Goal: Contribute content: Contribute content

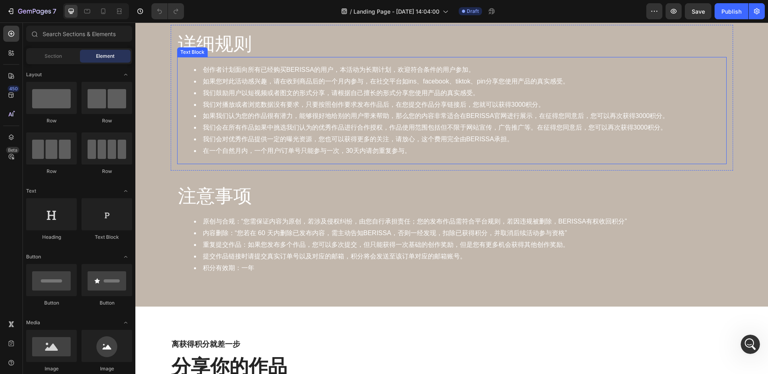
scroll to position [1084, 0]
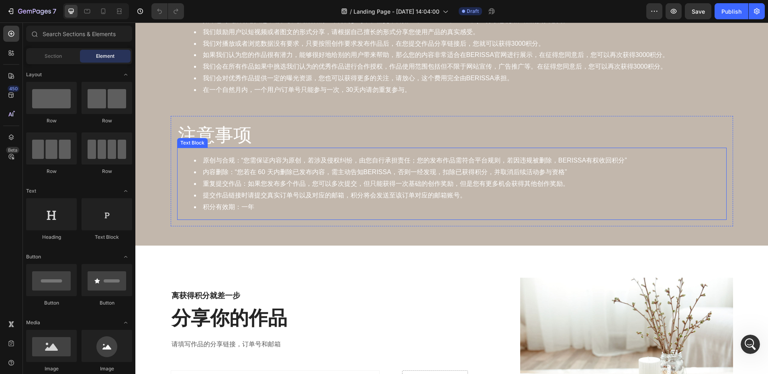
click at [493, 196] on li "提交作品链接时请提交真实订单号以及对应的邮箱，积分将会发送至该订单对应的邮箱账号。" at bounding box center [460, 196] width 532 height 12
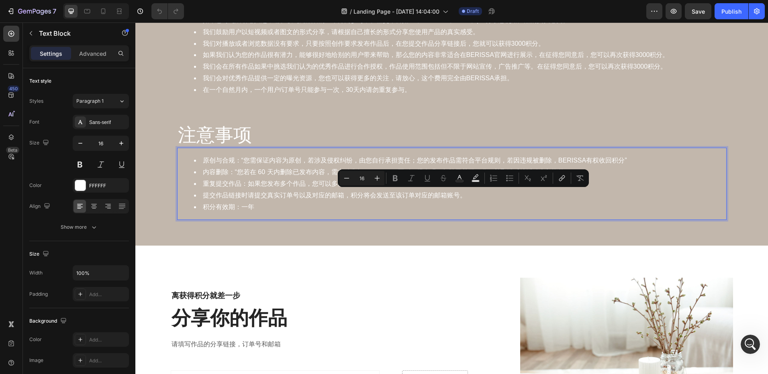
click at [481, 196] on li "提交作品链接时请提交真实订单号以及对应的邮箱，积分将会发送至该订单对应的邮箱账号。" at bounding box center [460, 196] width 532 height 12
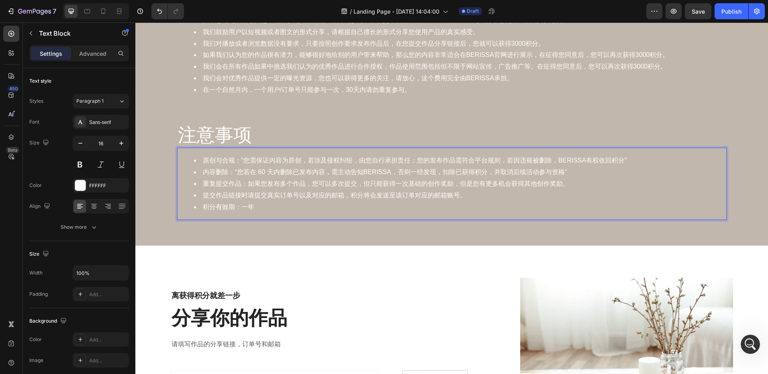
click at [386, 208] on li "积分有效期：一年" at bounding box center [460, 208] width 532 height 12
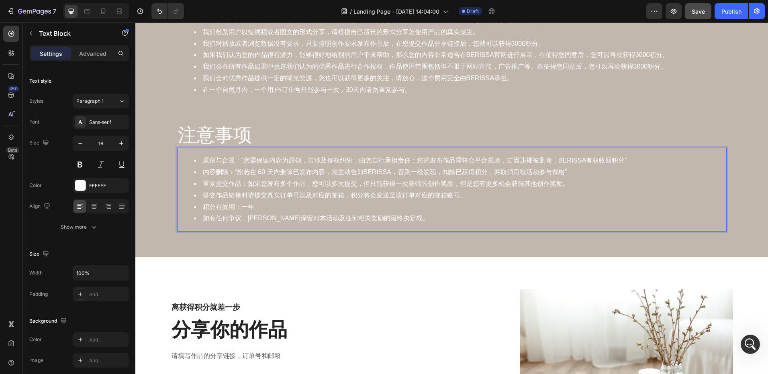
click at [697, 11] on span "Save" at bounding box center [697, 11] width 13 height 7
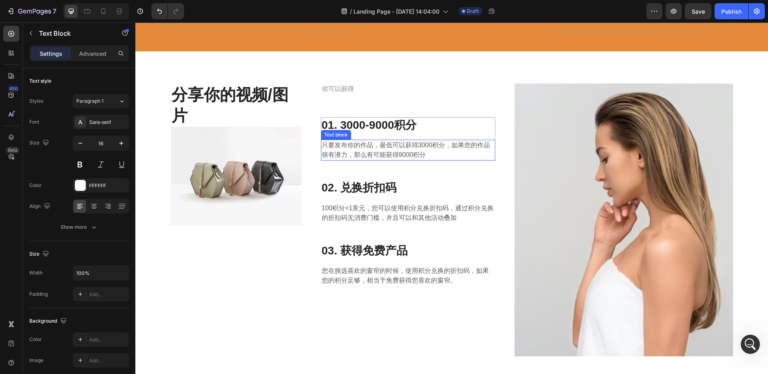
scroll to position [161, 0]
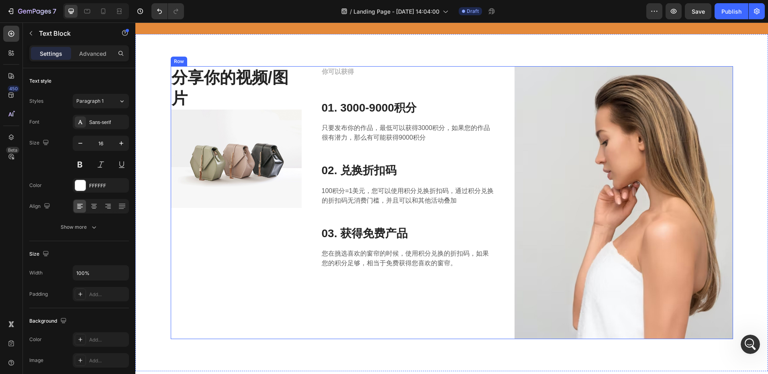
click at [582, 143] on div "Image" at bounding box center [623, 202] width 218 height 273
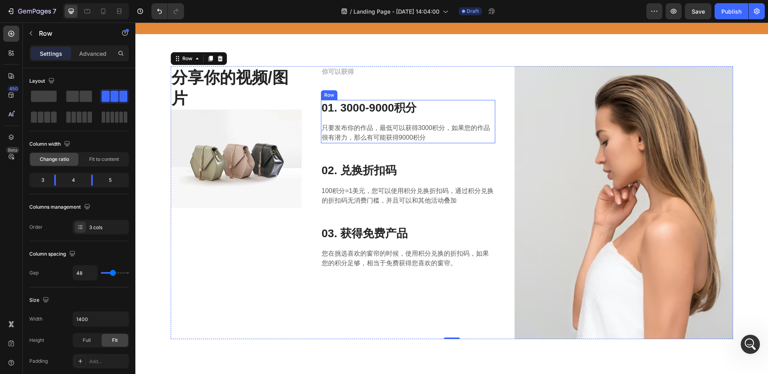
click at [412, 120] on div "01. 3000-9000积分 Heading 只要发布你的作品，最低可以获得3000积分，如果您的作品很有潜力，那么有可能获得9000积分 Text blo…" at bounding box center [408, 121] width 175 height 43
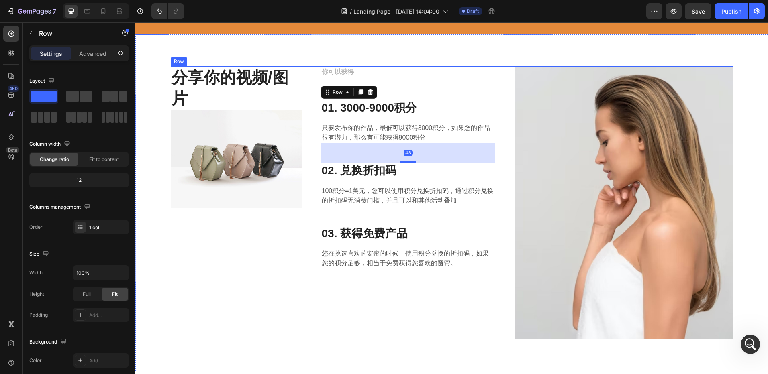
click at [484, 94] on div "你可以获得 Text block 01. 3000-9000积分 Heading 只要发布你的作品，最低可以获得3000积分，如果您的作品很有潜力，那么有可能…" at bounding box center [408, 202] width 175 height 273
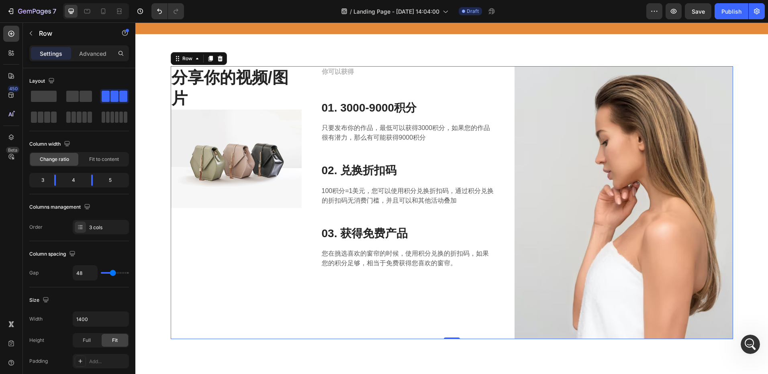
click at [522, 122] on div "Image" at bounding box center [623, 202] width 218 height 273
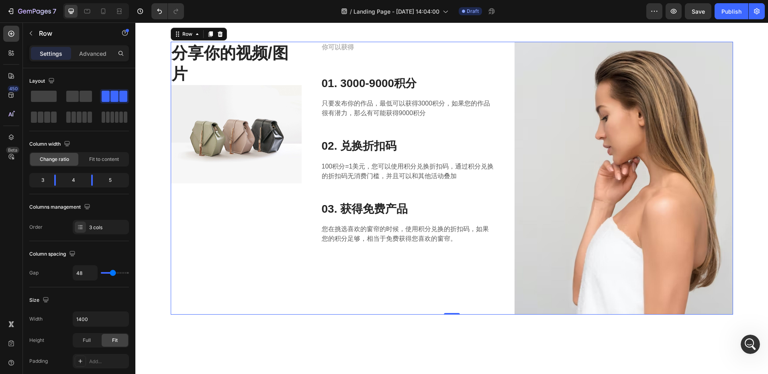
scroll to position [241, 0]
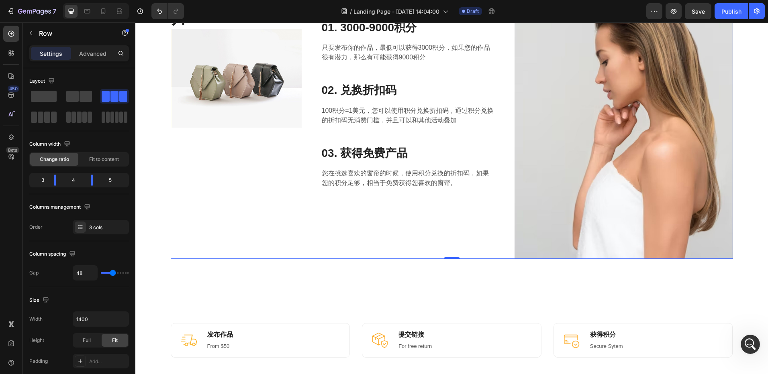
click at [610, 157] on div "Image" at bounding box center [623, 122] width 218 height 273
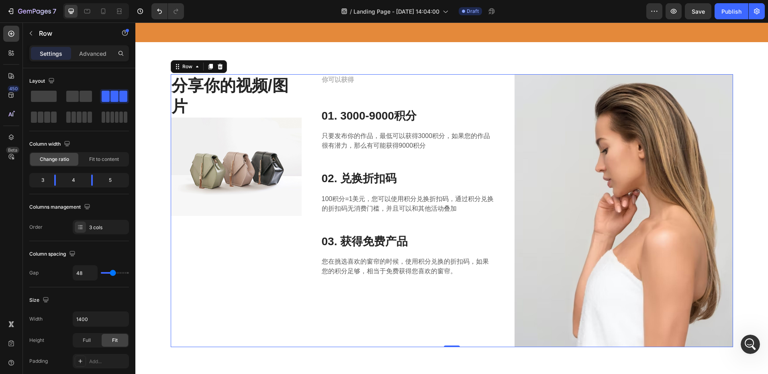
scroll to position [80, 0]
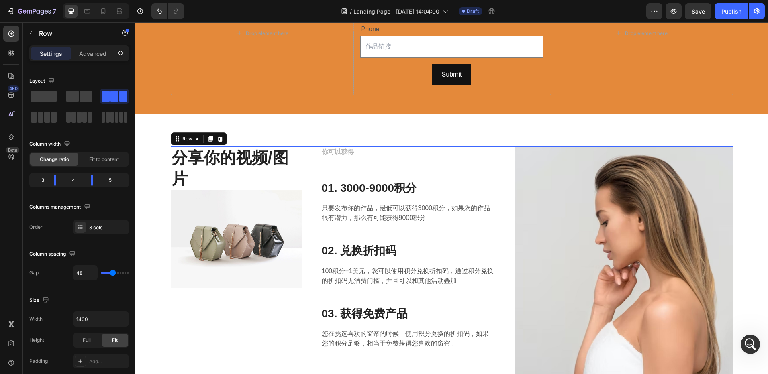
click at [604, 167] on div "Image" at bounding box center [623, 283] width 218 height 273
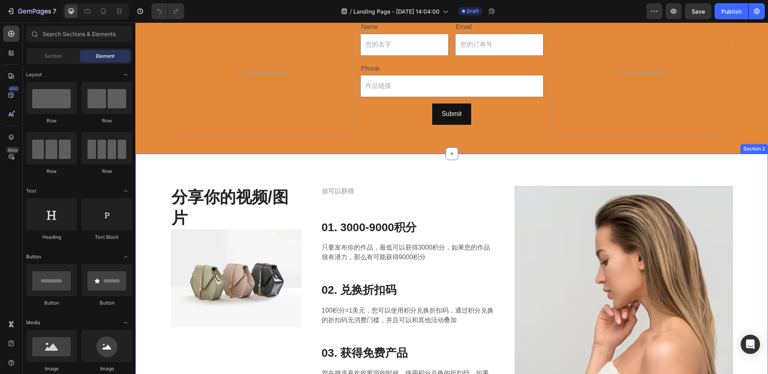
scroll to position [80, 0]
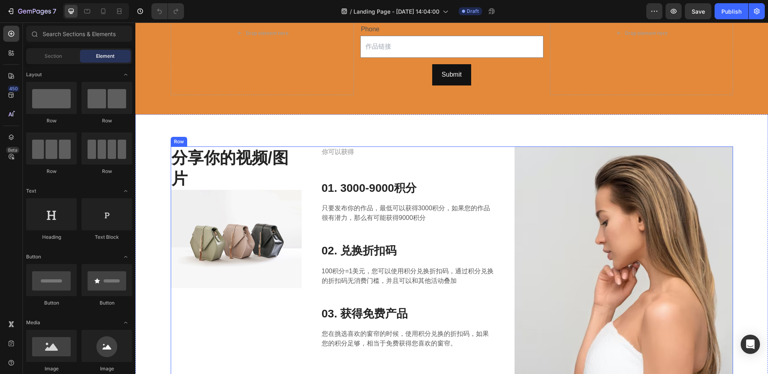
click at [575, 202] on div "Image" at bounding box center [623, 283] width 218 height 273
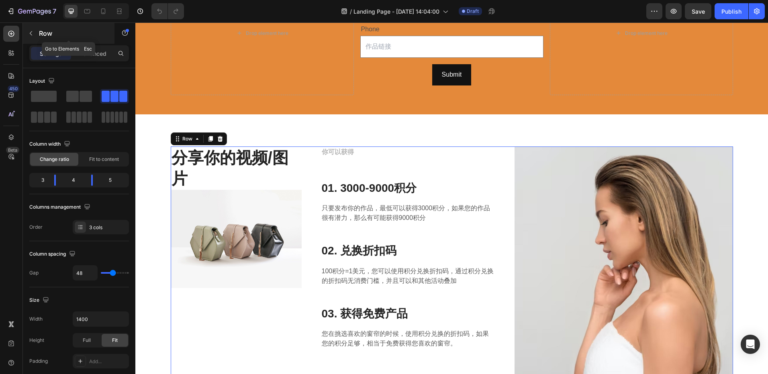
click at [32, 33] on icon "button" at bounding box center [31, 33] width 6 height 6
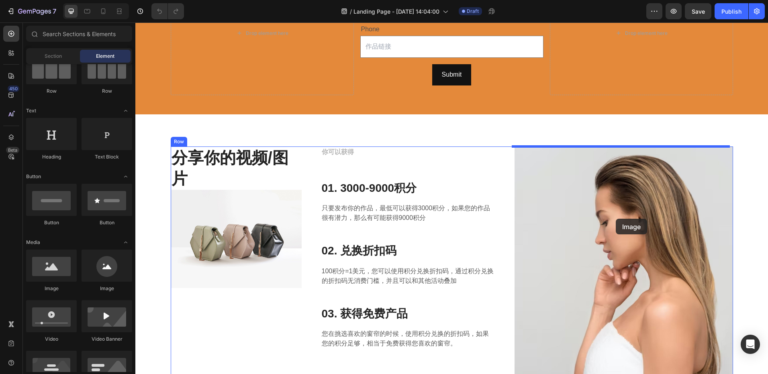
drag, startPoint x: 190, startPoint y: 289, endPoint x: 616, endPoint y: 219, distance: 431.0
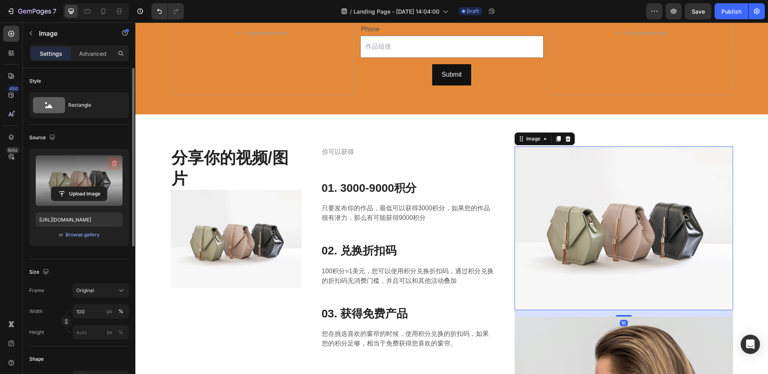
click at [114, 163] on icon "button" at bounding box center [114, 164] width 1 height 2
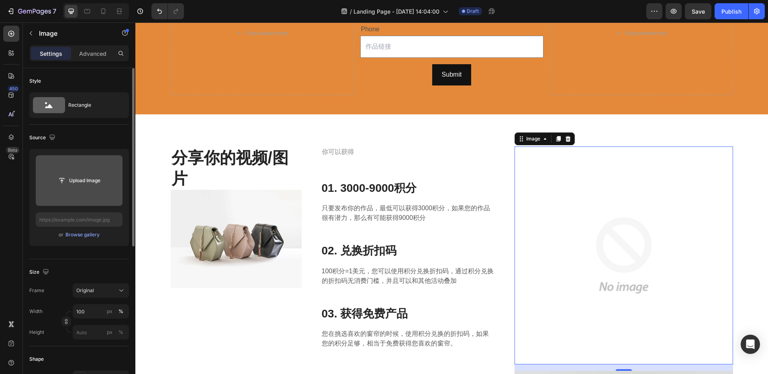
click at [75, 179] on input "file" at bounding box center [78, 181] width 55 height 14
type input "C:\fakepath\1.-Social-Media-Strategies-to-Level-Up-Your-Loyalty-Programs.avif"
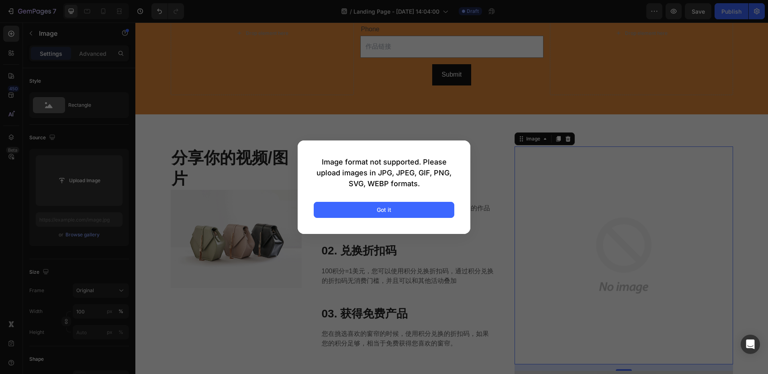
click at [494, 162] on div at bounding box center [384, 187] width 768 height 374
click at [385, 214] on button "Got it" at bounding box center [384, 210] width 141 height 16
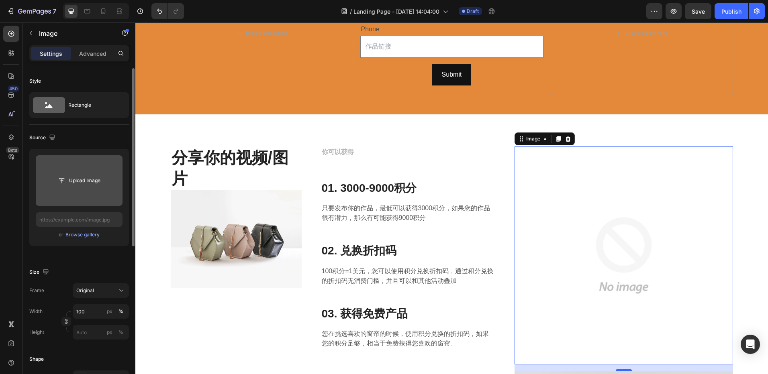
click at [85, 183] on input "file" at bounding box center [78, 181] width 55 height 14
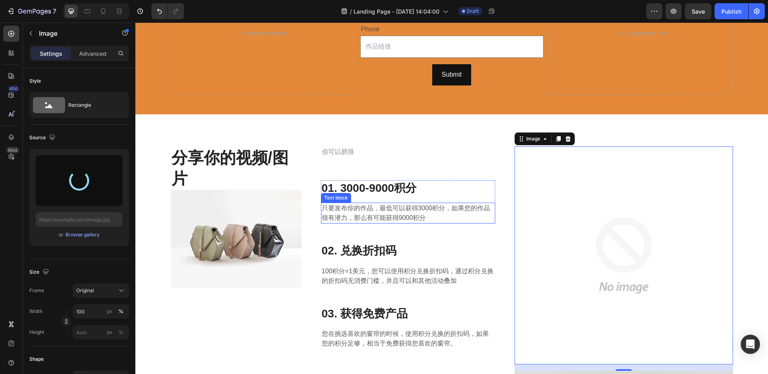
type input "[URL][DOMAIN_NAME]"
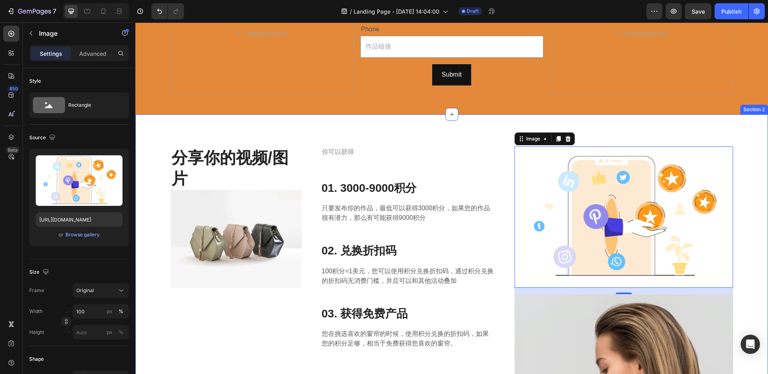
click at [620, 129] on div "分享你的视频/图片 Heading Image 你可以获得 Text block 01. 3000-9000积分 Heading 只要发布你的作品，最低可以获…" at bounding box center [451, 356] width 632 height 485
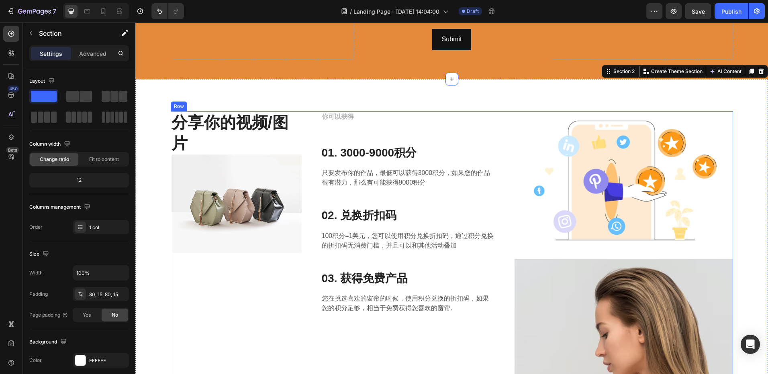
scroll to position [120, 0]
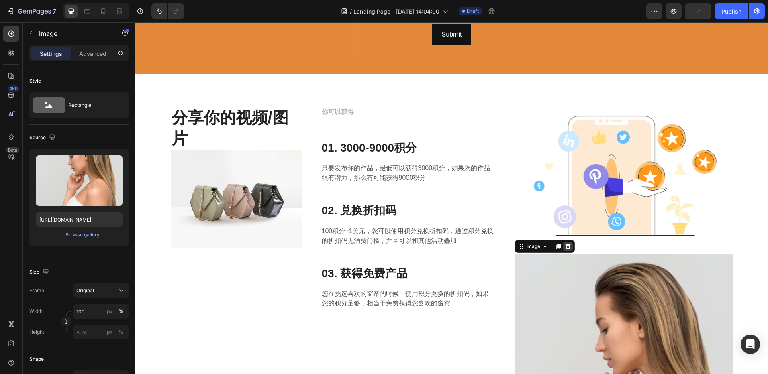
click at [566, 246] on icon at bounding box center [567, 247] width 5 height 6
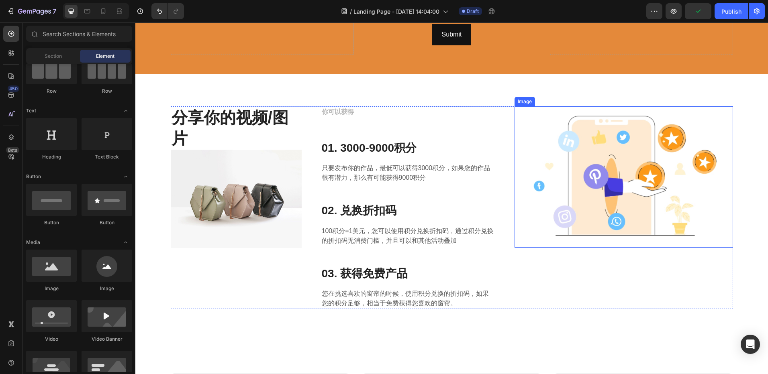
click at [579, 220] on img at bounding box center [623, 176] width 218 height 141
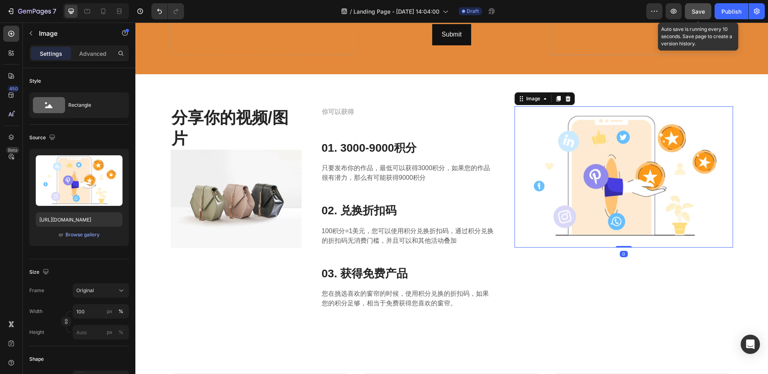
click at [697, 14] on span "Save" at bounding box center [697, 11] width 13 height 7
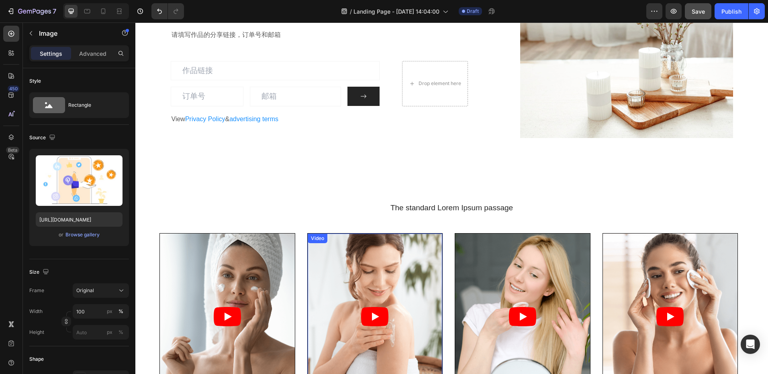
scroll to position [1285, 0]
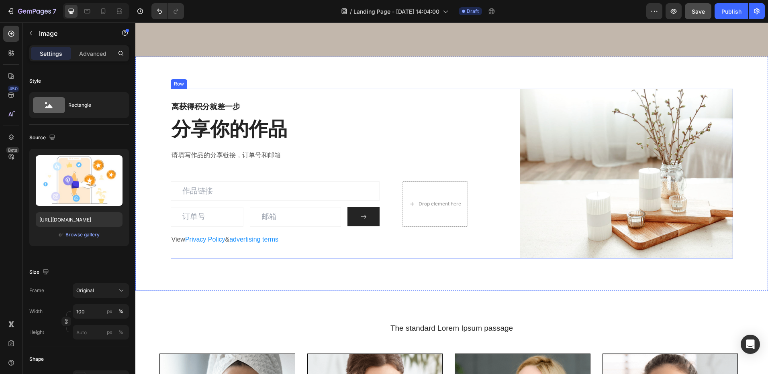
click at [567, 151] on div "Image" at bounding box center [626, 174] width 212 height 170
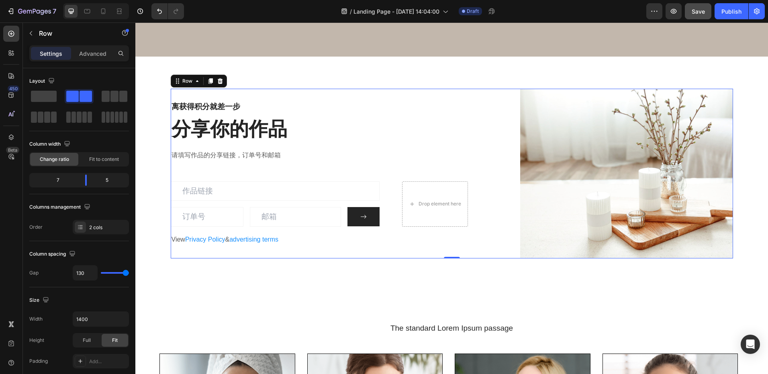
click at [593, 108] on div "Image" at bounding box center [626, 174] width 212 height 170
click at [614, 166] on div "Image" at bounding box center [626, 174] width 212 height 170
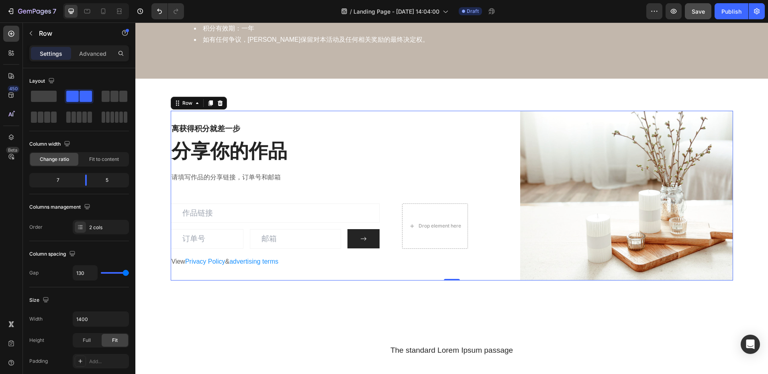
scroll to position [1245, 0]
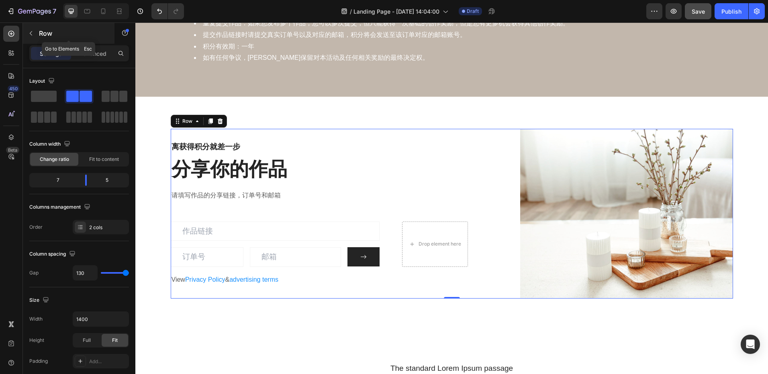
click at [35, 35] on button "button" at bounding box center [30, 33] width 13 height 13
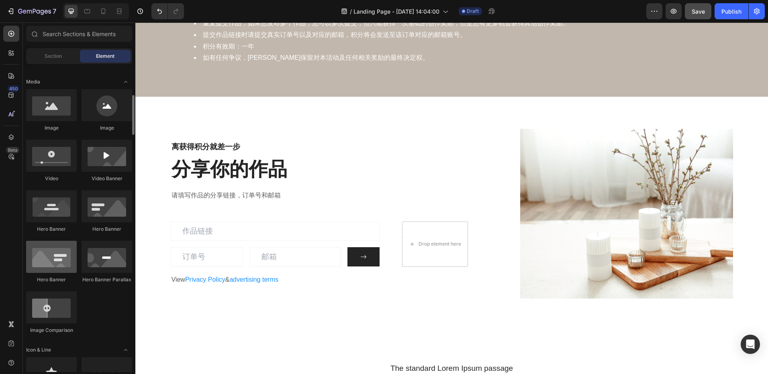
scroll to position [281, 0]
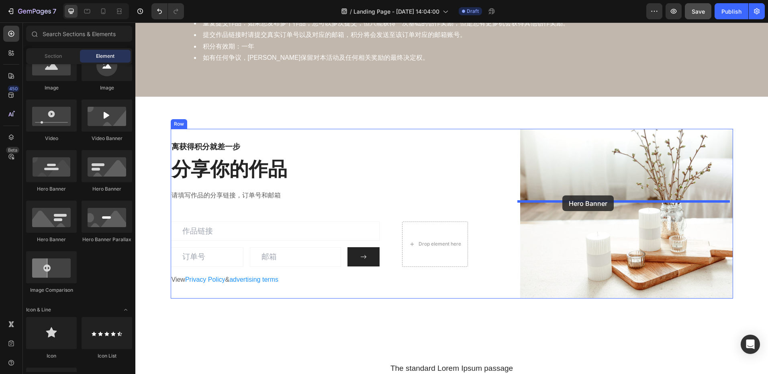
drag, startPoint x: 256, startPoint y: 202, endPoint x: 562, endPoint y: 196, distance: 306.0
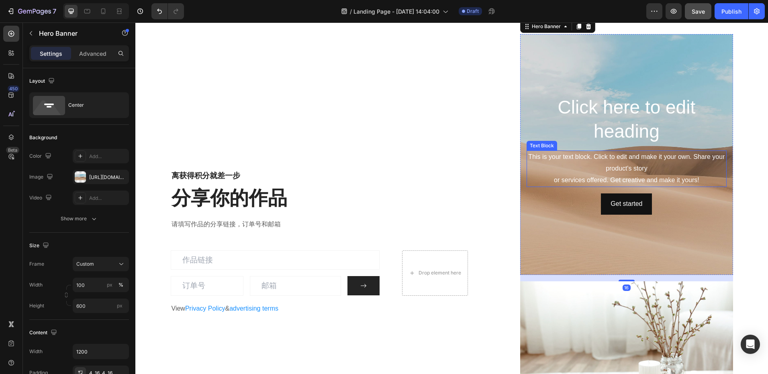
scroll to position [1405, 0]
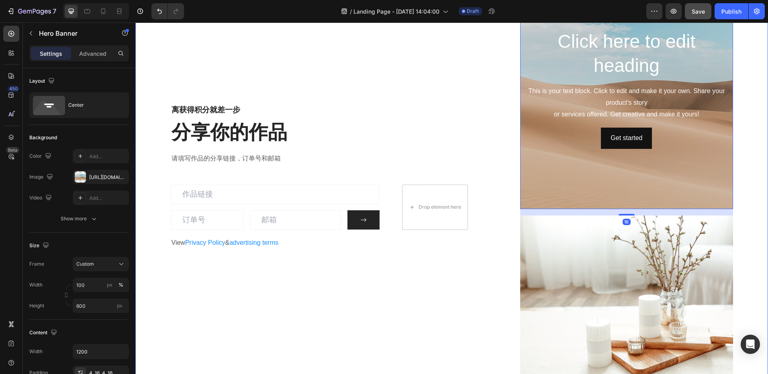
click at [603, 228] on div "离获得积分就差一步 Heading 分享你的作品 Heading 请填写作品的分享链接，订单号和邮箱 Text block Email Field Email…" at bounding box center [451, 176] width 632 height 481
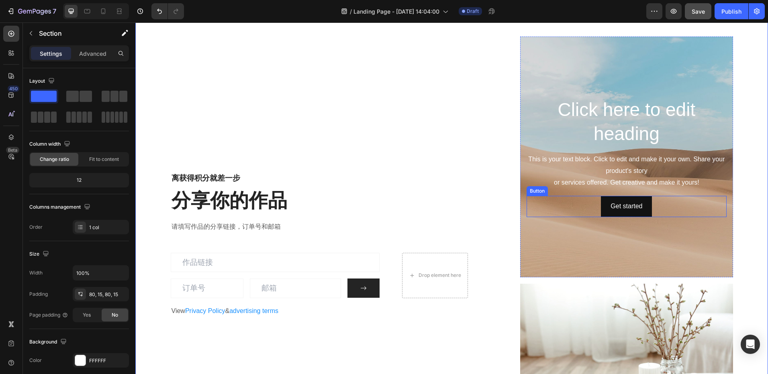
scroll to position [1325, 0]
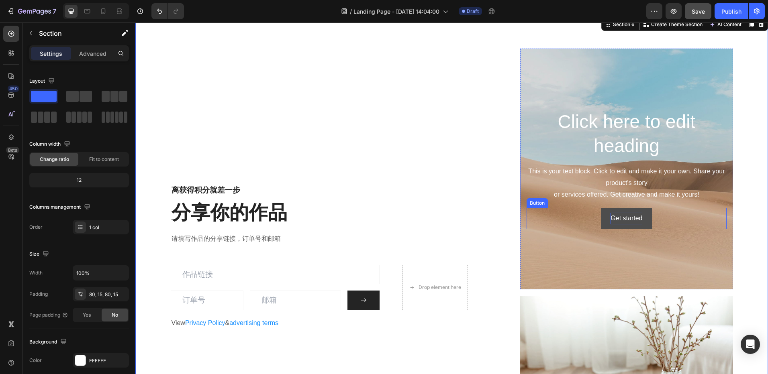
click at [631, 218] on div "Get started" at bounding box center [626, 219] width 32 height 12
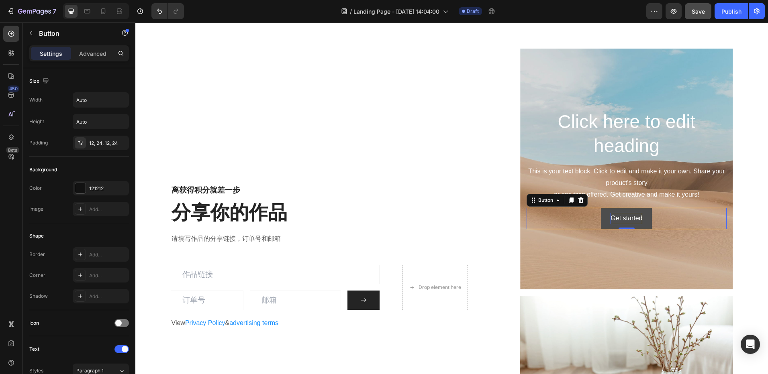
click at [624, 219] on div "Get started" at bounding box center [626, 219] width 32 height 12
click at [624, 219] on p "Get started" at bounding box center [626, 219] width 32 height 12
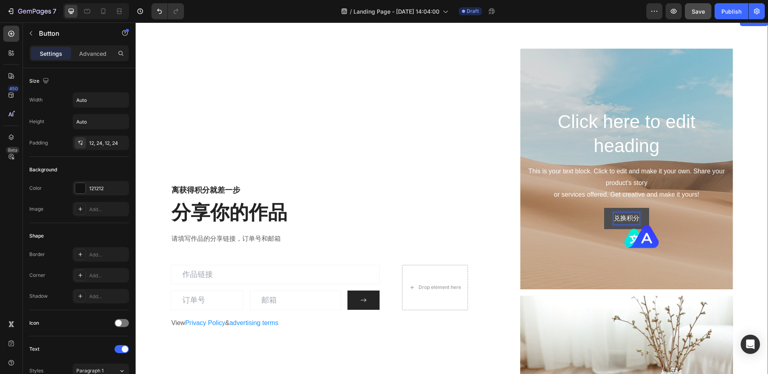
click at [740, 217] on div "离获得积分就差一步 Heading 分享你的作品 Heading 请填写作品的分享链接，订单号和邮箱 Text block Email Field Email…" at bounding box center [451, 257] width 620 height 417
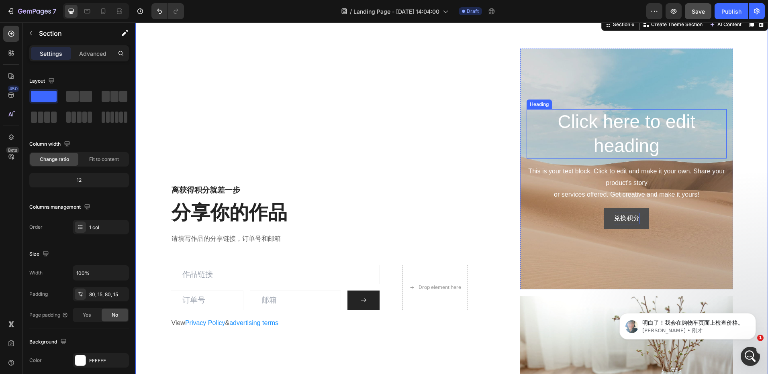
scroll to position [0, 0]
click at [694, 19] on div "7 Version history / Landing Page - [DATE] 14:04:00 Draft Preview Save Publish" at bounding box center [384, 11] width 768 height 23
click at [695, 14] on span "Save" at bounding box center [697, 11] width 13 height 7
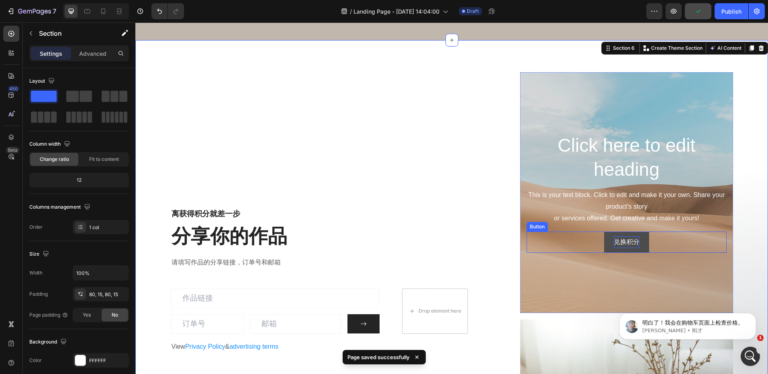
scroll to position [1365, 0]
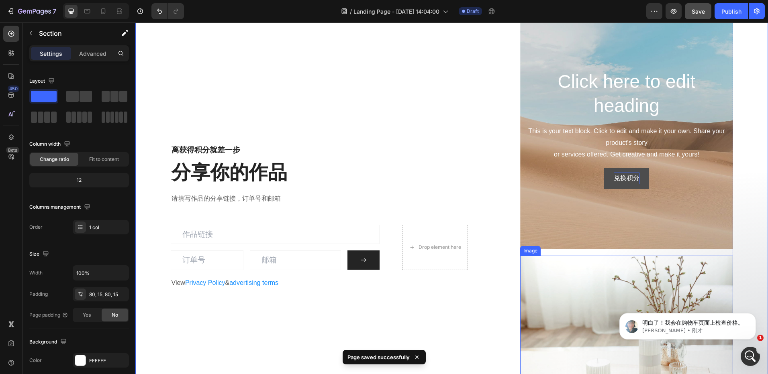
click at [542, 258] on img at bounding box center [626, 341] width 212 height 170
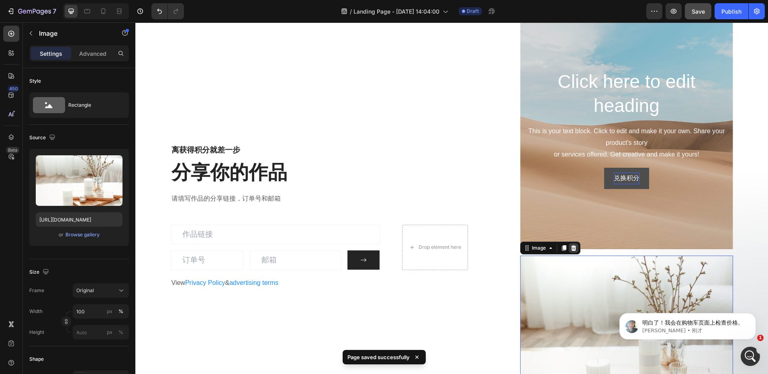
click at [573, 248] on icon at bounding box center [573, 248] width 5 height 6
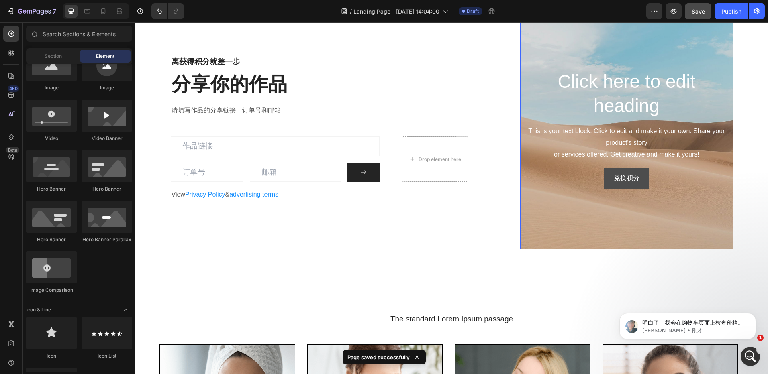
scroll to position [1357, 0]
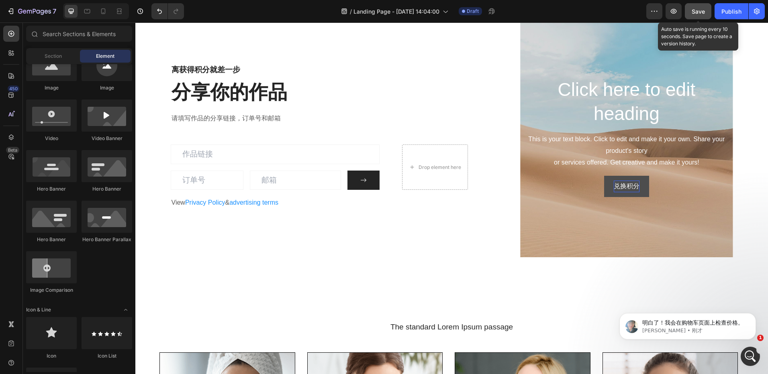
click at [703, 12] on span "Save" at bounding box center [697, 11] width 13 height 7
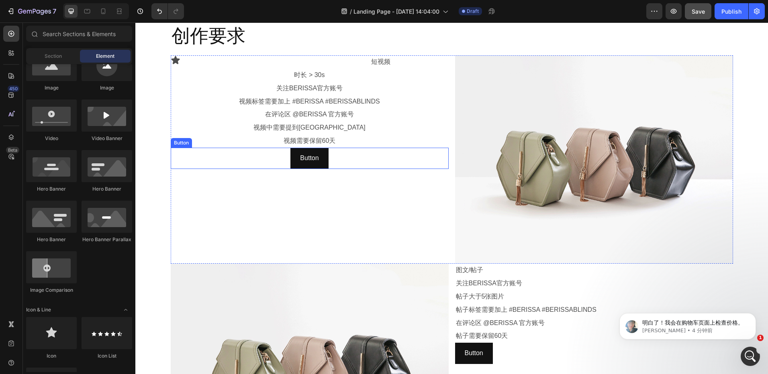
scroll to position [562, 0]
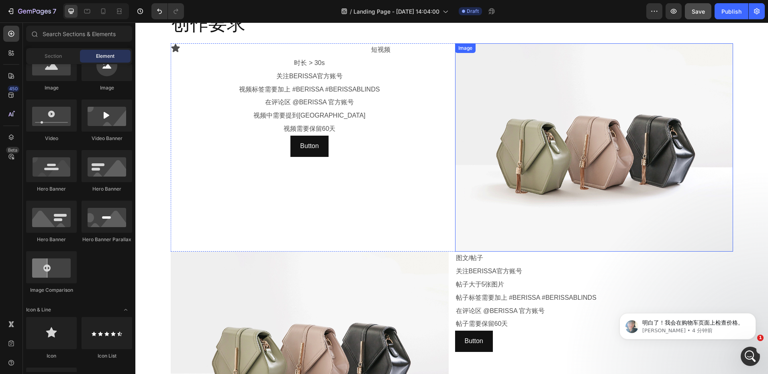
click at [518, 128] on img at bounding box center [594, 147] width 278 height 208
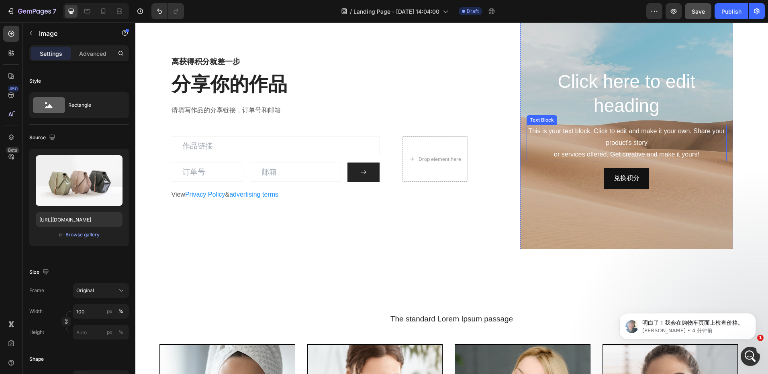
scroll to position [1285, 0]
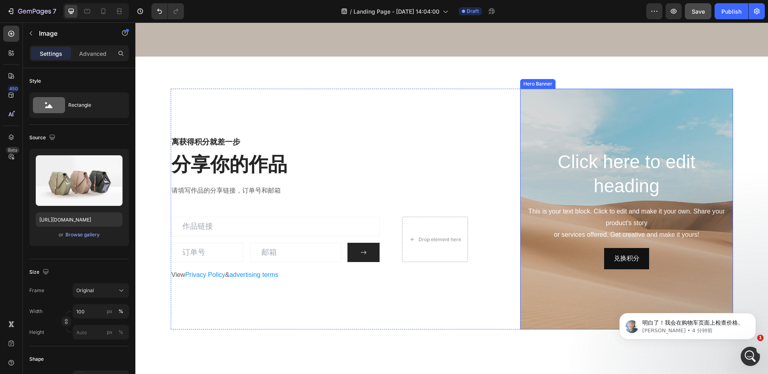
click at [564, 111] on div "Background Image" at bounding box center [626, 209] width 212 height 241
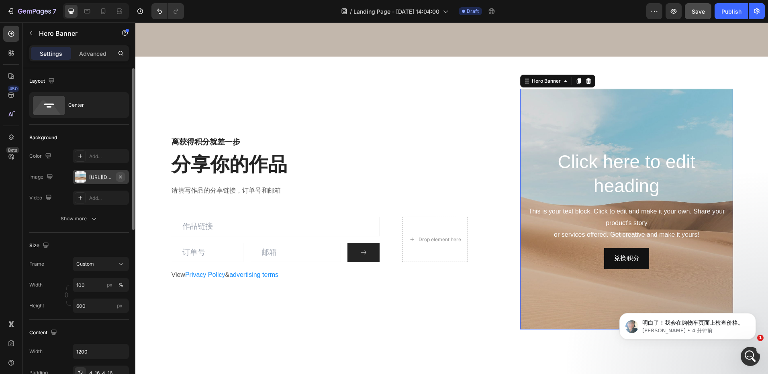
click at [117, 176] on button "button" at bounding box center [121, 177] width 10 height 10
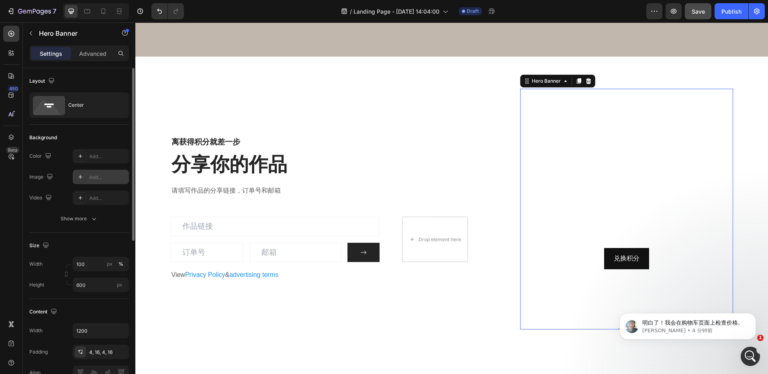
click at [103, 177] on div "Add..." at bounding box center [108, 177] width 38 height 7
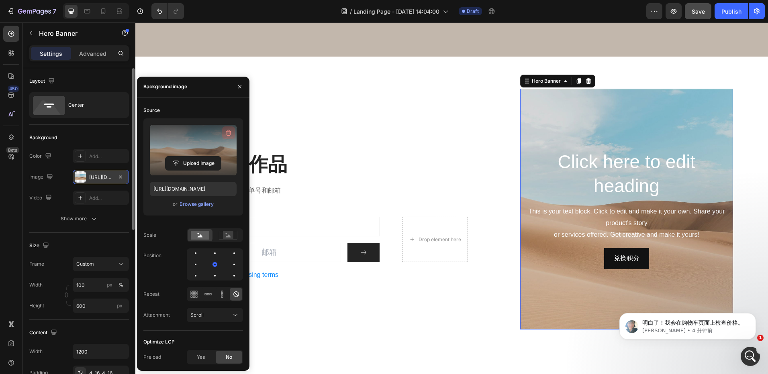
click at [228, 133] on icon "button" at bounding box center [228, 133] width 1 height 2
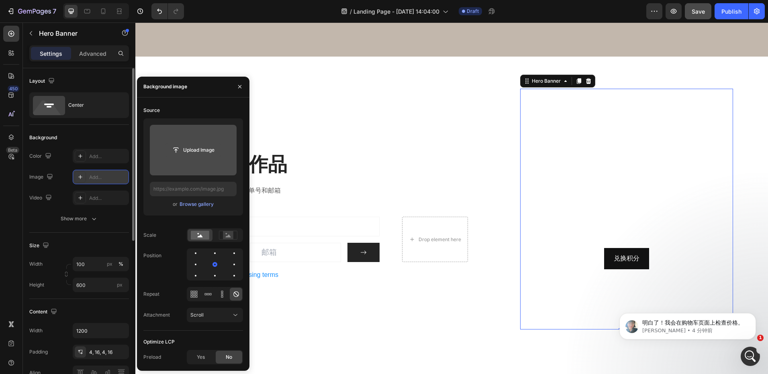
click at [195, 148] on input "file" at bounding box center [192, 150] width 55 height 14
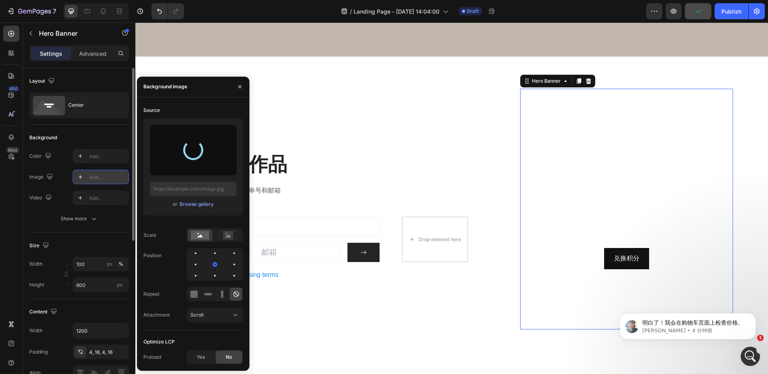
type input "[URL][DOMAIN_NAME]"
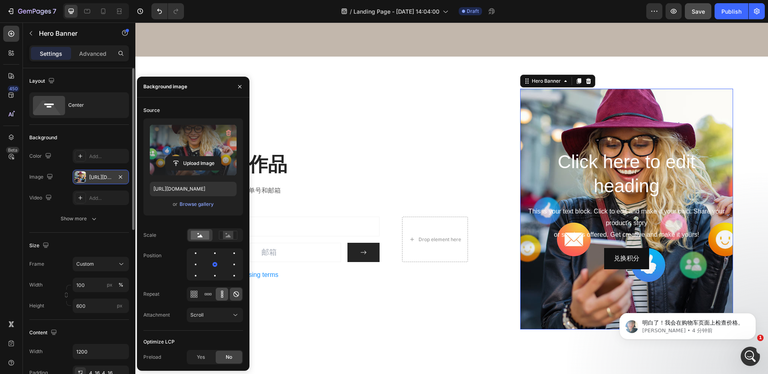
scroll to position [1325, 0]
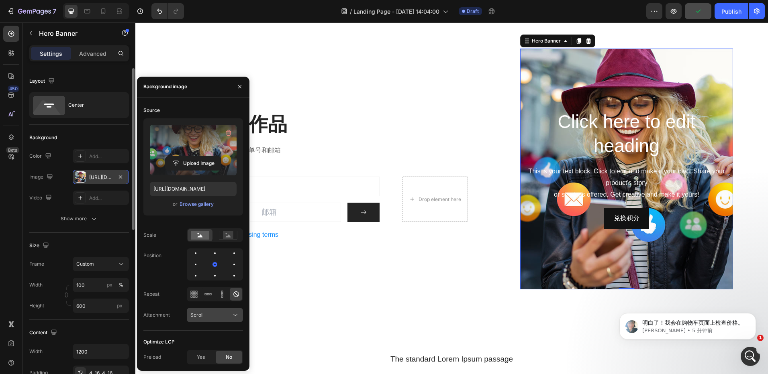
click at [209, 310] on button "Scroll" at bounding box center [215, 315] width 56 height 14
click at [82, 135] on div "Background" at bounding box center [79, 137] width 100 height 13
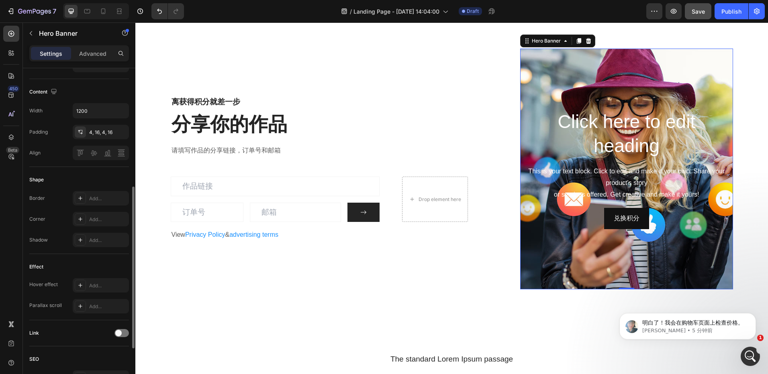
scroll to position [281, 0]
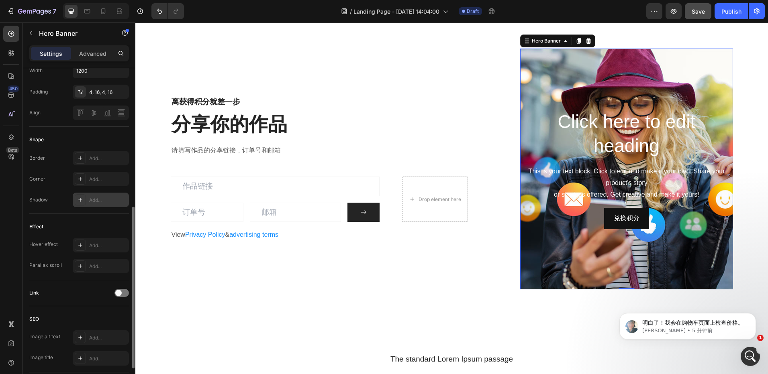
click at [103, 200] on div "Add..." at bounding box center [108, 200] width 38 height 7
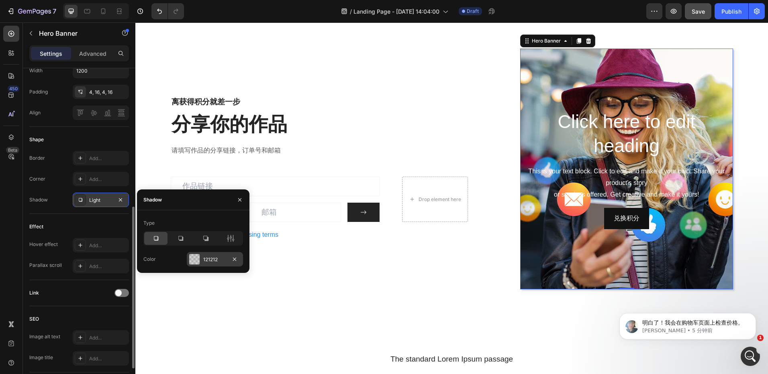
click at [200, 261] on div "121212" at bounding box center [215, 259] width 56 height 14
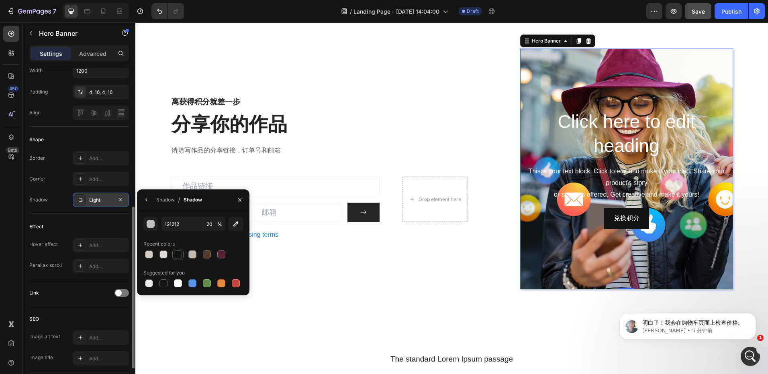
click at [178, 254] on div at bounding box center [178, 255] width 8 height 8
type input "100"
click at [241, 204] on button "button" at bounding box center [239, 200] width 13 height 13
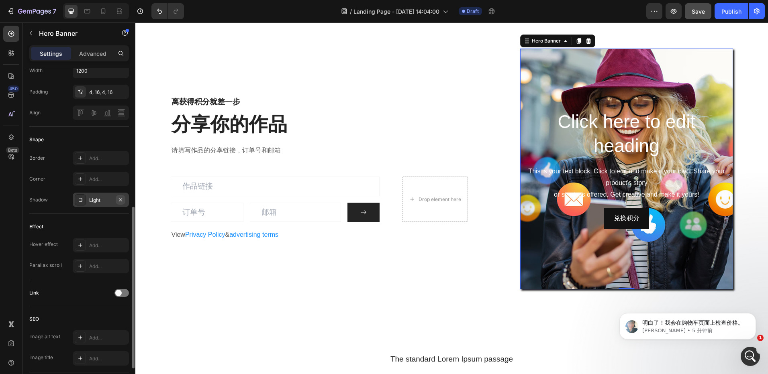
click at [122, 200] on icon "button" at bounding box center [120, 200] width 6 height 6
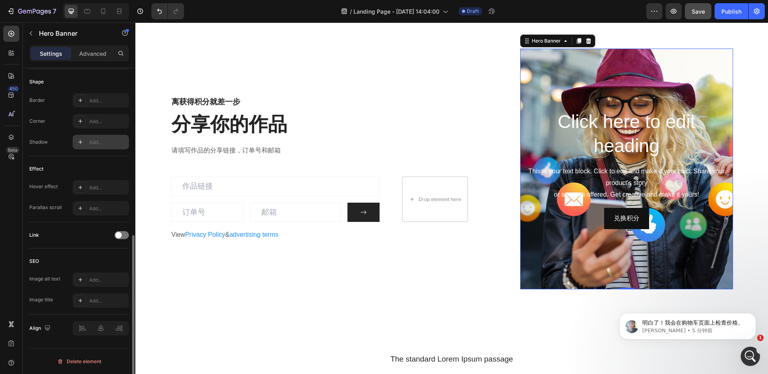
scroll to position [259, 0]
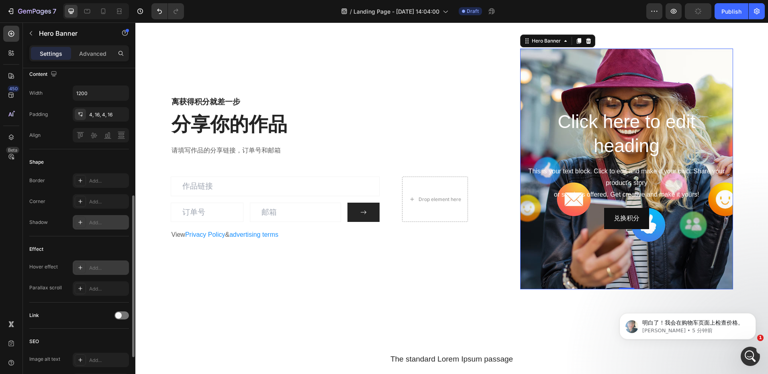
click at [109, 267] on div "Add..." at bounding box center [108, 268] width 38 height 7
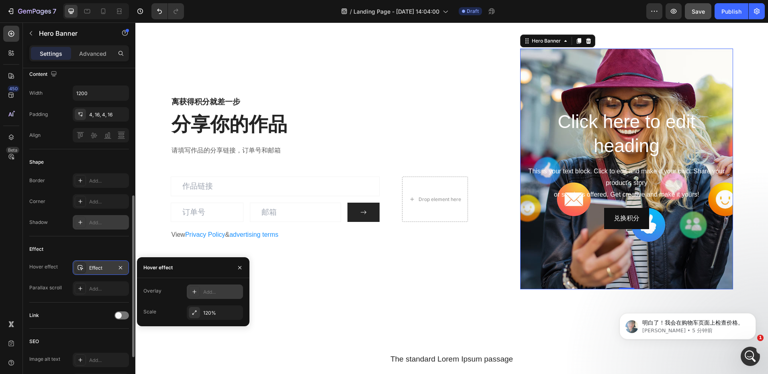
click at [197, 295] on div at bounding box center [194, 291] width 11 height 11
click at [196, 315] on div at bounding box center [194, 313] width 10 height 10
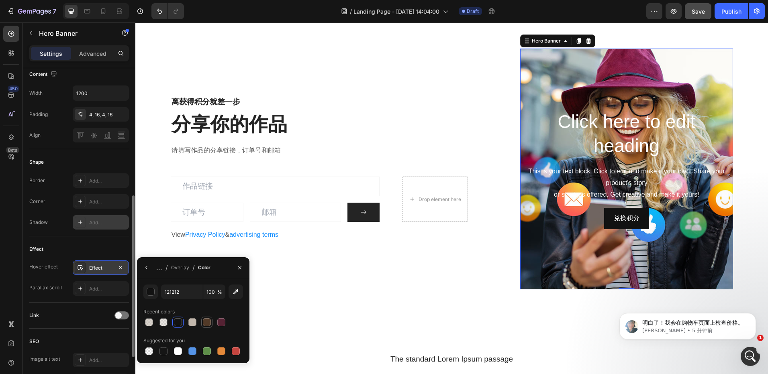
click at [207, 322] on div at bounding box center [207, 322] width 8 height 8
type input "523A28"
click at [239, 265] on icon "button" at bounding box center [239, 268] width 6 height 6
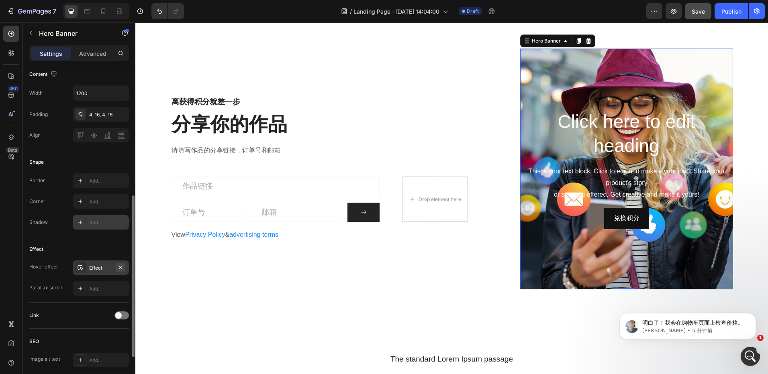
click at [120, 267] on icon "button" at bounding box center [120, 267] width 3 height 3
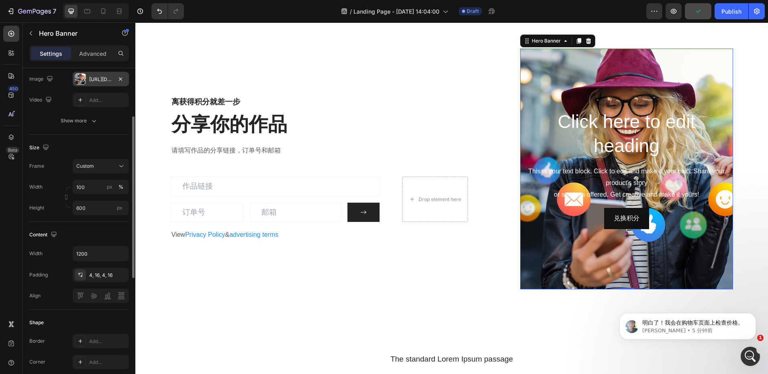
scroll to position [18, 0]
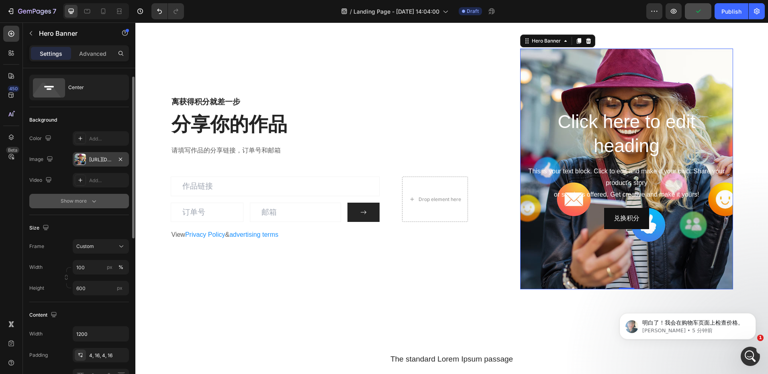
click at [82, 203] on div "Show more" at bounding box center [79, 201] width 37 height 8
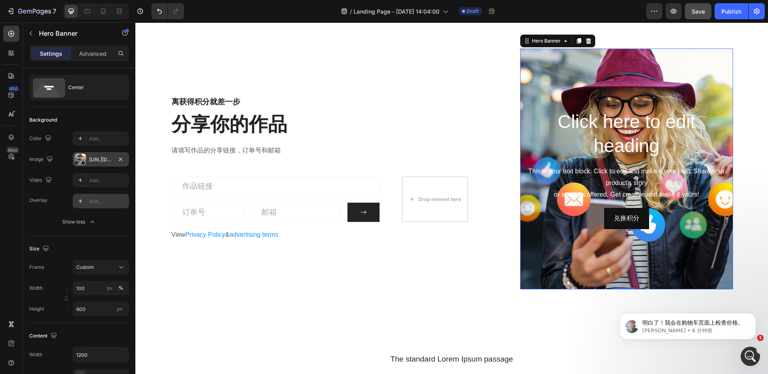
click at [92, 200] on div "Add..." at bounding box center [108, 201] width 38 height 7
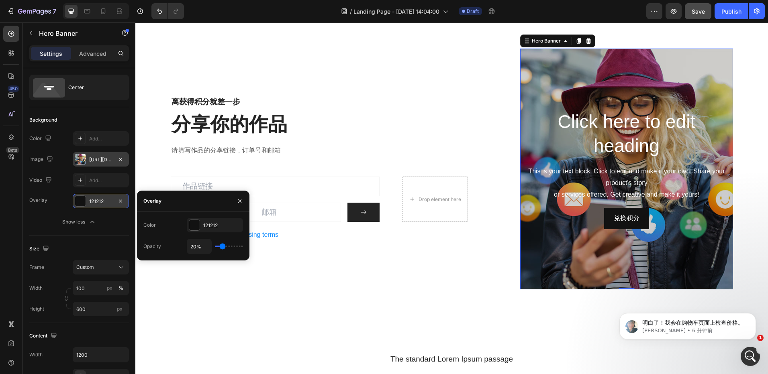
type input "28%"
type input "28"
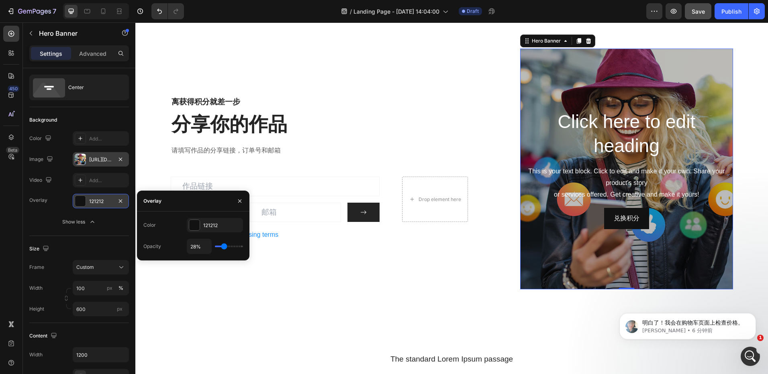
type input "30%"
type input "30"
type input "33%"
type input "33"
type input "43%"
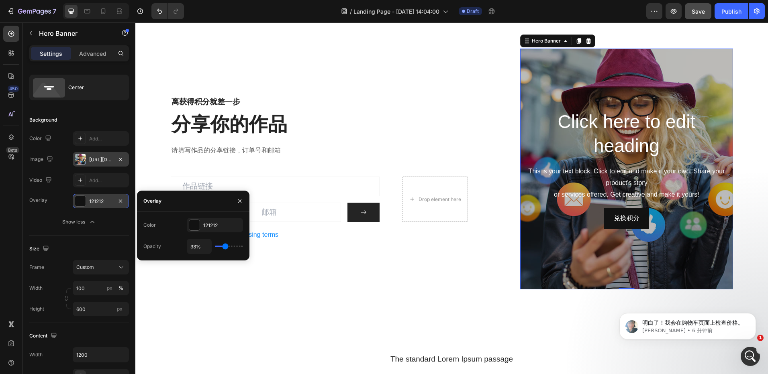
type input "43"
type input "44%"
type input "44"
type input "48%"
type input "48"
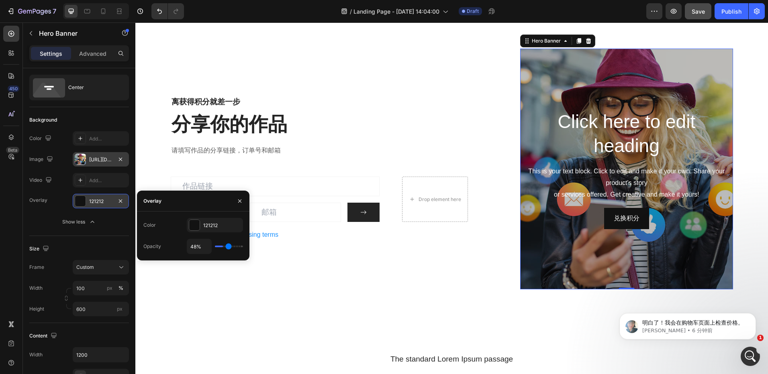
type input "52%"
type input "52"
type input "56%"
type input "56"
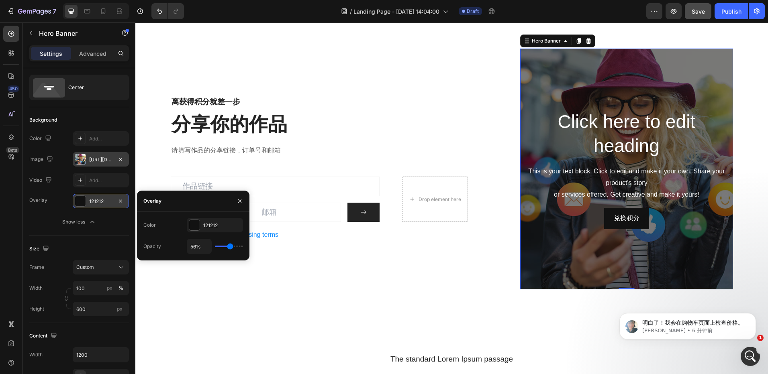
type input "59%"
type input "59"
type input "63%"
type input "63"
type input "67%"
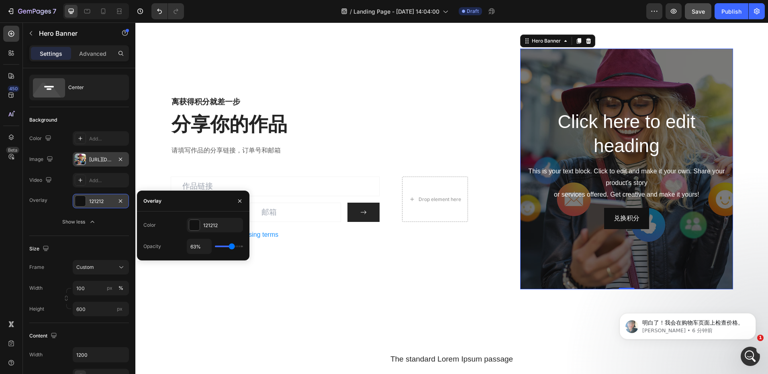
type input "67"
type input "69%"
type input "69"
type input "70%"
type input "70"
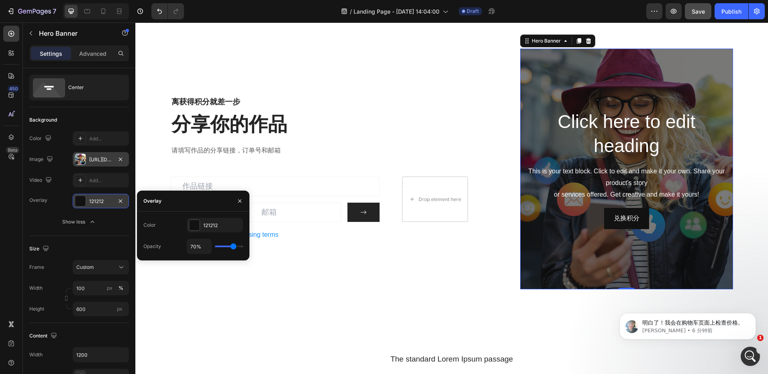
type input "74%"
type input "74"
type input "76%"
type input "76"
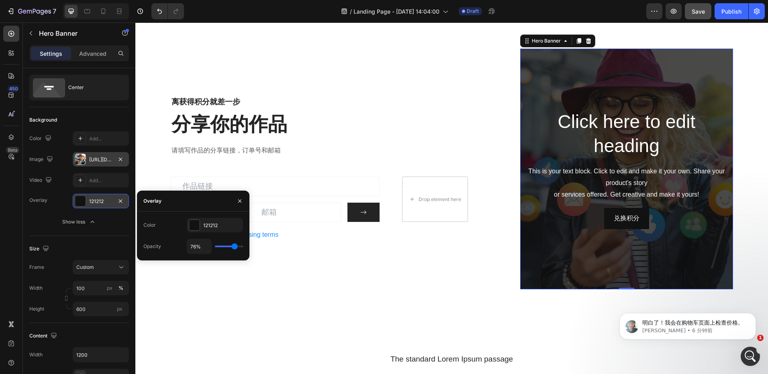
type input "80%"
type input "80"
type input "83%"
type input "83"
type input "85%"
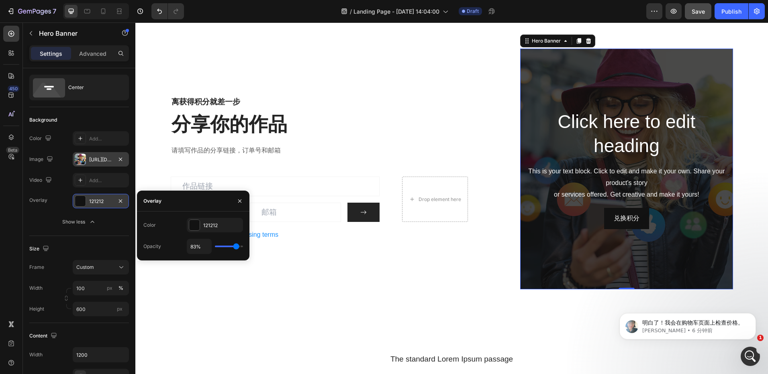
type input "85"
type input "89%"
type input "89"
type input "91%"
type input "91"
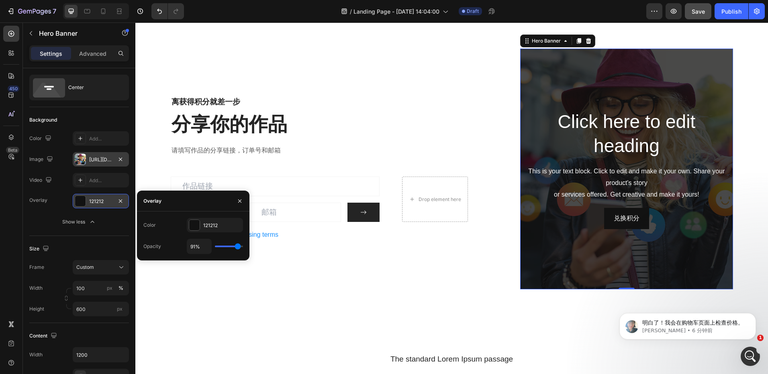
type input "93%"
type input "93"
type input "94%"
type input "94"
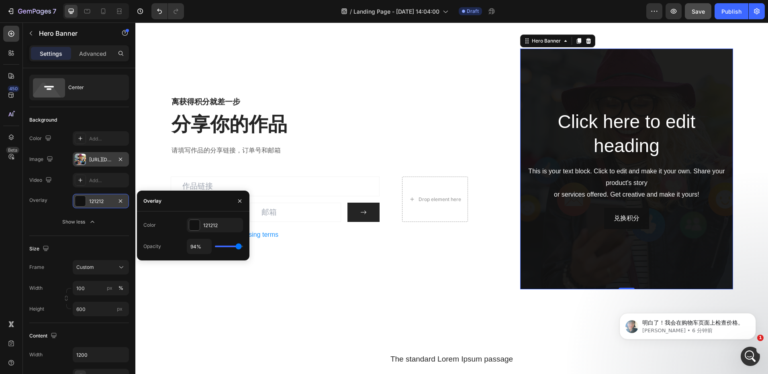
type input "91%"
type input "91"
type input "83%"
type input "83"
type input "76%"
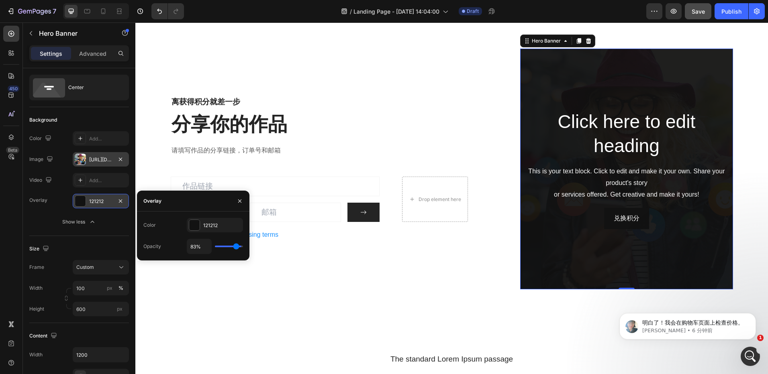
type input "76"
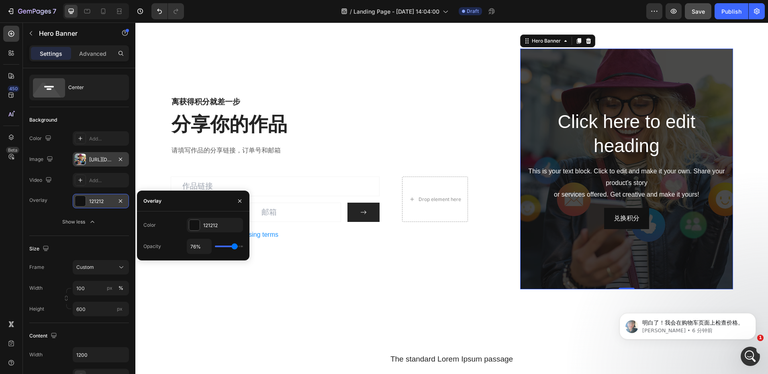
type input "74%"
drag, startPoint x: 224, startPoint y: 248, endPoint x: 234, endPoint y: 251, distance: 10.4
type input "74"
click at [234, 247] on input "range" at bounding box center [229, 247] width 28 height 2
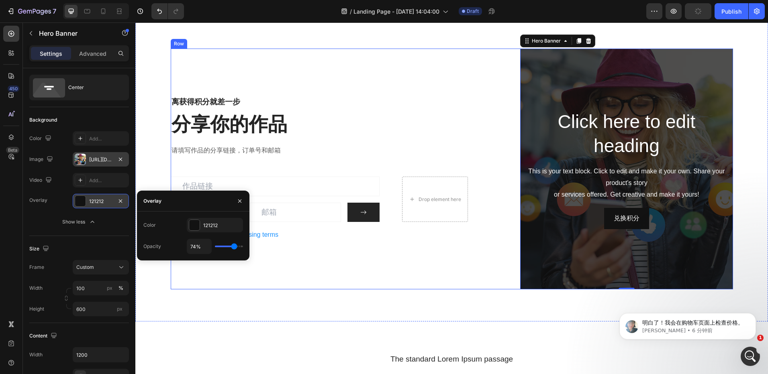
click at [467, 252] on div "离获得积分就差一步 Heading 分享你的作品 Heading 请填写作品的分享链接，订单号和邮箱 Text block Email Field Email…" at bounding box center [452, 169] width 562 height 241
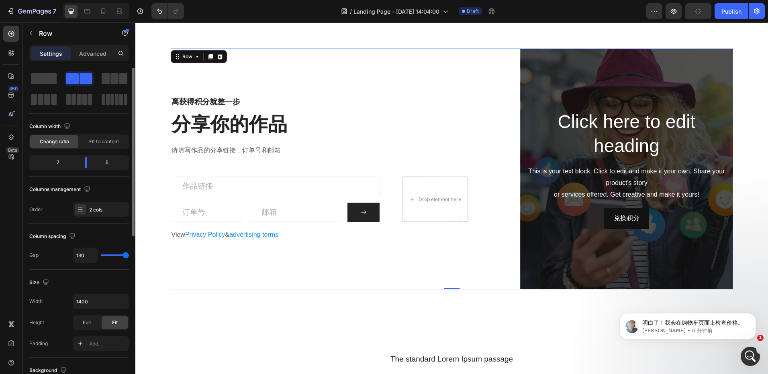
scroll to position [0, 0]
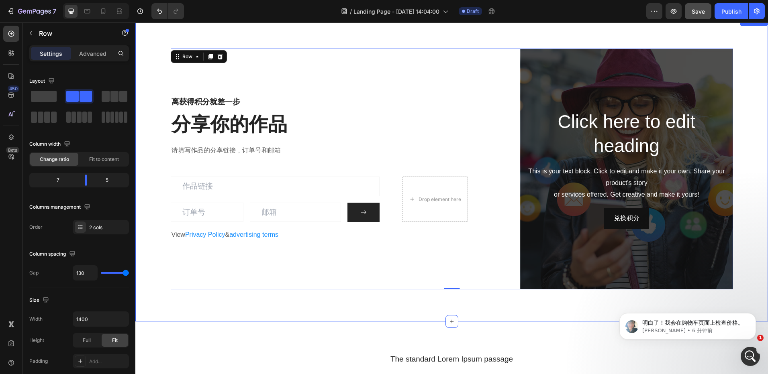
click at [756, 165] on div "离获得积分就差一步 Heading 分享你的作品 Heading 请填写作品的分享链接，订单号和邮箱 Text block Email Field Email…" at bounding box center [451, 168] width 632 height 305
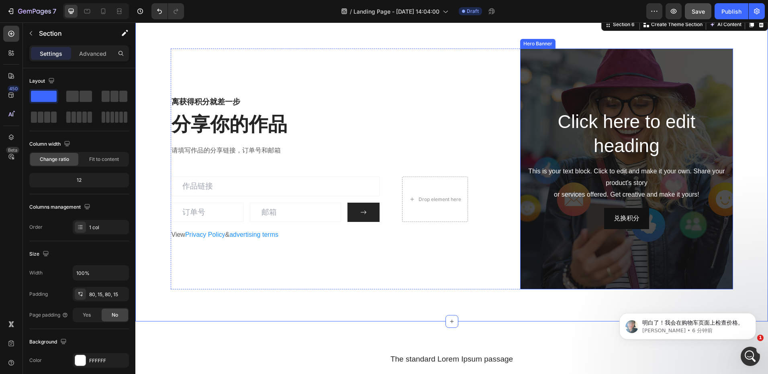
click at [551, 243] on div "Overlay" at bounding box center [626, 169] width 212 height 241
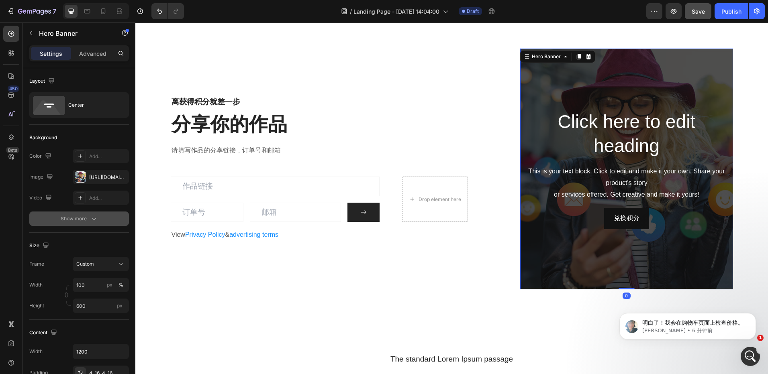
click at [89, 219] on div "Show more" at bounding box center [79, 219] width 37 height 8
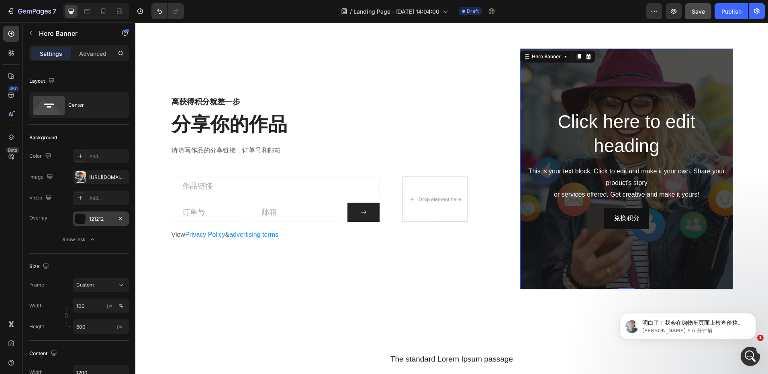
click at [96, 221] on div "121212" at bounding box center [100, 219] width 23 height 7
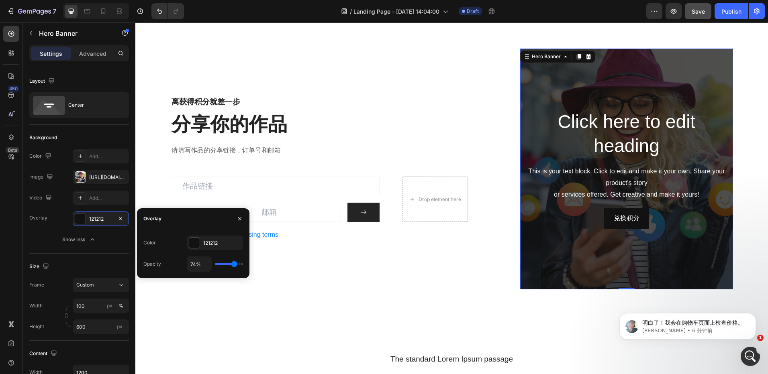
type input "61%"
type input "61"
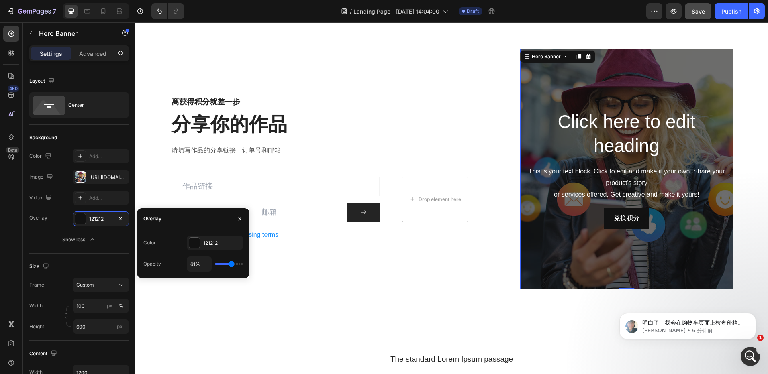
type input "48%"
type input "48"
type input "41%"
type input "41"
type input "37%"
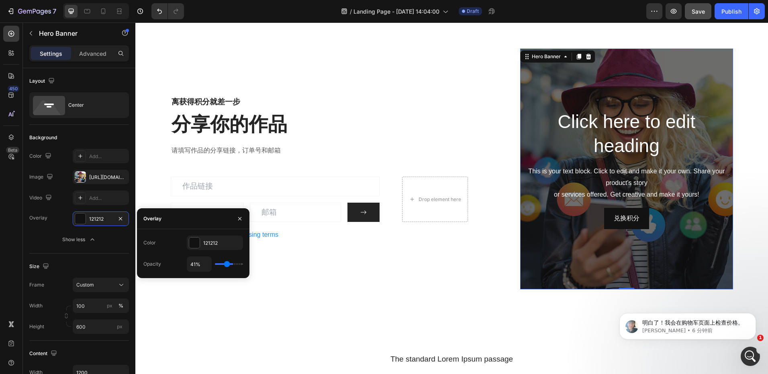
type input "37"
type input "31%"
type input "31"
type input "26%"
type input "26"
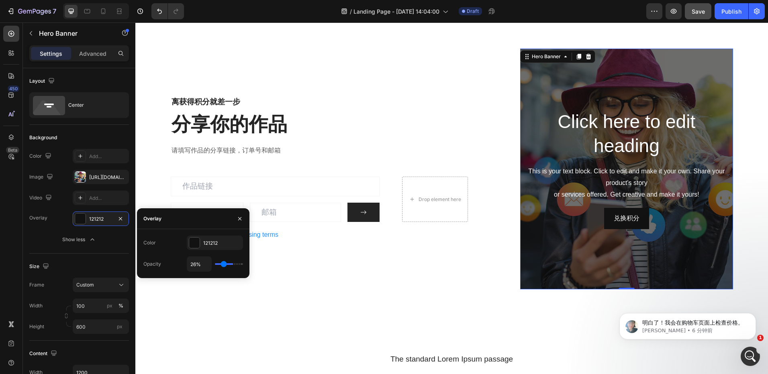
type input "22%"
type input "22"
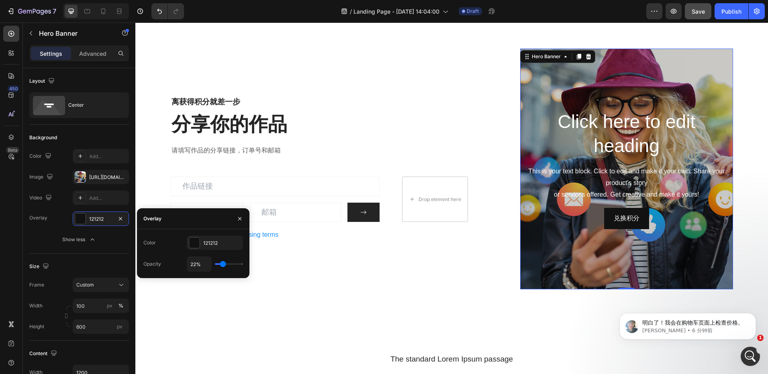
type input "20%"
type input "20"
type input "22%"
type input "22"
type input "26%"
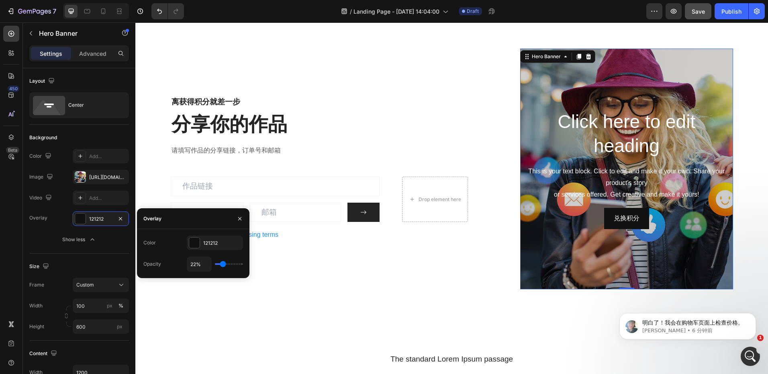
type input "26"
type input "28%"
type input "28"
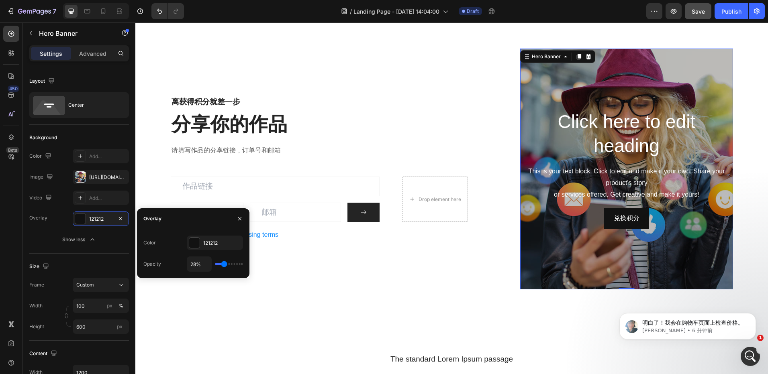
type input "33%"
type input "33"
type input "35%"
type input "35"
type input "39%"
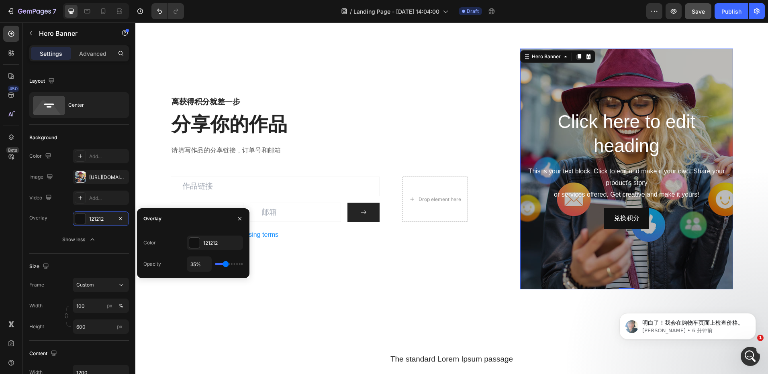
type input "39"
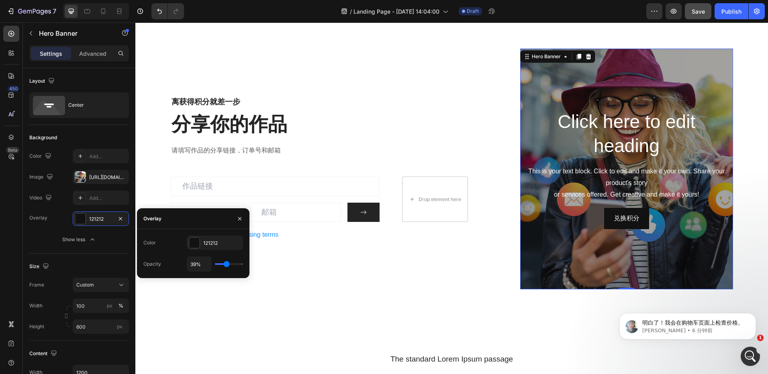
type input "37%"
type input "37"
type input "31%"
type input "31"
type input "30%"
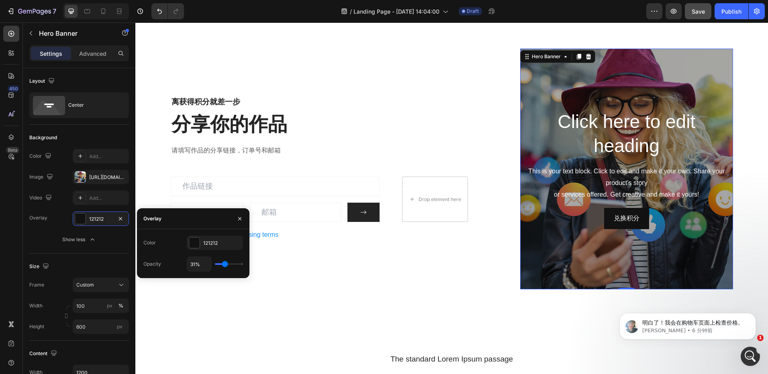
type input "30"
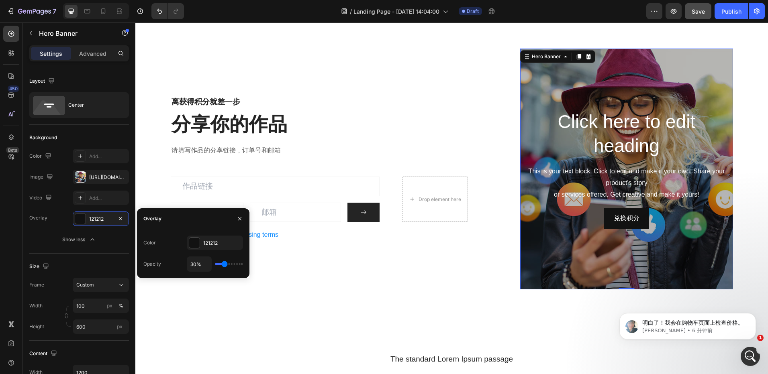
type input "44%"
type input "44"
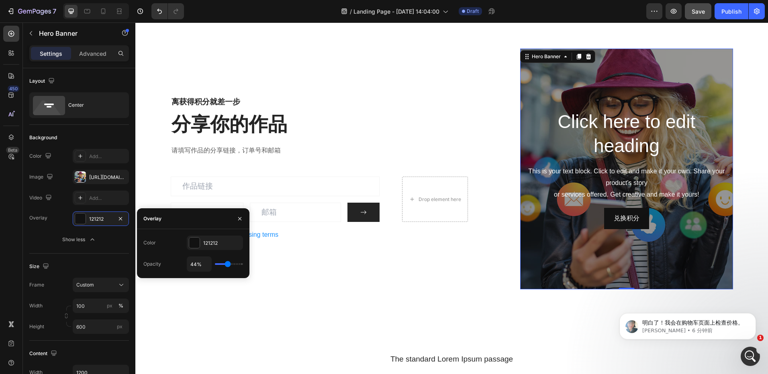
type input "50%"
type input "50"
type input "59%"
type input "59"
type input "63%"
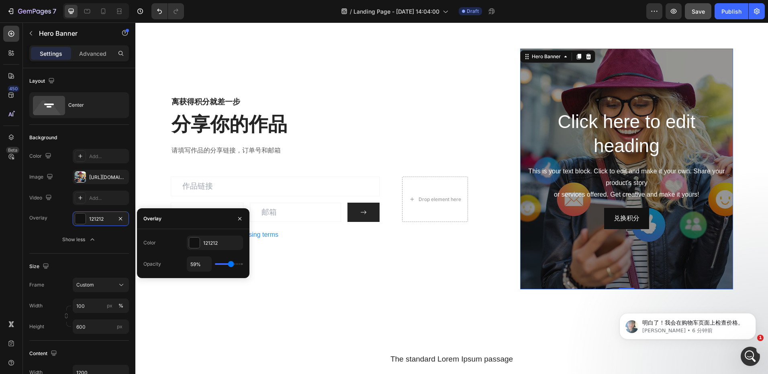
type input "63"
type input "65%"
type input "65"
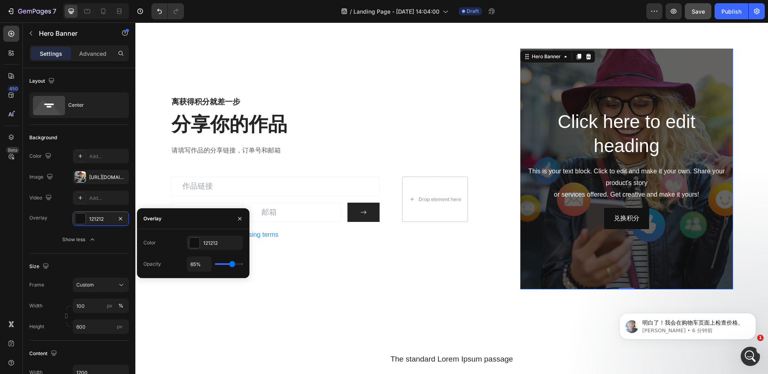
type input "48%"
type input "48"
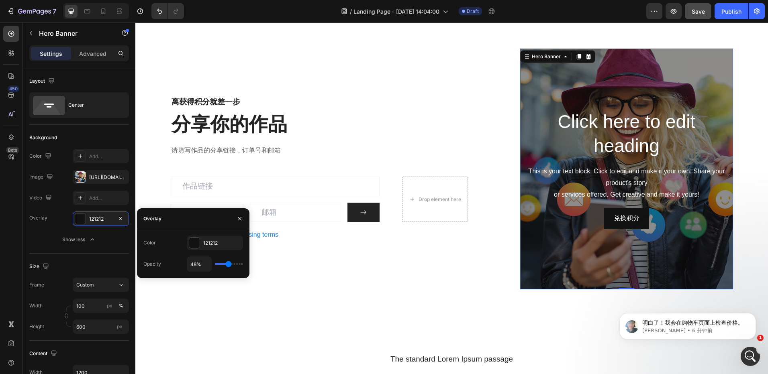
type input "46%"
type input "46"
type input "43%"
type input "43"
type input "41%"
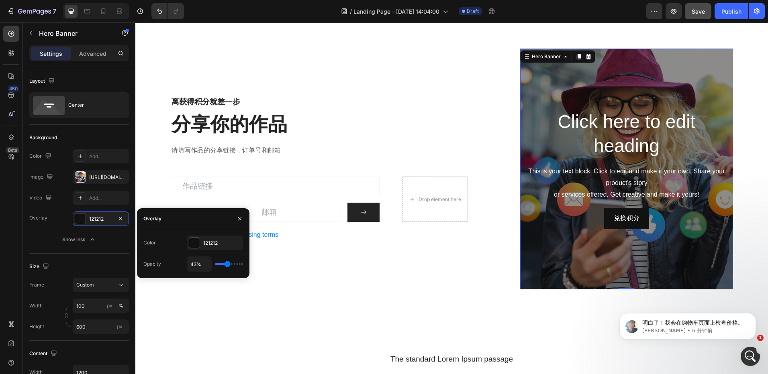
type input "41"
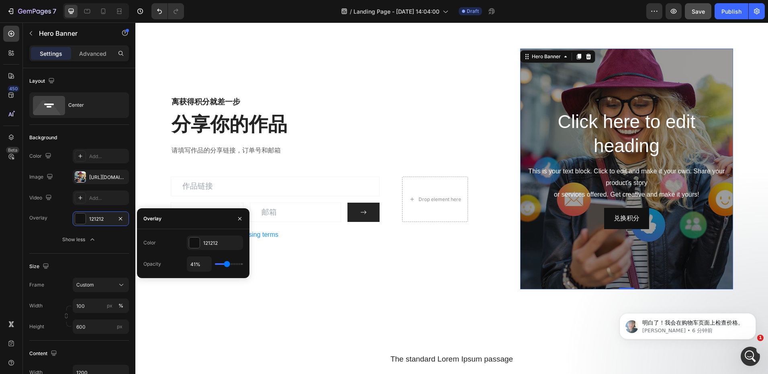
type input "39%"
drag, startPoint x: 231, startPoint y: 265, endPoint x: 226, endPoint y: 267, distance: 5.2
type input "39"
click at [226, 265] on input "range" at bounding box center [229, 264] width 28 height 2
click at [636, 137] on h2 "Click here to edit heading" at bounding box center [626, 134] width 200 height 50
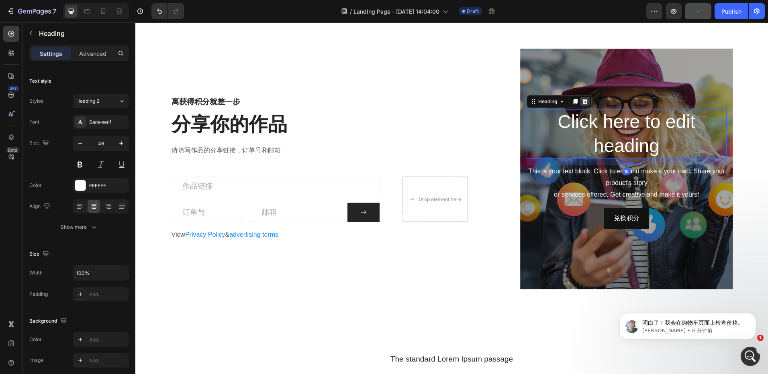
click at [585, 103] on div at bounding box center [585, 102] width 10 height 10
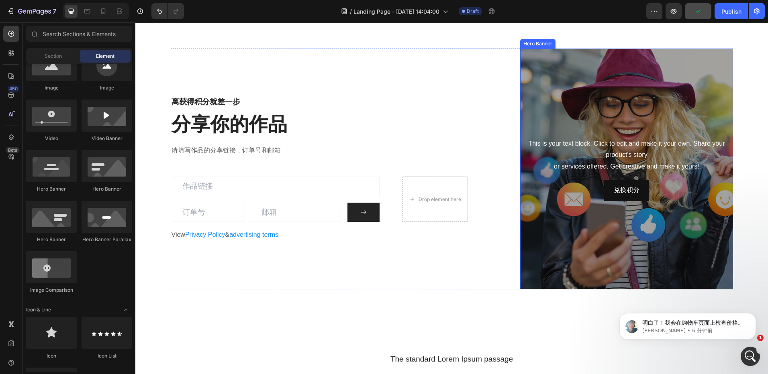
click at [648, 161] on div "This is your text block. Click to edit and make it your own. Share your product…" at bounding box center [626, 155] width 200 height 36
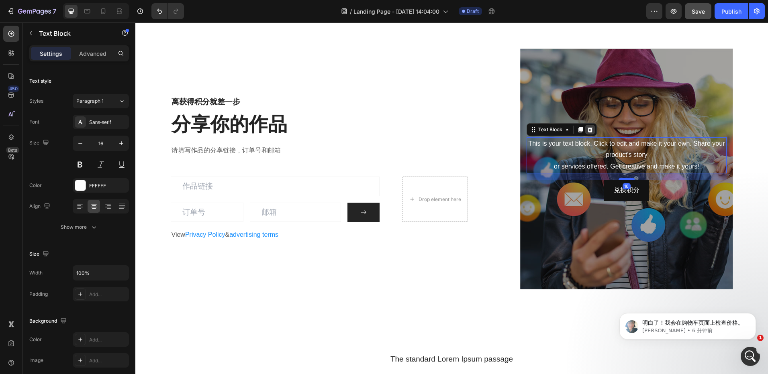
click at [587, 131] on icon at bounding box center [589, 129] width 5 height 6
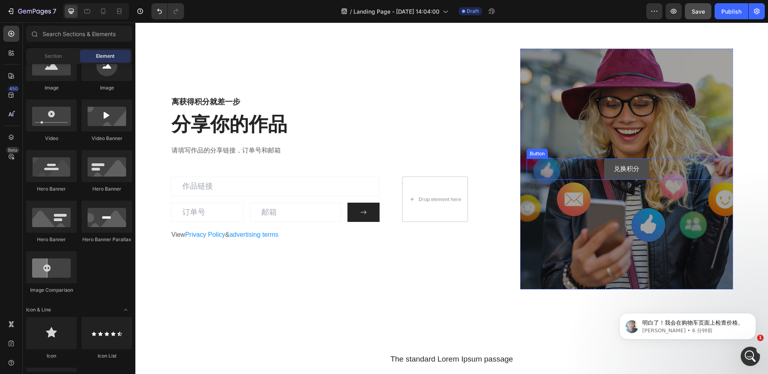
click at [624, 176] on button "兑换积分" at bounding box center [626, 169] width 45 height 21
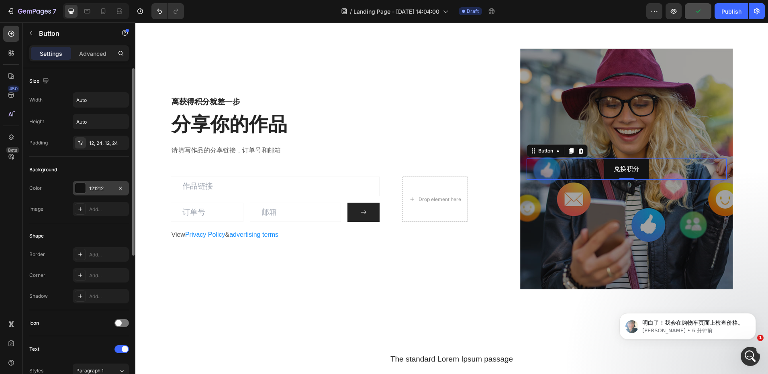
click at [98, 190] on div "121212" at bounding box center [100, 188] width 23 height 7
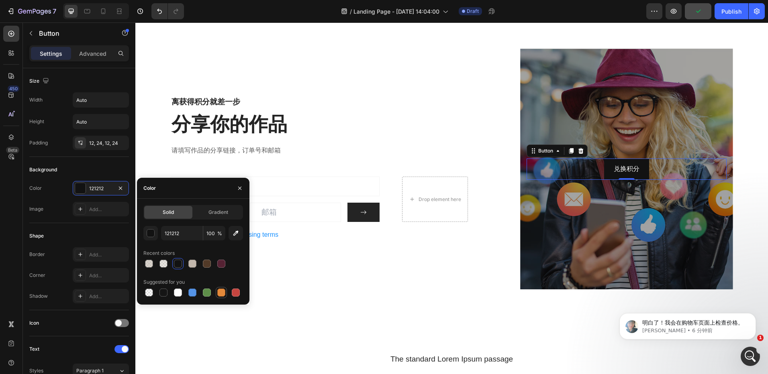
drag, startPoint x: 194, startPoint y: 294, endPoint x: 218, endPoint y: 297, distance: 24.3
click at [194, 294] on div at bounding box center [192, 293] width 8 height 8
click at [222, 292] on div at bounding box center [221, 293] width 8 height 8
type input "E4893A"
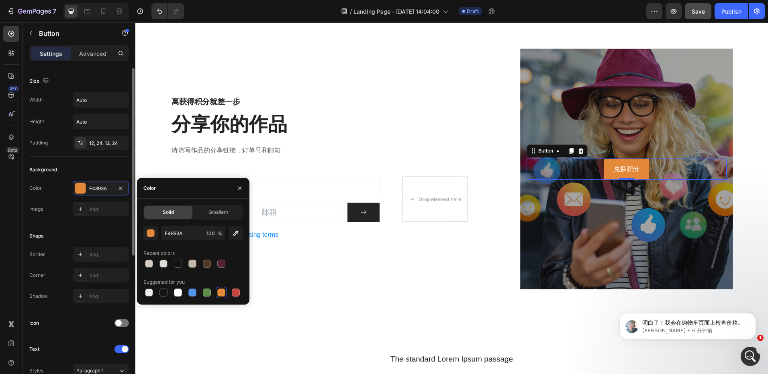
click at [58, 216] on div "Image Add..." at bounding box center [79, 209] width 100 height 14
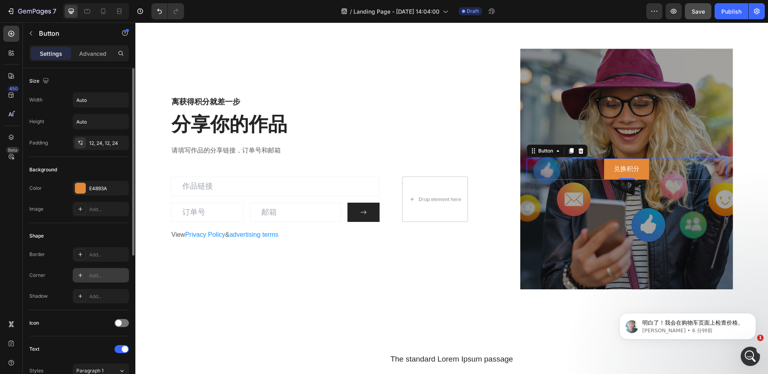
click at [92, 279] on div "Add..." at bounding box center [108, 275] width 38 height 7
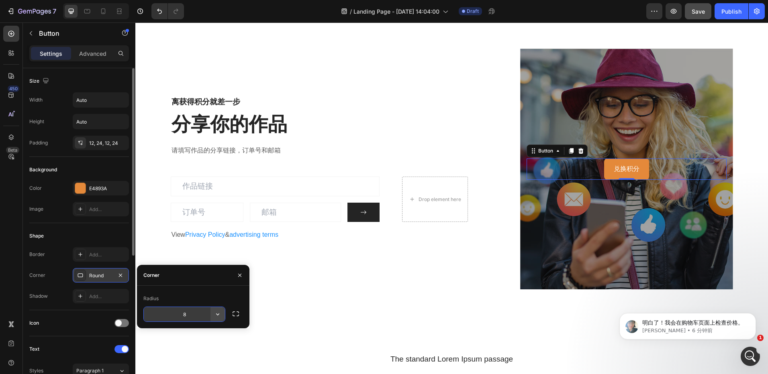
click at [217, 316] on icon "button" at bounding box center [218, 314] width 8 height 8
click at [183, 317] on input "8" at bounding box center [184, 314] width 81 height 14
type input "50"
click at [86, 233] on div "Shape" at bounding box center [79, 236] width 100 height 13
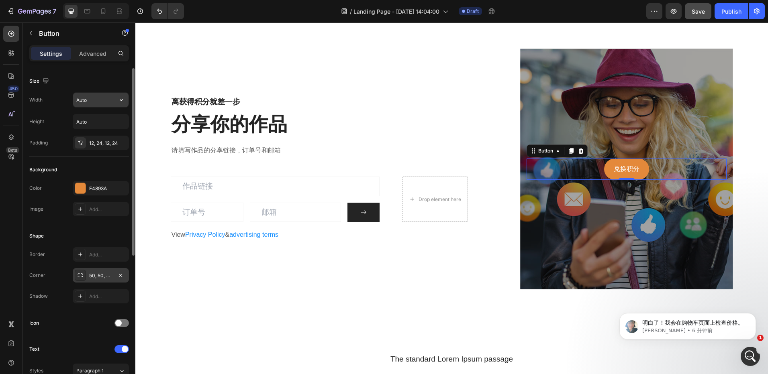
click at [92, 103] on input "Auto" at bounding box center [100, 100] width 55 height 14
type input "200"
click at [82, 118] on input "Auto" at bounding box center [100, 121] width 55 height 14
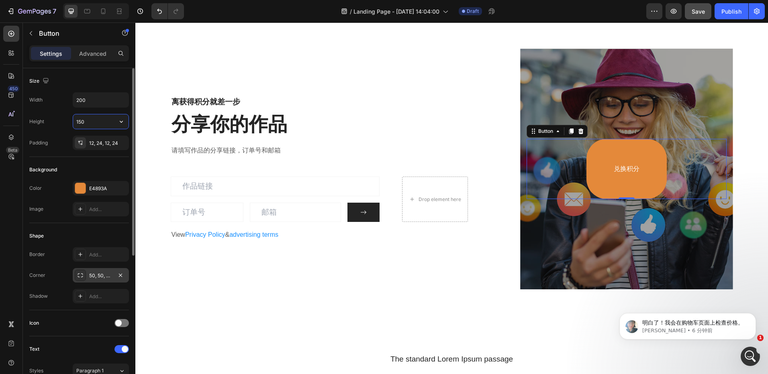
click at [83, 122] on input "150" at bounding box center [100, 121] width 55 height 14
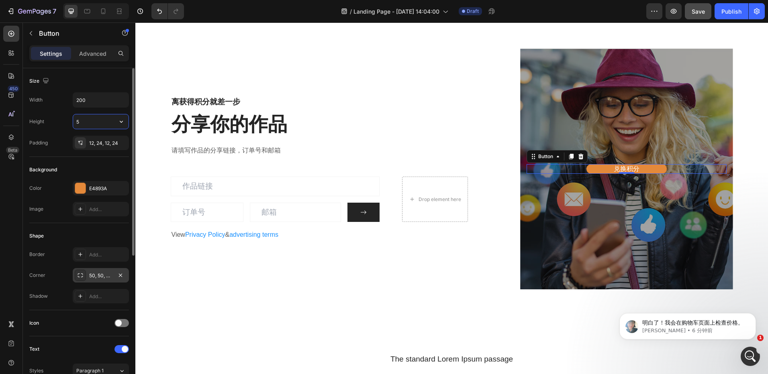
type input "50"
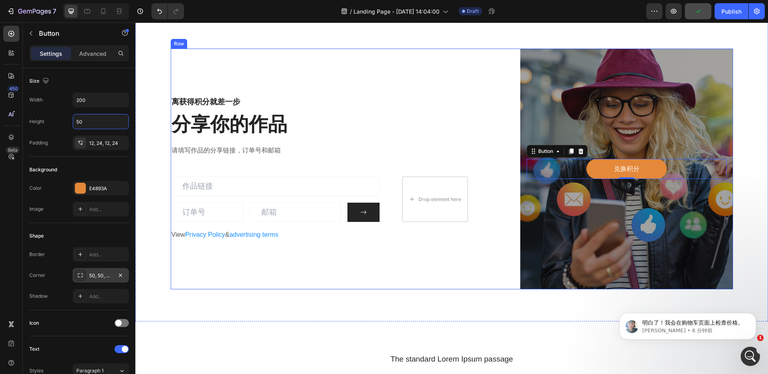
click at [265, 285] on div "离获得积分就差一步 Heading 分享你的作品 Heading 请填写作品的分享链接，订单号和邮箱 Text block Email Field Email…" at bounding box center [320, 169] width 298 height 241
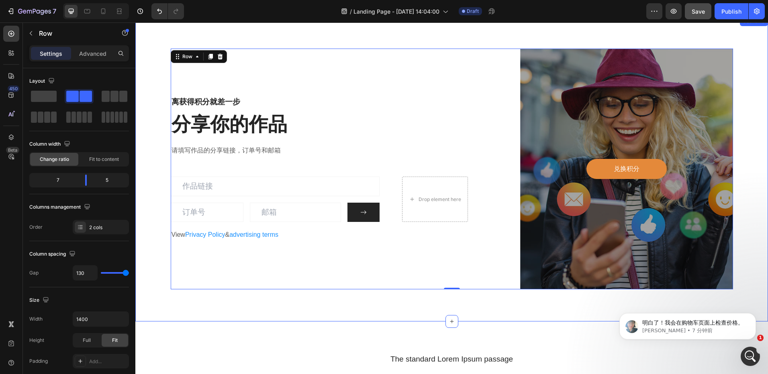
click at [758, 122] on div "离获得积分就差一步 Heading 分享你的作品 Heading 请填写作品的分享链接，订单号和邮箱 Text block Email Field Email…" at bounding box center [451, 168] width 632 height 305
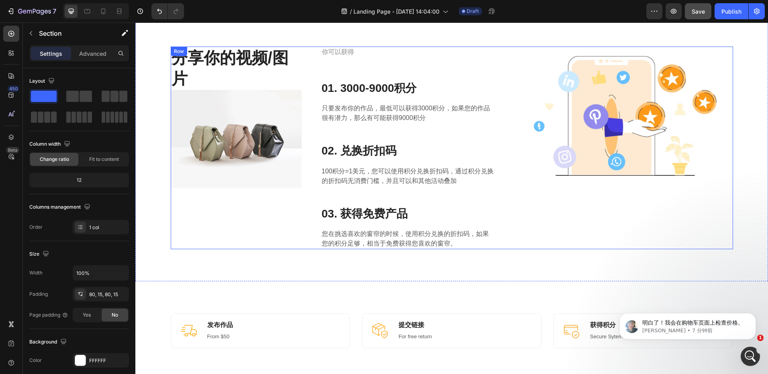
scroll to position [161, 0]
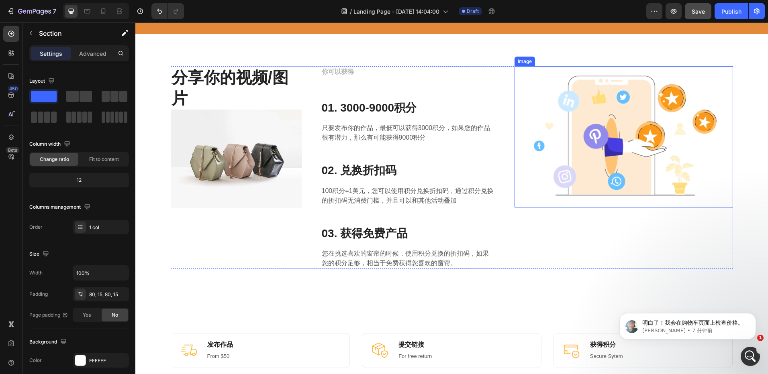
click at [621, 161] on img at bounding box center [623, 136] width 218 height 141
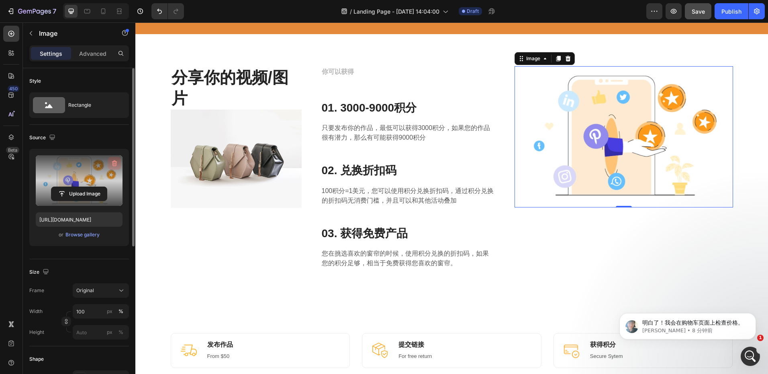
click at [117, 163] on icon "button" at bounding box center [114, 163] width 8 height 8
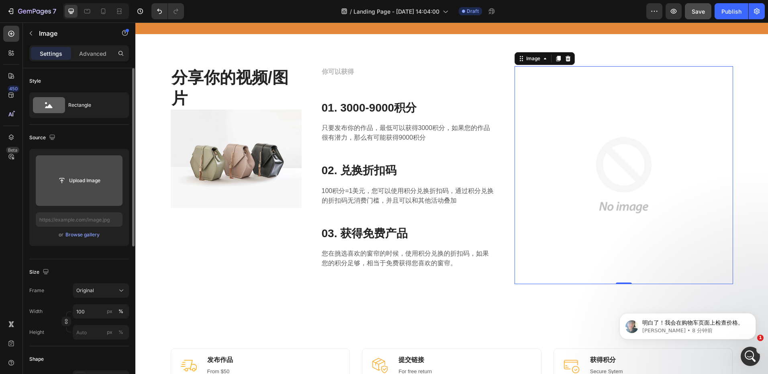
click at [80, 184] on input "file" at bounding box center [78, 181] width 55 height 14
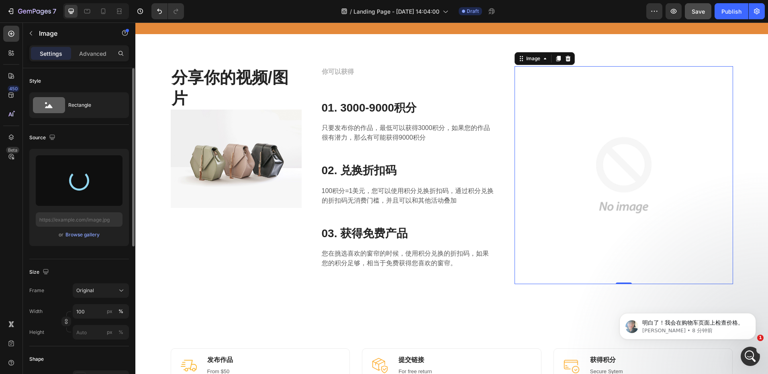
type input "[URL][DOMAIN_NAME]"
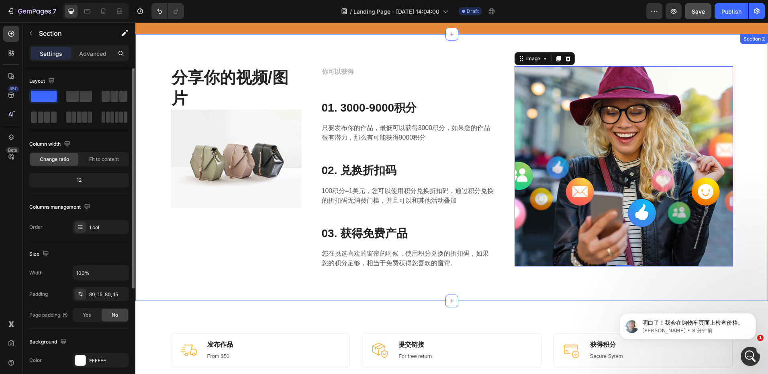
click at [502, 284] on div "分享你的视频/图片 Heading Image 你可以获得 Text block 01. 3000-9000积分 Heading 只要发布你的作品，最低可以获…" at bounding box center [451, 167] width 632 height 267
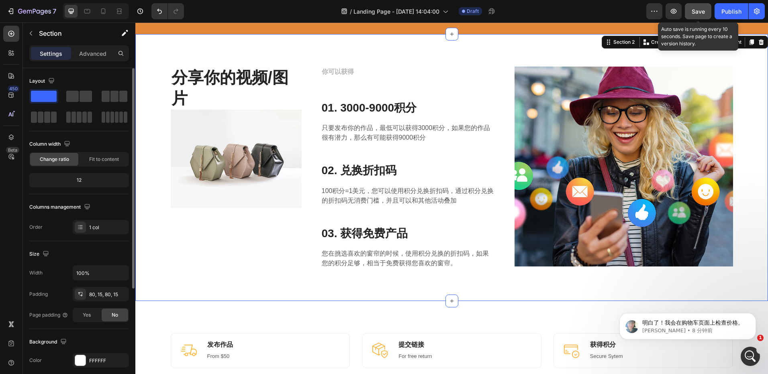
click at [694, 17] on button "Save" at bounding box center [698, 11] width 27 height 16
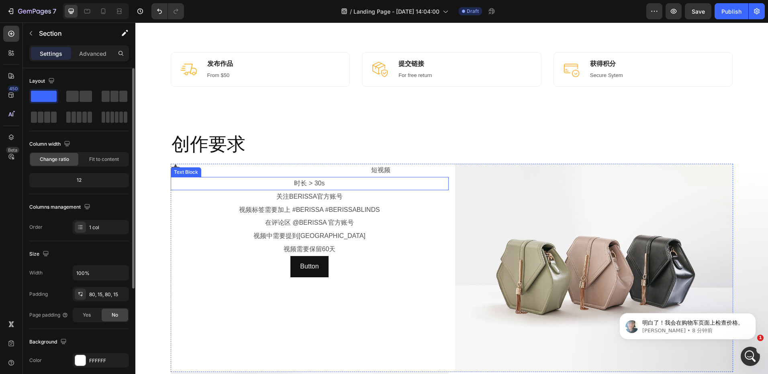
scroll to position [402, 0]
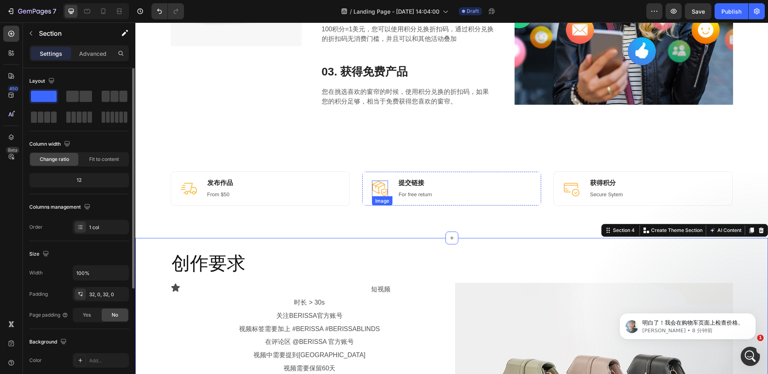
scroll to position [321, 0]
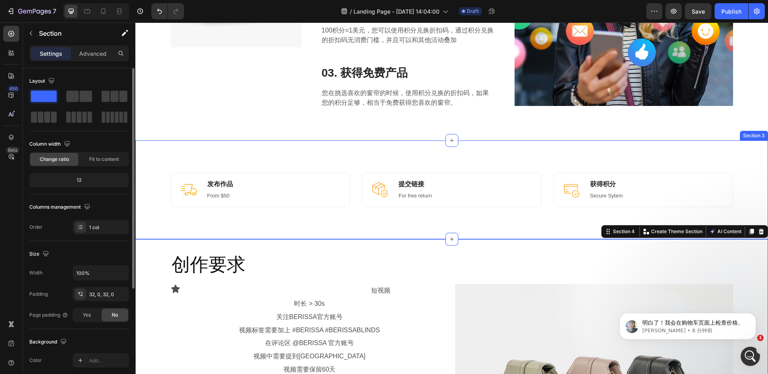
click at [427, 149] on div "Image 发布作品 Heading From $50 Text block Row Image 提交链接 Heading For free return T…" at bounding box center [451, 190] width 632 height 99
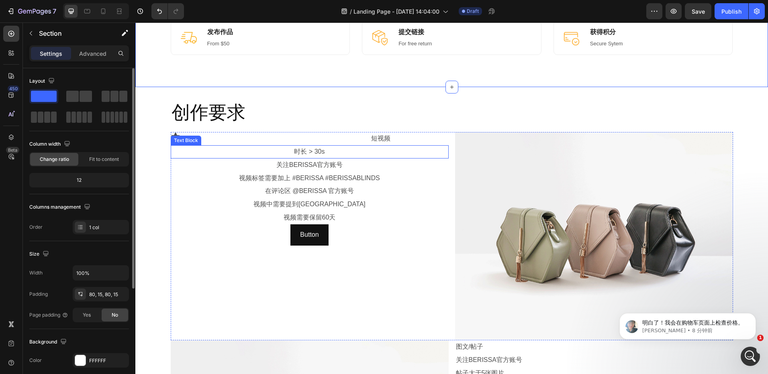
scroll to position [522, 0]
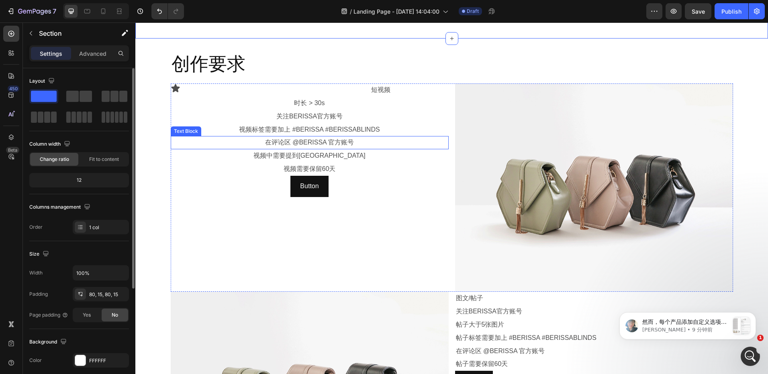
click at [320, 144] on p "在评论区 @BERISSA 官方账号" at bounding box center [309, 143] width 276 height 12
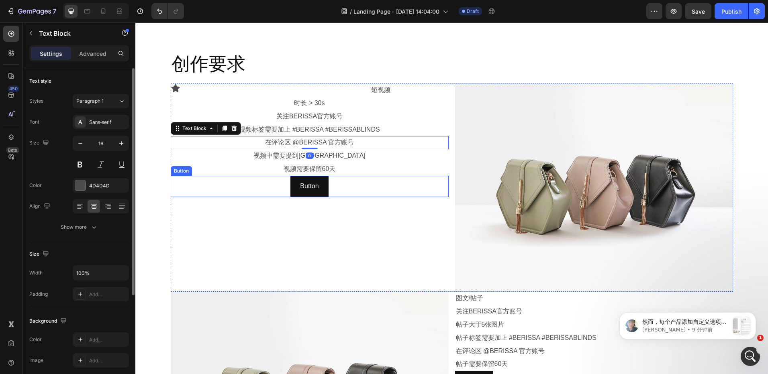
click at [338, 172] on p "视频需要保留60天" at bounding box center [309, 169] width 276 height 12
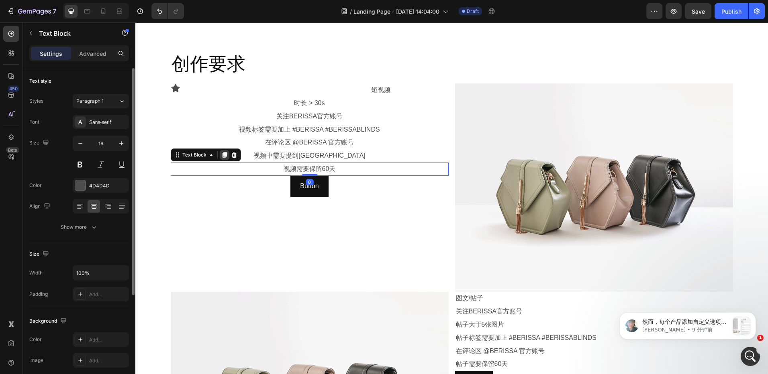
click at [222, 155] on icon at bounding box center [224, 155] width 4 height 6
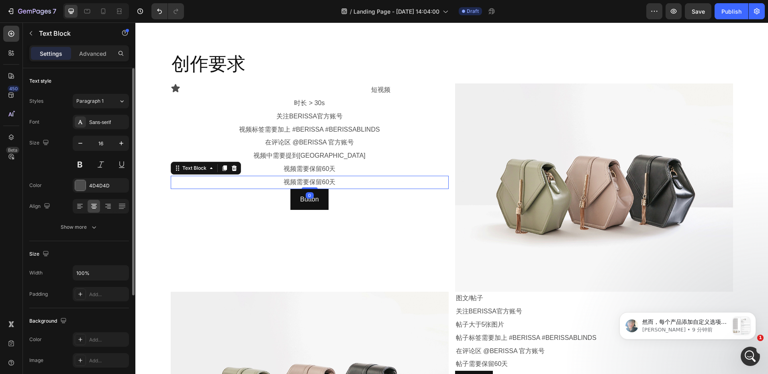
click at [301, 183] on p "视频需要保留60天" at bounding box center [309, 183] width 276 height 12
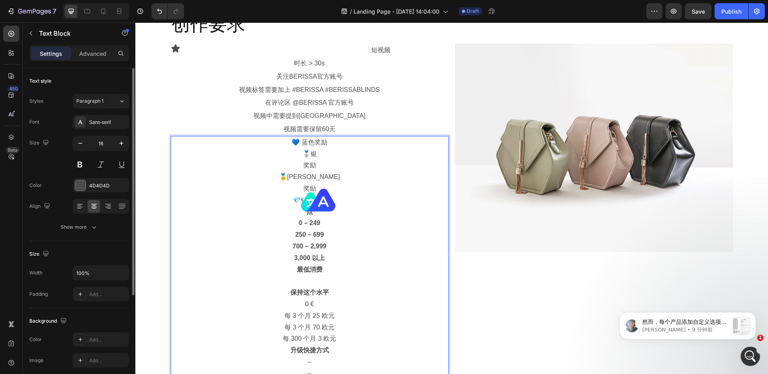
scroll to position [509, 0]
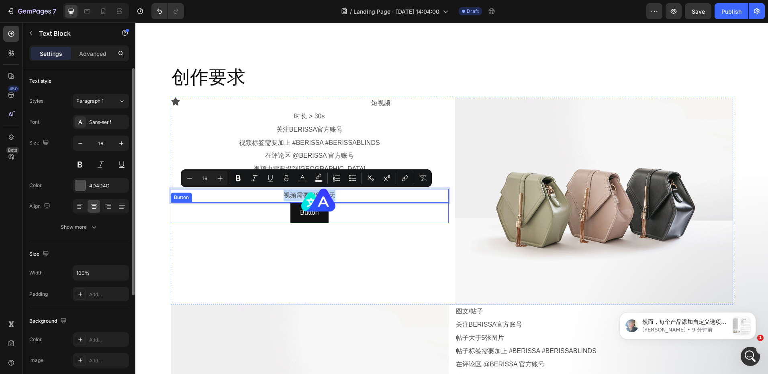
click at [371, 223] on div "Button Button" at bounding box center [310, 212] width 278 height 21
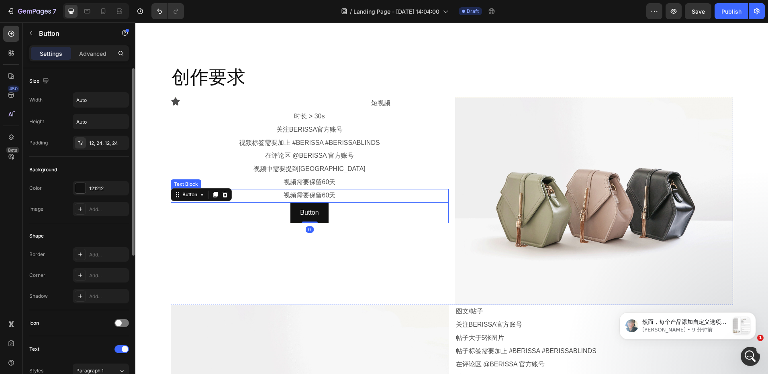
click at [363, 198] on p "视频需要保留60天" at bounding box center [309, 196] width 276 height 12
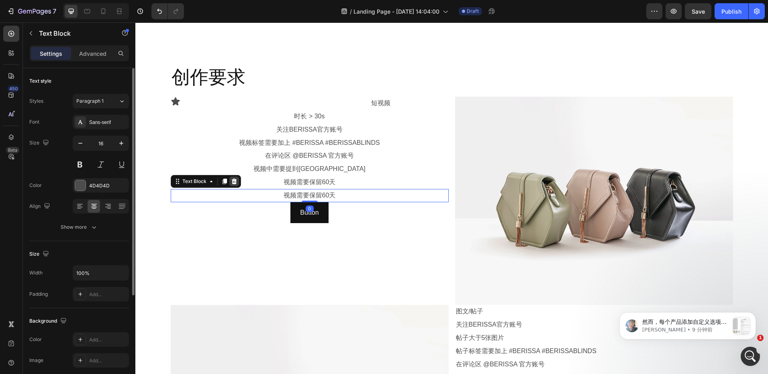
click at [232, 181] on icon at bounding box center [234, 181] width 6 height 6
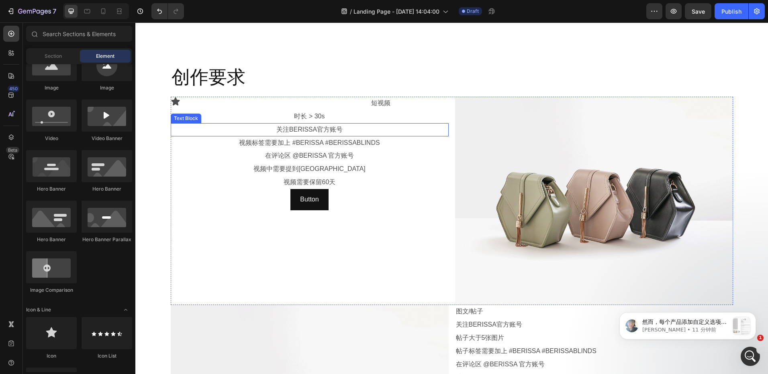
click at [367, 128] on p "关注BERISSA官方账号" at bounding box center [309, 130] width 276 height 12
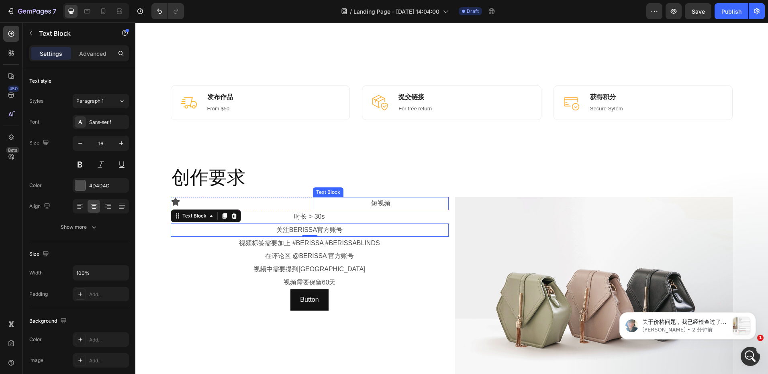
scroll to position [428, 0]
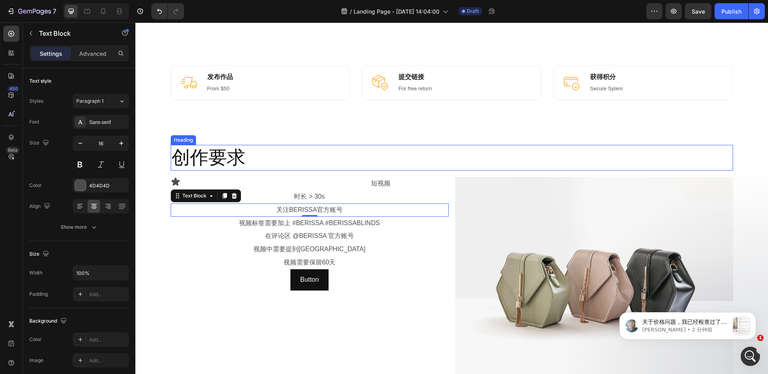
click at [328, 162] on h2 "创作要求" at bounding box center [452, 158] width 562 height 26
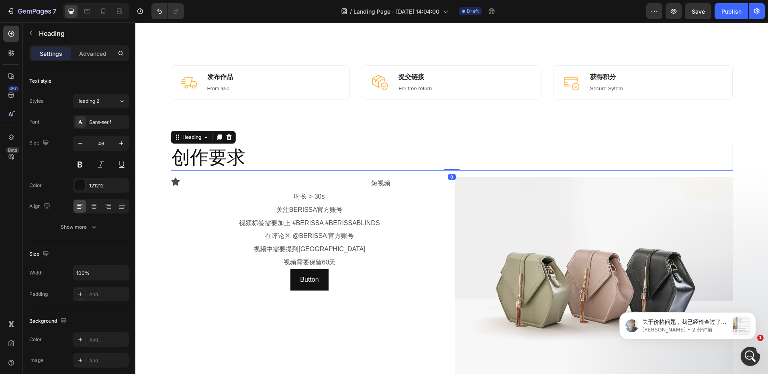
scroll to position [509, 0]
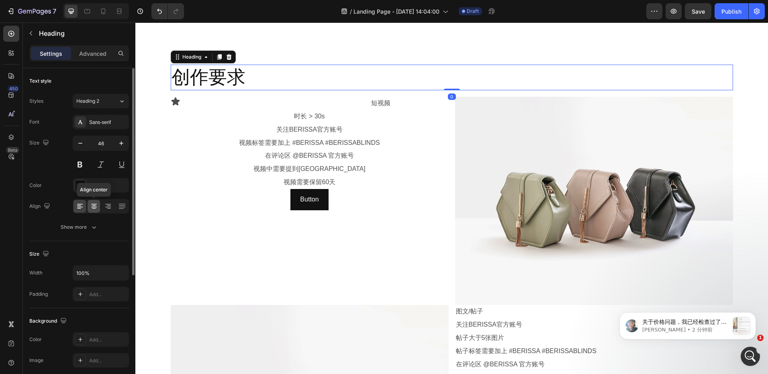
click at [95, 204] on icon at bounding box center [94, 204] width 6 height 1
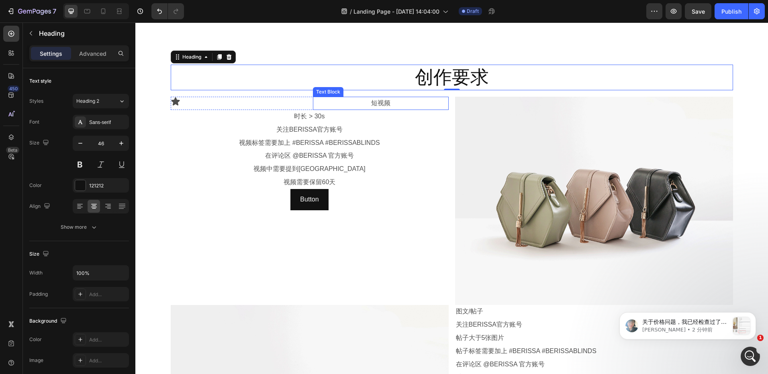
click at [377, 102] on p "短视频" at bounding box center [381, 104] width 134 height 12
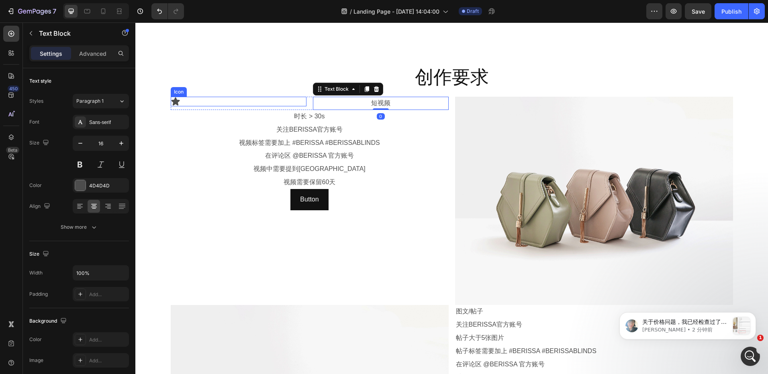
click at [273, 101] on div "Icon" at bounding box center [239, 102] width 136 height 10
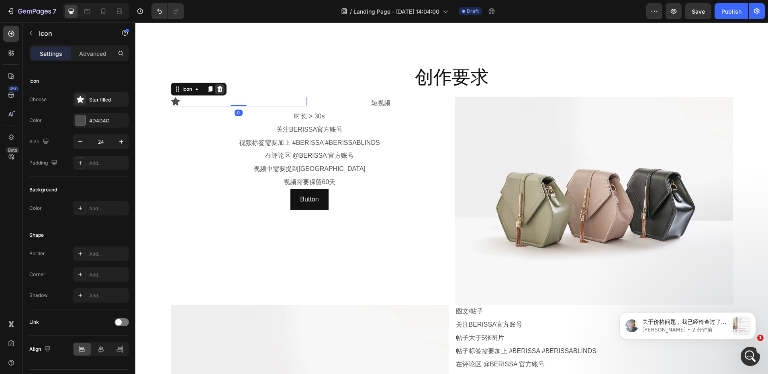
click at [216, 86] on icon at bounding box center [219, 89] width 6 height 6
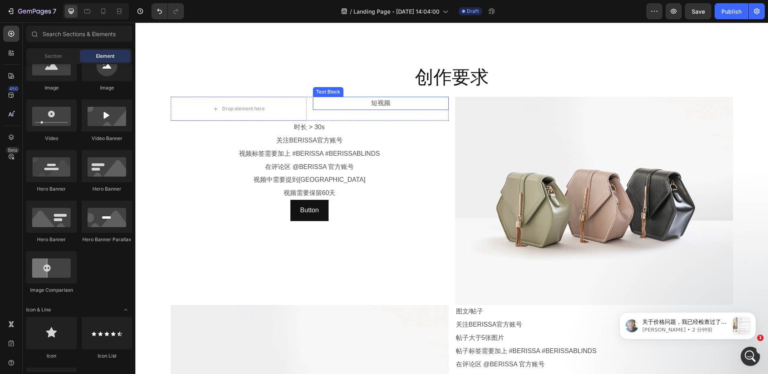
click at [277, 108] on div "Drop element here" at bounding box center [239, 109] width 136 height 24
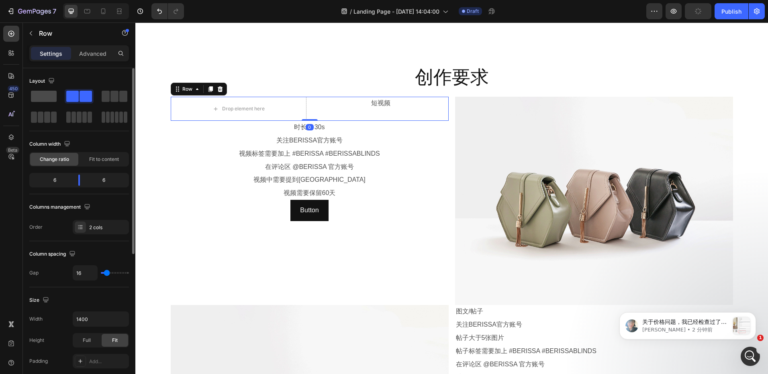
click at [41, 96] on span at bounding box center [44, 96] width 26 height 11
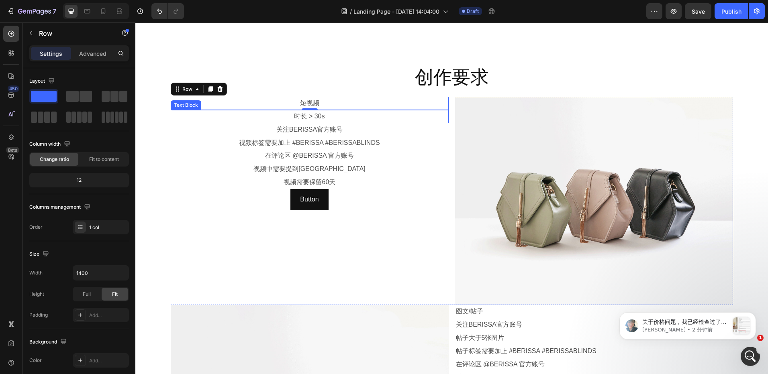
click at [344, 117] on p "时长 > 30s" at bounding box center [309, 117] width 276 height 12
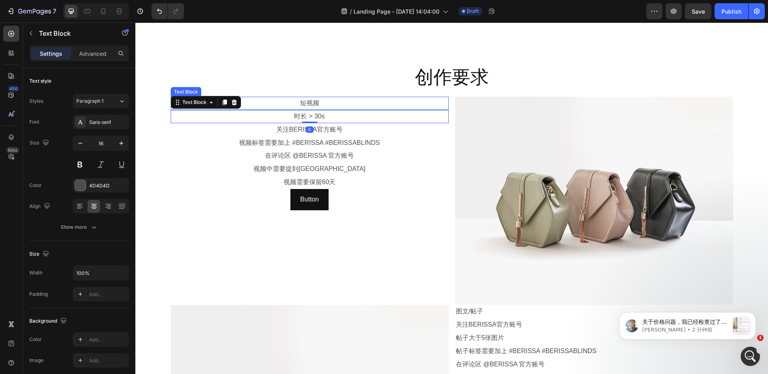
click at [374, 104] on p "短视频" at bounding box center [309, 104] width 276 height 12
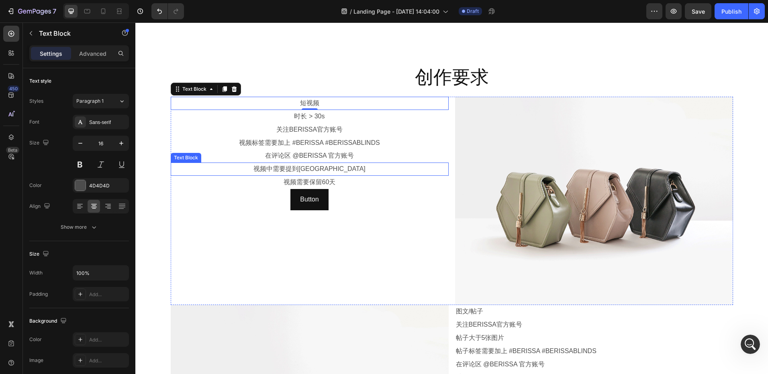
click at [417, 171] on p "视频中需要提到[GEOGRAPHIC_DATA]" at bounding box center [309, 169] width 276 height 12
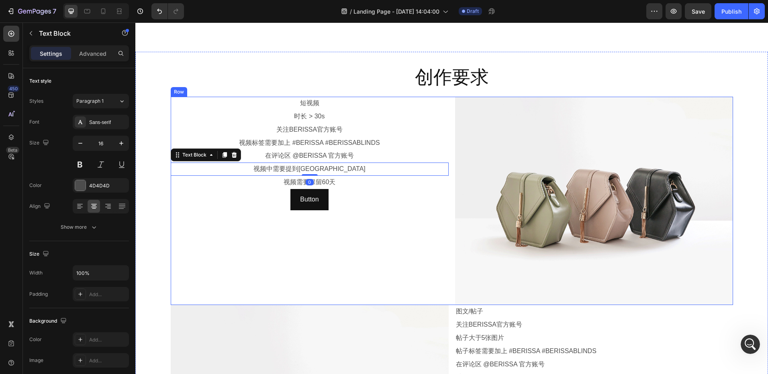
click at [389, 228] on div "短视频 Text Block Row 时长 > 30s Text Block 关注BERISSA官方账号 Text Block 视频标签需要加上 #BERIS…" at bounding box center [310, 201] width 278 height 208
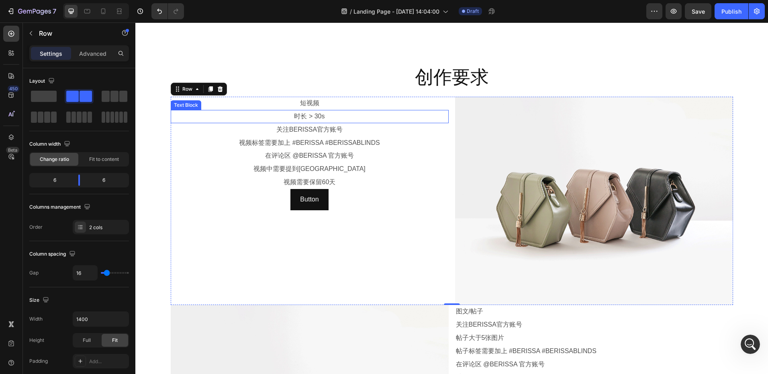
click at [210, 109] on p "短视频" at bounding box center [309, 104] width 276 height 12
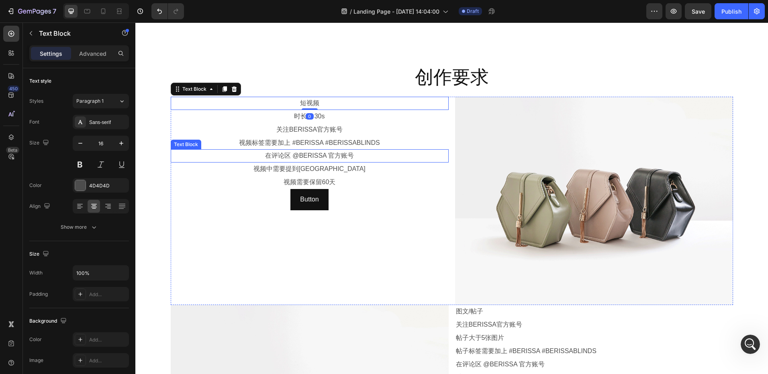
click at [216, 195] on div "Button Button" at bounding box center [310, 199] width 278 height 21
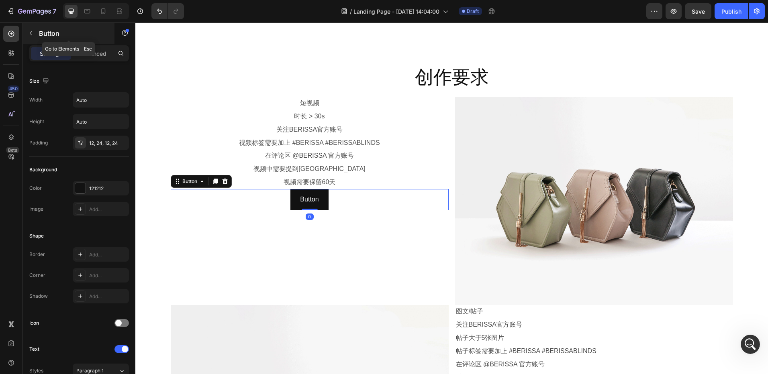
click at [34, 35] on icon "button" at bounding box center [31, 33] width 6 height 6
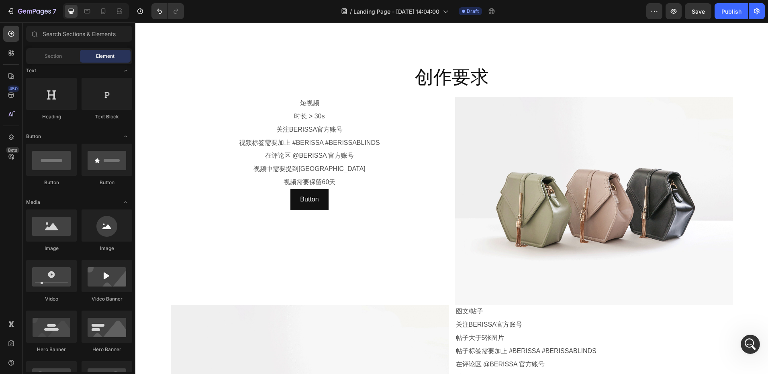
scroll to position [0, 0]
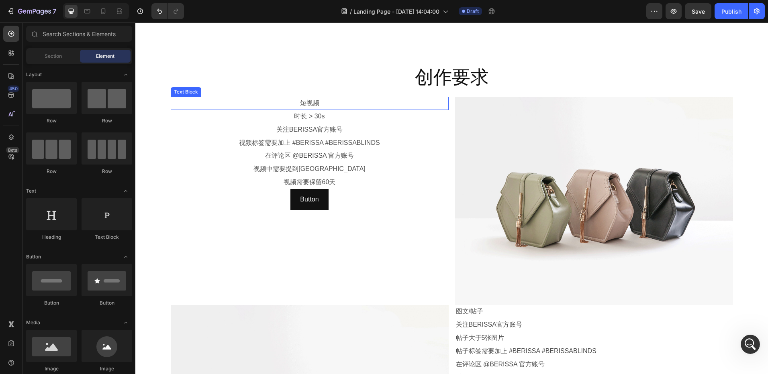
click at [211, 103] on p "短视频" at bounding box center [309, 104] width 276 height 12
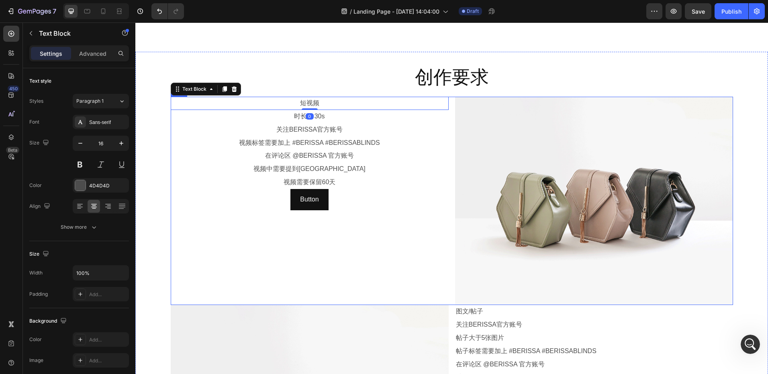
click at [233, 217] on div "短视频 Text Block 0 Row 时长 > 30s Text Block 关注BERISSA官方账号 Text Block 视频标签需要加上 #BER…" at bounding box center [310, 201] width 278 height 208
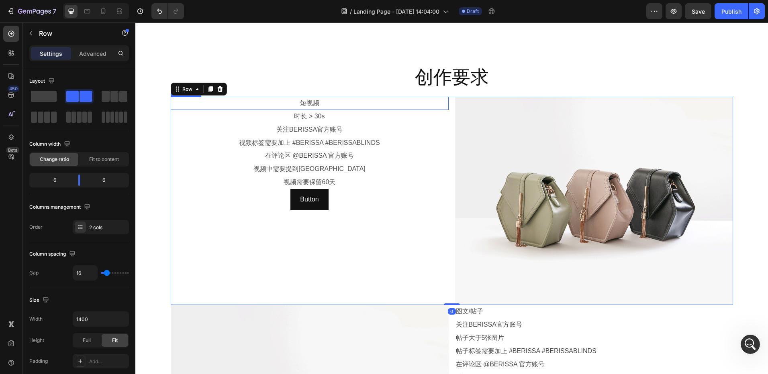
click at [228, 101] on p "短视频" at bounding box center [309, 104] width 276 height 12
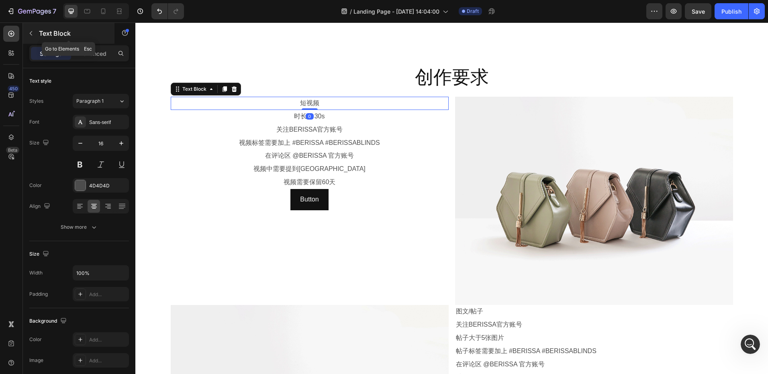
click at [35, 36] on button "button" at bounding box center [30, 33] width 13 height 13
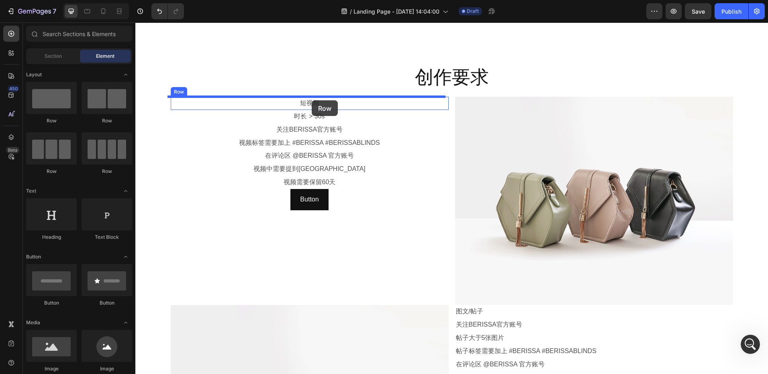
drag, startPoint x: 258, startPoint y: 125, endPoint x: 312, endPoint y: 100, distance: 59.3
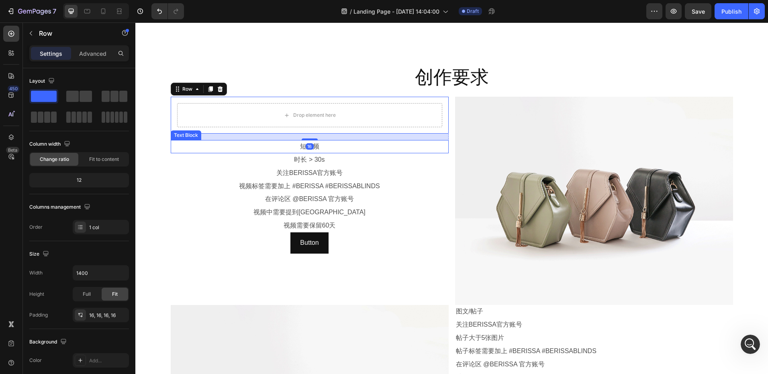
click at [263, 147] on p "短视频" at bounding box center [309, 147] width 276 height 12
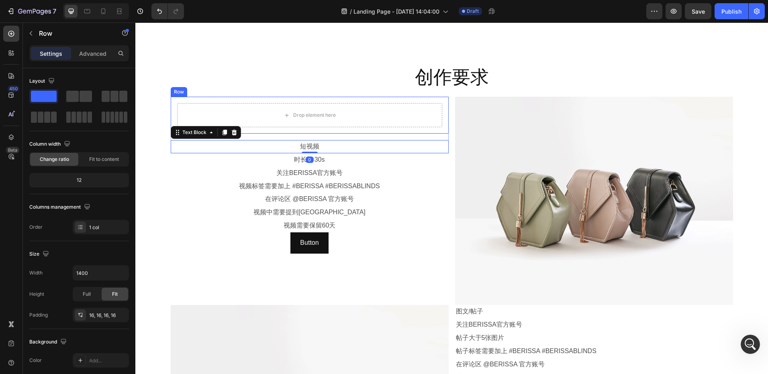
click at [239, 100] on div "Drop element here Row" at bounding box center [310, 115] width 278 height 37
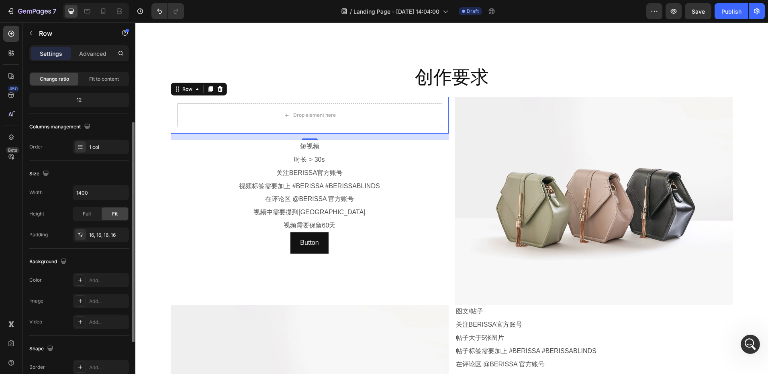
scroll to position [161, 0]
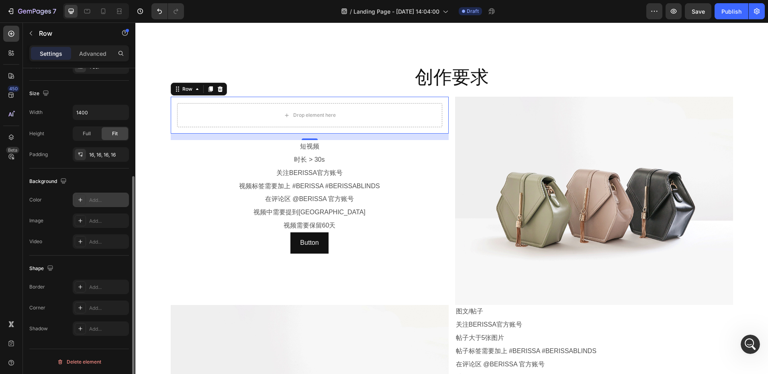
click at [98, 203] on div "Add..." at bounding box center [108, 200] width 38 height 7
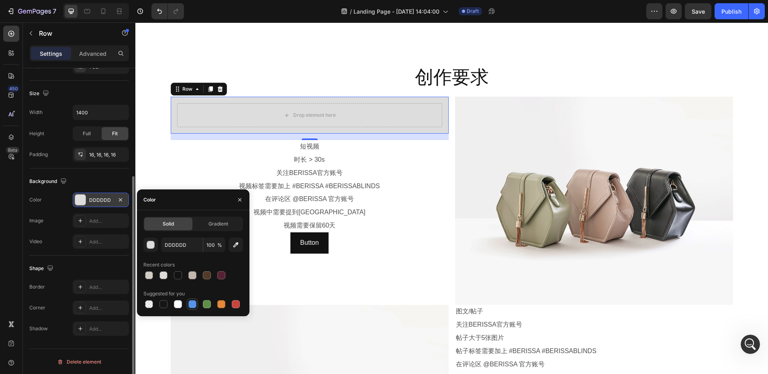
click at [195, 304] on div at bounding box center [192, 304] width 8 height 8
type input "5594E7"
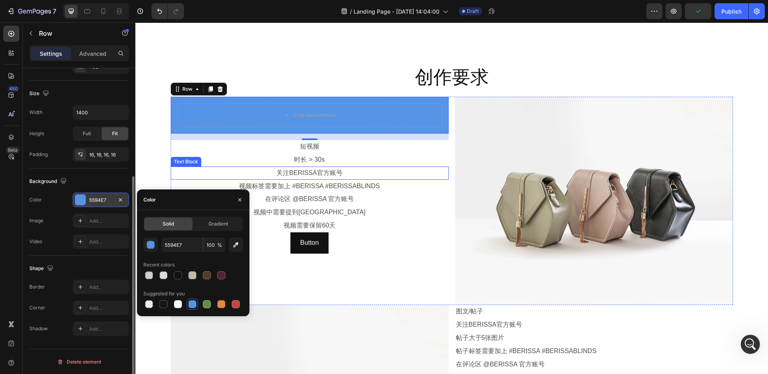
click at [444, 183] on p "视频标签需要加上 #BERISSA #BERISSABLINDS" at bounding box center [309, 187] width 276 height 12
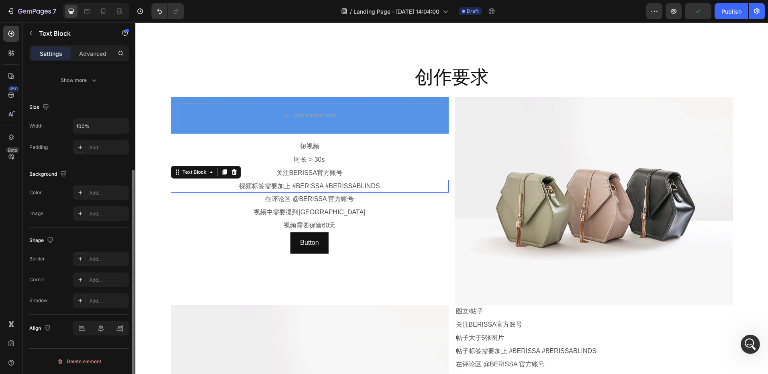
scroll to position [0, 0]
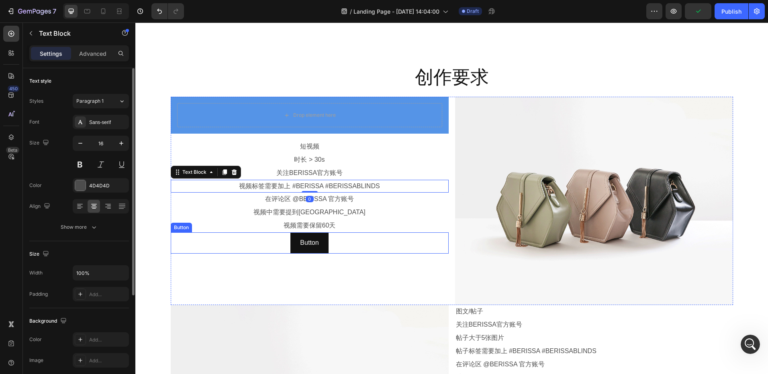
click at [172, 248] on div "Button Button" at bounding box center [310, 242] width 278 height 21
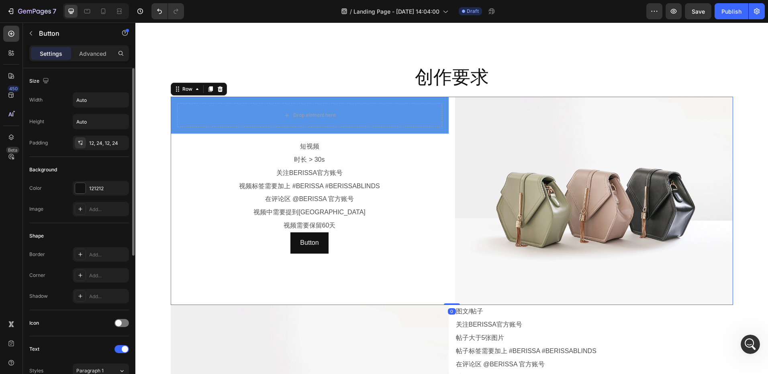
click at [180, 275] on div "Drop element here Row 短视频 Text Block Row 时长 > 30s Text Block 关注BERISSA官方账号 Text…" at bounding box center [310, 201] width 278 height 208
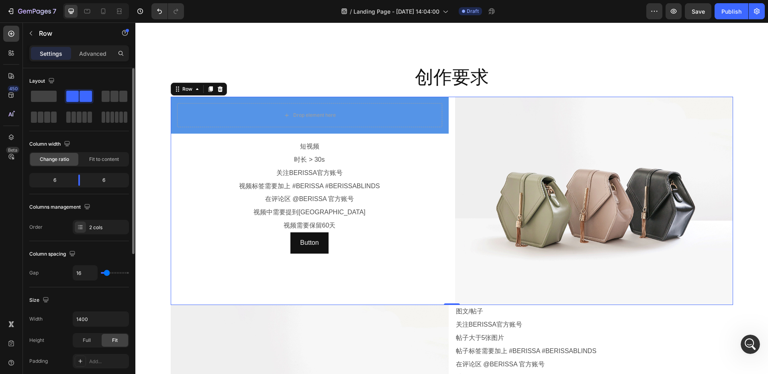
click at [178, 301] on div "Drop element here Row 短视频 Text Block Row 时长 > 30s Text Block 关注BERISSA官方账号 Text…" at bounding box center [310, 201] width 278 height 208
click at [449, 121] on div "Drop element here Row 短视频 Text Block Row 时长 > 30s Text Block 关注BERISSA官方账号 Text…" at bounding box center [452, 201] width 562 height 208
click at [193, 299] on div "Drop element here Row 短视频 Text Block Row 时长 > 30s Text Block 关注BERISSA官方账号 Text…" at bounding box center [310, 201] width 278 height 208
click at [31, 32] on icon "button" at bounding box center [31, 33] width 2 height 4
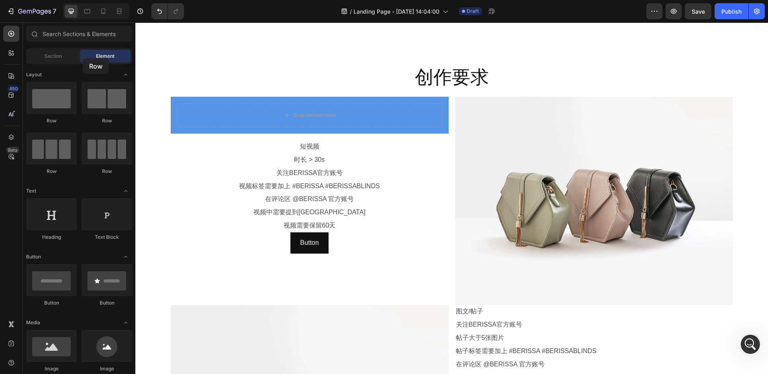
drag, startPoint x: 68, startPoint y: 106, endPoint x: 83, endPoint y: 58, distance: 50.4
click at [83, 58] on div "Sections(18) Elements(83) Section Element Hero Section Product Detail Brands Tr…" at bounding box center [79, 199] width 112 height 347
click at [55, 54] on span "Section" at bounding box center [53, 56] width 17 height 7
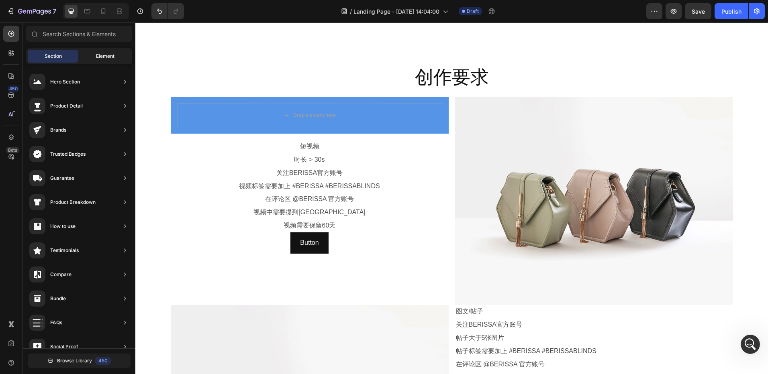
click at [89, 58] on div "Element" at bounding box center [105, 56] width 51 height 13
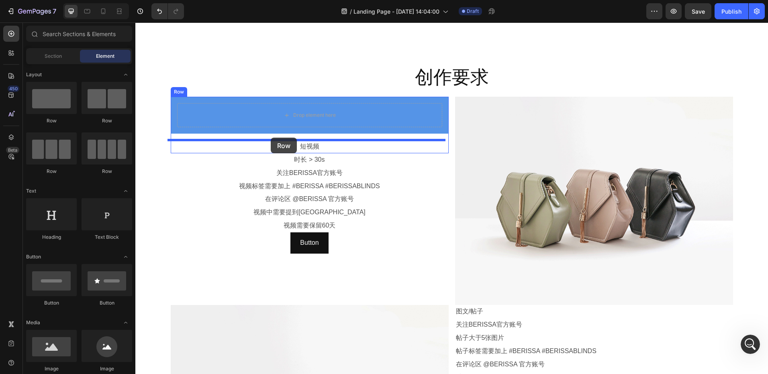
drag, startPoint x: 204, startPoint y: 131, endPoint x: 271, endPoint y: 138, distance: 67.4
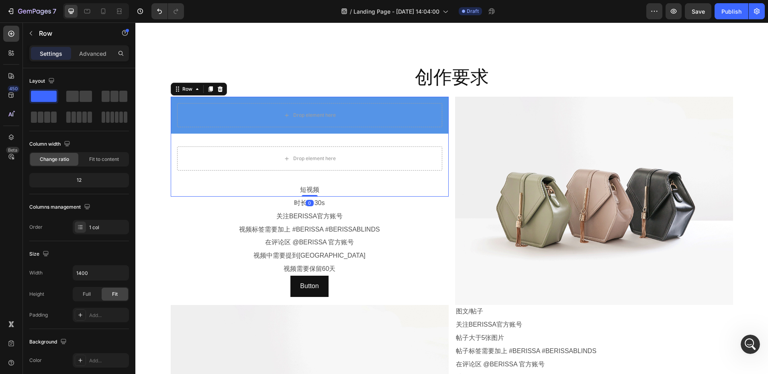
click at [272, 137] on div "Drop element here Row Drop element here Row 短视频 Text Block" at bounding box center [310, 147] width 278 height 100
click at [282, 190] on p "短视频" at bounding box center [309, 190] width 276 height 12
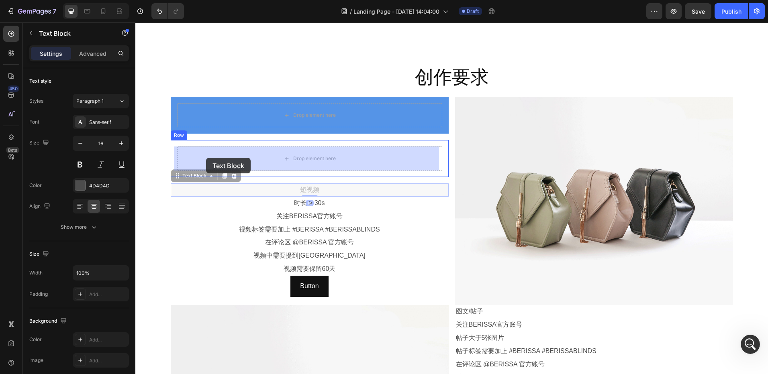
drag, startPoint x: 181, startPoint y: 176, endPoint x: 204, endPoint y: 160, distance: 28.3
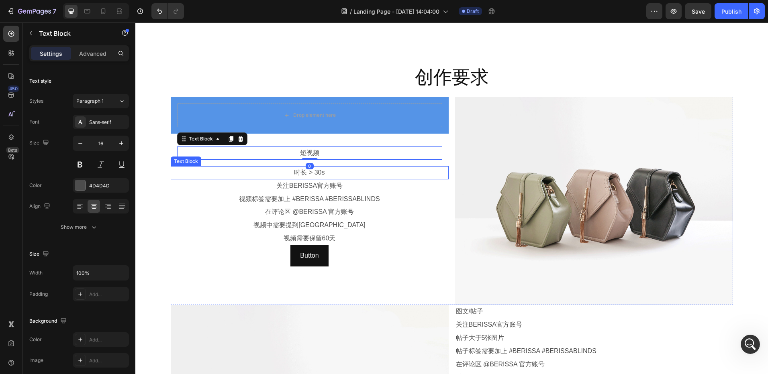
click at [279, 173] on p "时长 > 30s" at bounding box center [309, 173] width 276 height 12
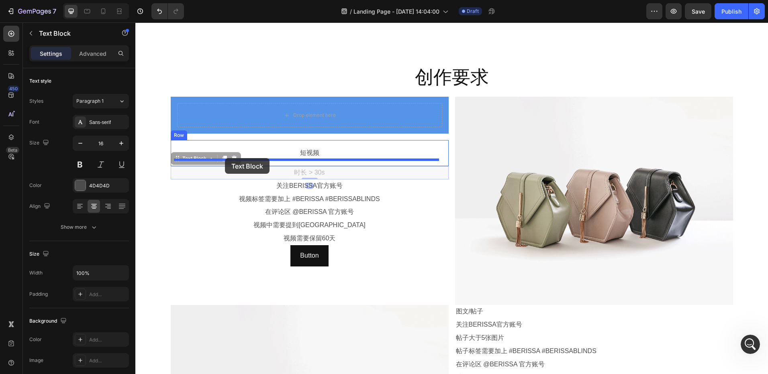
drag, startPoint x: 175, startPoint y: 160, endPoint x: 225, endPoint y: 158, distance: 49.8
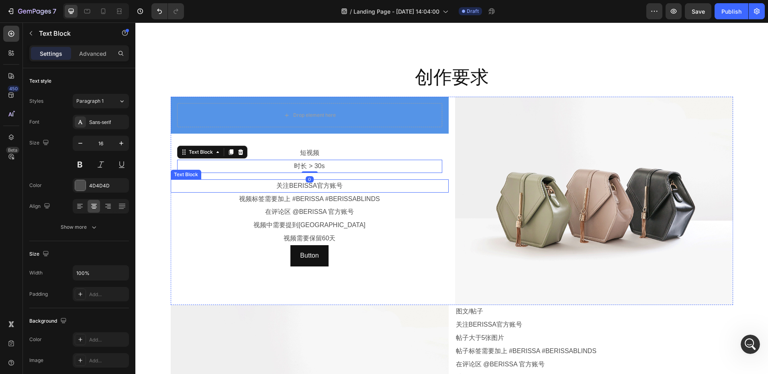
click at [272, 185] on p "关注BERISSA官方账号" at bounding box center [309, 186] width 276 height 12
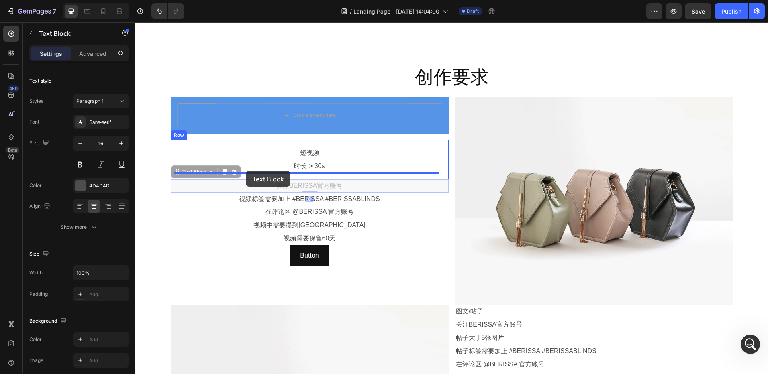
drag, startPoint x: 176, startPoint y: 171, endPoint x: 246, endPoint y: 171, distance: 69.5
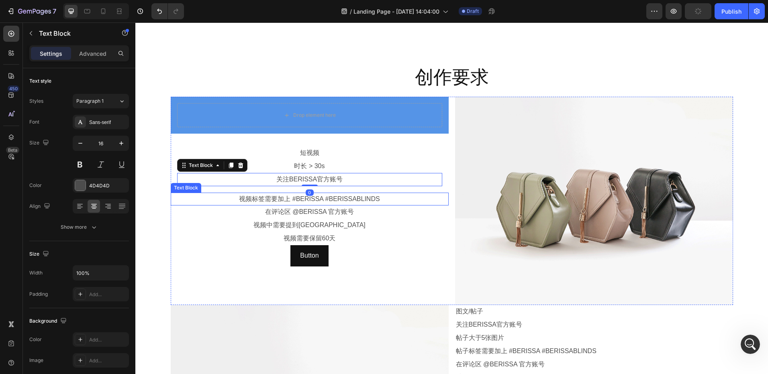
click at [265, 201] on p "视频标签需要加上 #BERISSA #BERISSABLINDS" at bounding box center [309, 200] width 276 height 12
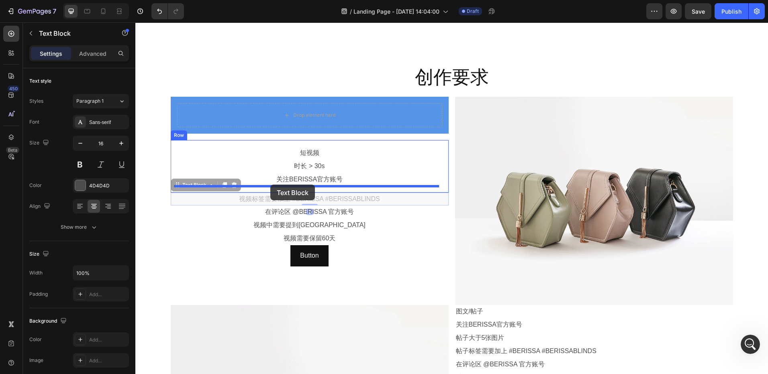
drag, startPoint x: 175, startPoint y: 188, endPoint x: 270, endPoint y: 185, distance: 95.2
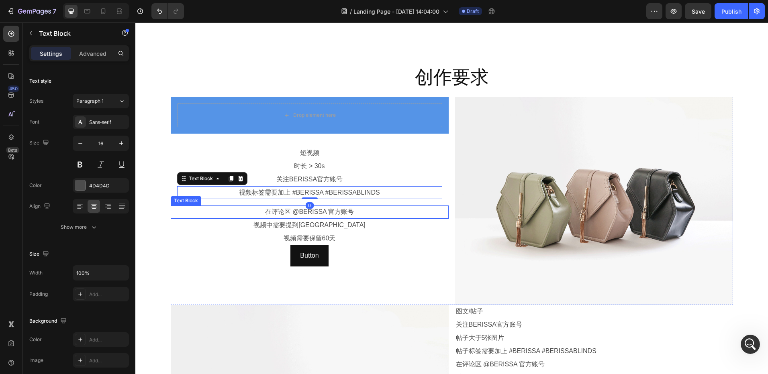
click at [258, 212] on p "在评论区 @BERISSA 官方账号" at bounding box center [309, 212] width 276 height 12
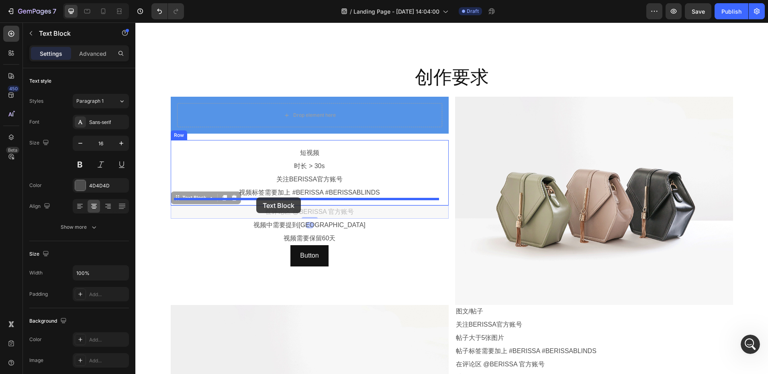
drag, startPoint x: 176, startPoint y: 199, endPoint x: 256, endPoint y: 198, distance: 79.9
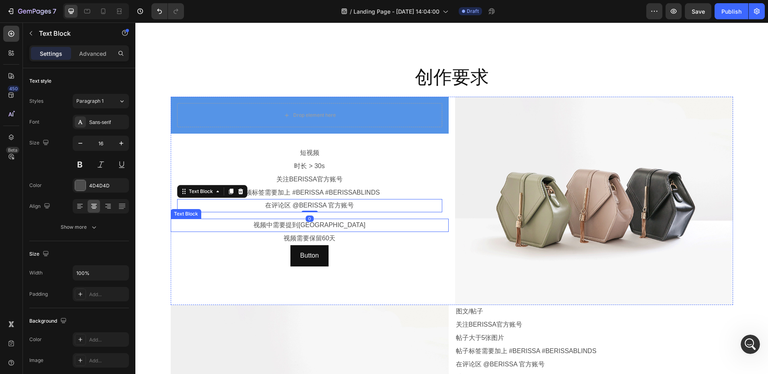
click at [261, 226] on p "视频中需要提到[GEOGRAPHIC_DATA]" at bounding box center [309, 226] width 276 height 12
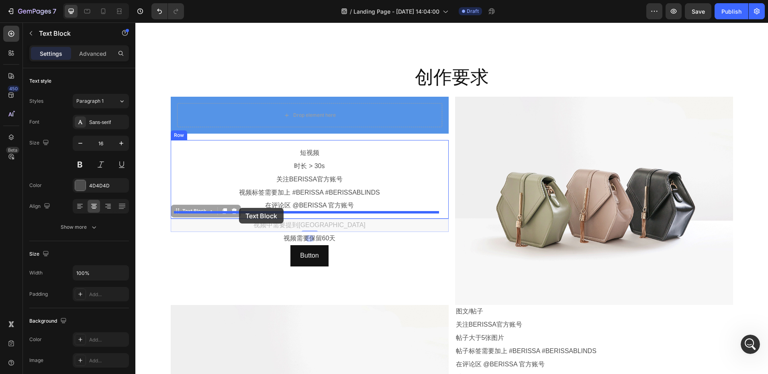
drag, startPoint x: 175, startPoint y: 212, endPoint x: 239, endPoint y: 208, distance: 63.6
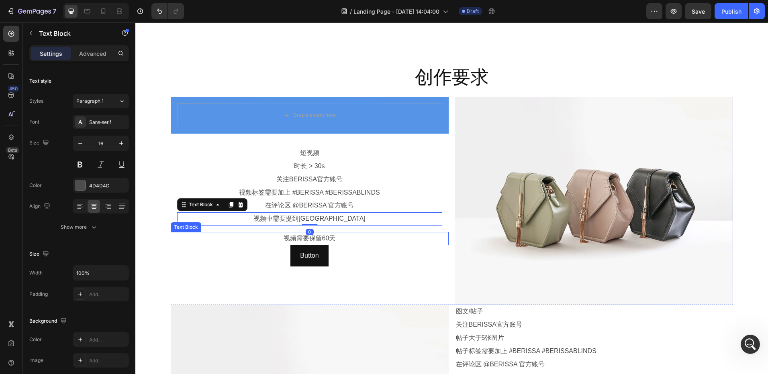
click at [256, 236] on p "视频需要保留60天" at bounding box center [309, 239] width 276 height 12
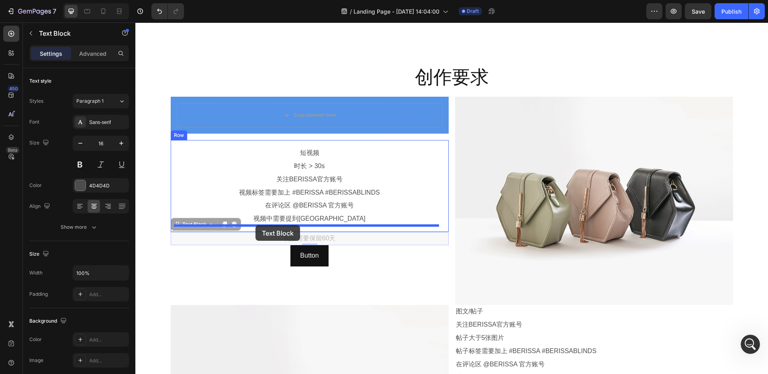
drag, startPoint x: 175, startPoint y: 226, endPoint x: 255, endPoint y: 225, distance: 80.7
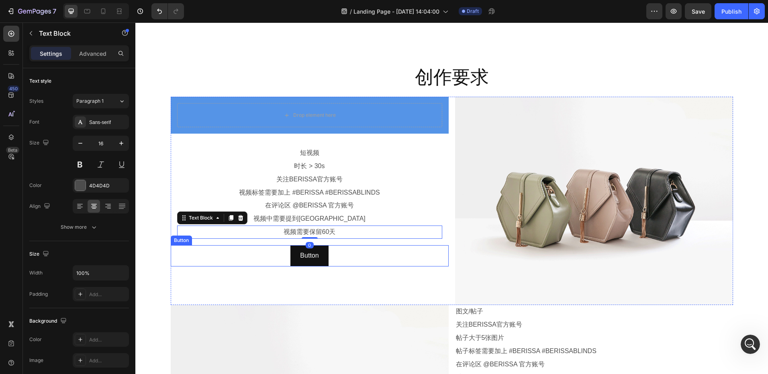
click at [267, 255] on div "Button Button" at bounding box center [310, 255] width 278 height 21
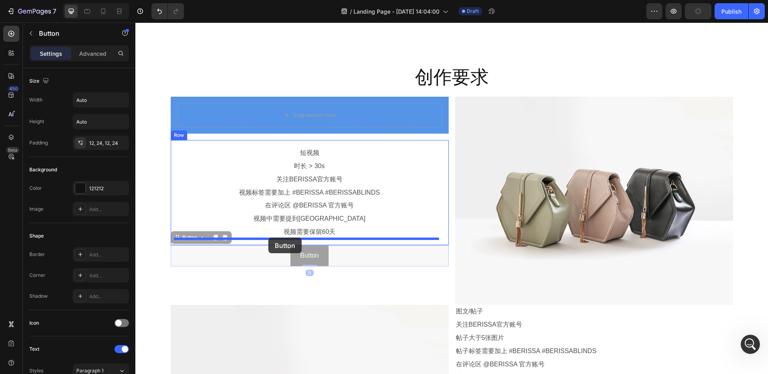
drag, startPoint x: 177, startPoint y: 239, endPoint x: 269, endPoint y: 238, distance: 92.0
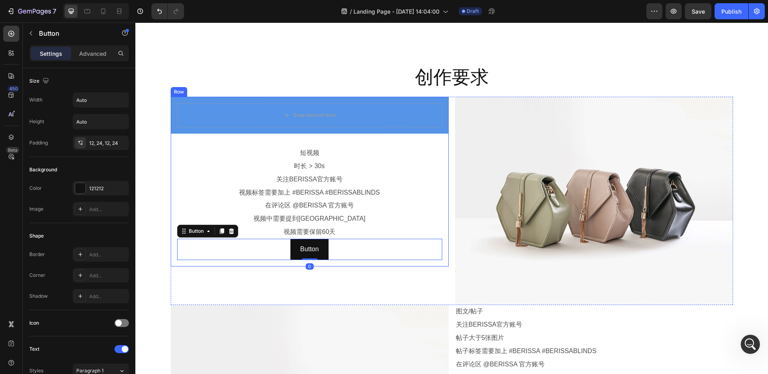
click at [215, 138] on div "Drop element here Row 短视频 Text Block 时长 > 30s Text Block 关注BERISSA官方账号 Text Blo…" at bounding box center [310, 181] width 278 height 169
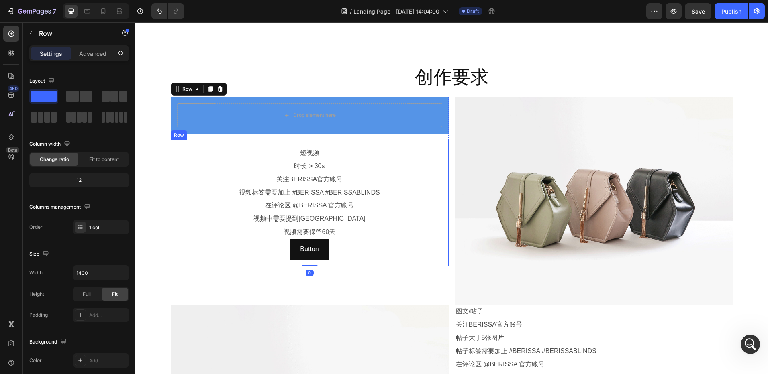
click at [209, 143] on div "短视频 Text Block 时长 > 30s Text Block 关注BERISSA官方账号 Text Block 视频标签需要加上 #BERISSA #…" at bounding box center [310, 203] width 278 height 126
click at [232, 136] on div "Drop element here Row 短视频 Text Block 时长 > 30s Text Block 关注BERISSA官方账号 Text Blo…" at bounding box center [310, 181] width 278 height 169
click at [171, 130] on div "Drop element here Row" at bounding box center [310, 115] width 278 height 37
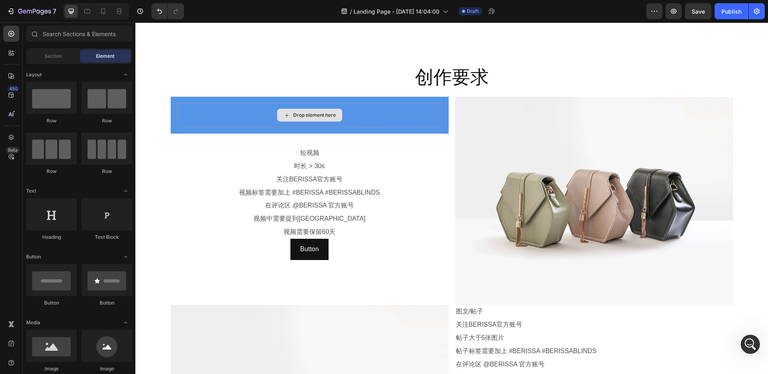
click at [304, 113] on div "Drop element here" at bounding box center [314, 115] width 43 height 6
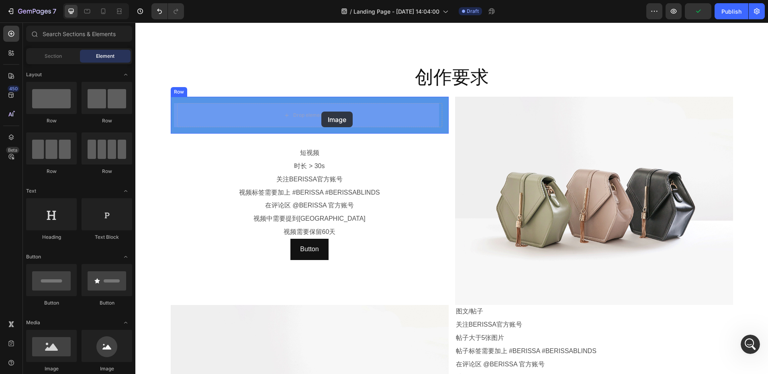
drag, startPoint x: 238, startPoint y: 363, endPoint x: 319, endPoint y: 113, distance: 263.0
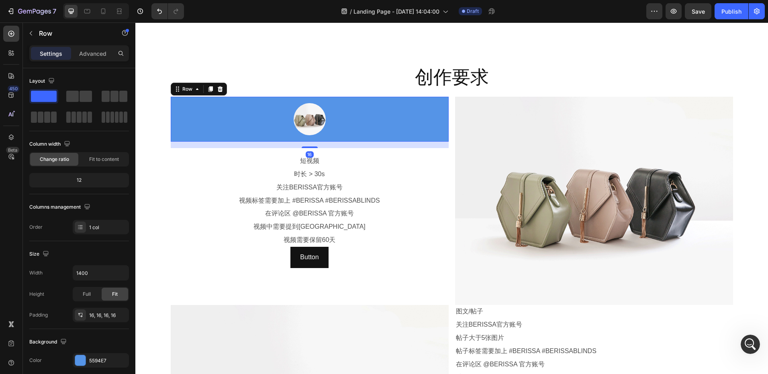
click at [237, 139] on div "Image Row 16" at bounding box center [310, 119] width 278 height 45
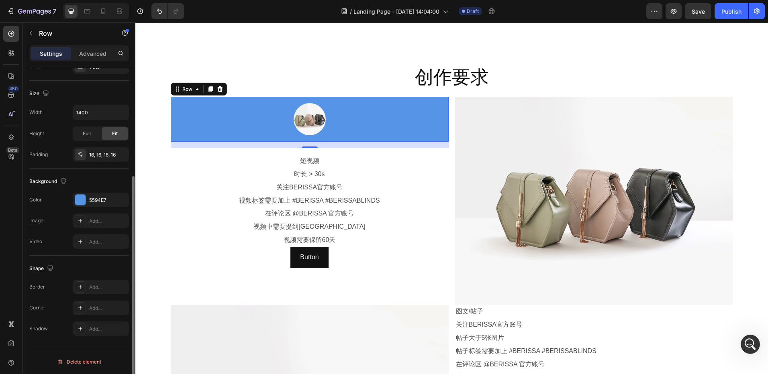
scroll to position [161, 0]
click at [90, 303] on div "Add..." at bounding box center [101, 307] width 56 height 14
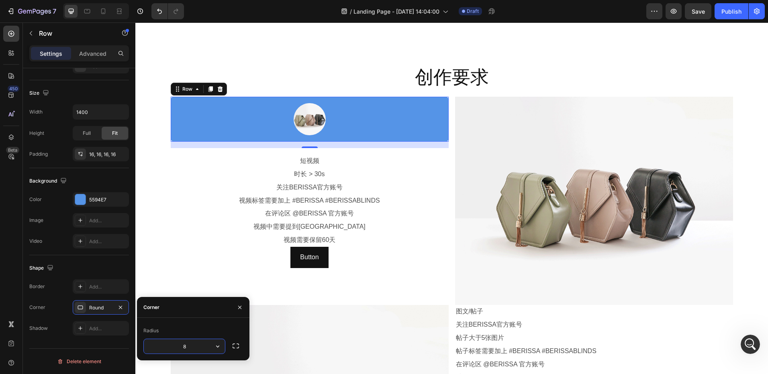
click at [198, 347] on input "8" at bounding box center [184, 346] width 81 height 14
click at [230, 347] on button "button" at bounding box center [235, 346] width 14 height 14
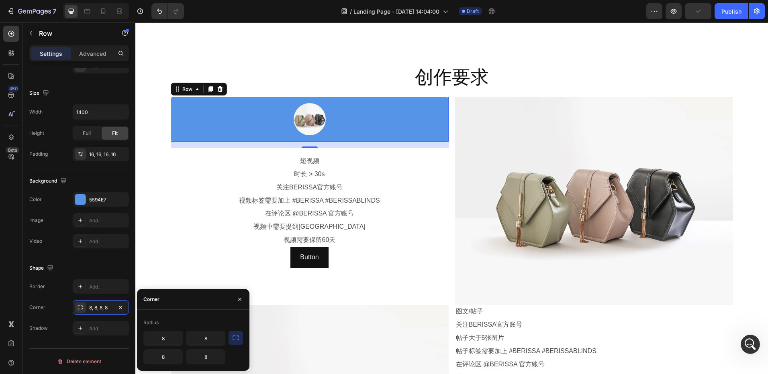
scroll to position [589, 0]
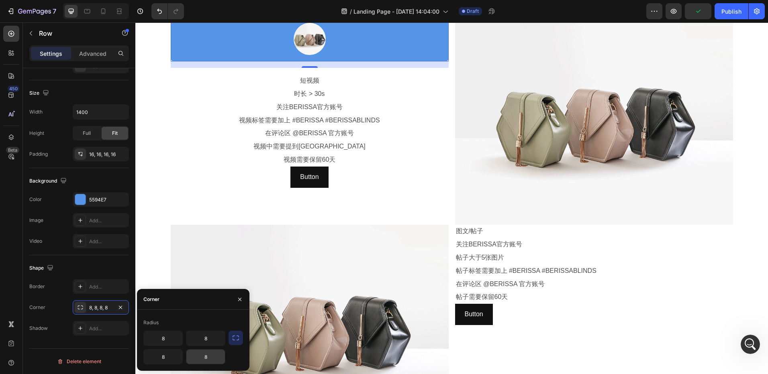
click at [208, 355] on input "8" at bounding box center [205, 357] width 39 height 14
type input "50"
click at [170, 362] on input "8" at bounding box center [163, 357] width 39 height 14
click at [166, 359] on input "50" at bounding box center [163, 357] width 39 height 14
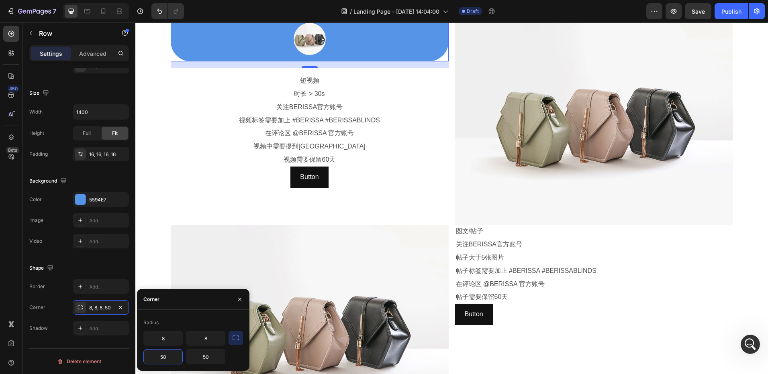
click at [166, 359] on input "50" at bounding box center [163, 357] width 39 height 14
type input "150"
click at [208, 357] on input "50" at bounding box center [205, 357] width 39 height 14
type input "150"
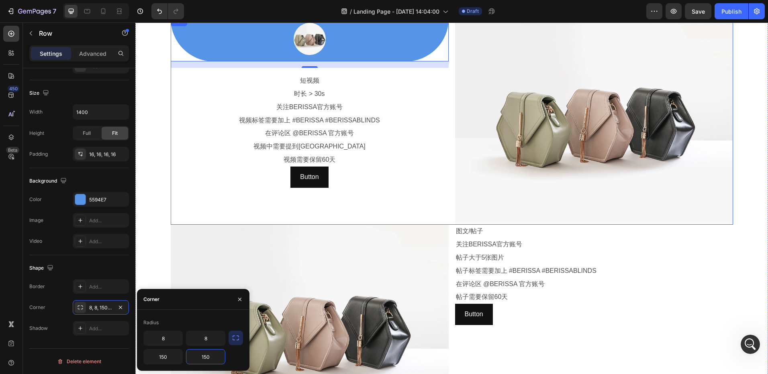
click at [446, 207] on div "Image Row 16 短视频 Text Block 时长 > 30s Text Block 关注BERISSA官方账号 Text Block 视频标签需要…" at bounding box center [452, 120] width 562 height 208
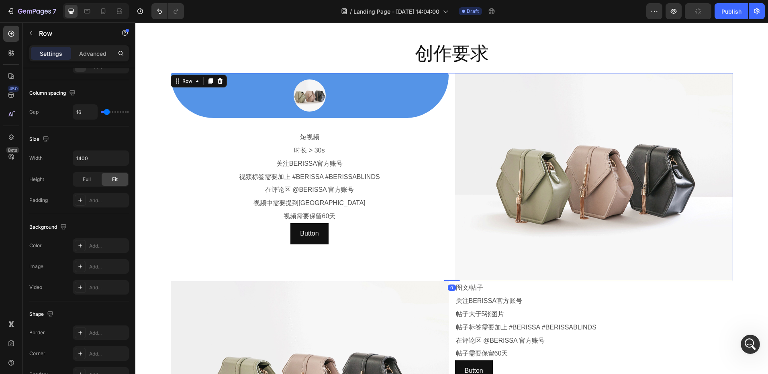
scroll to position [469, 0]
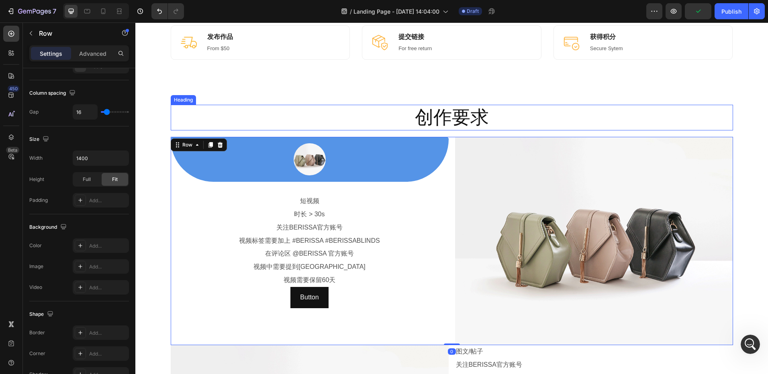
click at [529, 114] on h2 "创作要求" at bounding box center [452, 118] width 562 height 26
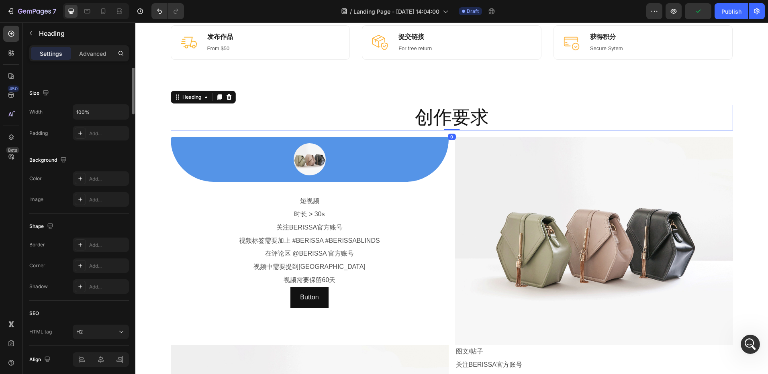
scroll to position [0, 0]
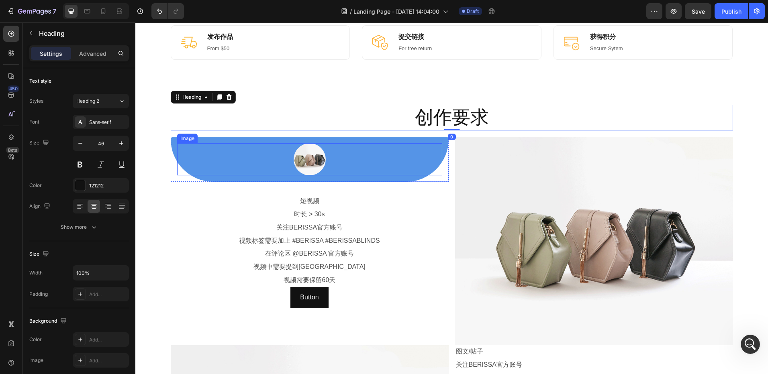
click at [424, 163] on div at bounding box center [309, 159] width 265 height 32
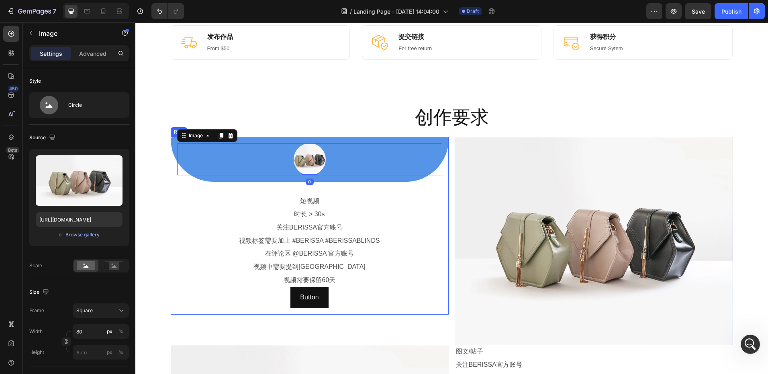
click at [444, 156] on div "Image 0 Row 短视频 Text Block 时长 > 30s Text Block 关注BERISSA官方账号 Text Block 视频标签需要加…" at bounding box center [310, 225] width 278 height 177
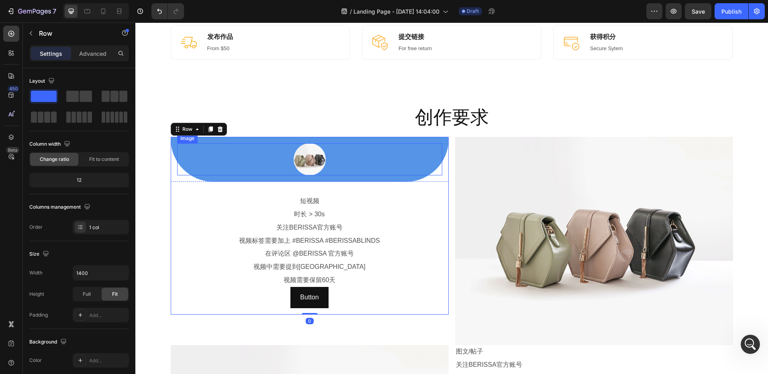
click at [416, 166] on div at bounding box center [309, 159] width 265 height 32
click at [171, 174] on div "Image 0 Row 短视频 Text Block 时长 > 30s Text Block 关注BERISSA官方账号 Text Block 视频标签需要加…" at bounding box center [310, 225] width 278 height 177
click at [171, 175] on div "Image Row 短视频 Text Block 时长 > 30s Text Block 关注BERISSA官方账号 Text Block 视频标签需要加上 …" at bounding box center [310, 225] width 278 height 177
click at [177, 148] on div at bounding box center [309, 159] width 265 height 32
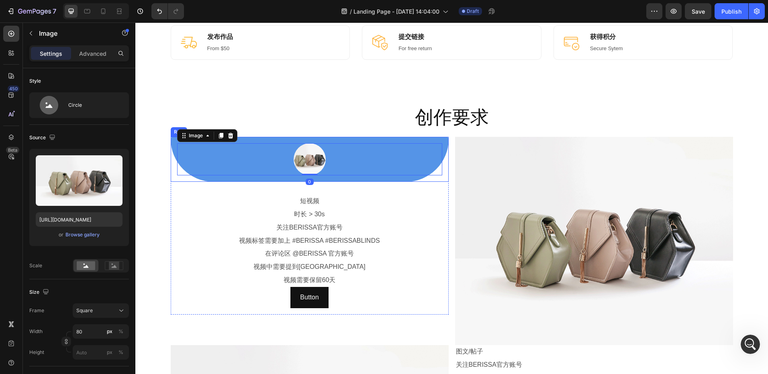
click at [171, 145] on div "Image 0 Row" at bounding box center [310, 159] width 278 height 45
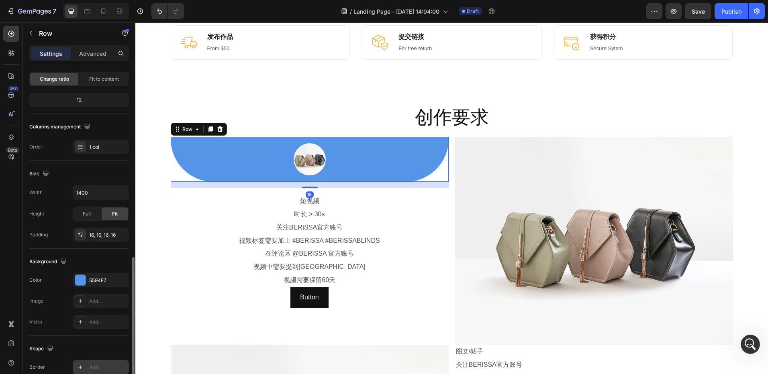
scroll to position [161, 0]
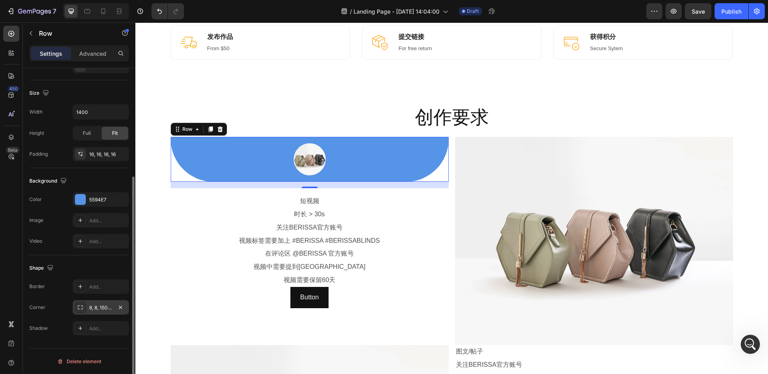
click at [105, 306] on div "8, 8, 150, 150" at bounding box center [100, 307] width 23 height 7
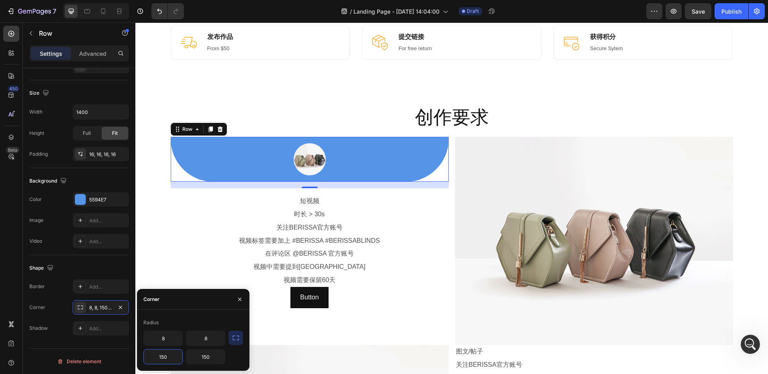
click at [169, 357] on input "150" at bounding box center [163, 357] width 39 height 14
type input "100"
click at [212, 356] on input "150" at bounding box center [205, 357] width 39 height 14
type input "100"
click at [455, 198] on img at bounding box center [594, 241] width 278 height 208
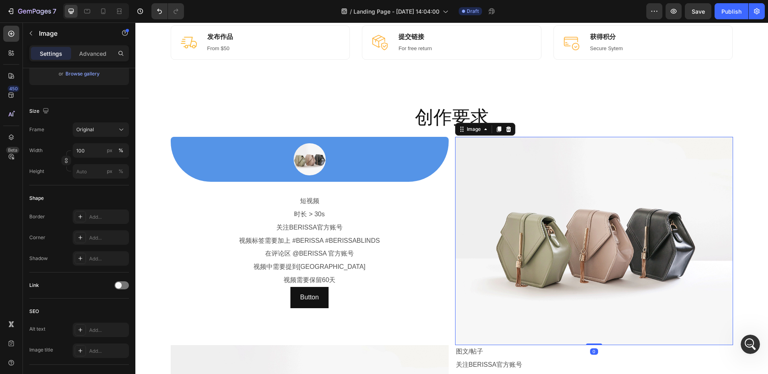
scroll to position [0, 0]
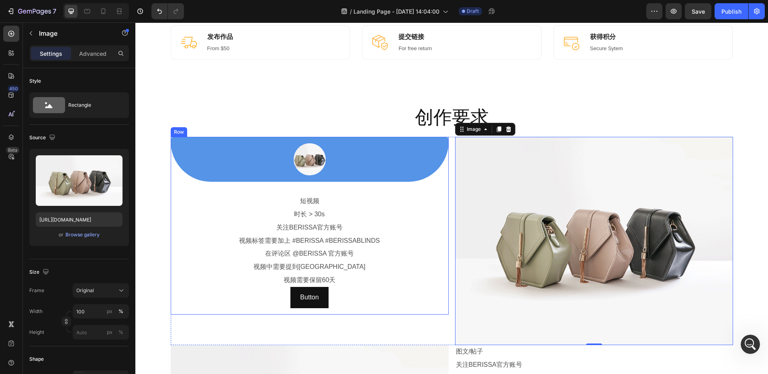
click at [171, 171] on div "Image Row 短视频 Text Block 时长 > 30s Text Block 关注BERISSA官方账号 Text Block 视频标签需要加上 …" at bounding box center [310, 225] width 278 height 177
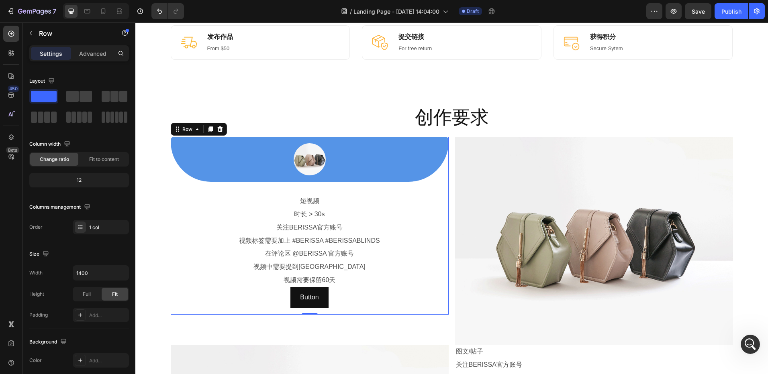
click at [440, 183] on div "Image Row 短视频 Text Block 时长 > 30s Text Block 关注BERISSA官方账号 Text Block 视频标签需要加上 …" at bounding box center [310, 225] width 278 height 177
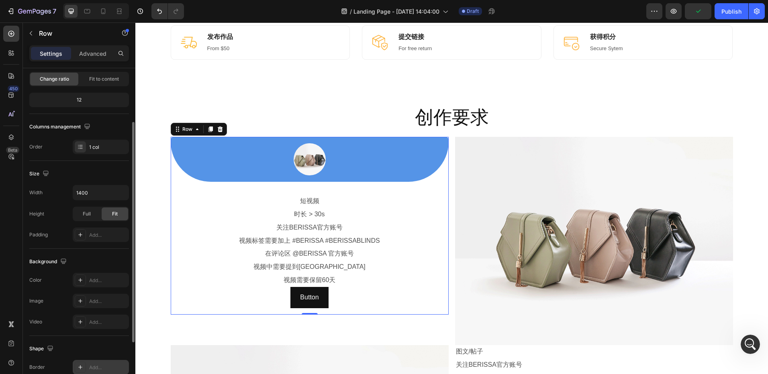
scroll to position [161, 0]
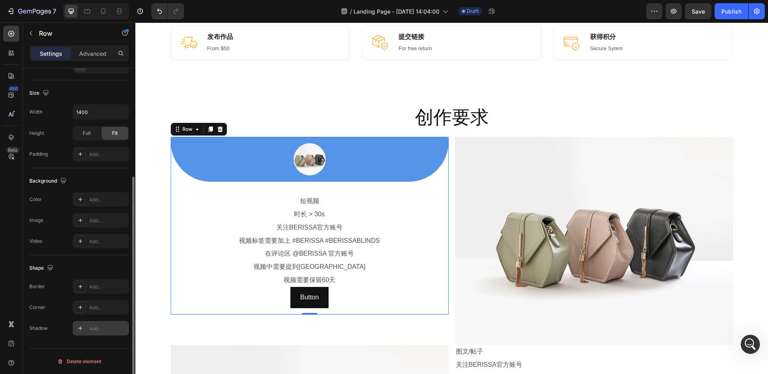
click at [96, 331] on div "Add..." at bounding box center [108, 328] width 38 height 7
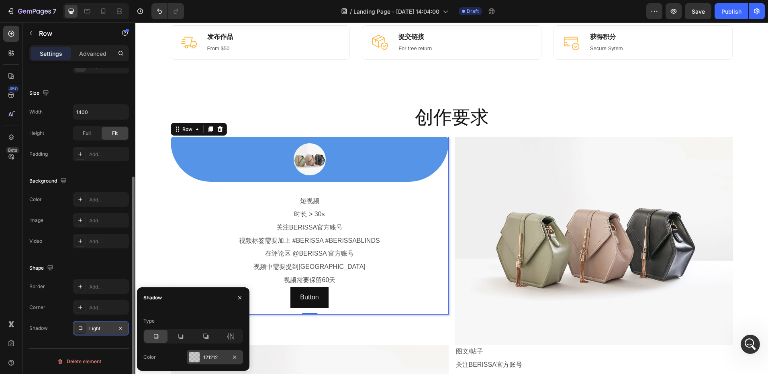
click at [198, 356] on div at bounding box center [194, 357] width 10 height 10
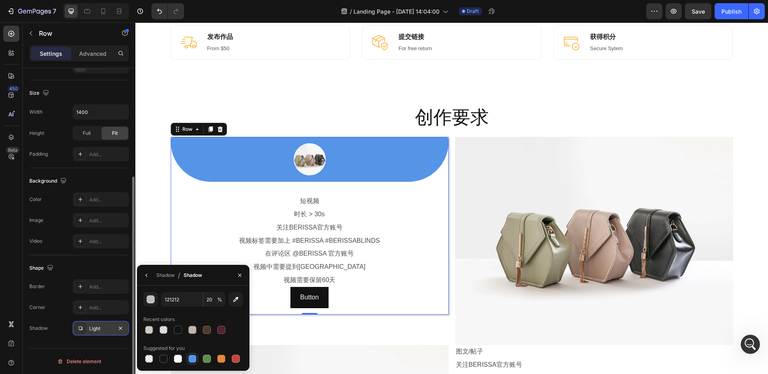
click at [194, 358] on div at bounding box center [192, 359] width 8 height 8
type input "5594E7"
type input "100"
click at [149, 278] on icon "button" at bounding box center [146, 275] width 6 height 6
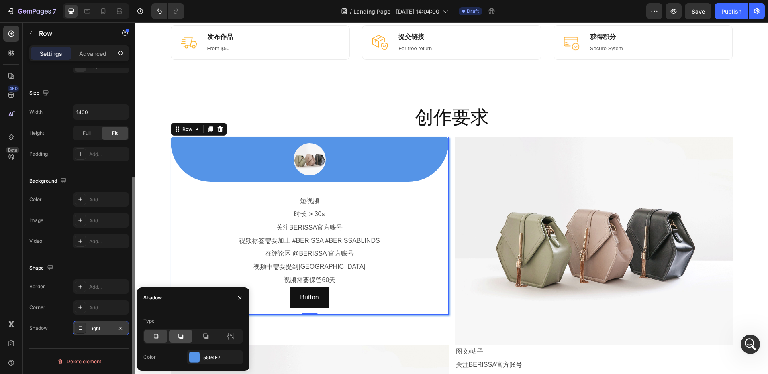
click at [183, 337] on icon at bounding box center [180, 336] width 5 height 5
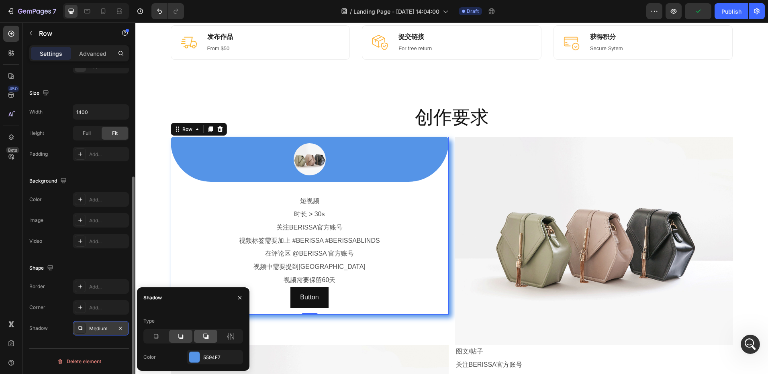
click at [203, 337] on icon at bounding box center [206, 336] width 8 height 8
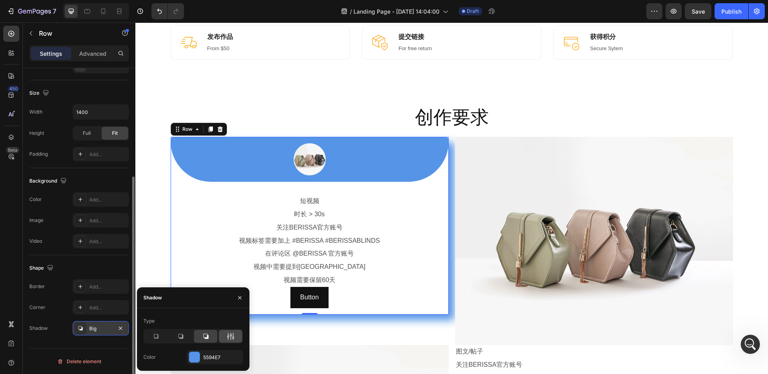
click at [228, 336] on icon at bounding box center [230, 336] width 8 height 8
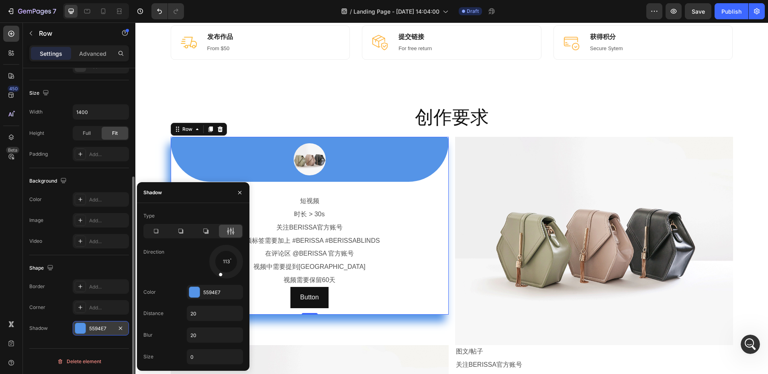
drag, startPoint x: 236, startPoint y: 271, endPoint x: 218, endPoint y: 276, distance: 18.8
click at [218, 276] on div at bounding box center [222, 270] width 11 height 18
click at [197, 361] on input "0" at bounding box center [214, 357] width 55 height 14
click at [198, 360] on input "0" at bounding box center [214, 357] width 55 height 14
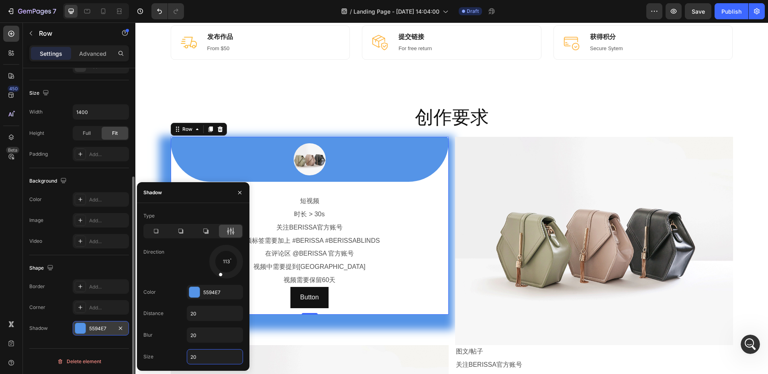
type input "20"
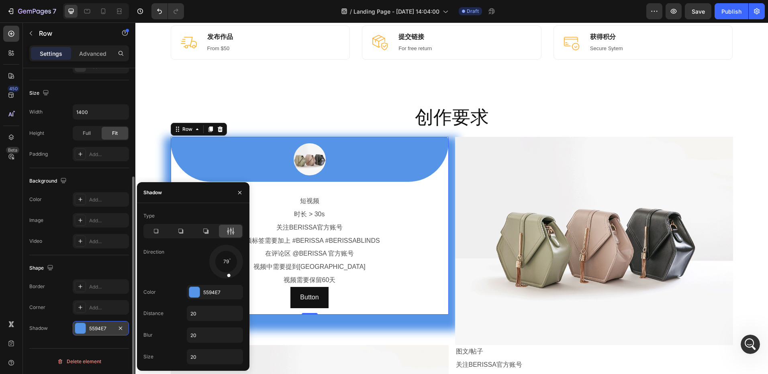
drag, startPoint x: 222, startPoint y: 272, endPoint x: 228, endPoint y: 275, distance: 6.8
click at [228, 275] on div at bounding box center [228, 270] width 8 height 18
click at [227, 264] on div at bounding box center [228, 270] width 8 height 18
click at [225, 261] on div at bounding box center [226, 262] width 2 height 2
click at [225, 260] on div at bounding box center [226, 262] width 36 height 36
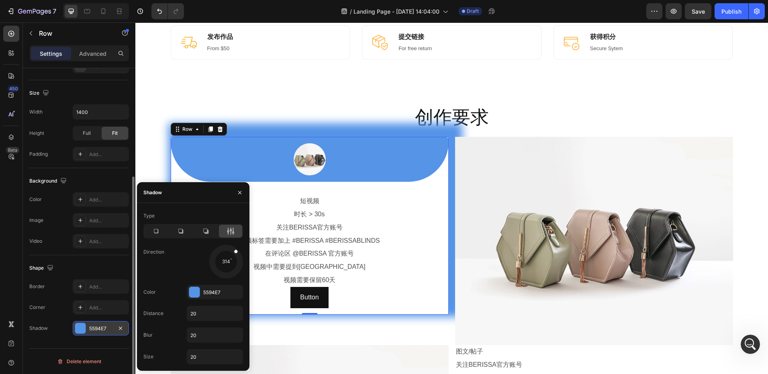
click at [226, 263] on div at bounding box center [226, 262] width 36 height 36
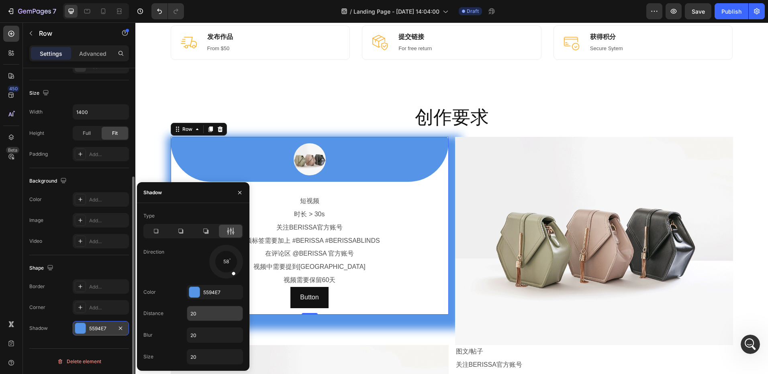
click at [208, 316] on input "20" at bounding box center [214, 313] width 55 height 14
type input "0"
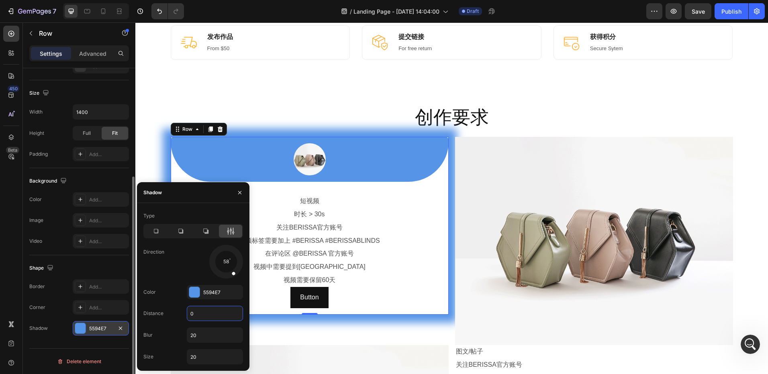
click at [192, 294] on div at bounding box center [194, 292] width 10 height 10
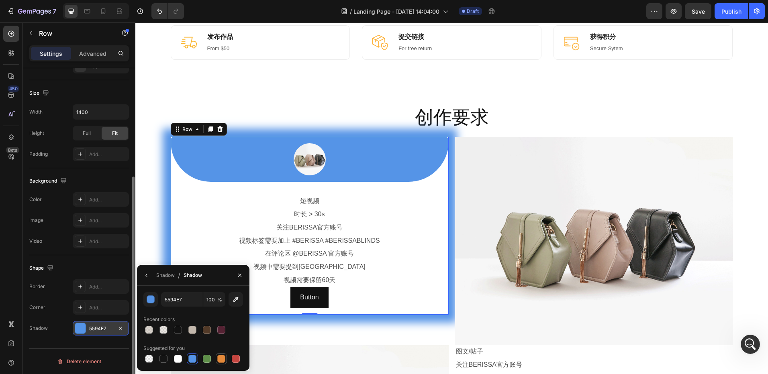
click at [221, 361] on div at bounding box center [221, 359] width 8 height 8
type input "E4893A"
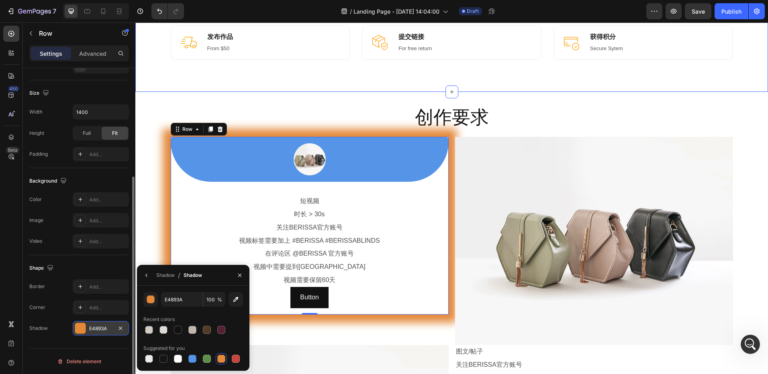
click at [529, 94] on div "创作要求 Heading Row Image Row 短视频 Text Block 时长 > 30s Text Block 关注BERISSA官方账号 Tex…" at bounding box center [451, 329] width 632 height 475
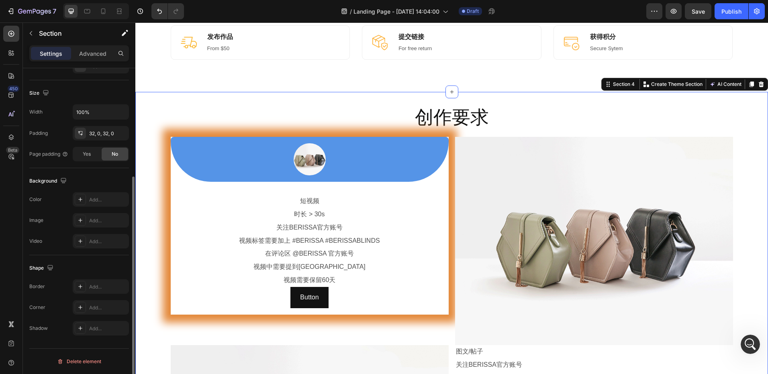
scroll to position [0, 0]
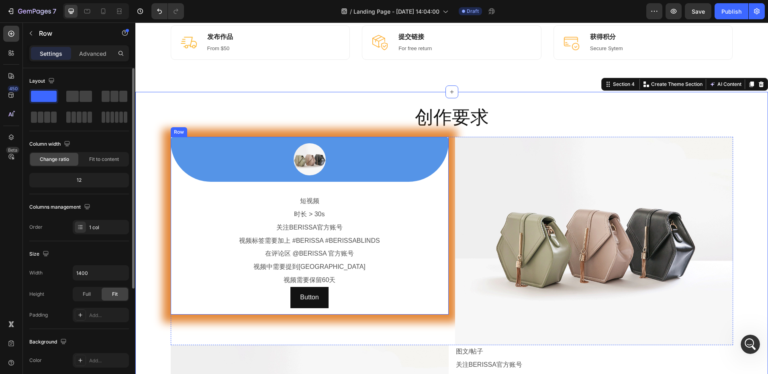
click at [173, 165] on div "Image Row 短视频 Text Block 时长 > 30s Text Block 关注BERISSA官方账号 Text Block 视频标签需要加上 …" at bounding box center [310, 225] width 278 height 177
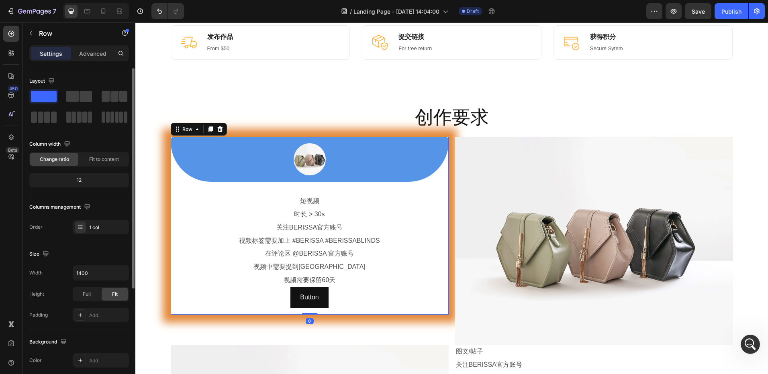
click at [188, 161] on div at bounding box center [309, 159] width 265 height 32
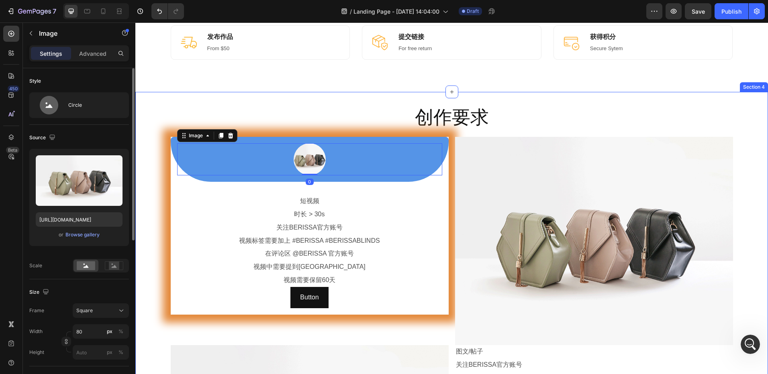
click at [167, 178] on div "创作要求 Heading Row Image 0 Row 短视频 Text Block 时长 > 30s Text Block 关注BERISSA官方账号 T…" at bounding box center [451, 329] width 632 height 449
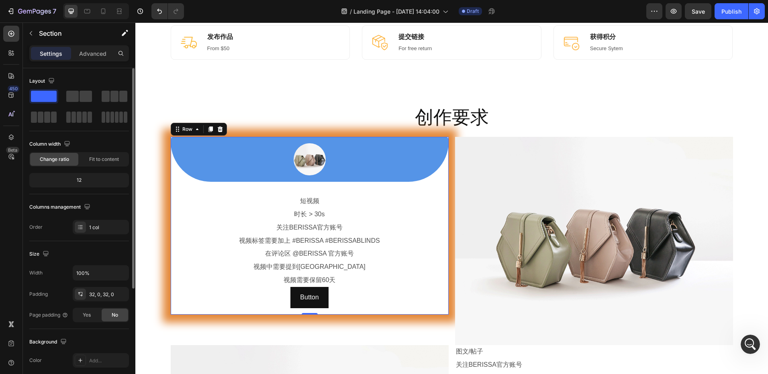
click at [171, 177] on div "Image Row 短视频 Text Block 时长 > 30s Text Block 关注BERISSA官方账号 Text Block 视频标签需要加上 …" at bounding box center [310, 225] width 278 height 177
click at [171, 169] on div "Image Row 短视频 Text Block 时长 > 30s Text Block 关注BERISSA官方账号 Text Block 视频标签需要加上 …" at bounding box center [310, 225] width 278 height 177
click at [171, 161] on div "Image Row 短视频 Text Block 时长 > 30s Text Block 关注BERISSA官方账号 Text Block 视频标签需要加上 …" at bounding box center [310, 225] width 278 height 177
click at [186, 154] on div at bounding box center [309, 159] width 265 height 32
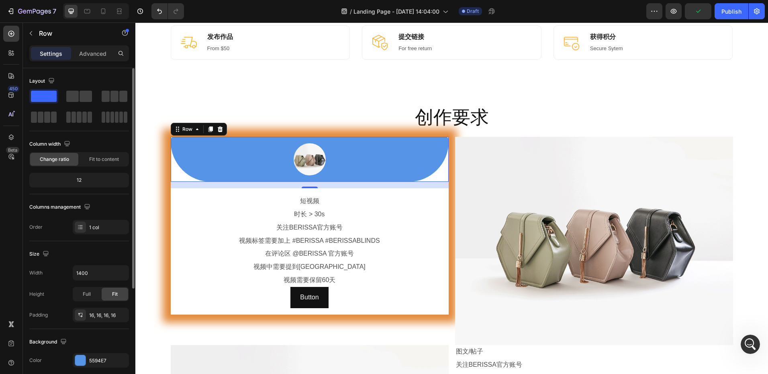
click at [171, 157] on div "Image Row 0" at bounding box center [310, 159] width 278 height 45
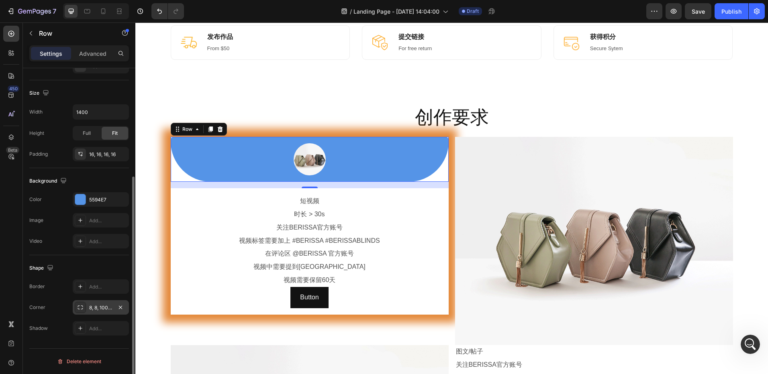
click at [103, 308] on div "8, 8, 100, 100" at bounding box center [100, 307] width 23 height 7
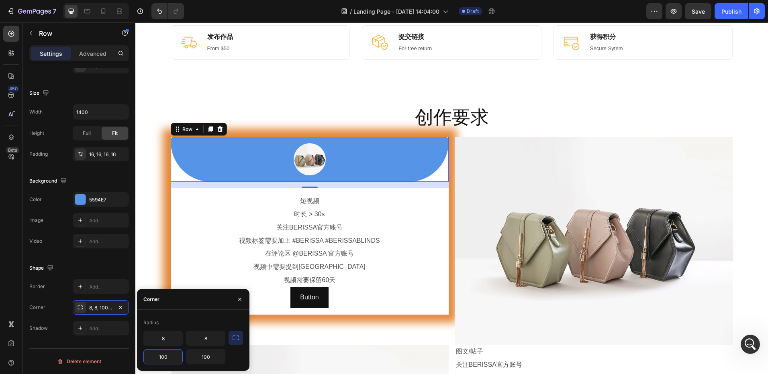
click at [167, 356] on input "100" at bounding box center [163, 357] width 39 height 14
type input "80"
click at [202, 356] on input "100" at bounding box center [205, 357] width 39 height 14
type input "80"
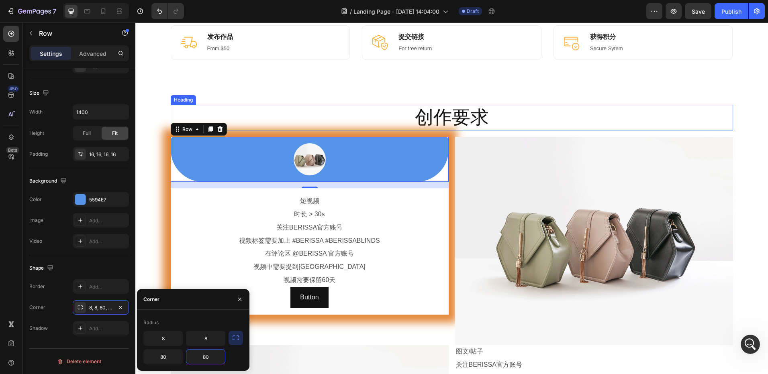
click at [551, 87] on div "Image 发布作品 Heading From $50 Text block Row Image 提交链接 Heading For free return T…" at bounding box center [451, 42] width 632 height 99
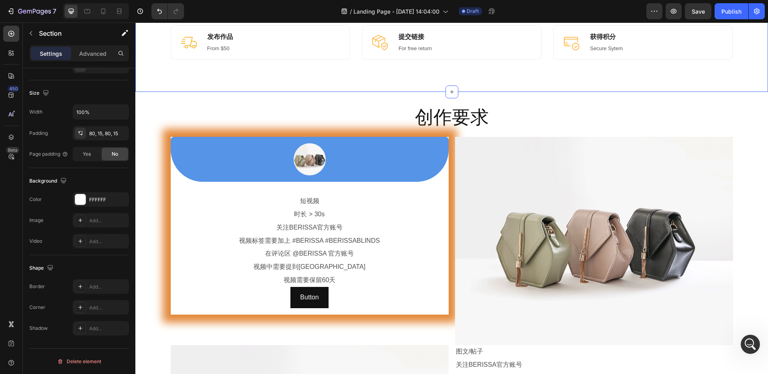
scroll to position [0, 0]
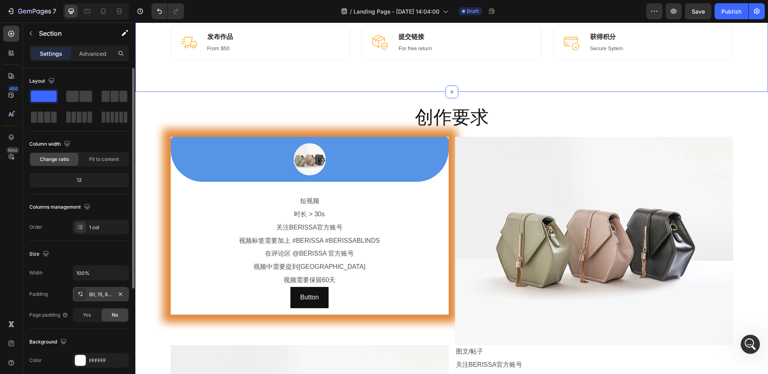
click at [102, 295] on div "80, 15, 80, 15" at bounding box center [100, 294] width 23 height 7
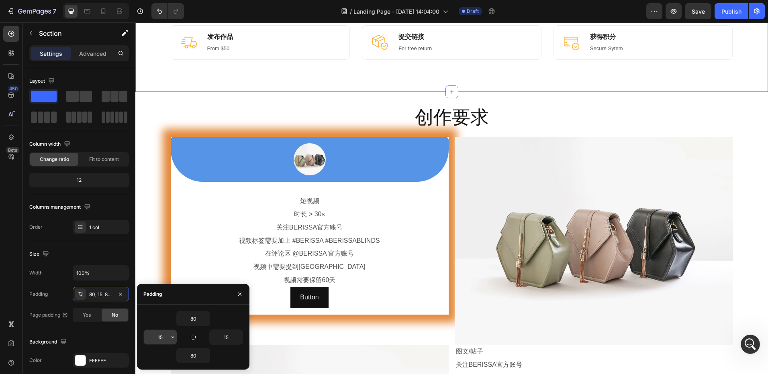
click at [164, 338] on input "15" at bounding box center [160, 337] width 33 height 14
type input "15"
click at [240, 292] on icon "button" at bounding box center [239, 294] width 6 height 6
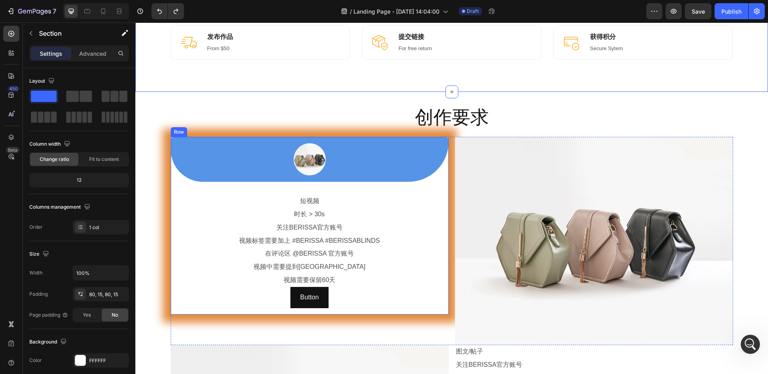
click at [171, 174] on div "Image Row 短视频 Text Block 时长 > 30s Text Block 关注BERISSA官方账号 Text Block 视频标签需要加上 …" at bounding box center [310, 225] width 278 height 177
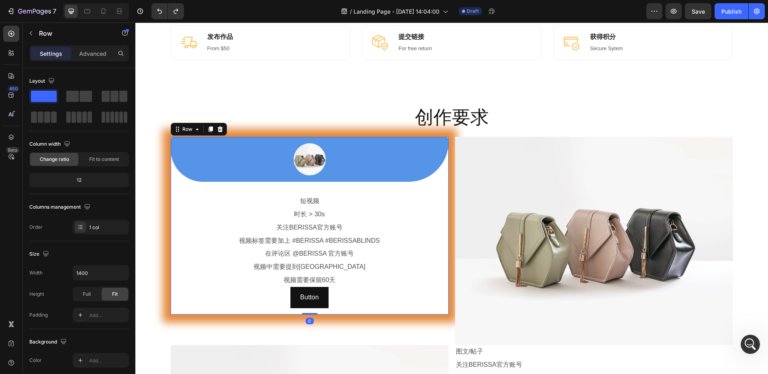
click at [177, 168] on div at bounding box center [309, 159] width 265 height 32
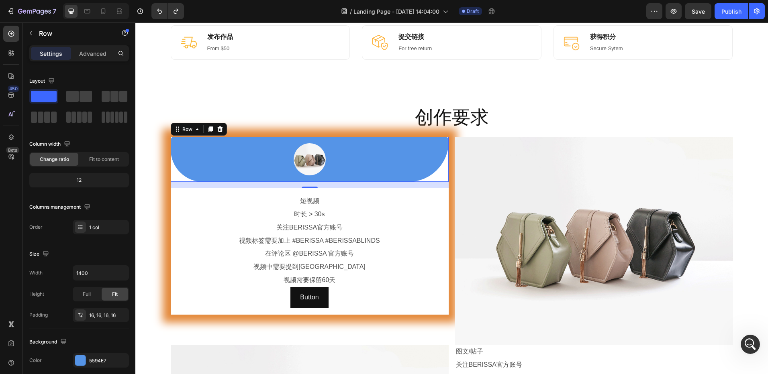
click at [171, 157] on div "Image Row 0" at bounding box center [310, 159] width 278 height 45
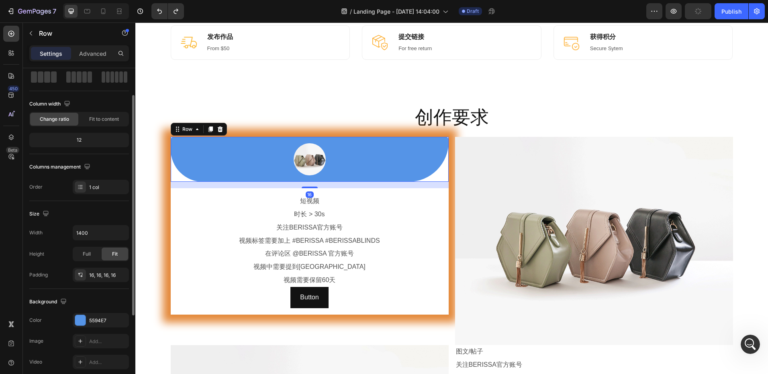
scroll to position [120, 0]
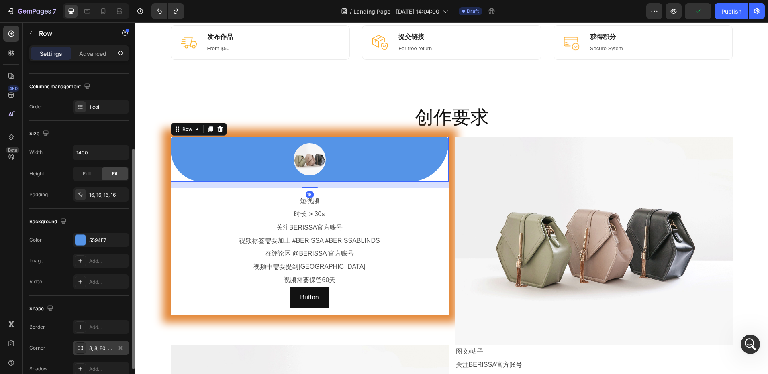
click at [98, 343] on div "8, 8, 80, 100" at bounding box center [101, 348] width 56 height 14
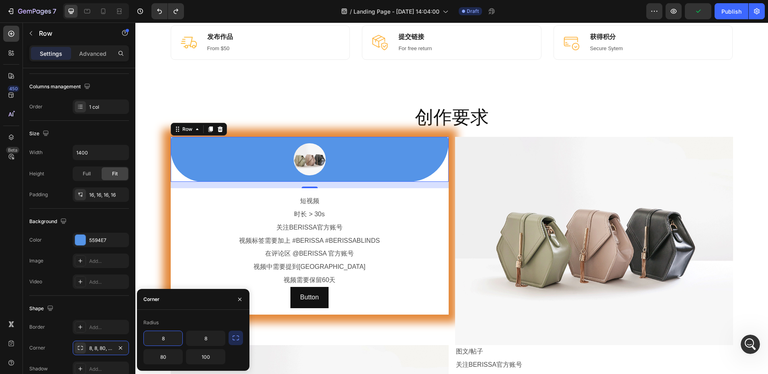
click at [161, 342] on input "8" at bounding box center [163, 338] width 39 height 14
type input "0"
click at [215, 337] on input "8" at bounding box center [205, 338] width 39 height 14
type input "0"
click at [192, 303] on div "Corner" at bounding box center [193, 299] width 112 height 21
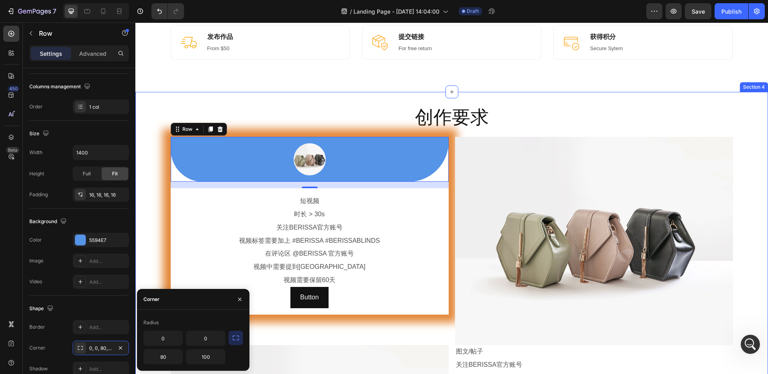
click at [511, 121] on h2 "创作要求" at bounding box center [452, 118] width 562 height 26
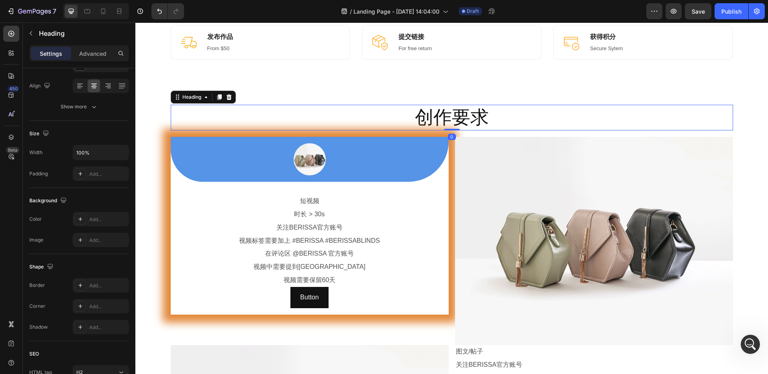
scroll to position [0, 0]
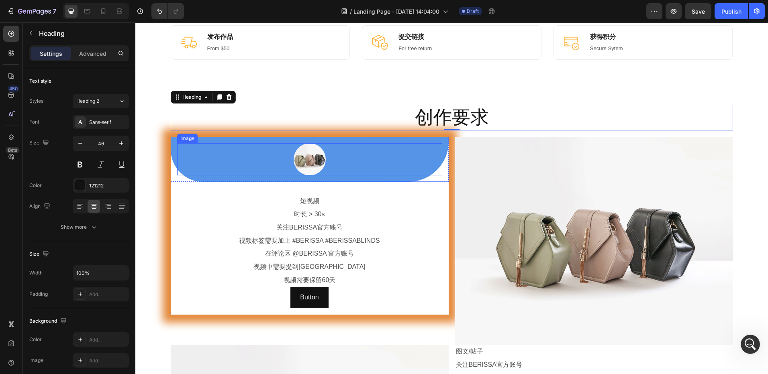
click at [277, 169] on div at bounding box center [309, 159] width 265 height 32
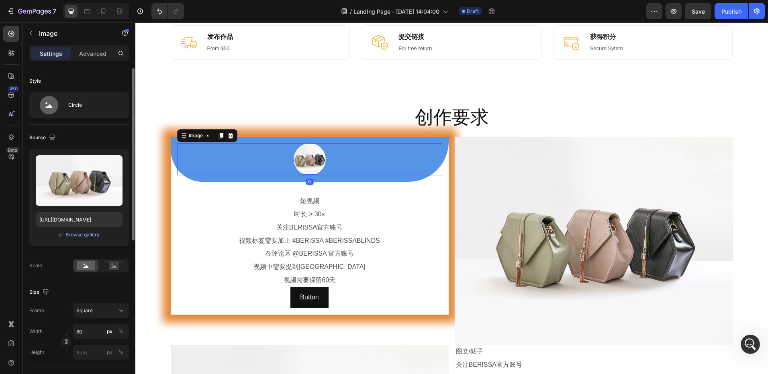
scroll to position [80, 0]
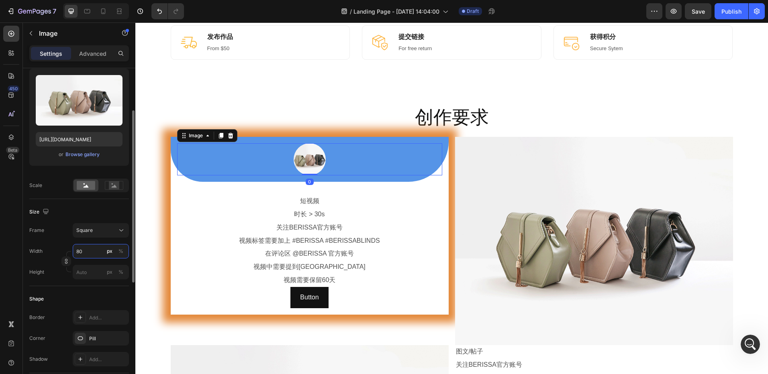
click at [90, 254] on input "80" at bounding box center [101, 251] width 56 height 14
click at [90, 270] on p "Full 100%" at bounding box center [99, 270] width 47 height 7
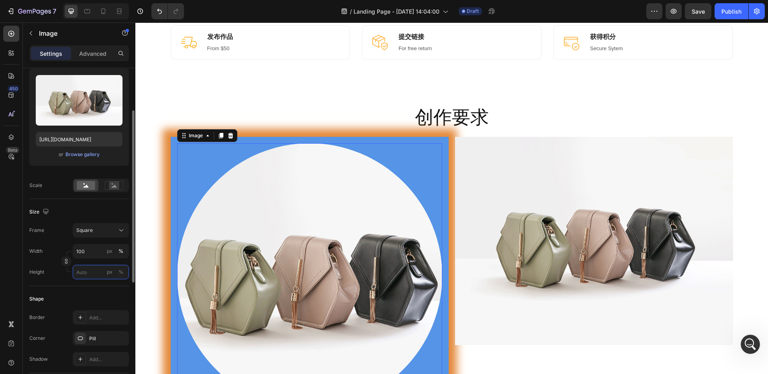
click at [89, 271] on input "px %" at bounding box center [101, 272] width 56 height 14
type input "1"
type input "10"
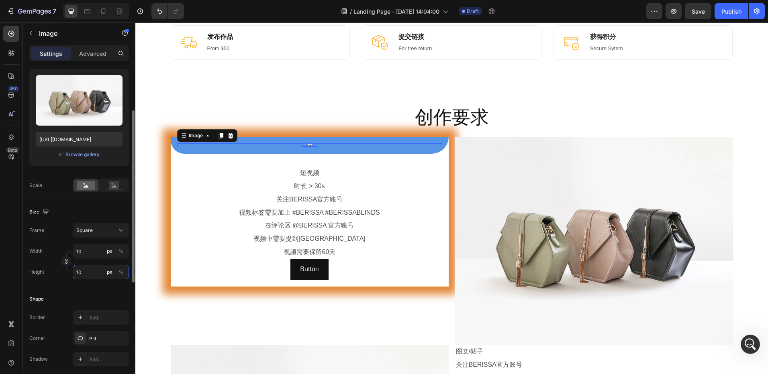
type input "100"
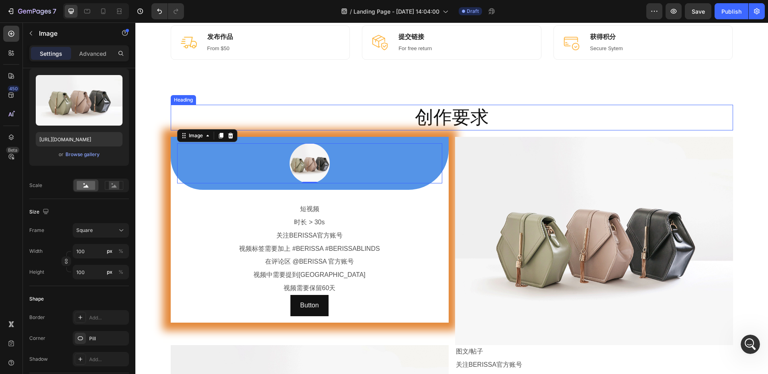
click at [552, 113] on h2 "创作要求" at bounding box center [452, 118] width 562 height 26
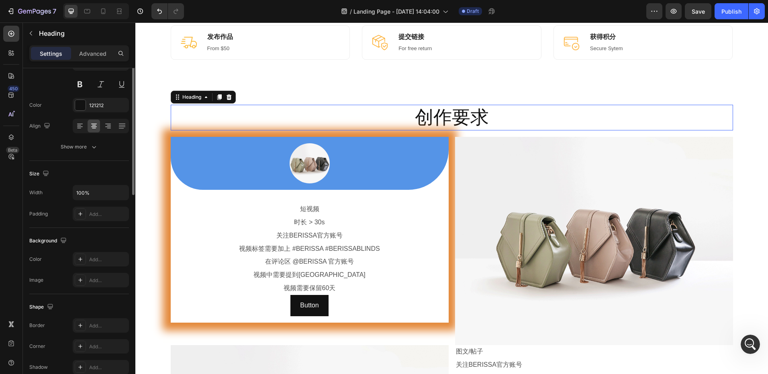
scroll to position [0, 0]
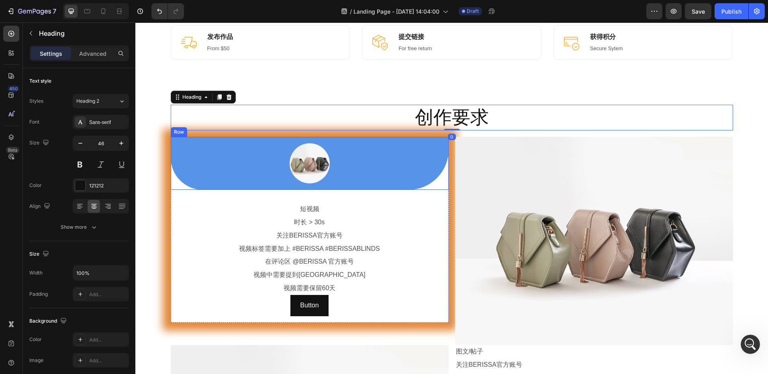
click at [171, 158] on div "Image Row" at bounding box center [310, 163] width 278 height 53
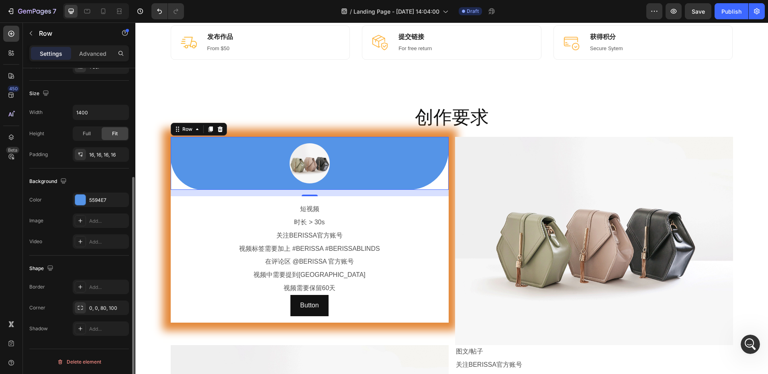
scroll to position [161, 0]
click at [93, 310] on div "0, 0, 80, 100" at bounding box center [100, 307] width 23 height 7
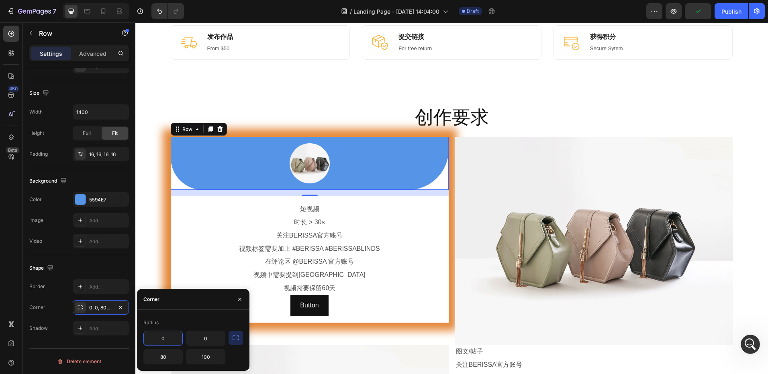
click at [163, 339] on input "0" at bounding box center [163, 338] width 39 height 14
type input "80"
click at [210, 343] on input "0" at bounding box center [205, 338] width 39 height 14
type input "80"
click at [171, 168] on div "Image Row 16" at bounding box center [310, 163] width 278 height 53
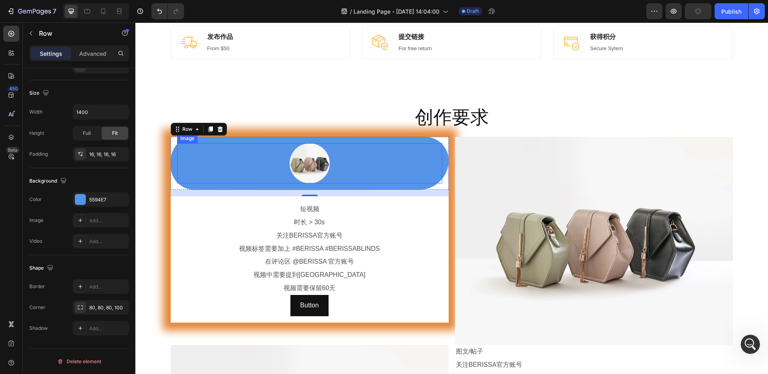
click at [343, 171] on div at bounding box center [309, 163] width 265 height 40
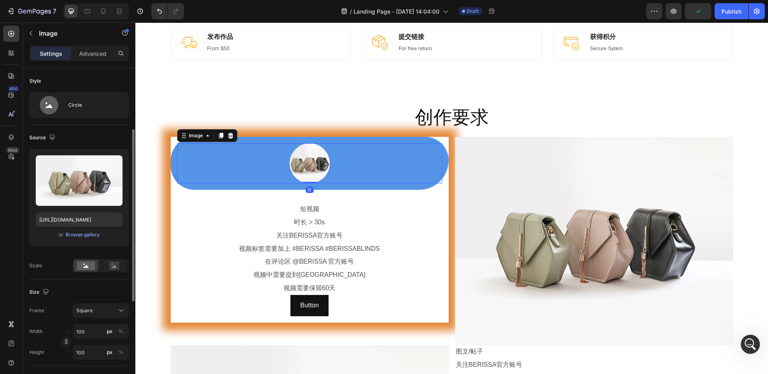
scroll to position [80, 0]
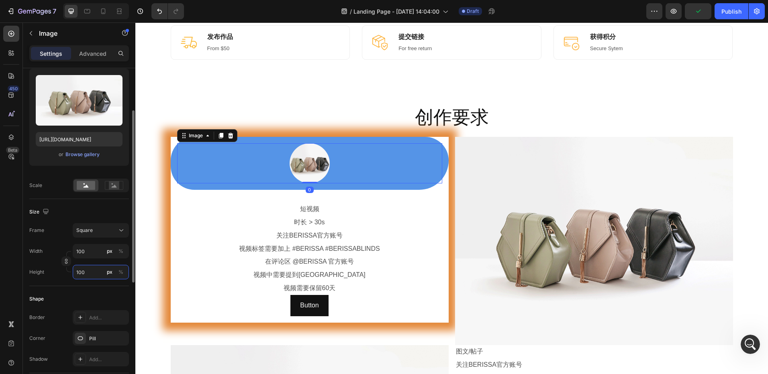
click at [92, 277] on input "100" at bounding box center [101, 272] width 56 height 14
type input "1"
type input "15"
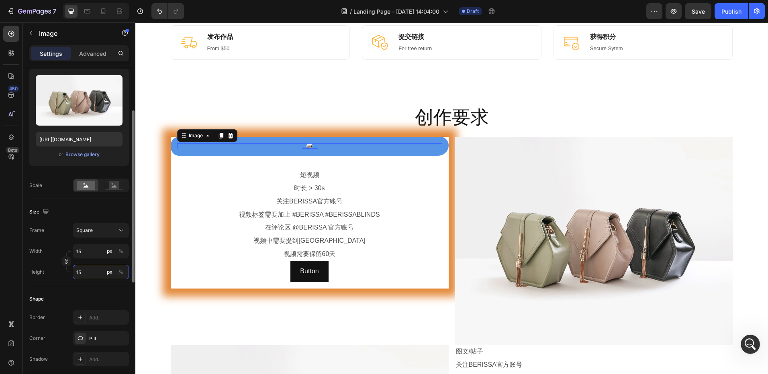
type input "150"
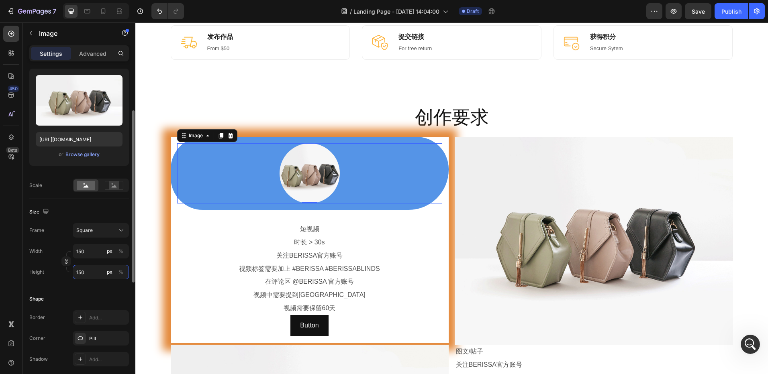
type input "2"
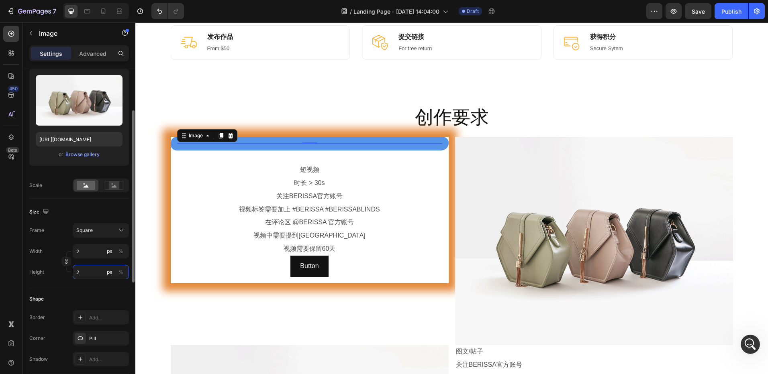
type input "20"
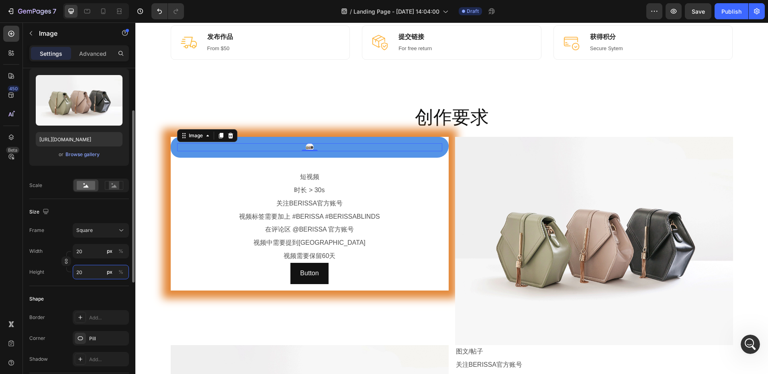
type input "200"
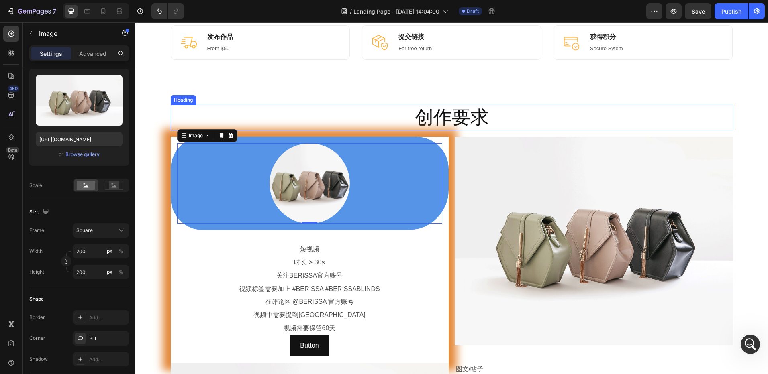
click at [543, 107] on h2 "创作要求" at bounding box center [452, 118] width 562 height 26
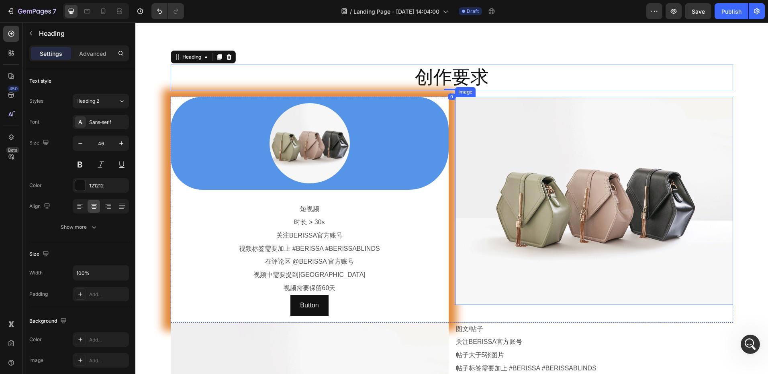
scroll to position [469, 0]
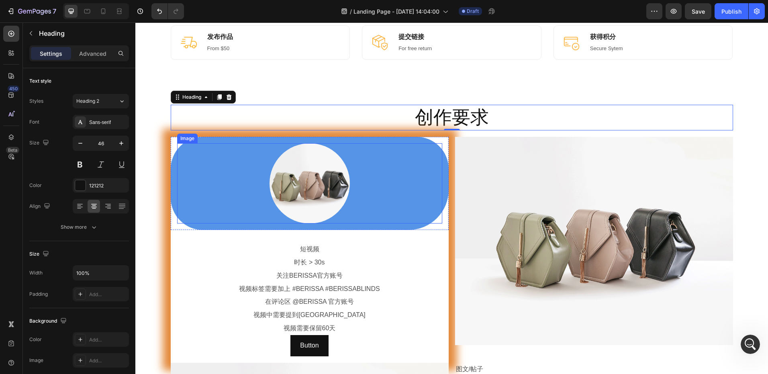
click at [174, 225] on div "Image Row 短视频 Text Block 时长 > 30s Text Block 关注BERISSA官方账号 Text Block 视频标签需要加上 …" at bounding box center [310, 250] width 278 height 226
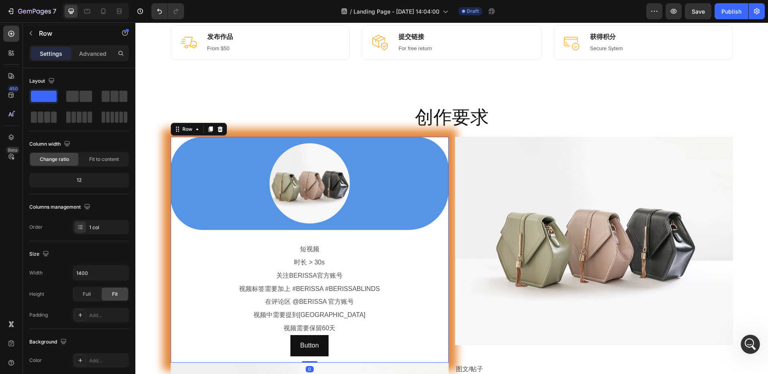
click at [171, 219] on div "Image Row 短视频 Text Block 时长 > 30s Text Block 关注BERISSA官方账号 Text Block 视频标签需要加上 …" at bounding box center [310, 250] width 278 height 226
click at [179, 203] on div at bounding box center [309, 183] width 265 height 80
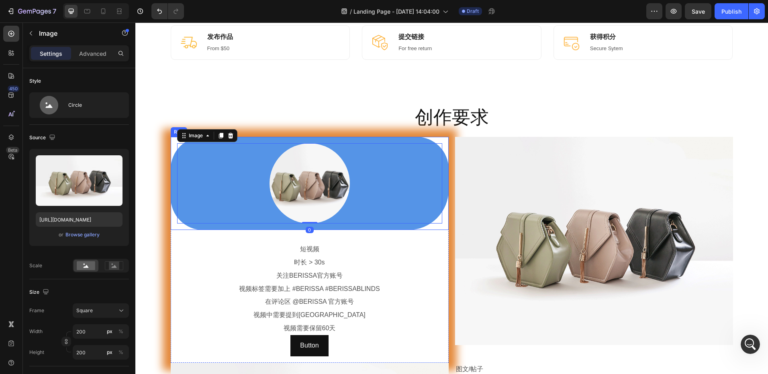
click at [171, 204] on div "Image 0 Row" at bounding box center [310, 183] width 278 height 93
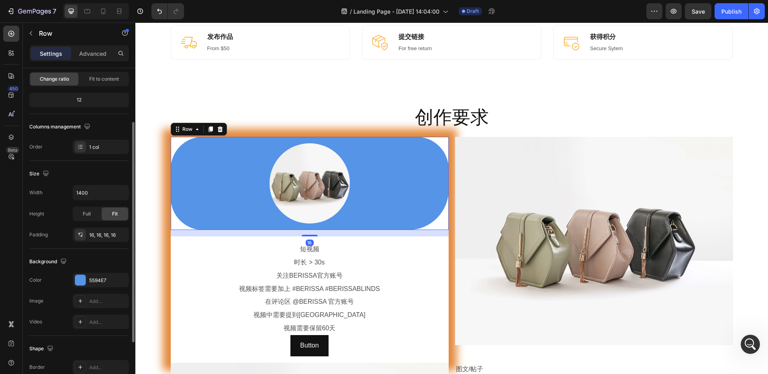
scroll to position [161, 0]
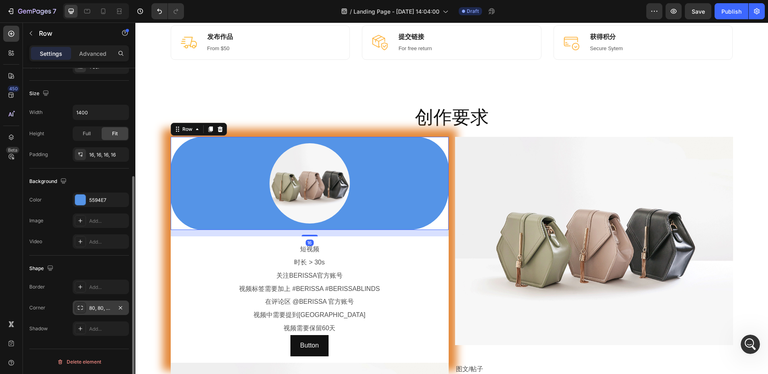
click at [101, 311] on div "80, 80, 80, 100" at bounding box center [100, 308] width 23 height 7
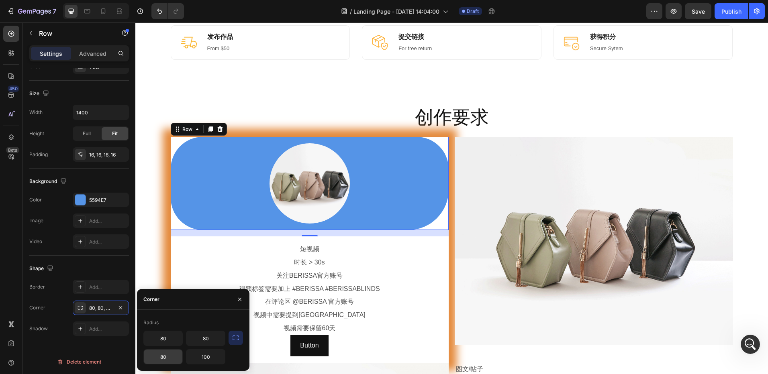
click at [174, 359] on input "80" at bounding box center [163, 357] width 39 height 14
type input "100"
click at [167, 340] on input "80" at bounding box center [163, 338] width 39 height 14
type input "20"
click at [204, 340] on input "80" at bounding box center [205, 338] width 39 height 14
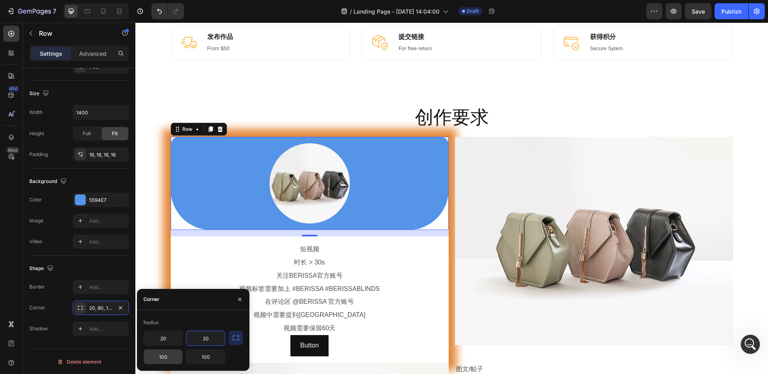
type input "20"
click at [172, 361] on input "100" at bounding box center [163, 357] width 39 height 14
type input "150"
click at [203, 359] on input "100" at bounding box center [205, 357] width 39 height 14
type input "150"
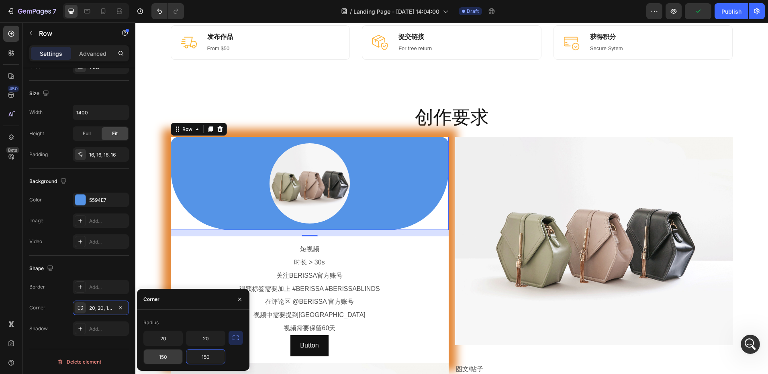
click at [167, 359] on input "150" at bounding box center [163, 357] width 39 height 14
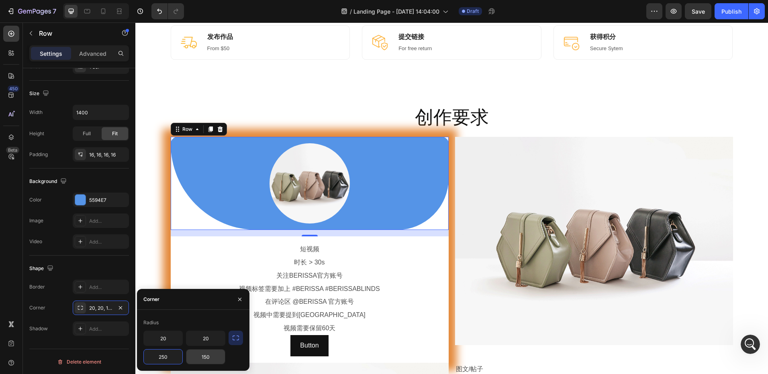
type input "250"
click at [210, 357] on input "150" at bounding box center [205, 357] width 39 height 14
type input "250"
click at [165, 338] on input "20" at bounding box center [163, 338] width 39 height 14
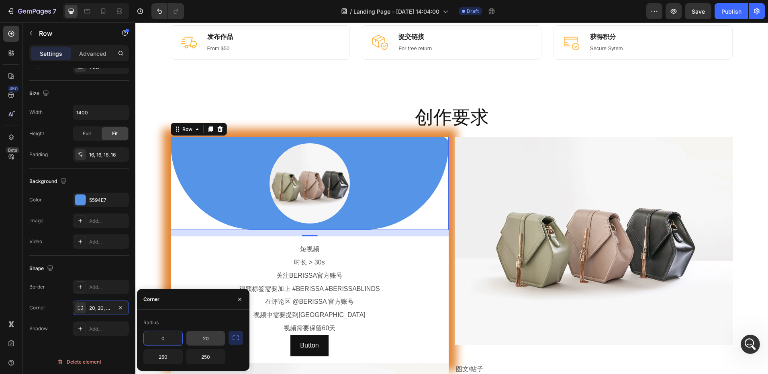
type input "0"
click at [210, 340] on input "20" at bounding box center [205, 338] width 39 height 14
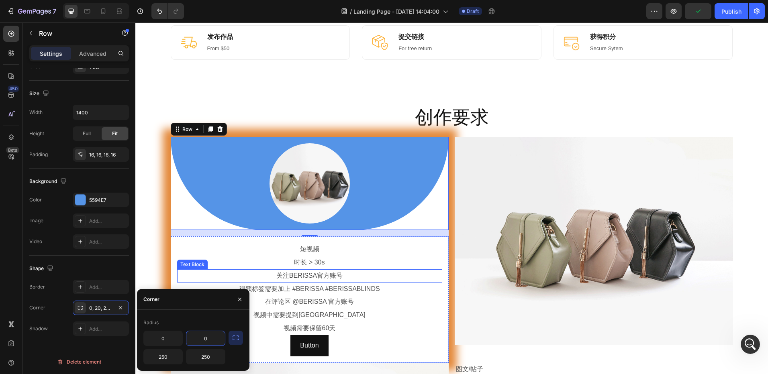
type input "0"
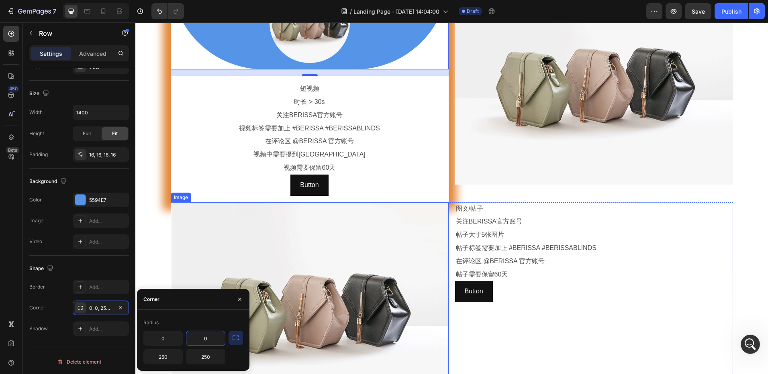
scroll to position [509, 0]
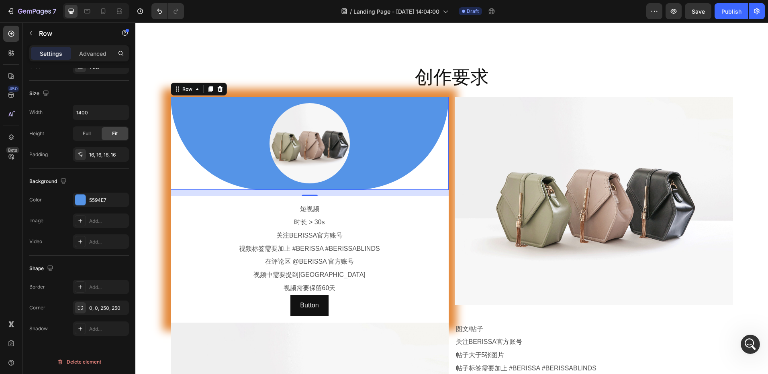
click at [436, 192] on div "16" at bounding box center [310, 193] width 278 height 6
click at [449, 196] on div "Image Row 16 短视频 Text Block 时长 > 30s Text Block 关注BERISSA官方账号 Text Block 视频标签需要…" at bounding box center [452, 210] width 562 height 226
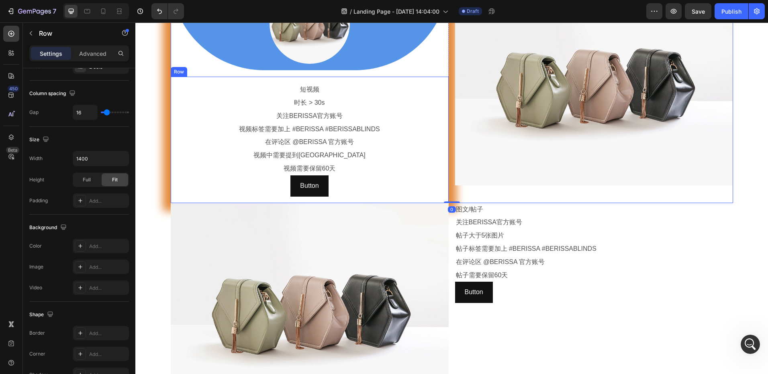
scroll to position [629, 0]
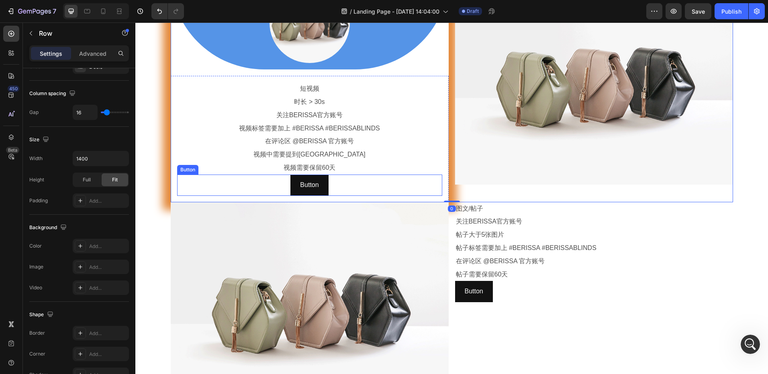
click at [429, 183] on div "Button Button" at bounding box center [309, 185] width 265 height 21
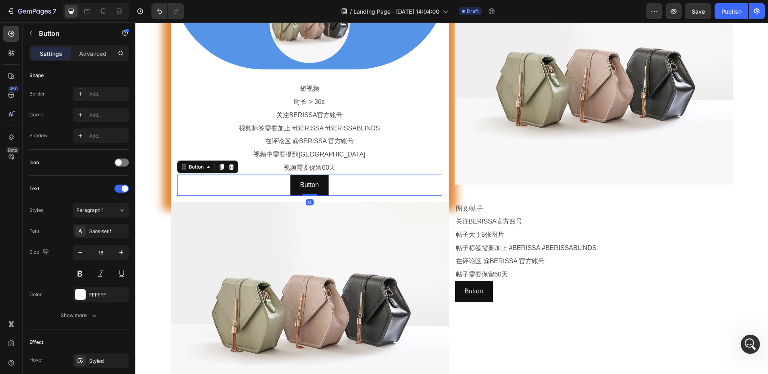
scroll to position [0, 0]
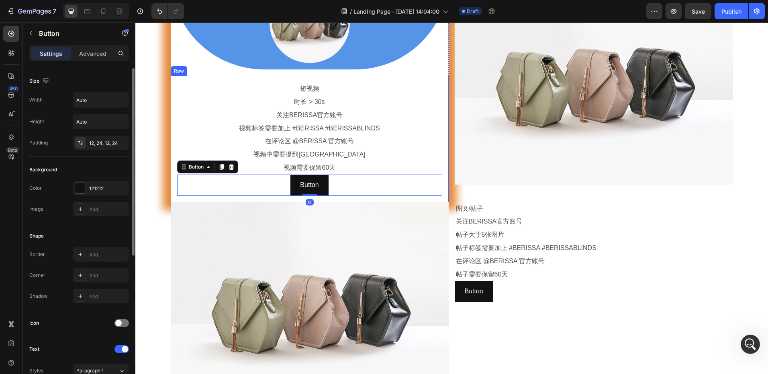
click at [440, 155] on div "短视频 Text Block 时长 > 30s Text Block 关注BERISSA官方账号 Text Block 视频标签需要加上 #BERISSA #…" at bounding box center [310, 139] width 278 height 126
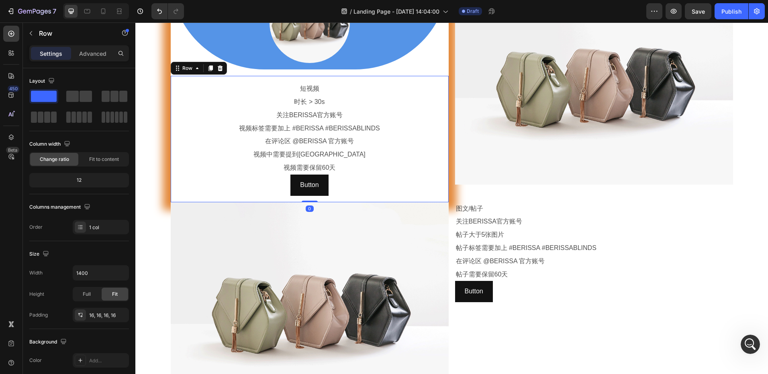
scroll to position [549, 0]
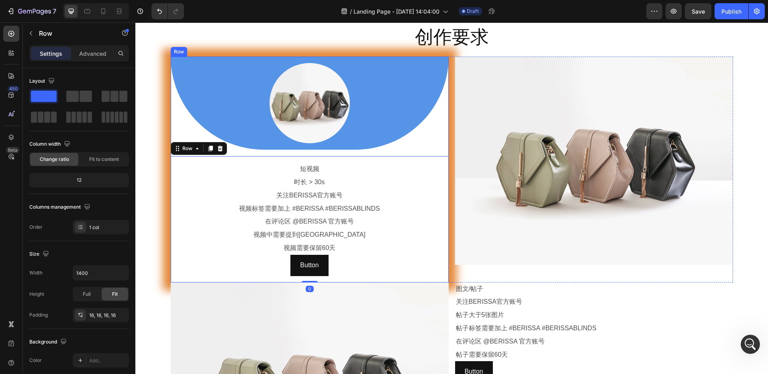
click at [439, 153] on div "Image Row 短视频 Text Block 时长 > 30s Text Block 关注BERISSA官方账号 Text Block 视频标签需要加上 …" at bounding box center [310, 170] width 278 height 226
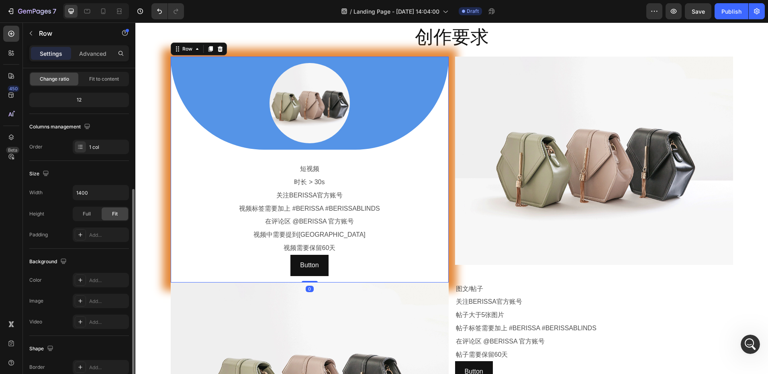
scroll to position [161, 0]
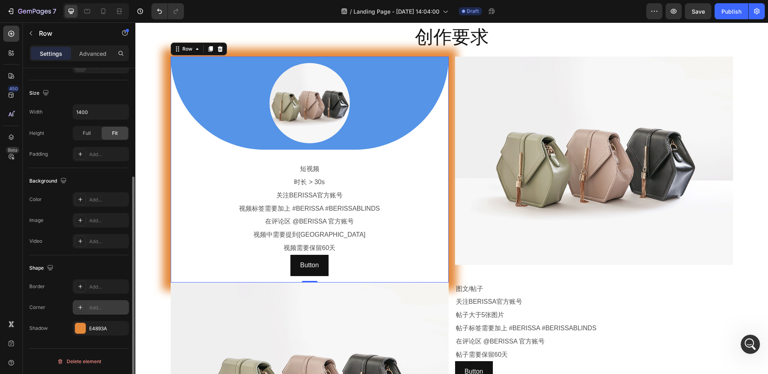
click at [97, 309] on div "Add..." at bounding box center [108, 307] width 38 height 7
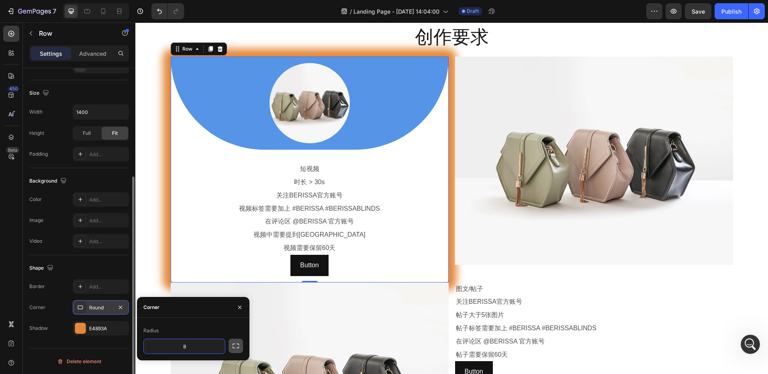
click at [231, 349] on button "button" at bounding box center [235, 346] width 14 height 14
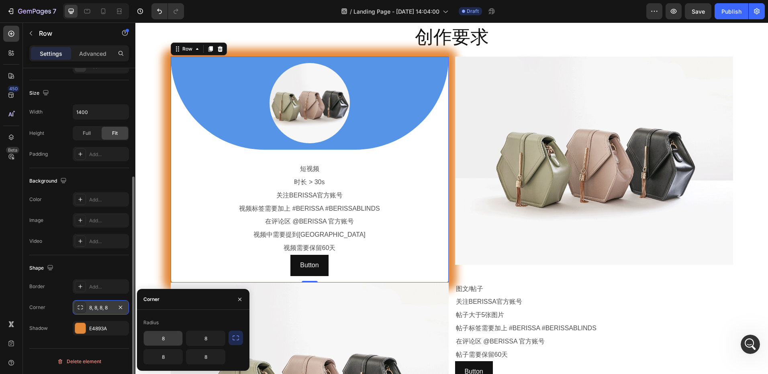
click at [167, 339] on input "8" at bounding box center [163, 338] width 39 height 14
type input "50"
click at [209, 339] on input "8" at bounding box center [205, 338] width 39 height 14
type input "50"
click at [169, 358] on input "8" at bounding box center [163, 357] width 39 height 14
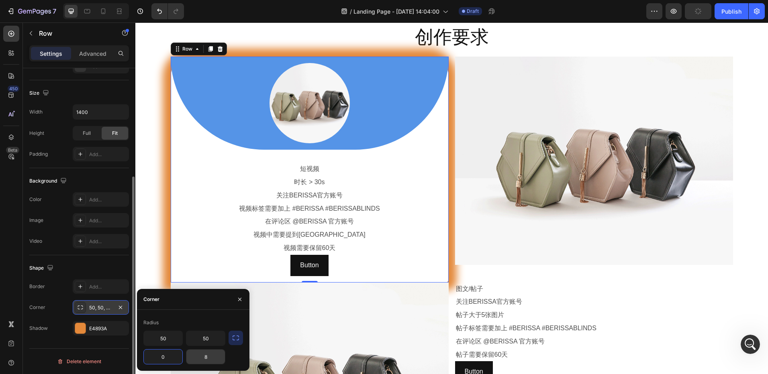
type input "0"
click at [206, 359] on input "8" at bounding box center [205, 357] width 39 height 14
type input "50"
click at [172, 361] on input "0" at bounding box center [163, 357] width 39 height 14
type input "50"
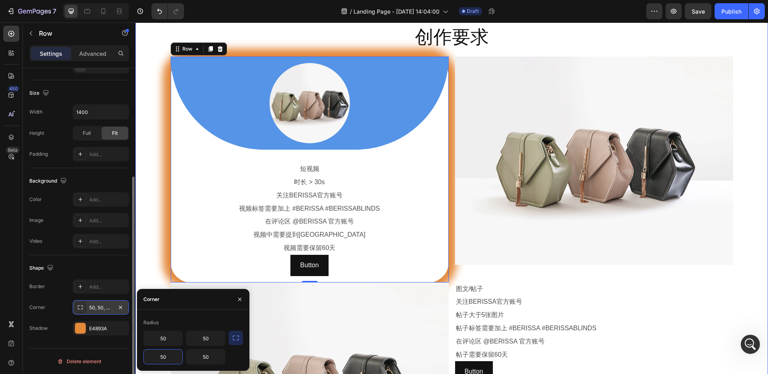
click at [149, 198] on div "创作要求 Heading Row Image Row 短视频 Text Block 时长 > 30s Text Block 关注BERISSA官方账号 Tex…" at bounding box center [451, 257] width 632 height 466
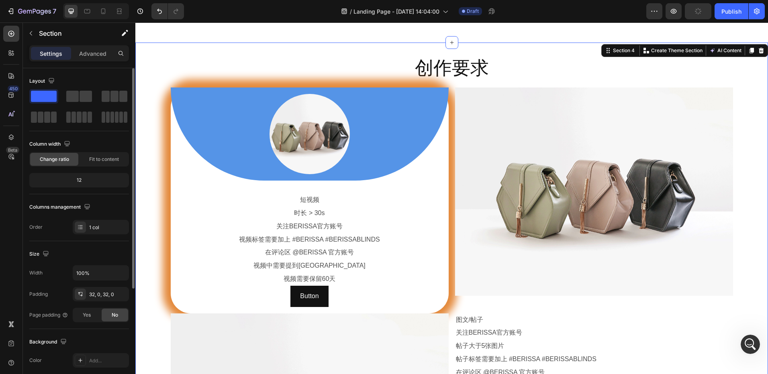
scroll to position [509, 0]
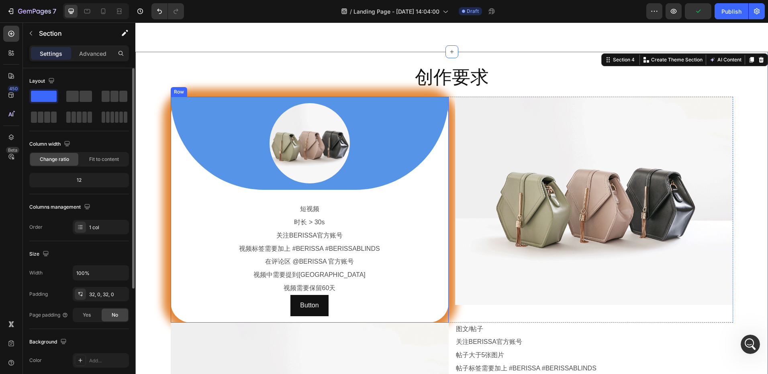
click at [173, 146] on div "Image Row 短视频 Text Block 时长 > 30s Text Block 关注BERISSA官方账号 Text Block 视频标签需要加上 …" at bounding box center [310, 210] width 278 height 226
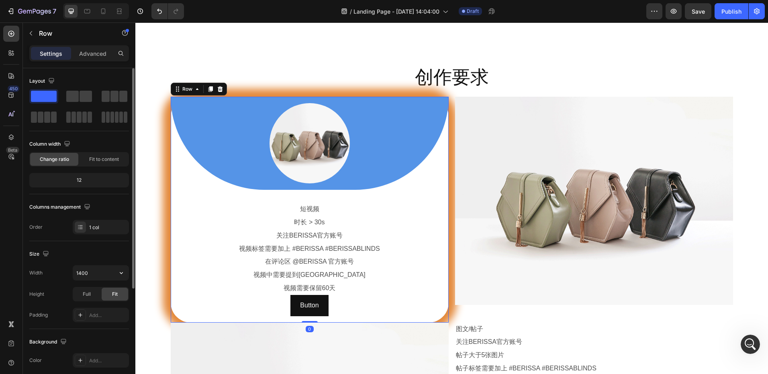
scroll to position [161, 0]
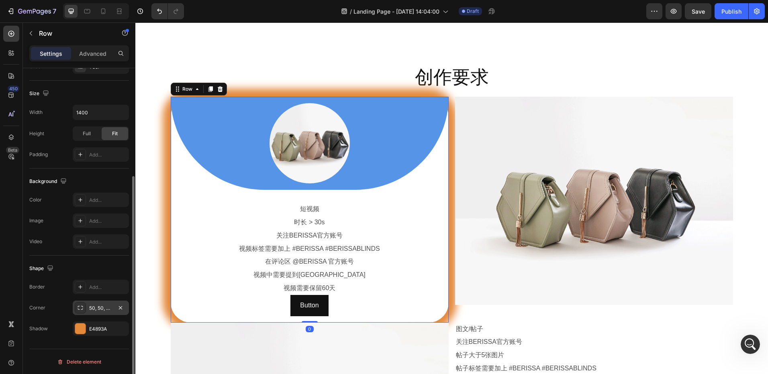
click at [98, 310] on div "50, 50, 50, 50" at bounding box center [100, 308] width 23 height 7
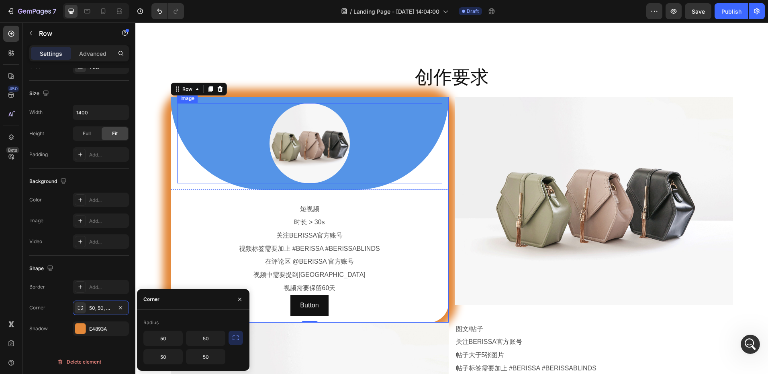
click at [199, 143] on div at bounding box center [309, 143] width 265 height 80
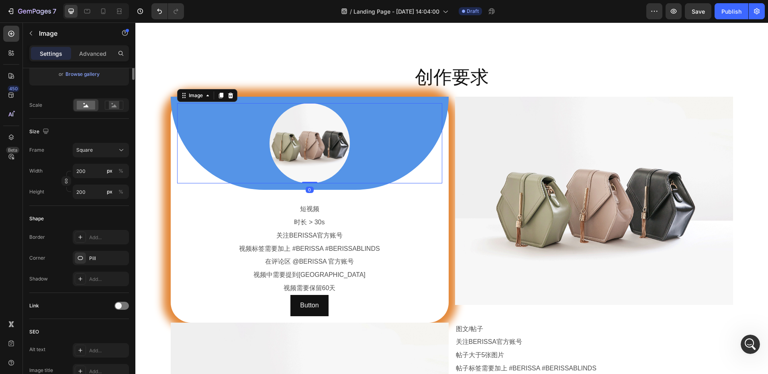
scroll to position [0, 0]
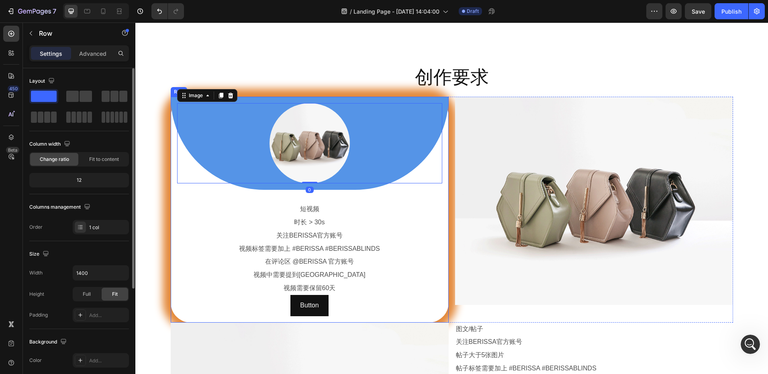
click at [172, 150] on div "Image 0 Row 短视频 Text Block 时长 > 30s Text Block 关注BERISSA官方账号 Text Block 视频标签需要加…" at bounding box center [310, 210] width 278 height 226
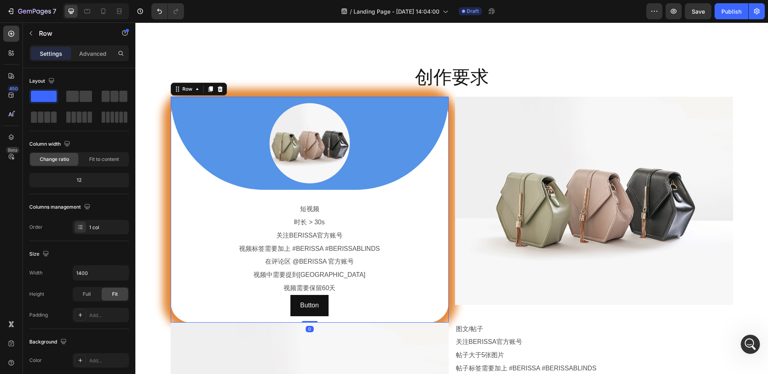
click at [185, 137] on div at bounding box center [309, 143] width 265 height 80
click at [171, 129] on div "Image 0 Row 短视频 Text Block 时长 > 30s Text Block 关注BERISSA官方账号 Text Block 视频标签需要加…" at bounding box center [310, 210] width 278 height 226
click at [196, 131] on div at bounding box center [309, 143] width 265 height 80
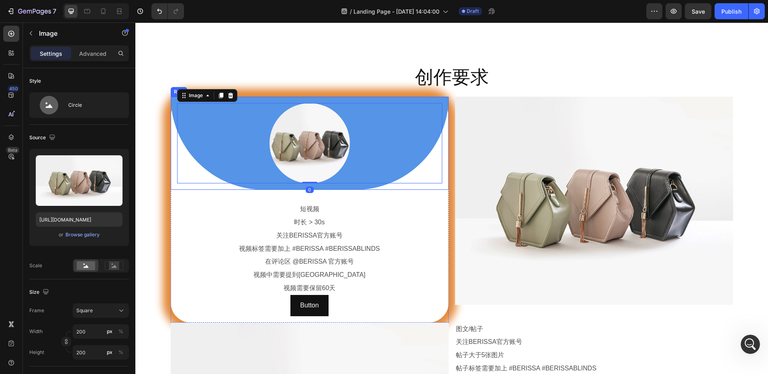
click at [171, 106] on div "Image 0 Row" at bounding box center [310, 143] width 278 height 93
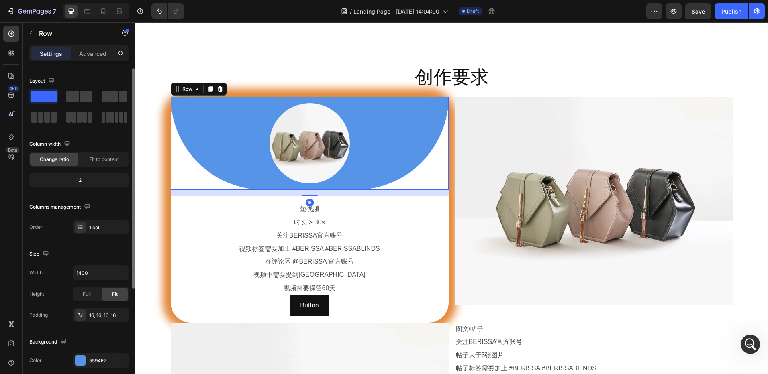
scroll to position [120, 0]
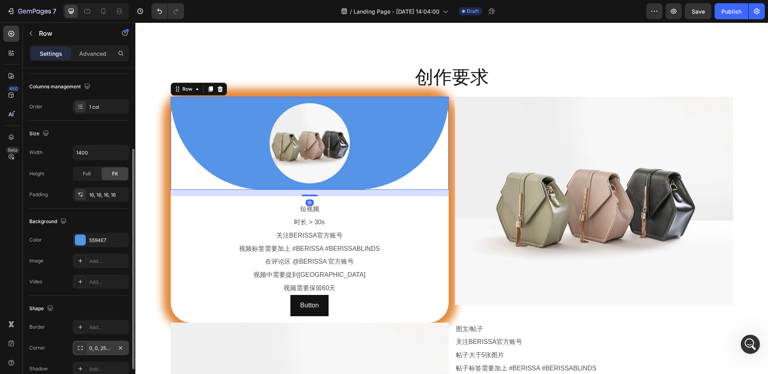
click at [97, 346] on div "0, 0, 250, 250" at bounding box center [100, 348] width 23 height 7
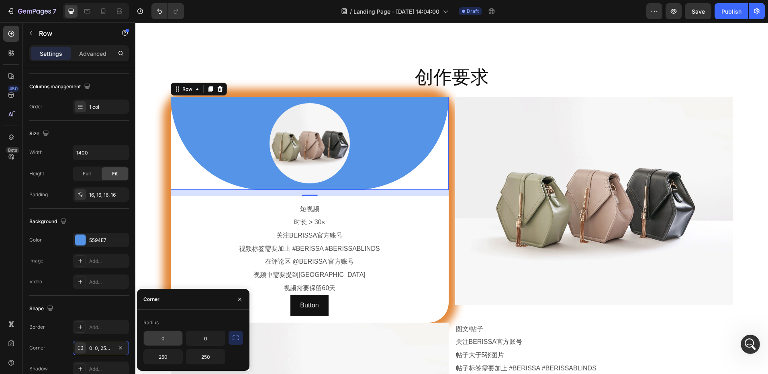
click at [172, 344] on input "0" at bounding box center [163, 338] width 39 height 14
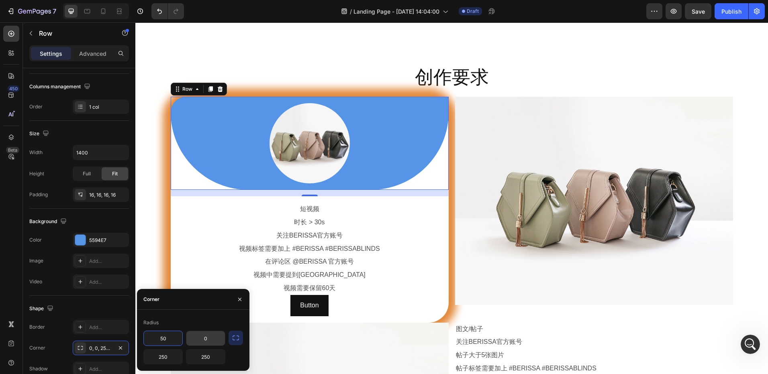
type input "50"
click at [211, 338] on input "0" at bounding box center [205, 338] width 39 height 14
type input "50"
click at [83, 244] on div at bounding box center [80, 240] width 10 height 10
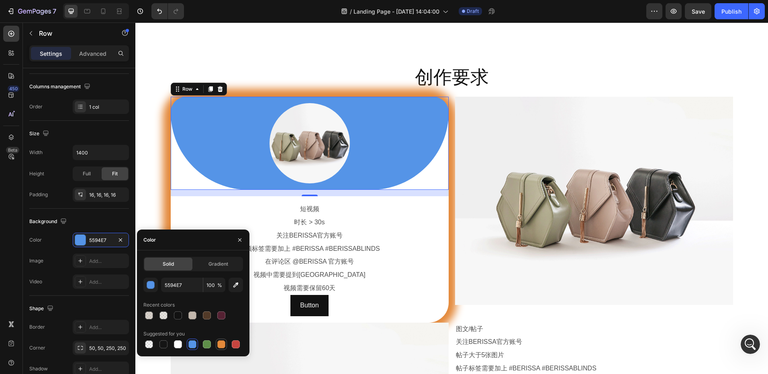
click at [218, 343] on div at bounding box center [221, 344] width 8 height 8
type input "E4893A"
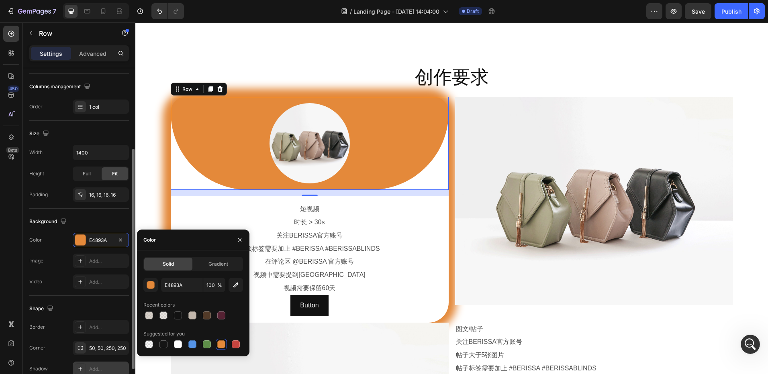
scroll to position [161, 0]
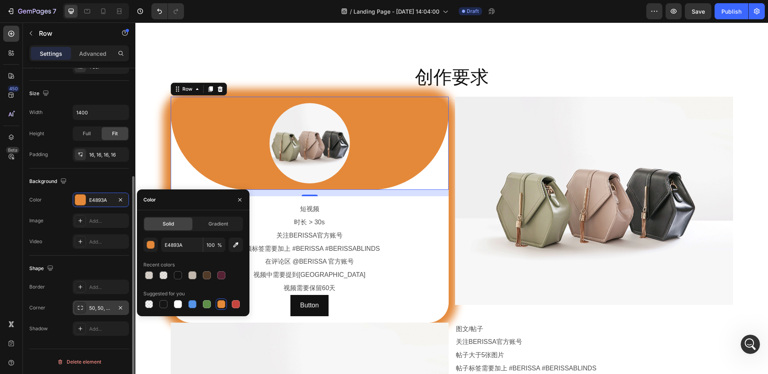
click at [100, 310] on div "50, 50, 250, 250" at bounding box center [100, 308] width 23 height 7
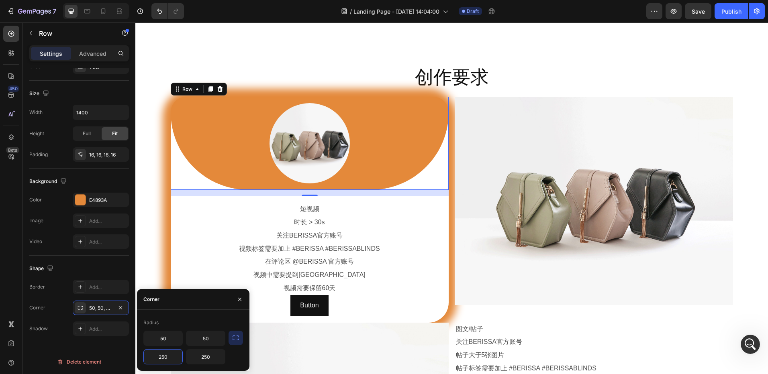
click at [172, 357] on input "250" at bounding box center [163, 357] width 39 height 14
type input "50%"
click at [208, 359] on input "250" at bounding box center [205, 357] width 39 height 14
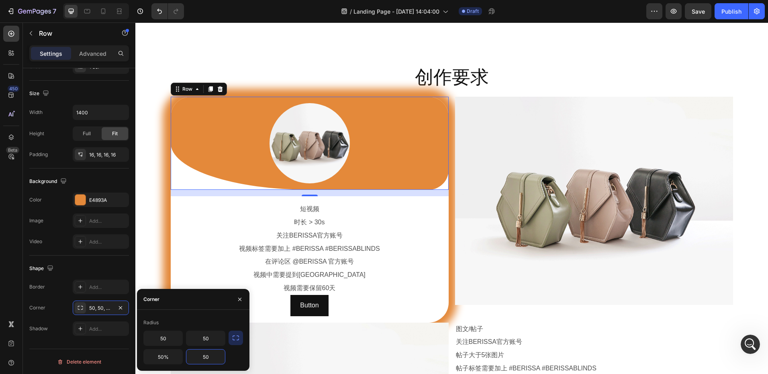
type input "50%"
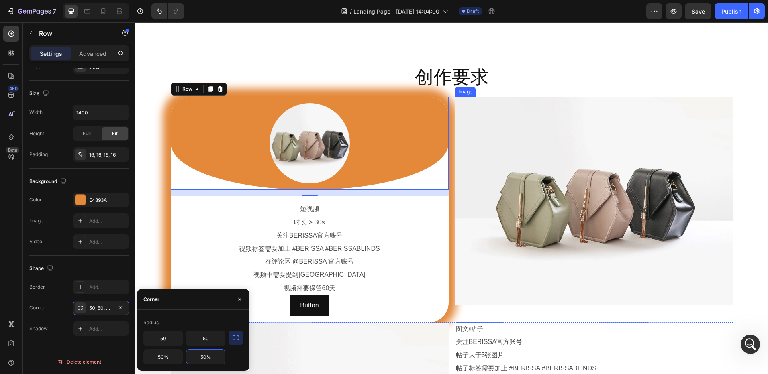
click at [461, 210] on img at bounding box center [594, 201] width 278 height 208
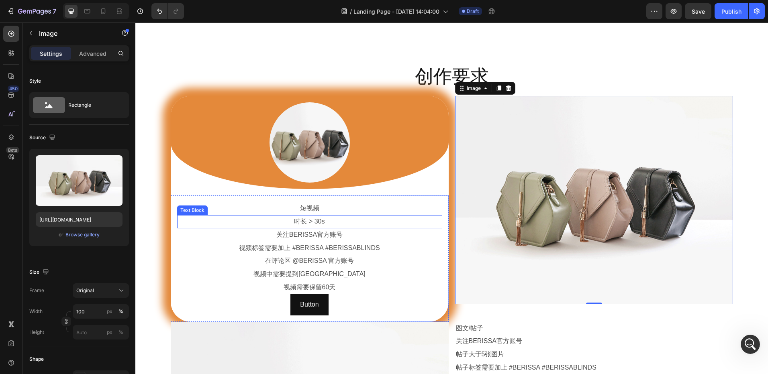
scroll to position [509, 0]
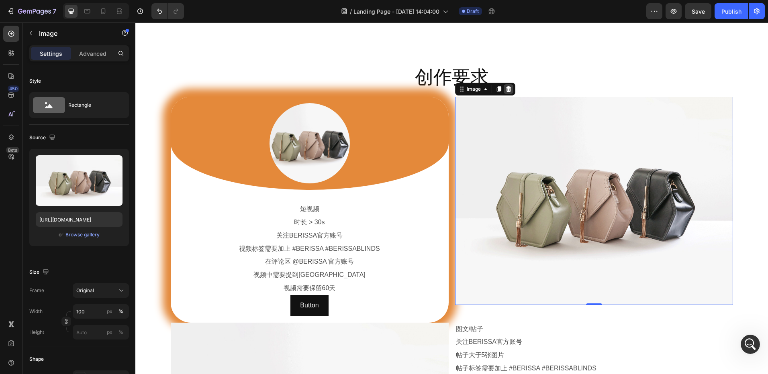
click at [505, 90] on icon at bounding box center [508, 89] width 6 height 6
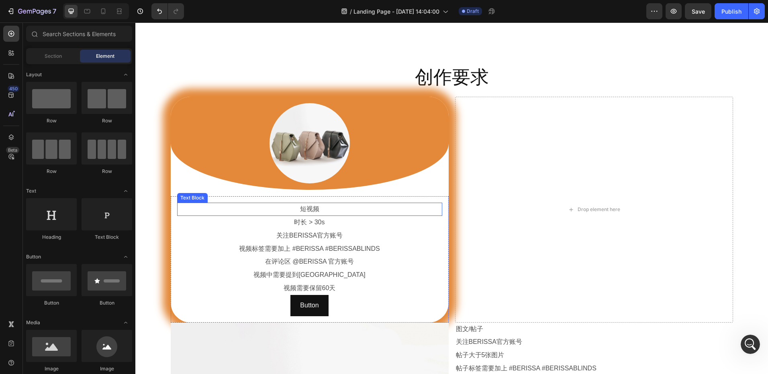
click at [182, 211] on p "短视频" at bounding box center [309, 210] width 263 height 12
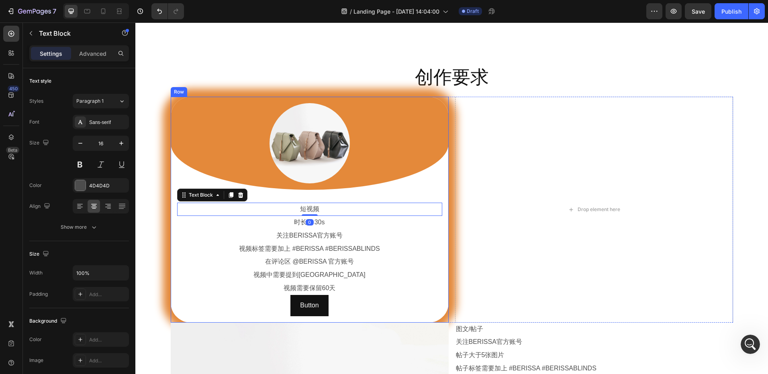
click at [171, 169] on div "Image Row 短视频 Text Block 0 时长 > 30s Text Block 关注BERISSA官方账号 Text Block 视频标签需要加…" at bounding box center [310, 210] width 278 height 226
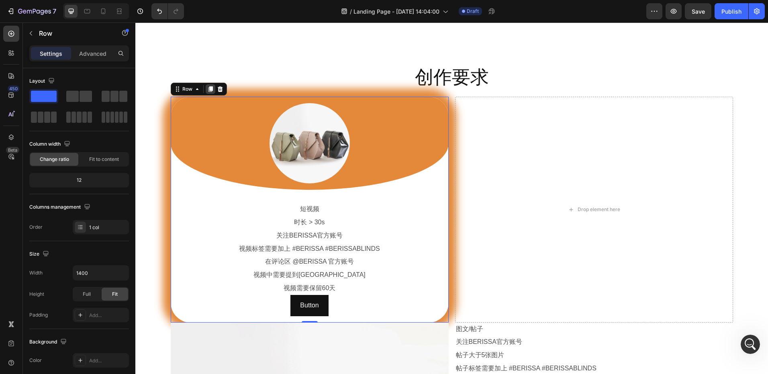
click at [208, 89] on icon at bounding box center [210, 89] width 4 height 6
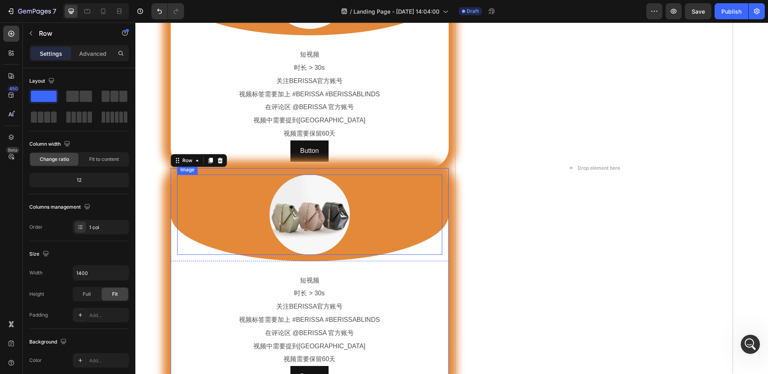
scroll to position [620, 0]
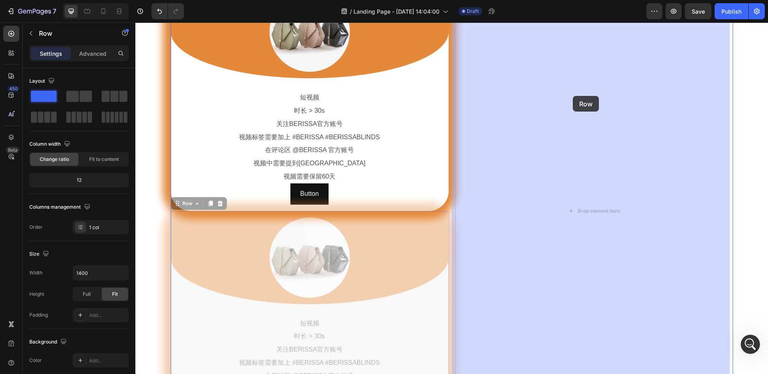
drag, startPoint x: 175, startPoint y: 205, endPoint x: 572, endPoint y: 90, distance: 413.0
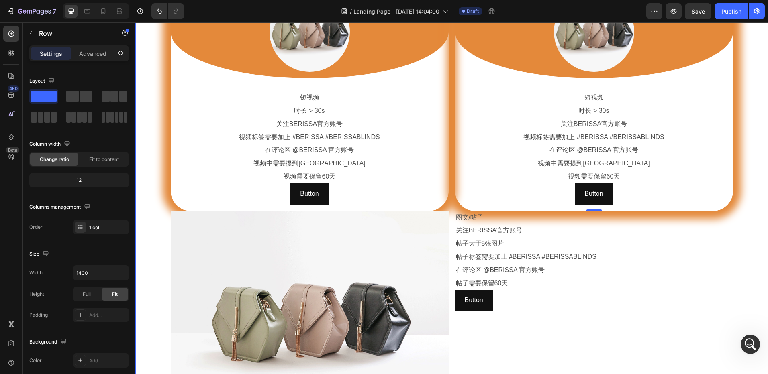
click at [156, 179] on div "创作要求 Heading Row Image Row 短视频 Text Block 时长 > 30s Text Block 关注BERISSA官方账号 Tex…" at bounding box center [451, 186] width 632 height 466
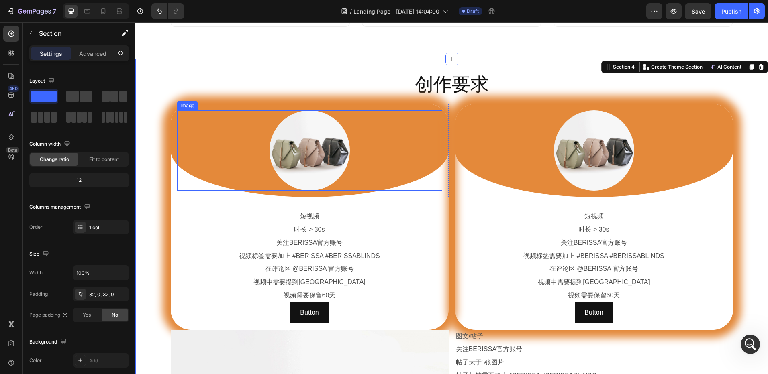
scroll to position [460, 0]
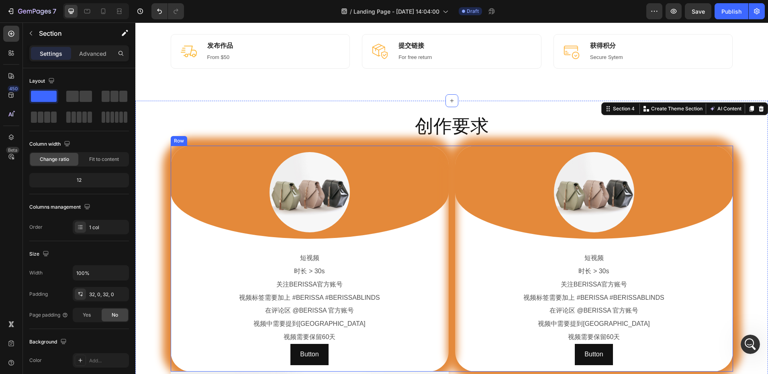
click at [449, 149] on div "Image Row 短视频 Text Block 时长 > 30s Text Block 关注BERISSA官方账号 Text Block 视频标签需要加上 …" at bounding box center [452, 259] width 562 height 226
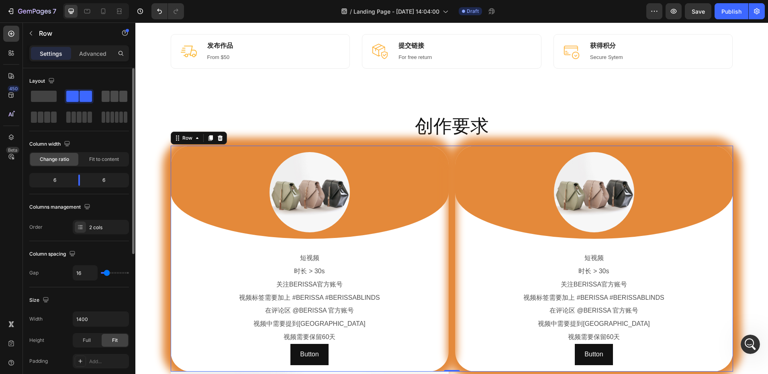
click at [114, 98] on span at bounding box center [114, 96] width 8 height 11
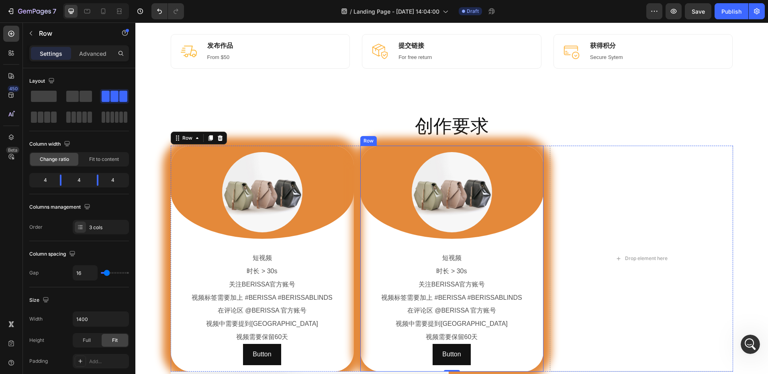
click at [360, 148] on div "Image Row 短视频 Text Block 时长 > 30s Text Block 关注BERISSA官方账号 Text Block 视频标签需要加上 …" at bounding box center [451, 259] width 183 height 226
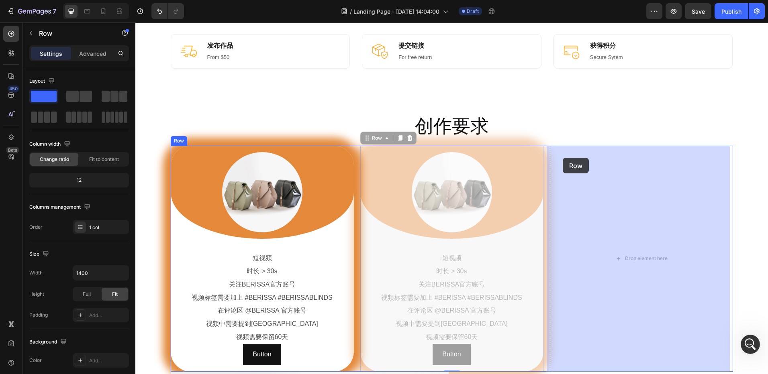
drag, startPoint x: 362, startPoint y: 140, endPoint x: 564, endPoint y: 158, distance: 202.4
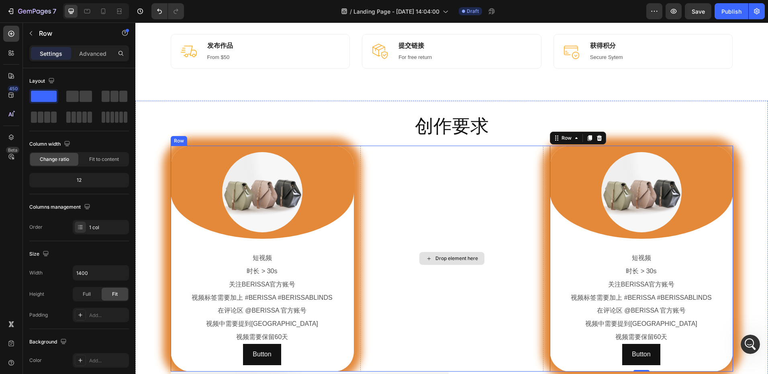
click at [360, 151] on div "Drop element here" at bounding box center [451, 259] width 183 height 226
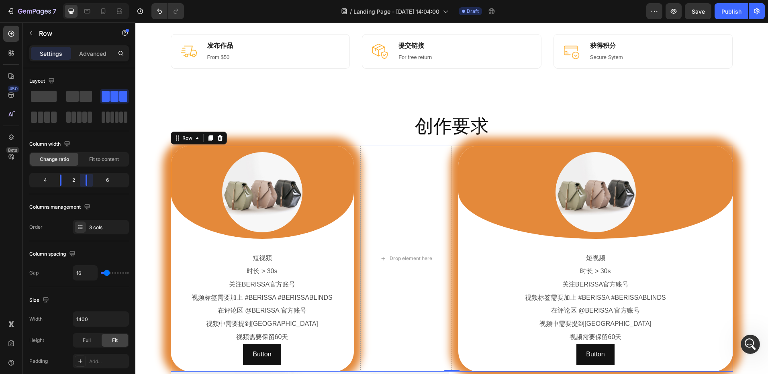
drag, startPoint x: 98, startPoint y: 179, endPoint x: 81, endPoint y: 181, distance: 16.6
click at [81, 0] on body "7 Version history / Landing Page - [DATE] 14:04:00 Draft Preview Save Publish 4…" at bounding box center [384, 0] width 768 height 0
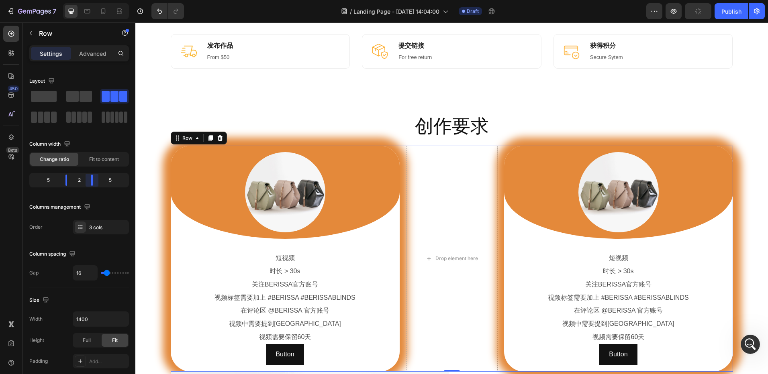
drag, startPoint x: 0, startPoint y: 0, endPoint x: 264, endPoint y: 128, distance: 293.8
click at [89, 0] on body "7 Version history / Landing Page - Aug 27, 14:04:00 Draft Preview Publish 450 B…" at bounding box center [384, 0] width 768 height 0
click at [71, 118] on div at bounding box center [79, 117] width 26 height 11
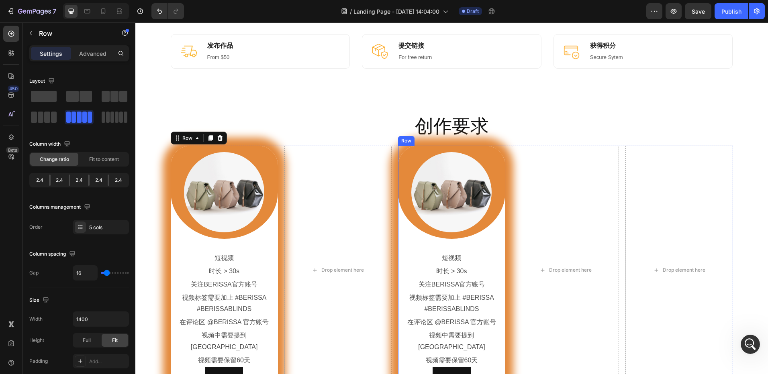
click at [398, 149] on div "Image Row 短视频 Text Block 时长 > 30s Text Block 关注BERISSA官方账号 Text Block 视频标签需要加上 …" at bounding box center [451, 270] width 107 height 249
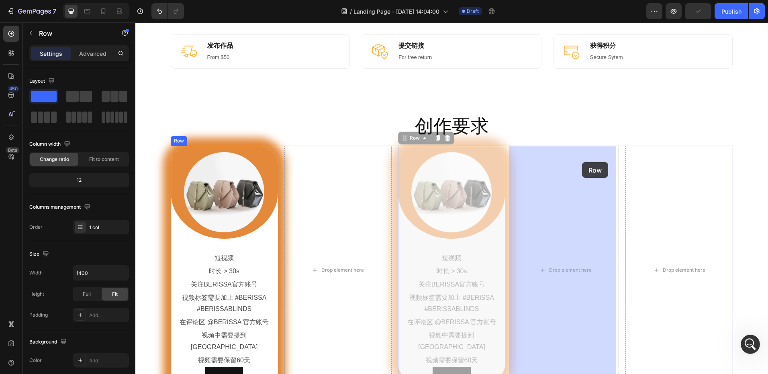
drag, startPoint x: 401, startPoint y: 139, endPoint x: 582, endPoint y: 162, distance: 182.6
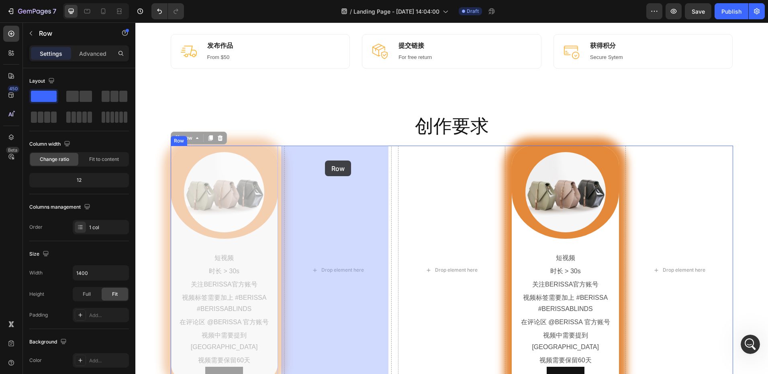
drag, startPoint x: 174, startPoint y: 141, endPoint x: 297, endPoint y: 155, distance: 124.1
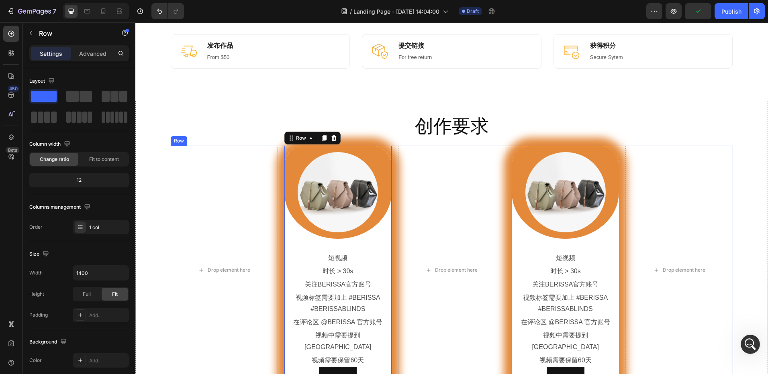
click at [392, 157] on div "Drop element here Image Row 短视频 Text Block 时长 > 30s Text Block 关注BERISSA官方账号 Te…" at bounding box center [452, 270] width 562 height 249
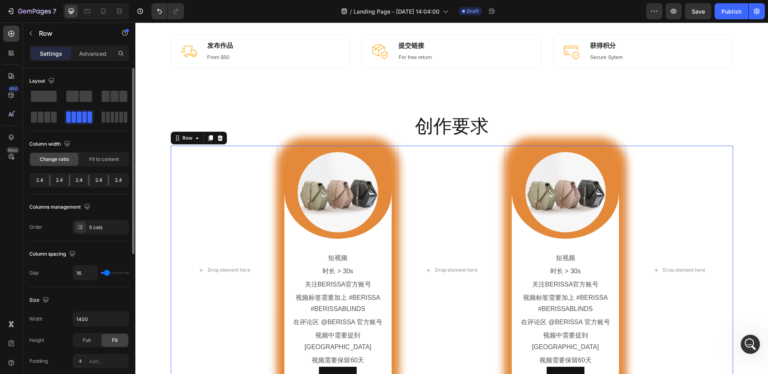
drag, startPoint x: 49, startPoint y: 181, endPoint x: 58, endPoint y: 181, distance: 8.4
click at [58, 181] on div "2.4 2.4 2.4 2.4 2.4" at bounding box center [79, 180] width 100 height 14
drag, startPoint x: 58, startPoint y: 181, endPoint x: 102, endPoint y: 195, distance: 46.5
click at [102, 194] on div "Layout Column width Change ratio Fit to content 2.4 2.4 2.4 2.4 2.4 Columns man…" at bounding box center [79, 155] width 100 height 160
drag, startPoint x: 89, startPoint y: 181, endPoint x: 82, endPoint y: 181, distance: 6.5
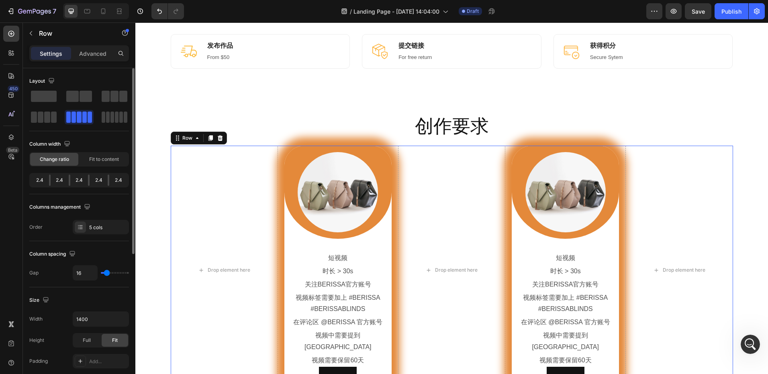
click at [82, 181] on div "2.4 2.4 2.4 2.4 2.4" at bounding box center [79, 180] width 100 height 14
click at [79, 180] on div "2.4" at bounding box center [79, 180] width 18 height 11
click at [80, 179] on div "2.4" at bounding box center [79, 180] width 18 height 11
click at [102, 159] on span "Fit to content" at bounding box center [104, 159] width 30 height 7
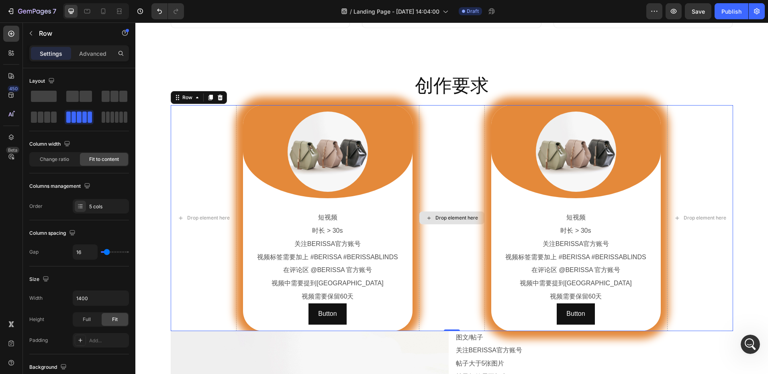
scroll to position [500, 0]
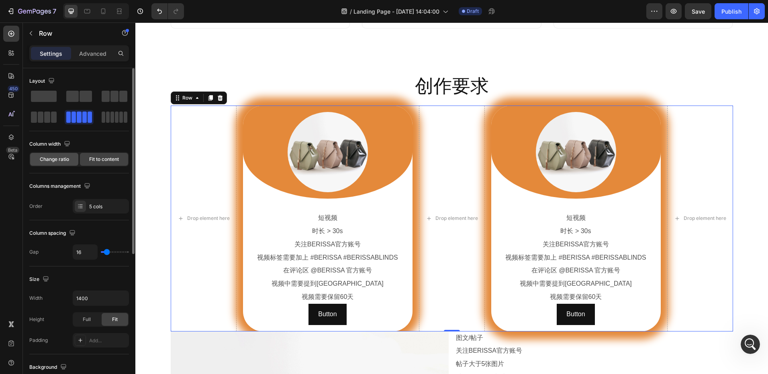
click at [53, 159] on span "Change ratio" at bounding box center [54, 159] width 29 height 7
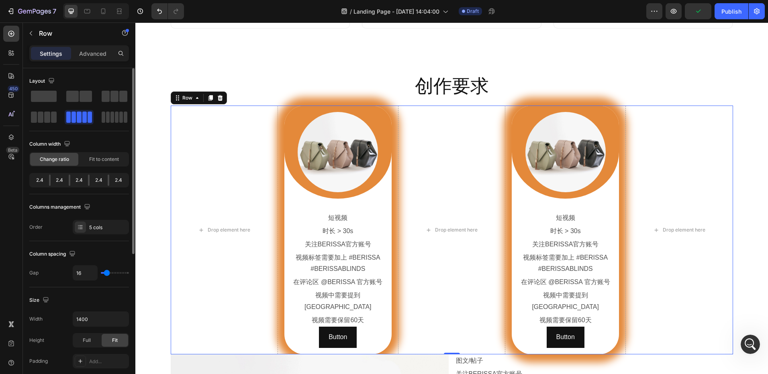
click at [90, 177] on div "2.4" at bounding box center [99, 180] width 18 height 11
click at [82, 100] on span at bounding box center [86, 96] width 12 height 11
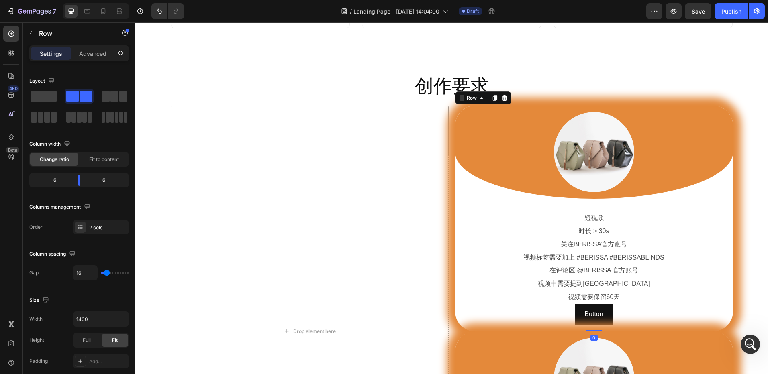
click at [455, 109] on div "Image Row 短视频 Text Block 时长 > 30s Text Block 关注BERISSA官方账号 Text Block 视频标签需要加上 …" at bounding box center [594, 219] width 278 height 226
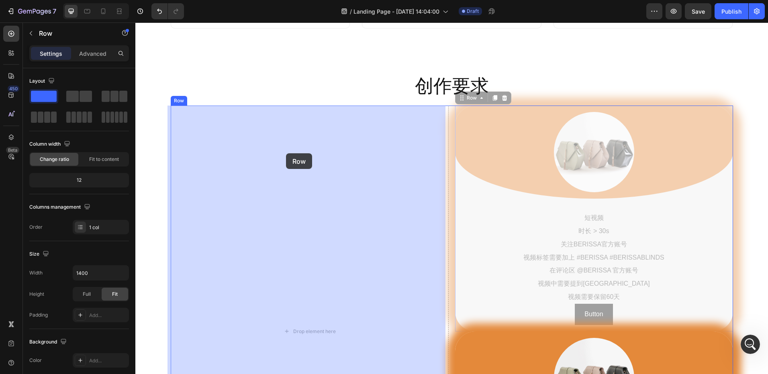
drag, startPoint x: 456, startPoint y: 98, endPoint x: 286, endPoint y: 153, distance: 179.0
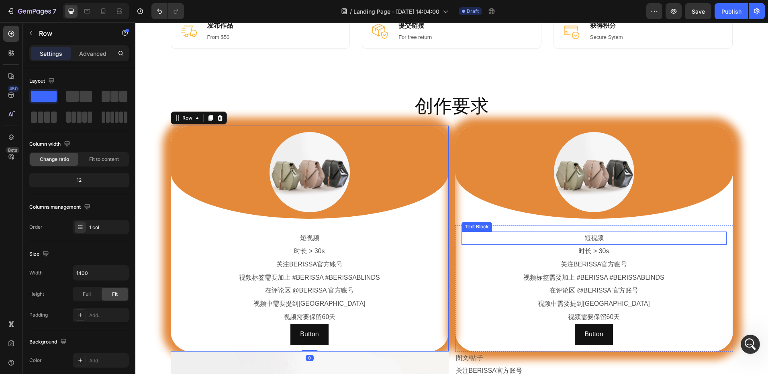
scroll to position [460, 0]
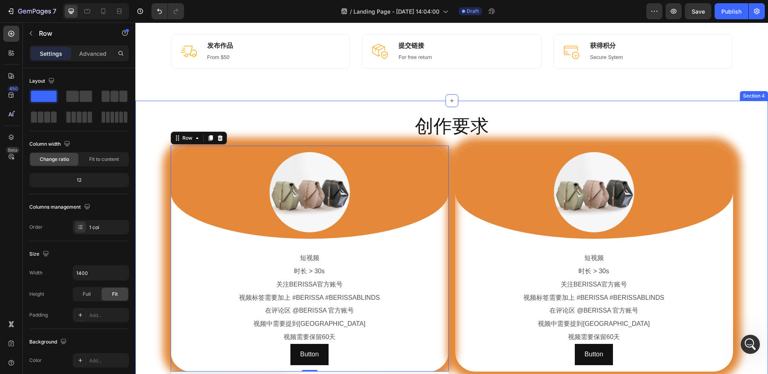
click at [165, 152] on div "创作要求 Heading Row Image Row 短视频 Text Block 时长 > 30s Text Block 关注BERISSA官方账号 Tex…" at bounding box center [451, 347] width 632 height 466
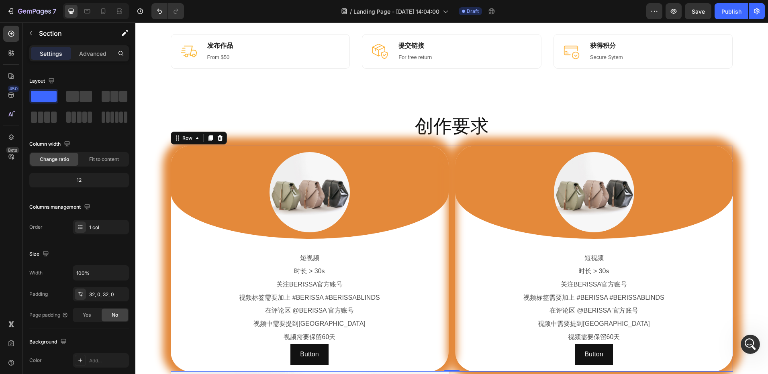
click at [446, 156] on div "Image Row 短视频 Text Block 时长 > 30s Text Block 关注BERISSA官方账号 Text Block 视频标签需要加上 …" at bounding box center [452, 259] width 562 height 226
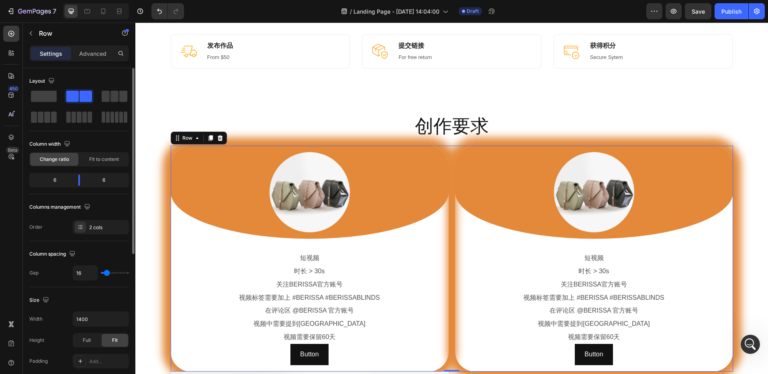
type input "4"
type input "18"
type input "38"
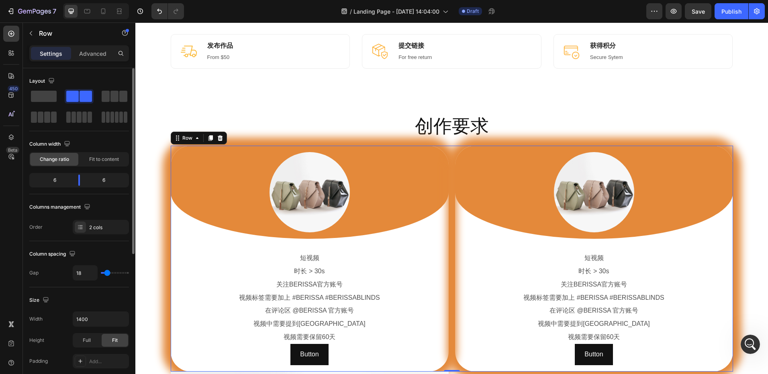
type input "38"
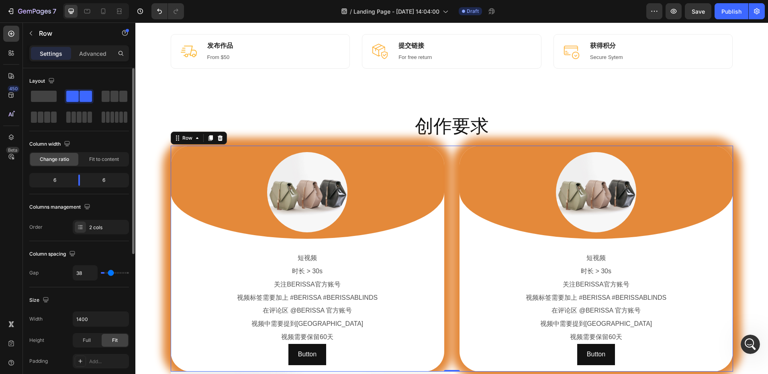
type input "44"
type input "47"
type input "49"
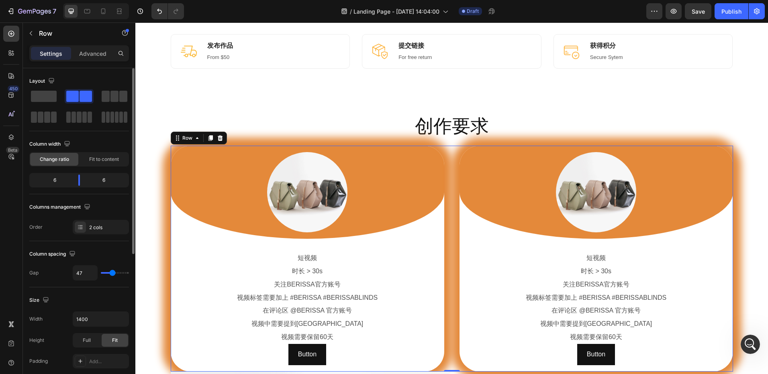
type input "49"
type input "51"
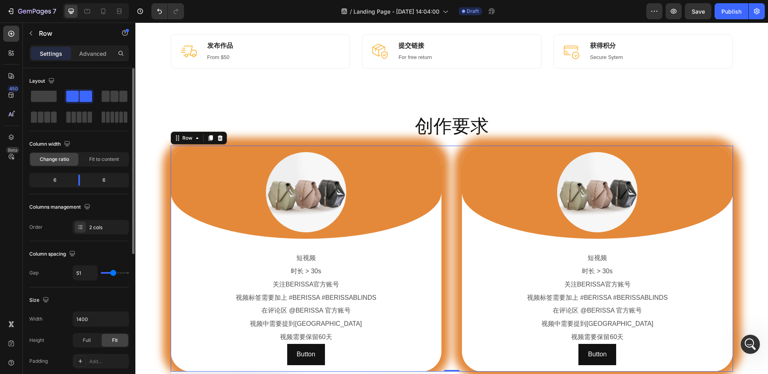
type input "53"
type input "56"
type input "58"
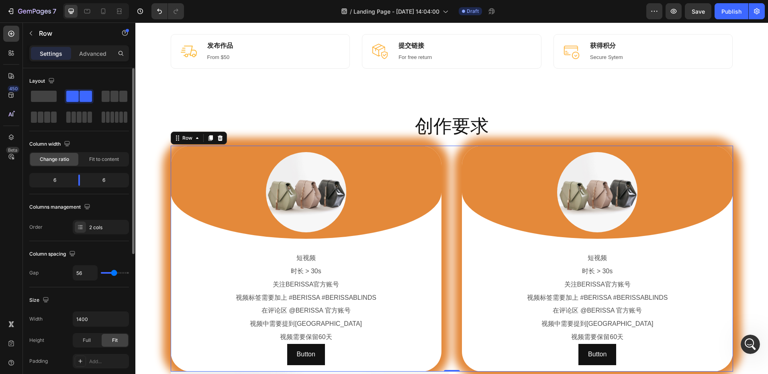
type input "58"
type input "60"
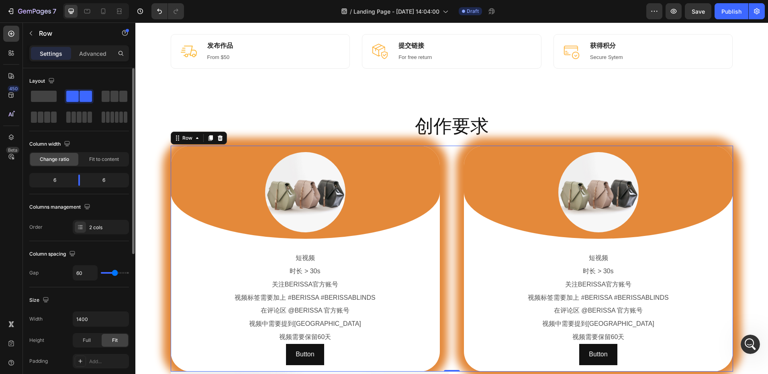
type input "64"
type input "67"
type input "87"
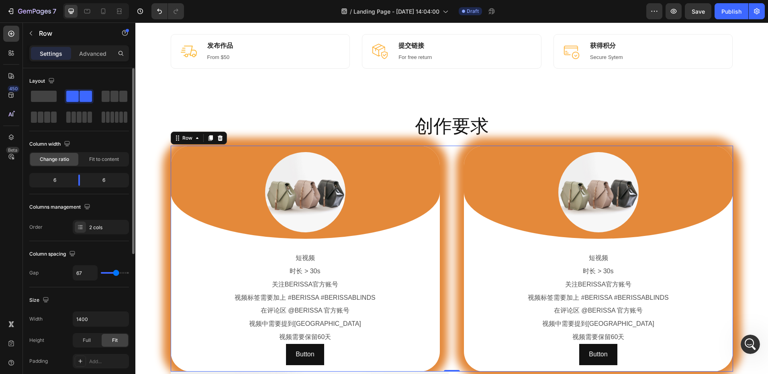
type input "87"
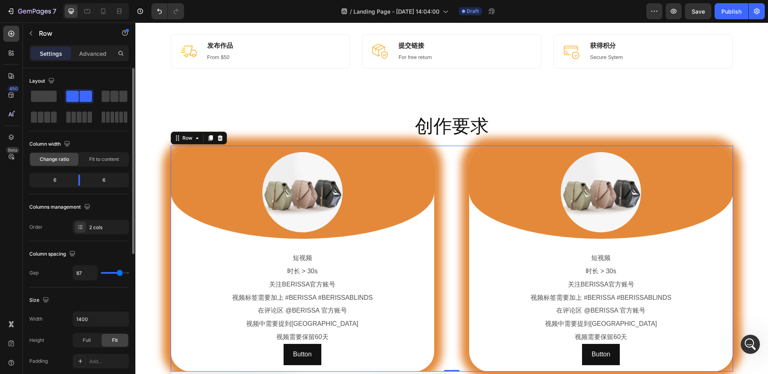
type input "89"
type input "93"
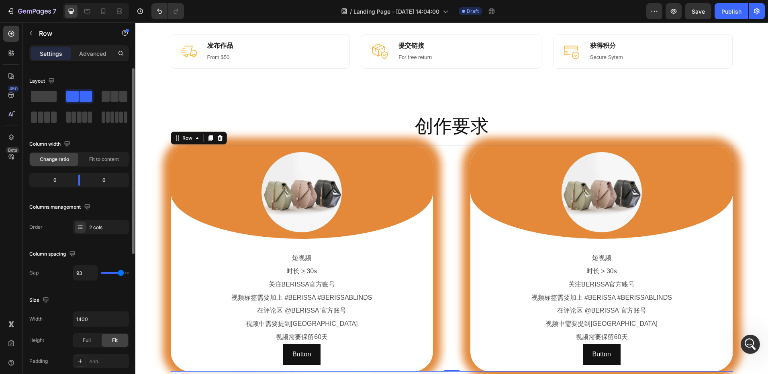
type input "100"
type input "120"
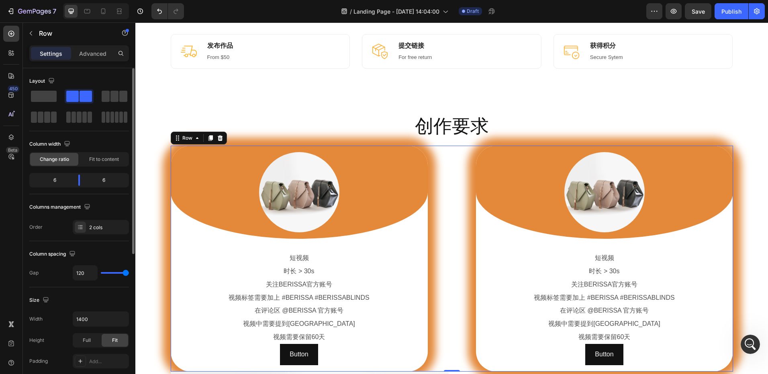
type input "116"
type input "96"
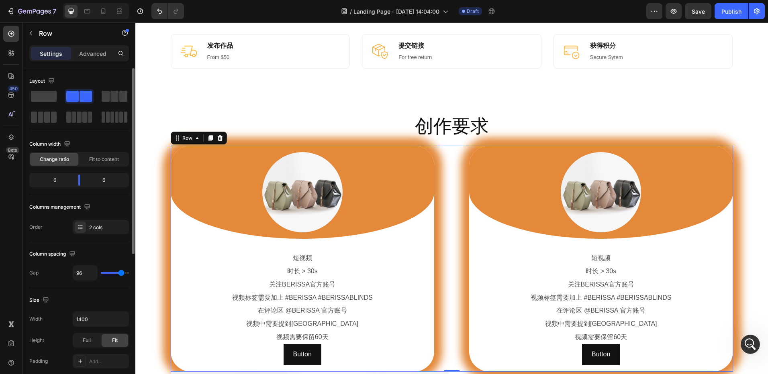
type input "87"
type input "84"
type input "87"
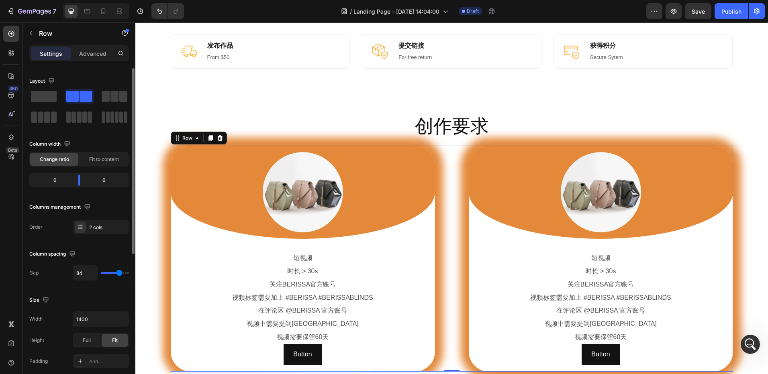
type input "87"
type input "113"
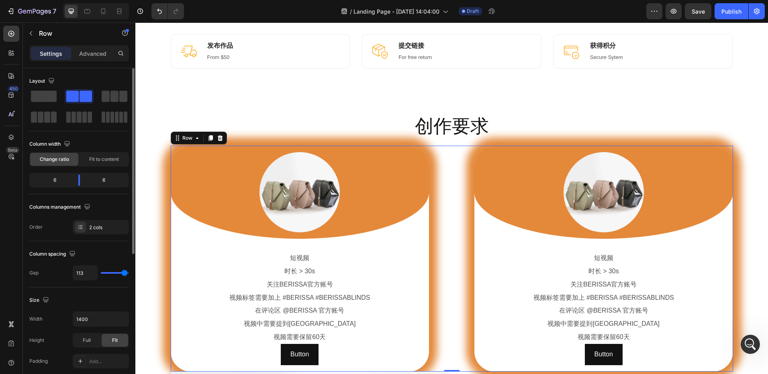
type input "120"
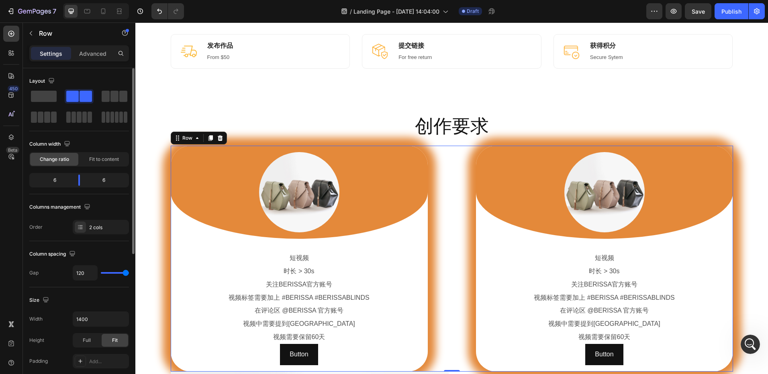
drag, startPoint x: 104, startPoint y: 271, endPoint x: 100, endPoint y: 226, distance: 44.4
type input "120"
click at [128, 272] on input "range" at bounding box center [115, 273] width 28 height 2
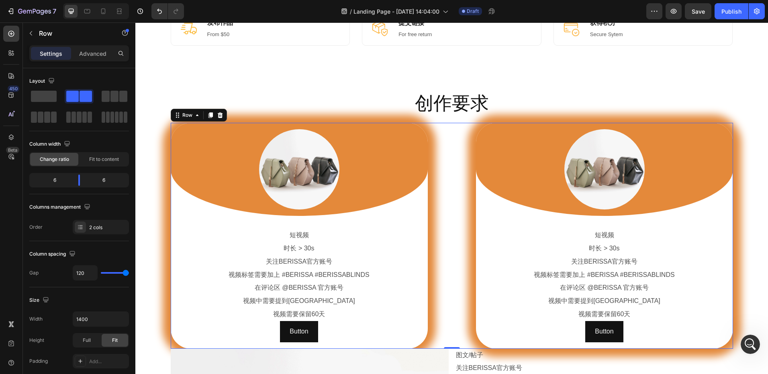
scroll to position [500, 0]
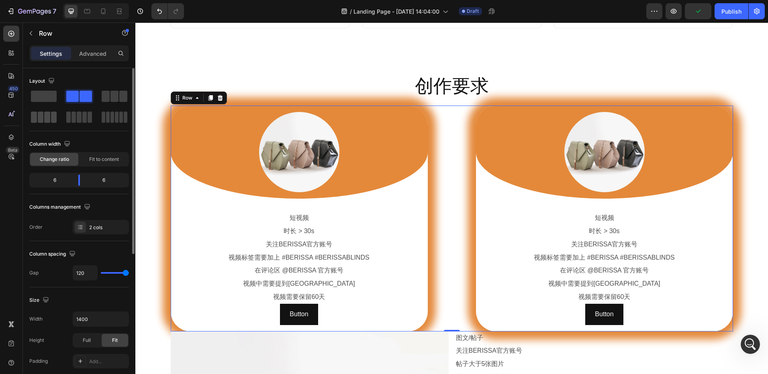
drag, startPoint x: 48, startPoint y: 116, endPoint x: 112, endPoint y: 116, distance: 64.6
click at [48, 116] on span at bounding box center [47, 117] width 6 height 11
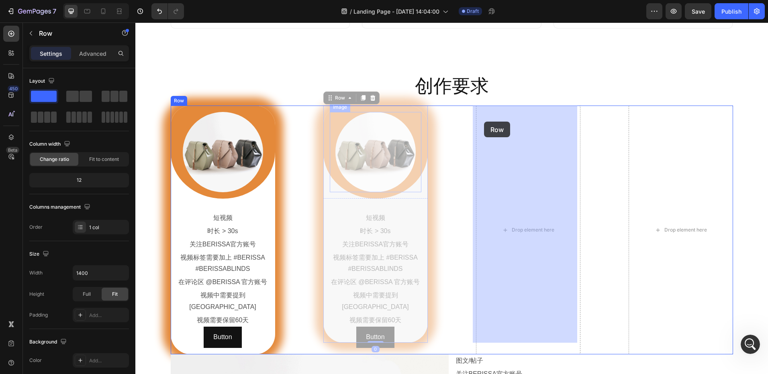
drag, startPoint x: 324, startPoint y: 104, endPoint x: 484, endPoint y: 122, distance: 160.8
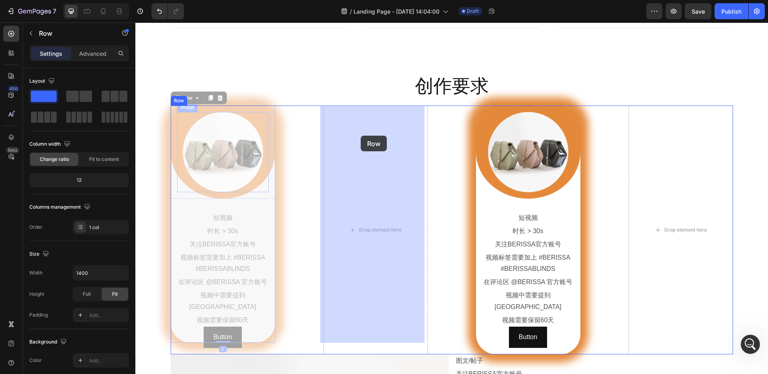
drag, startPoint x: 171, startPoint y: 102, endPoint x: 361, endPoint y: 136, distance: 192.6
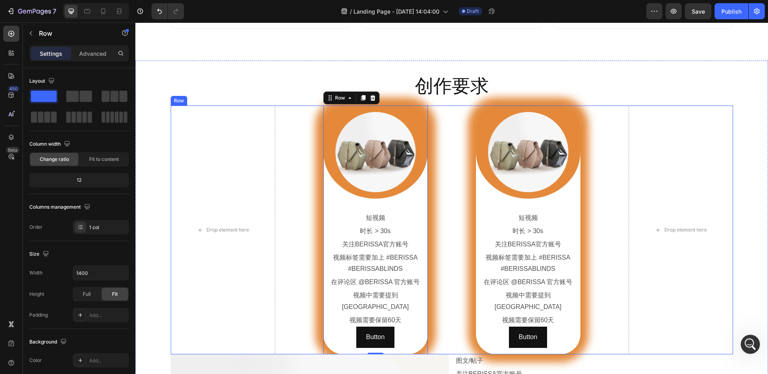
click at [294, 114] on div "Drop element here Image Row 短视频 Text Block 时长 > 30s Text Block 关注BERISSA官方账号 Te…" at bounding box center [452, 230] width 562 height 249
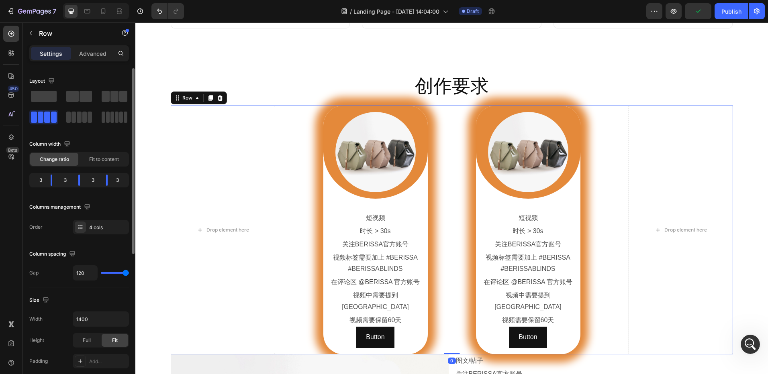
type input "104"
type input "71"
type input "62"
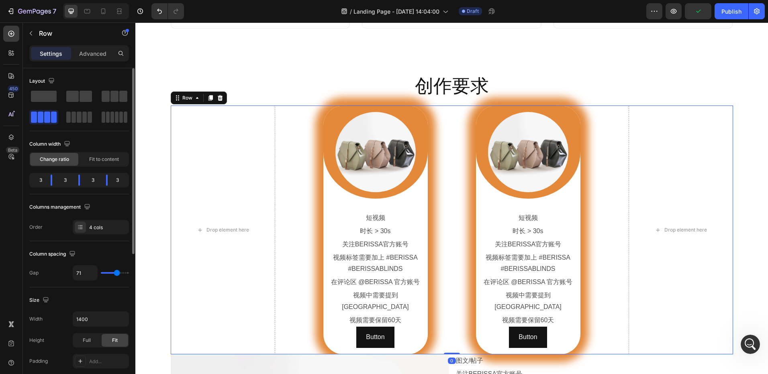
type input "62"
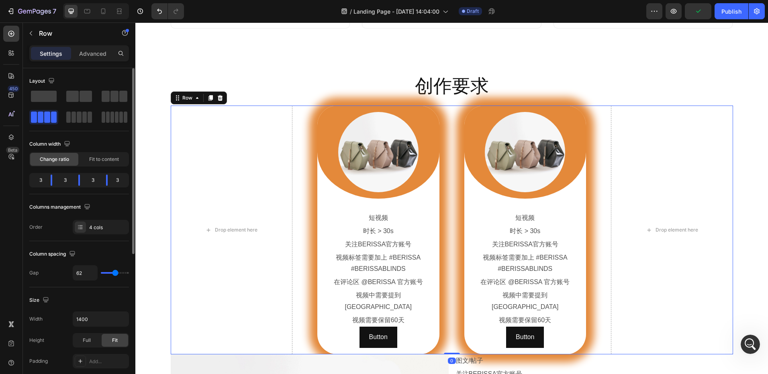
type input "53"
type input "51"
type input "47"
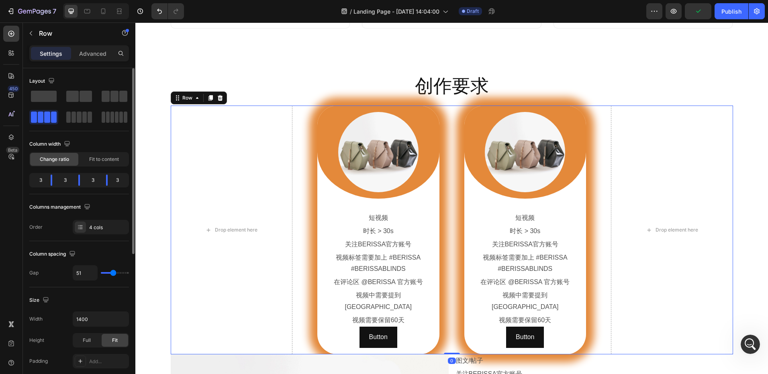
type input "47"
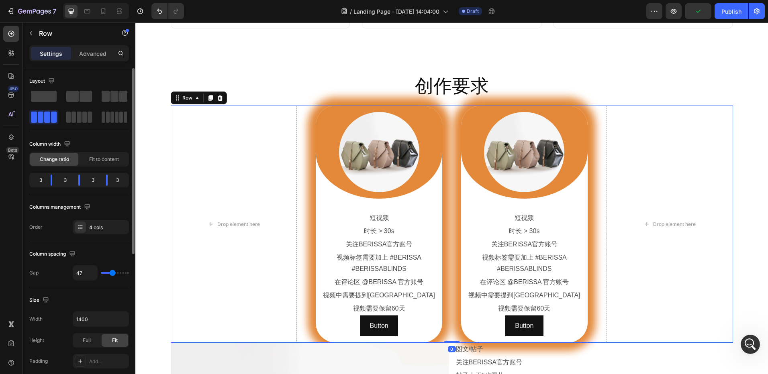
type input "44"
type input "38"
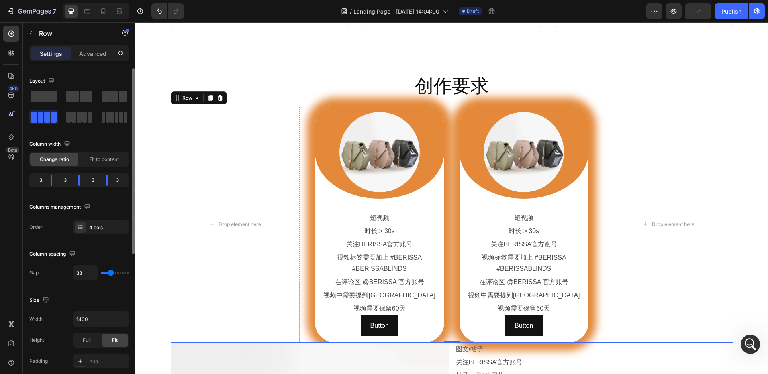
type input "42"
type input "76"
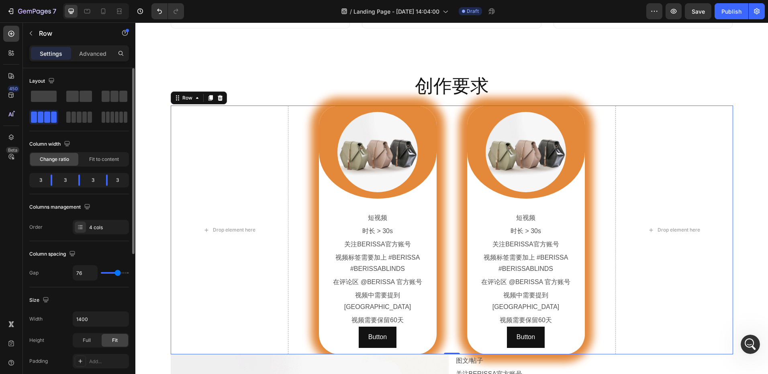
type input "93"
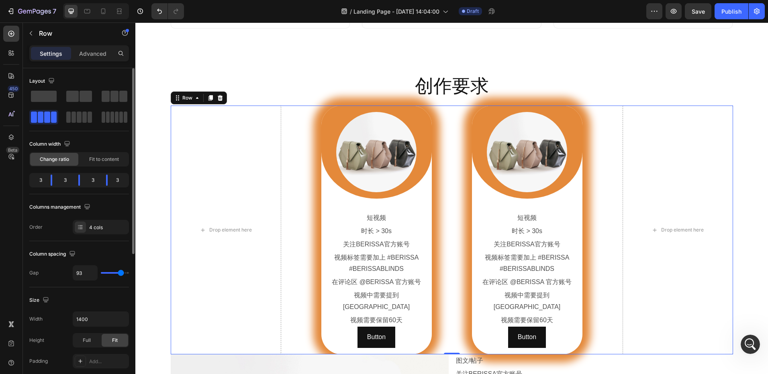
type input "100"
type input "102"
type input "91"
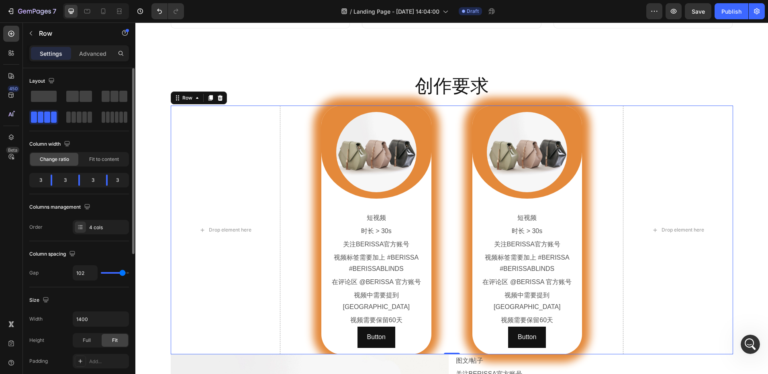
type input "91"
type input "84"
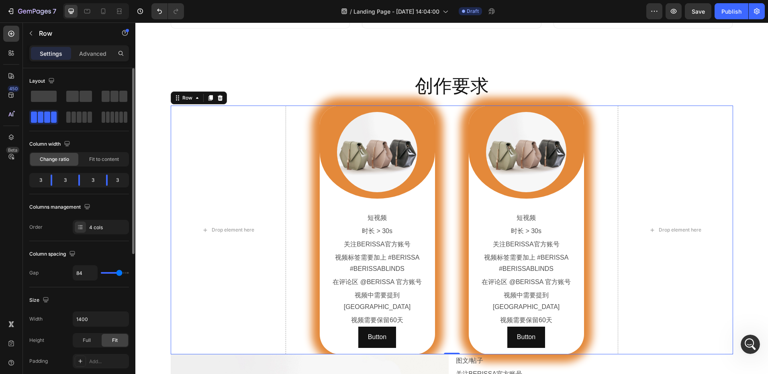
type input "80"
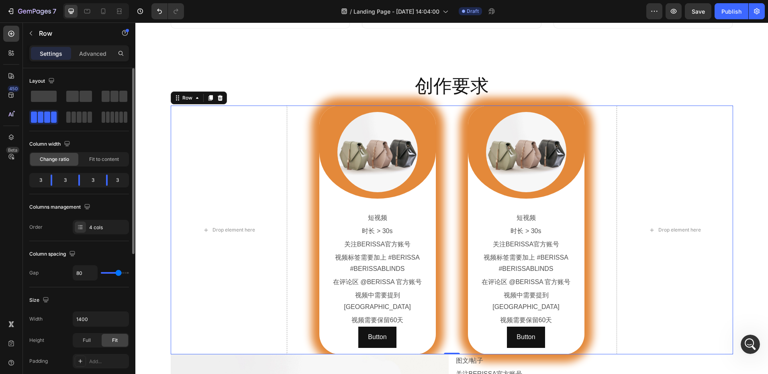
drag, startPoint x: 124, startPoint y: 273, endPoint x: 118, endPoint y: 271, distance: 6.3
type input "80"
click at [118, 272] on input "range" at bounding box center [115, 273] width 28 height 2
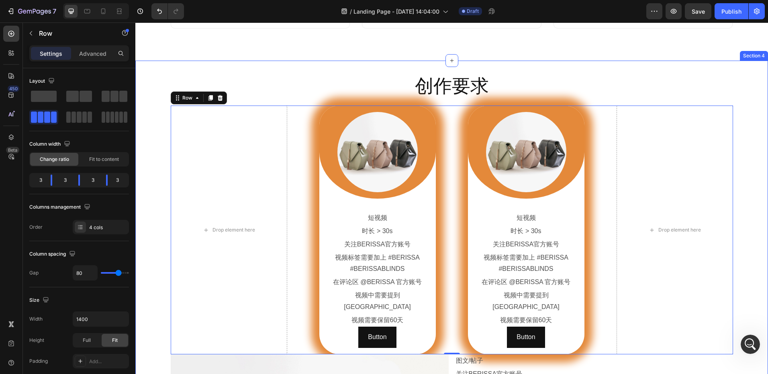
click at [333, 100] on div "创作要求 Heading Row Drop element here Image Row 短视频 Text Block 时长 > 30s Text Block…" at bounding box center [451, 317] width 632 height 489
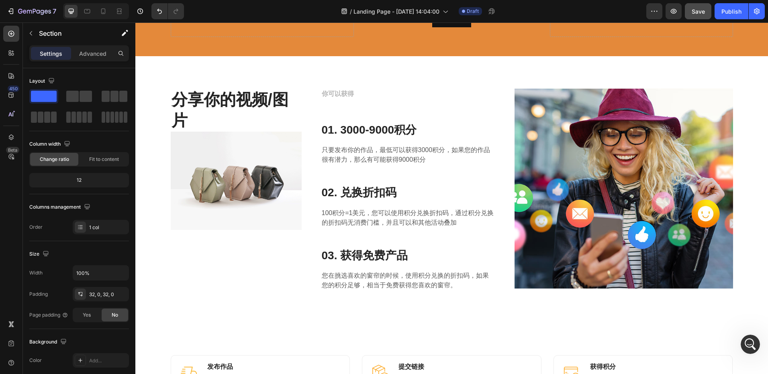
click at [696, 12] on span "Save" at bounding box center [697, 11] width 13 height 7
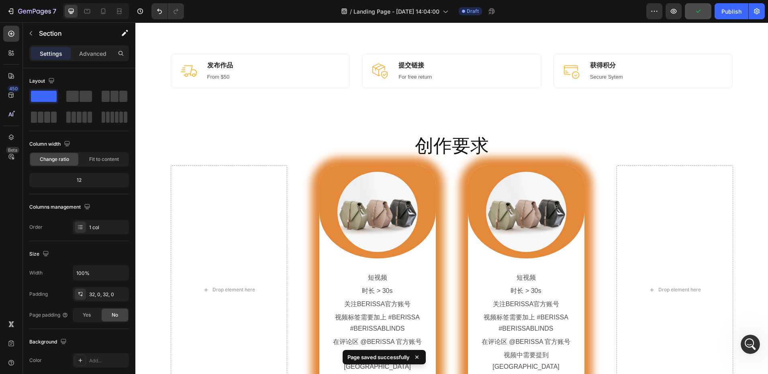
scroll to position [460, 0]
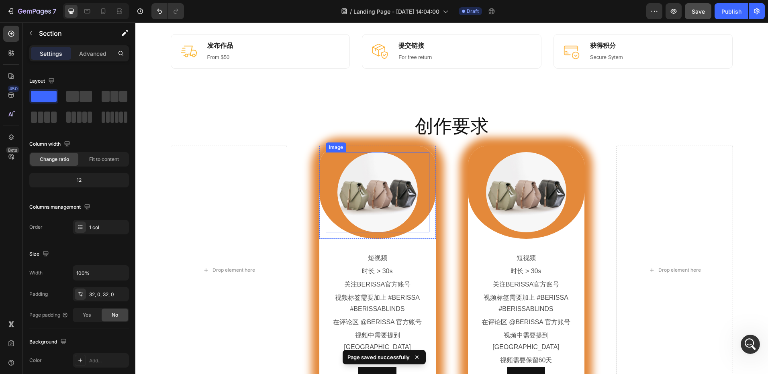
click at [392, 193] on img at bounding box center [377, 192] width 80 height 80
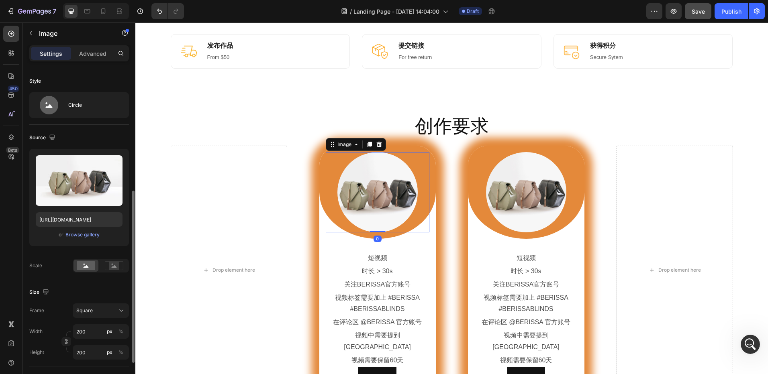
scroll to position [80, 0]
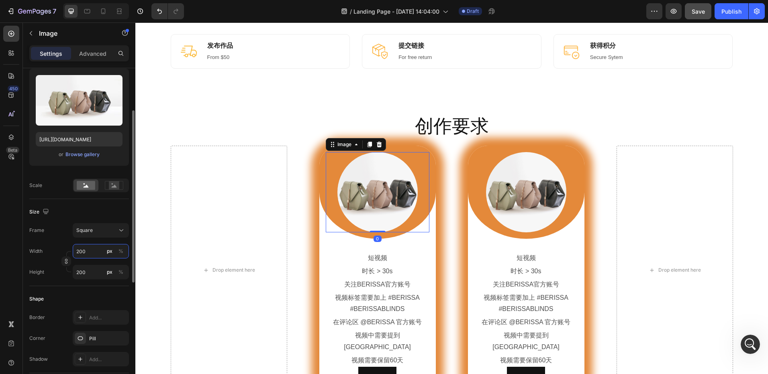
click at [91, 251] on input "200" at bounding box center [101, 251] width 56 height 14
drag, startPoint x: 71, startPoint y: 211, endPoint x: 82, endPoint y: 224, distance: 16.9
click at [71, 211] on div "Size" at bounding box center [79, 212] width 100 height 13
click at [85, 273] on input "200" at bounding box center [101, 272] width 56 height 14
type input "5"
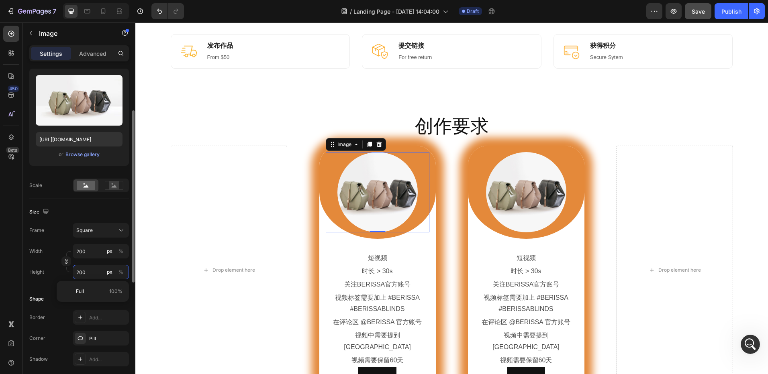
type input "5"
type input "50"
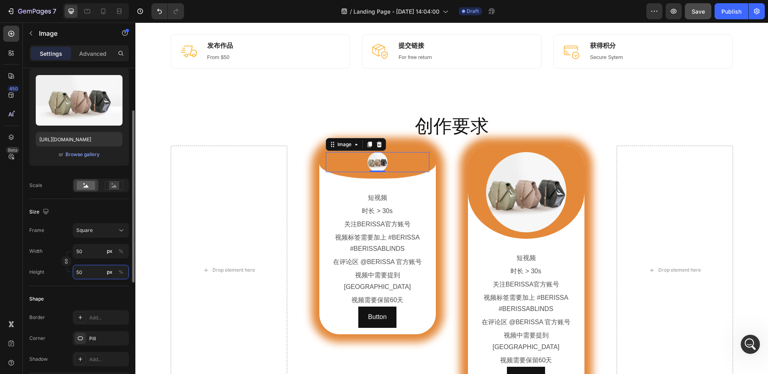
click at [85, 273] on input "50" at bounding box center [101, 272] width 56 height 14
type input "1"
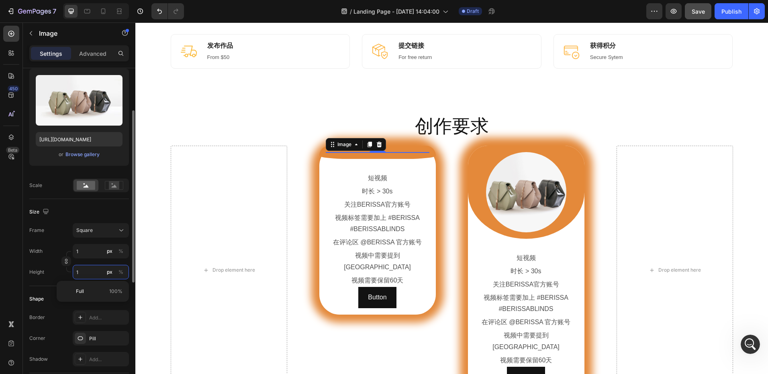
type input "10"
type input "100"
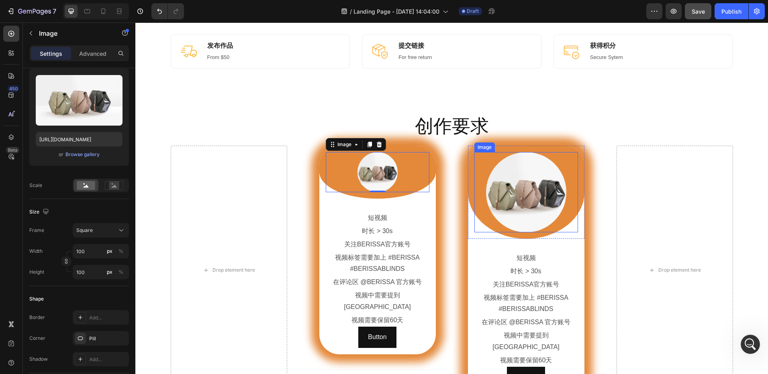
click at [544, 195] on img at bounding box center [526, 192] width 80 height 80
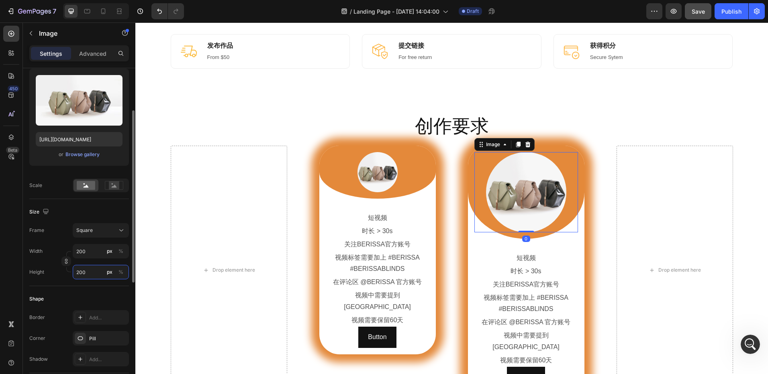
click at [101, 268] on input "200" at bounding box center [101, 272] width 56 height 14
type input "1"
type input "10"
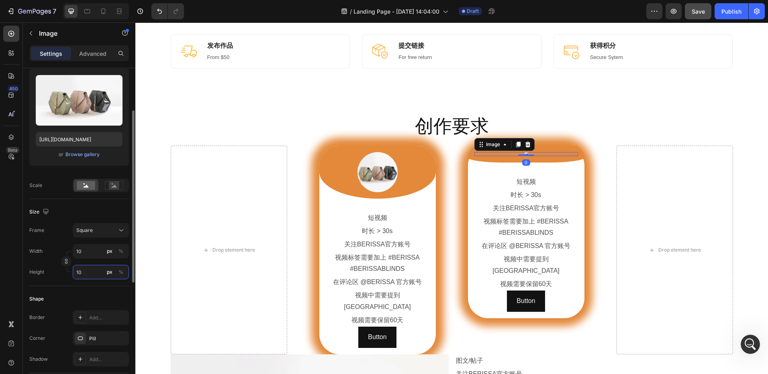
type input "100"
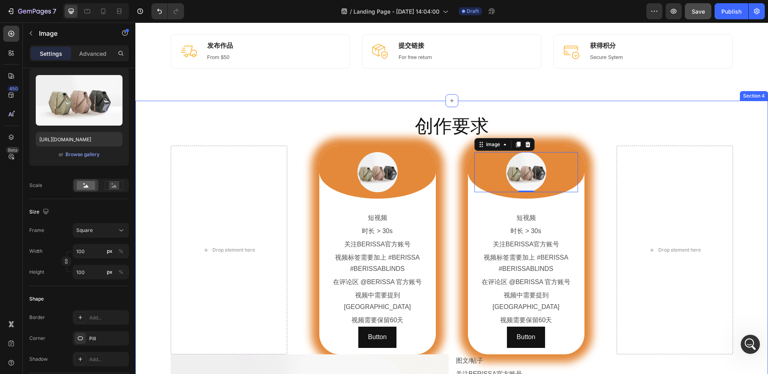
click at [640, 109] on div "创作要求 Heading Row Drop element here Image Row 短视频 Text Block 时长 > 30s Text Block…" at bounding box center [451, 338] width 632 height 475
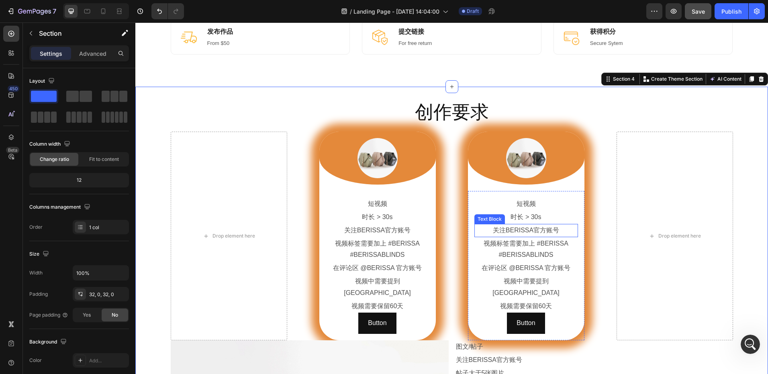
scroll to position [460, 0]
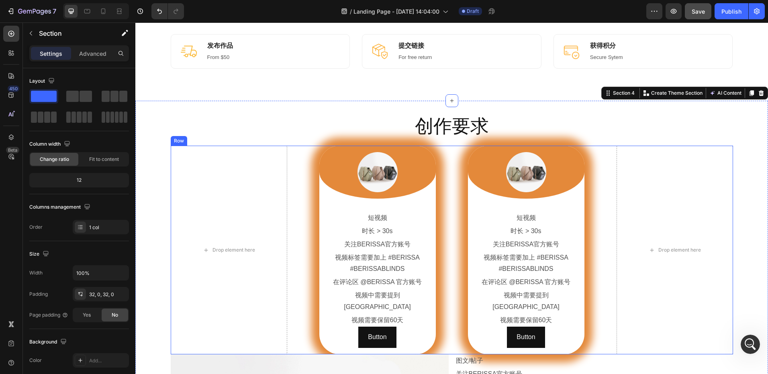
click at [293, 152] on div "Drop element here Image Row 短视频 Text Block 时长 > 30s Text Block 关注BERISSA官方账号 Te…" at bounding box center [452, 250] width 562 height 209
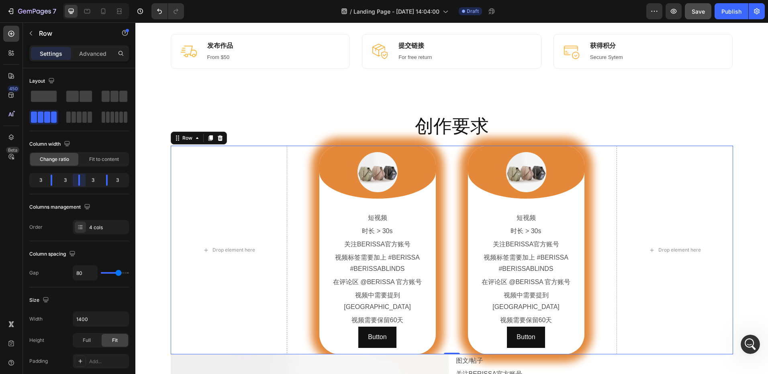
click at [82, 0] on body "7 Version history / Landing Page - [DATE] 14:04:00 Draft Preview Save Publish 4…" at bounding box center [384, 0] width 768 height 0
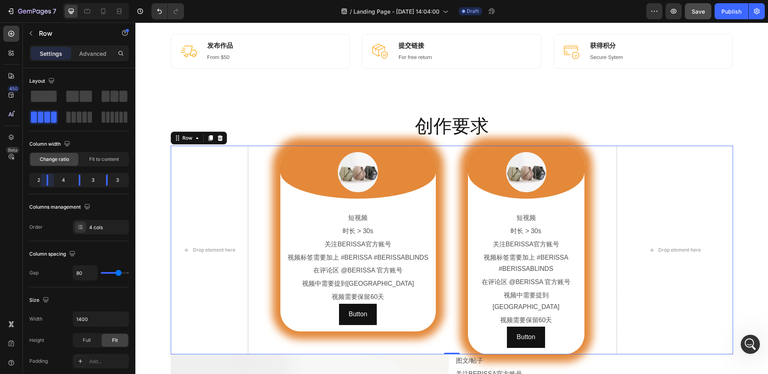
click at [47, 0] on body "7 Version history / Landing Page - [DATE] 14:04:00 Draft Preview Save Publish 4…" at bounding box center [384, 0] width 768 height 0
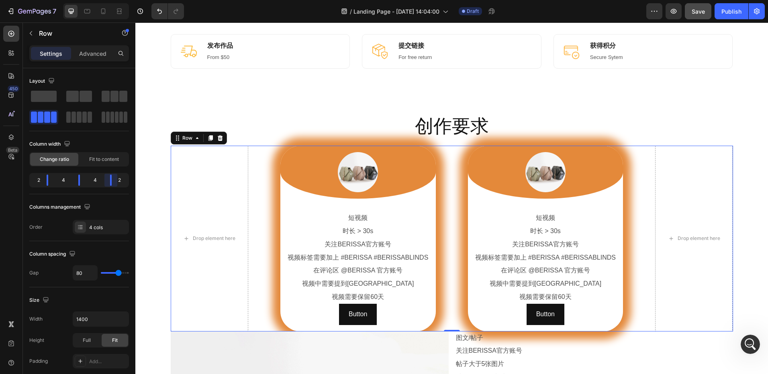
drag, startPoint x: 106, startPoint y: 182, endPoint x: 0, endPoint y: 170, distance: 106.7
click at [111, 0] on body "7 Version history / Landing Page - [DATE] 14:04:00 Draft Preview Save Publish 4…" at bounding box center [384, 0] width 768 height 0
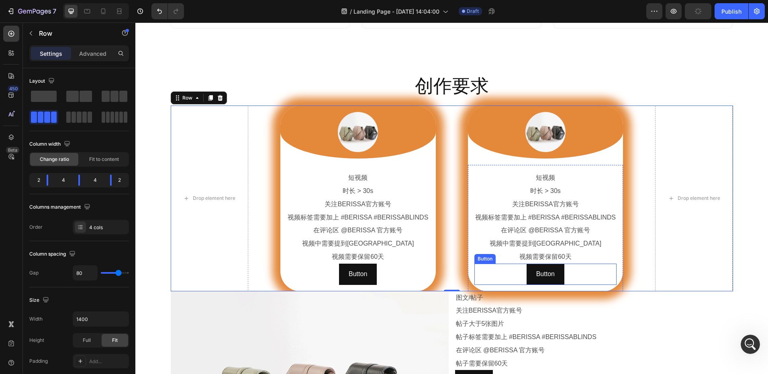
scroll to position [540, 0]
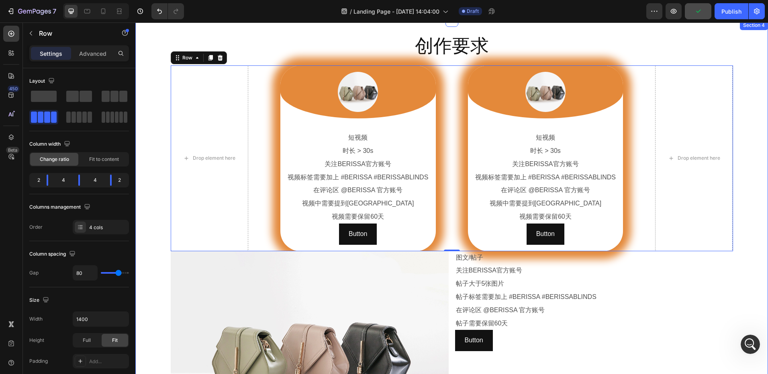
click at [747, 281] on div "创作要求 Heading Row Drop element here Image Row 短视频 Text Block 时长 > 30s Text Block…" at bounding box center [451, 246] width 632 height 426
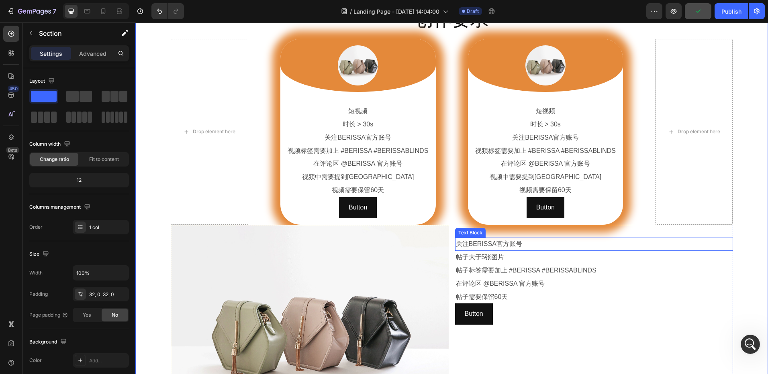
scroll to position [580, 0]
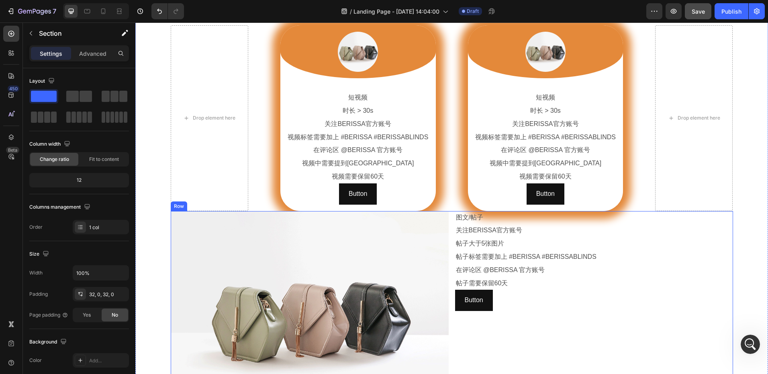
click at [449, 256] on div "Image 图文/帖子 Text Block 关注BERISSA官方账号 Text Block 帖子大于5张图片 Text Block 帖子标签需要加上 #B…" at bounding box center [452, 315] width 562 height 208
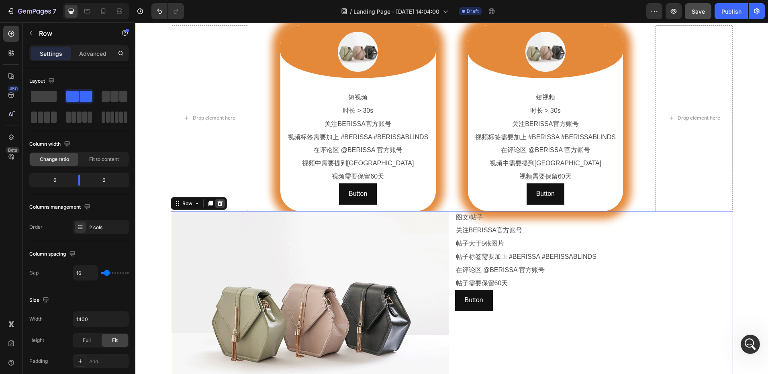
click at [218, 200] on icon at bounding box center [220, 203] width 6 height 6
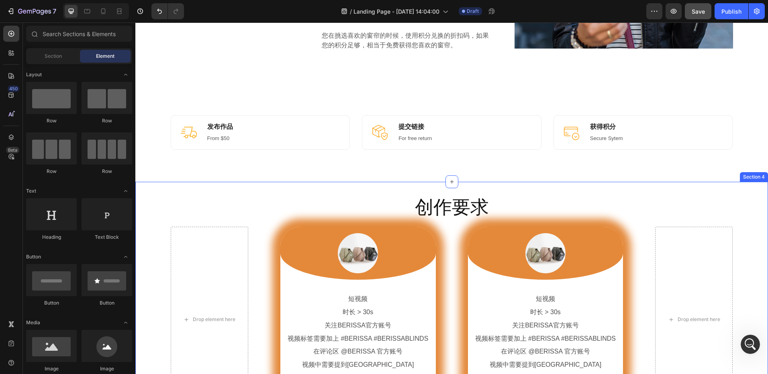
scroll to position [339, 0]
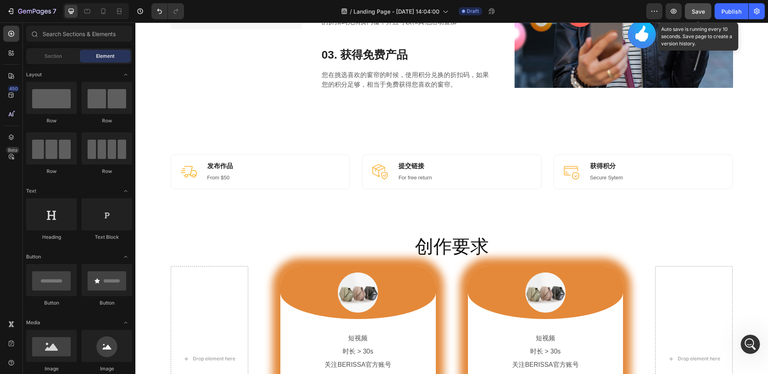
click at [696, 16] on button "Save" at bounding box center [698, 11] width 27 height 16
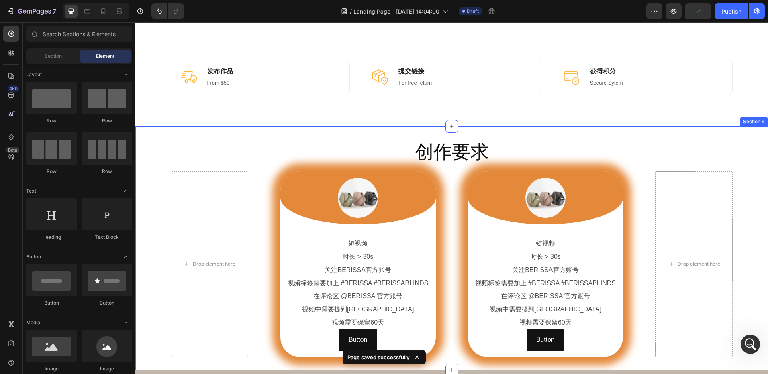
scroll to position [460, 0]
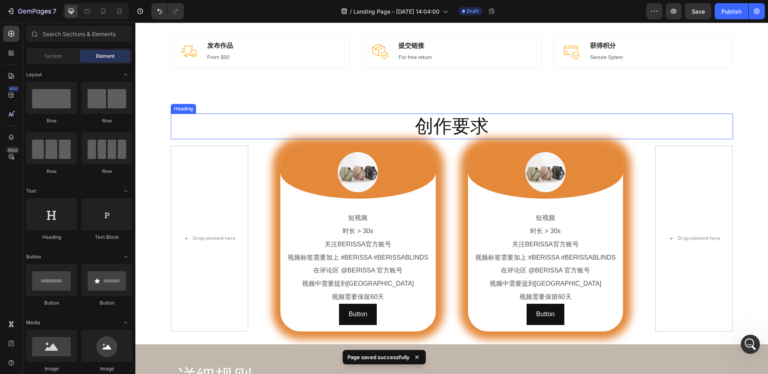
click at [371, 118] on h2 "创作要求" at bounding box center [452, 127] width 562 height 26
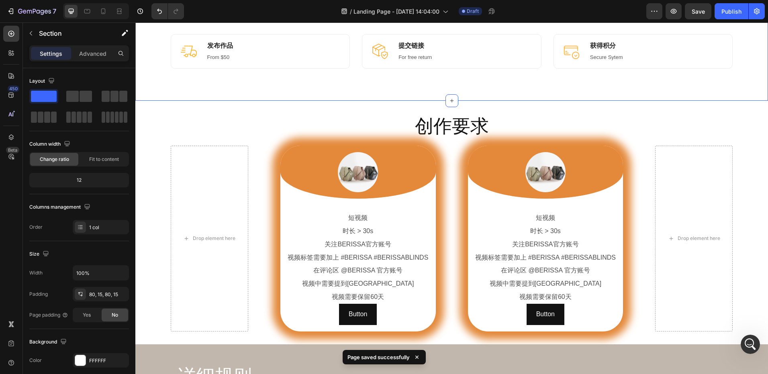
click at [291, 99] on div "Image 发布作品 Heading From $50 Text block Row Image 提交链接 Heading For free return T…" at bounding box center [451, 51] width 632 height 99
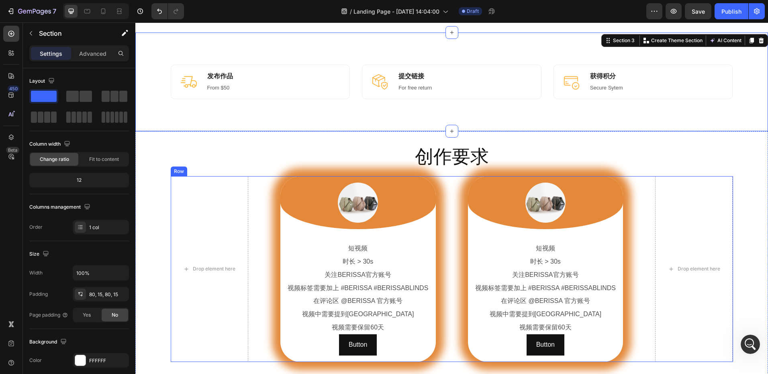
scroll to position [500, 0]
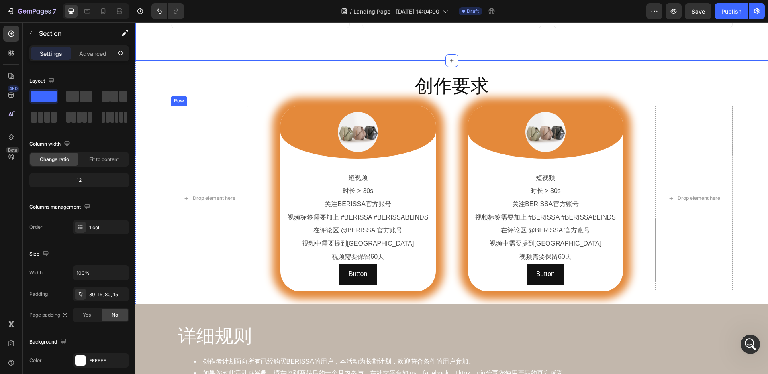
click at [449, 201] on div "Drop element here Image Row 短视频 Text Block 时长 > 30s Text Block 关注BERISSA官方账号 Te…" at bounding box center [452, 199] width 562 height 186
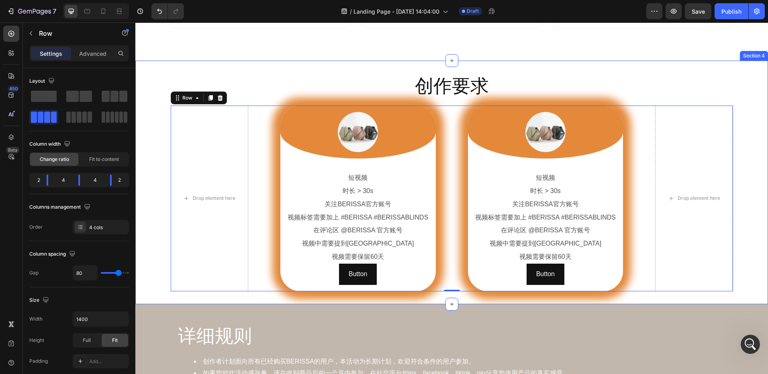
click at [361, 295] on div "创作要求 Heading Row Drop element here Image Row 短视频 Text Block 时长 > 30s Text Block…" at bounding box center [451, 182] width 632 height 243
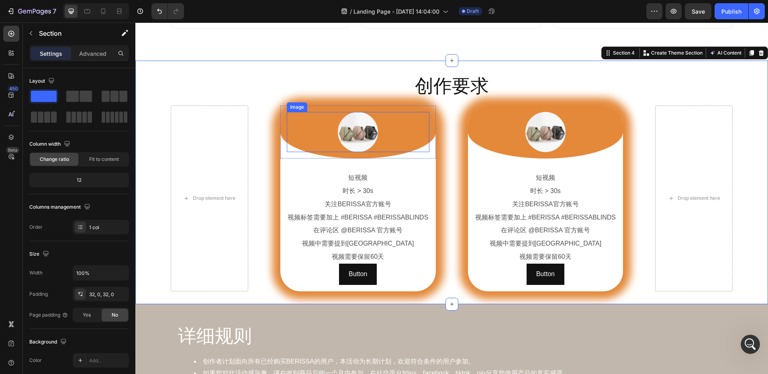
click at [320, 132] on div at bounding box center [358, 132] width 143 height 40
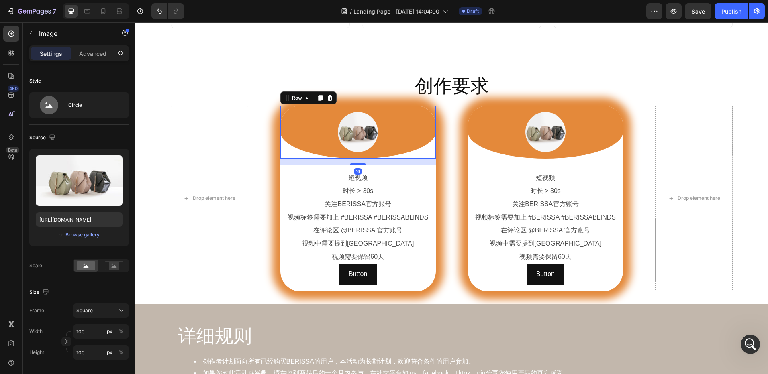
click at [280, 135] on div "Image Row 16" at bounding box center [357, 132] width 155 height 53
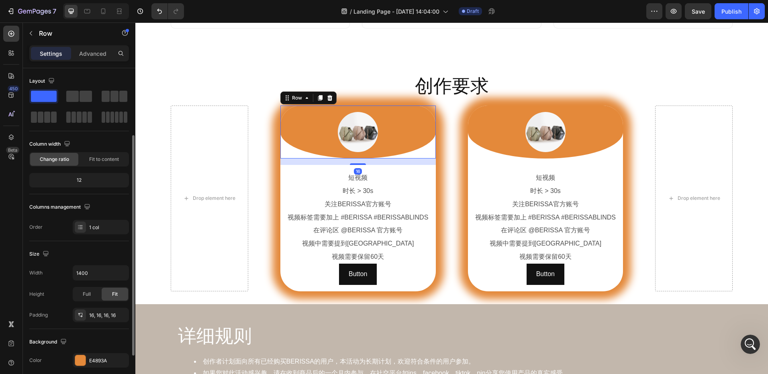
scroll to position [40, 0]
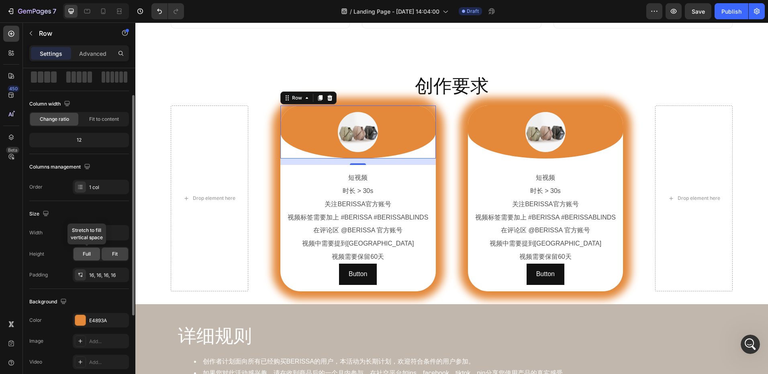
click at [87, 256] on span "Full" at bounding box center [87, 254] width 8 height 7
click at [108, 257] on div "Fit" at bounding box center [115, 254] width 27 height 13
click at [90, 258] on div "Full" at bounding box center [86, 254] width 27 height 13
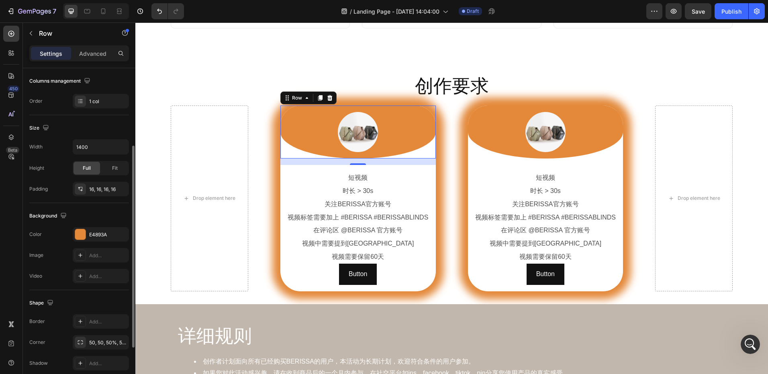
scroll to position [86, 0]
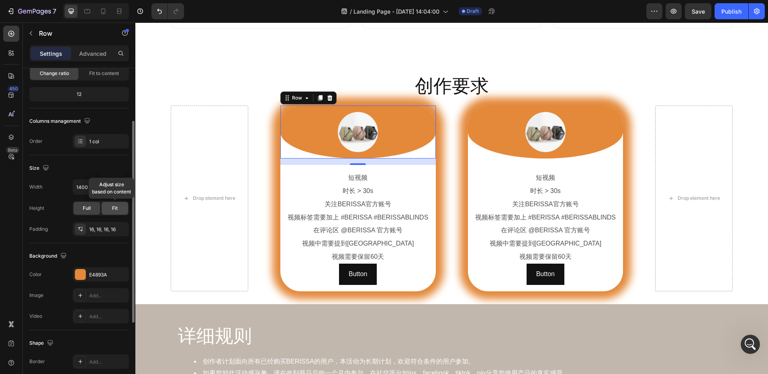
click at [111, 210] on div "Fit" at bounding box center [115, 208] width 27 height 13
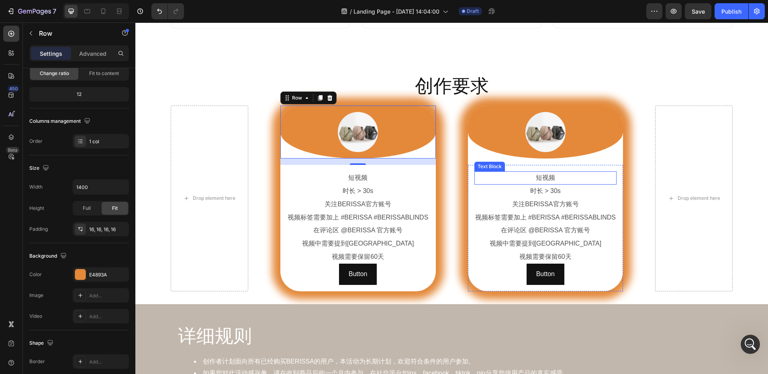
click at [535, 177] on p "短视频" at bounding box center [545, 178] width 141 height 12
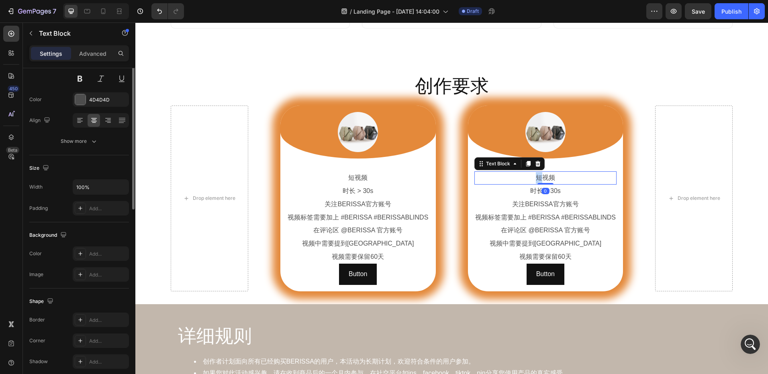
scroll to position [0, 0]
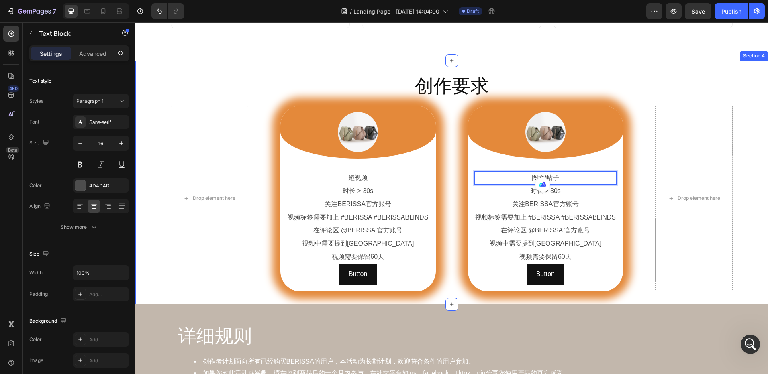
click at [741, 180] on div "创作要求 Heading Row Drop element here Image Row 短视频 Text Block 时长 > 30s Text Block…" at bounding box center [451, 182] width 632 height 218
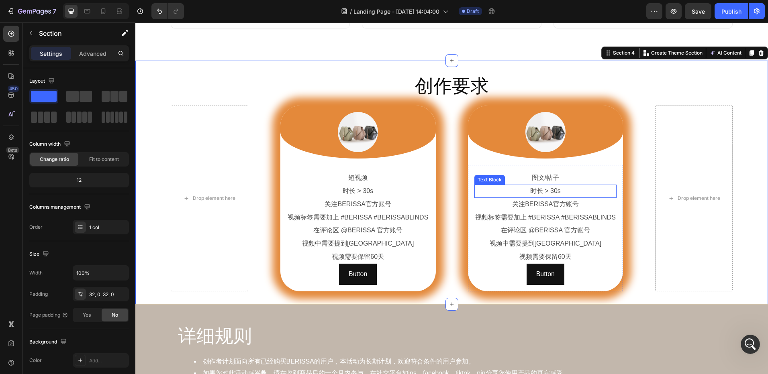
click at [543, 190] on p "时长 > 30s" at bounding box center [545, 192] width 141 height 12
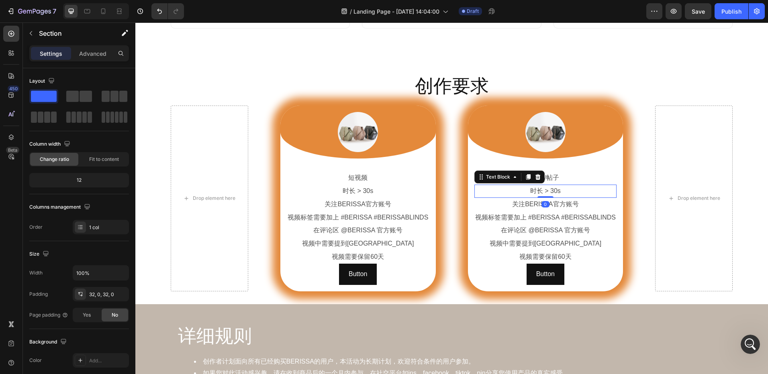
click at [543, 190] on p "时长 > 30s" at bounding box center [545, 192] width 141 height 12
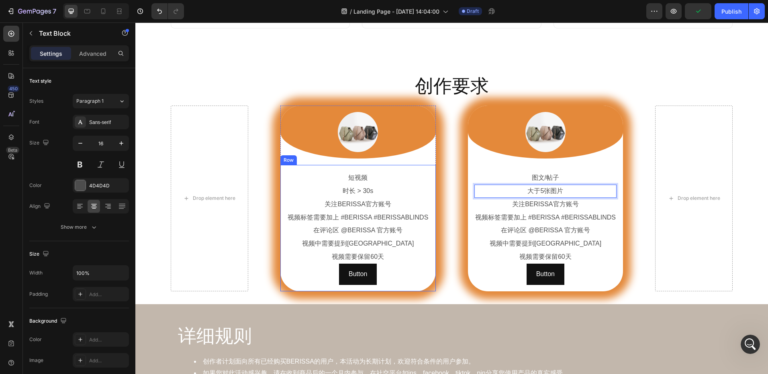
click at [389, 168] on div "短视频 Text Block 时长 > 30s Text Block 关注BERISSA官方账号 Text Block 视频标签需要加上 #BERISSA #…" at bounding box center [357, 228] width 155 height 126
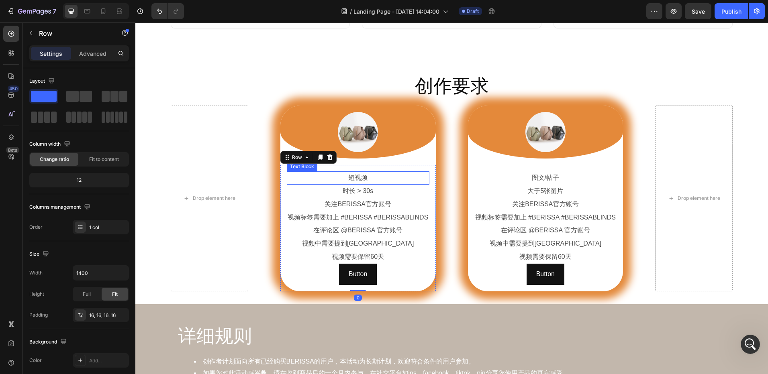
click at [385, 176] on p "短视频" at bounding box center [357, 178] width 141 height 12
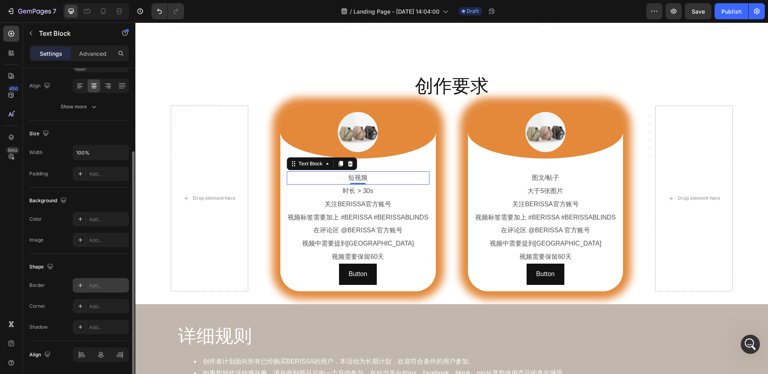
scroll to position [147, 0]
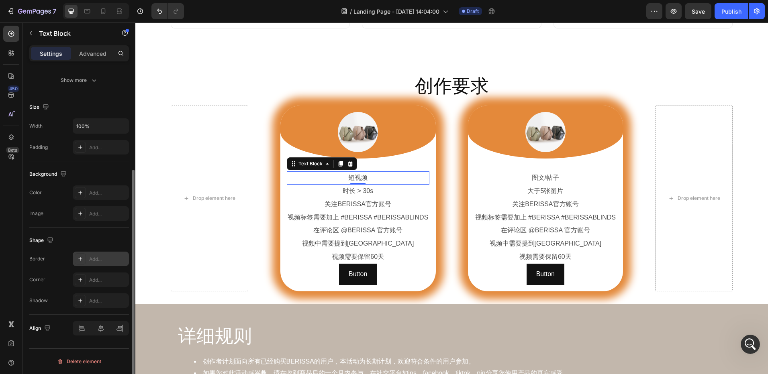
click at [89, 259] on div "Add..." at bounding box center [101, 259] width 56 height 14
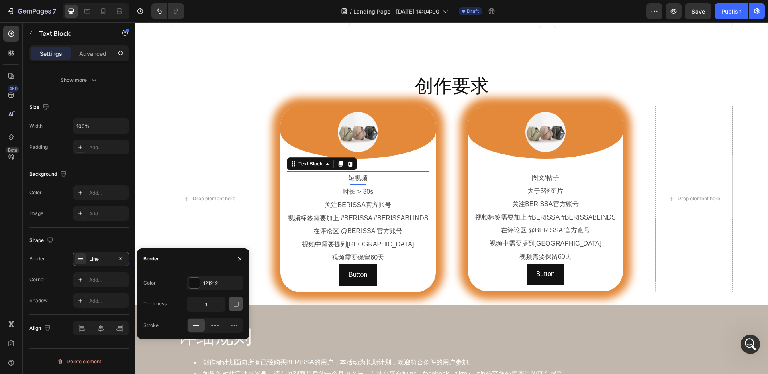
click at [236, 306] on icon "button" at bounding box center [236, 304] width 8 height 8
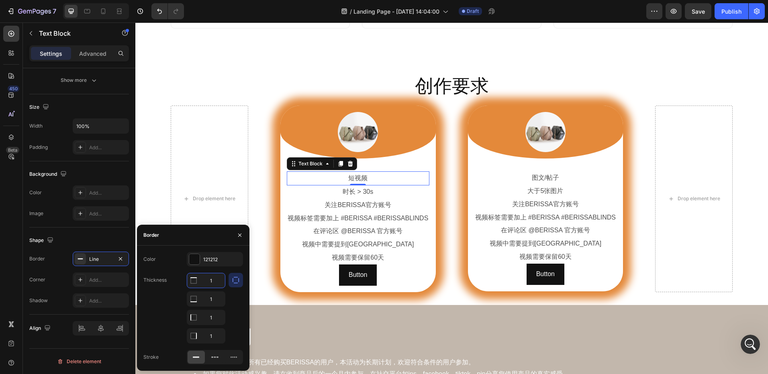
click at [209, 283] on input "1" at bounding box center [206, 280] width 38 height 14
type input "0"
click at [207, 299] on input "1" at bounding box center [206, 299] width 38 height 14
type input "0"
click at [211, 288] on input "1" at bounding box center [206, 280] width 38 height 14
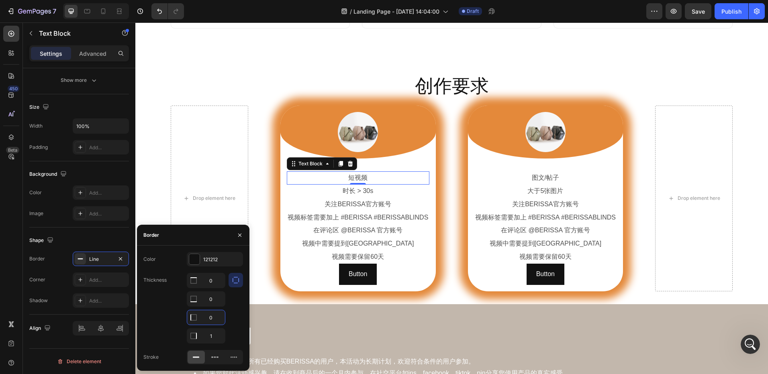
type input "0"
click at [237, 322] on div at bounding box center [235, 308] width 14 height 71
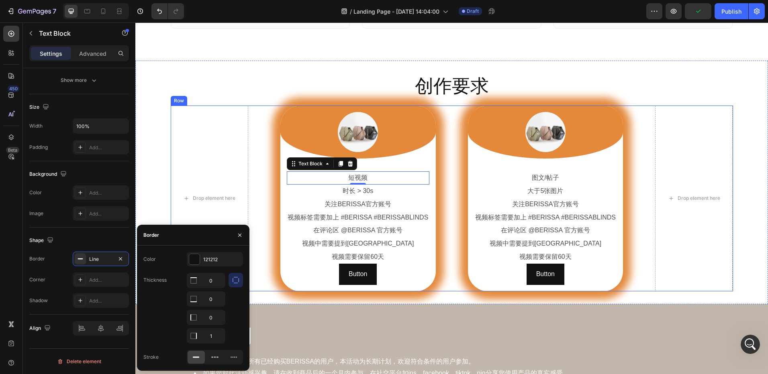
click at [442, 290] on div "Drop element here Image Row 短视频 Text Block 0 时长 > 30s Text Block 关注BERISSA官方账号 …" at bounding box center [452, 199] width 562 height 186
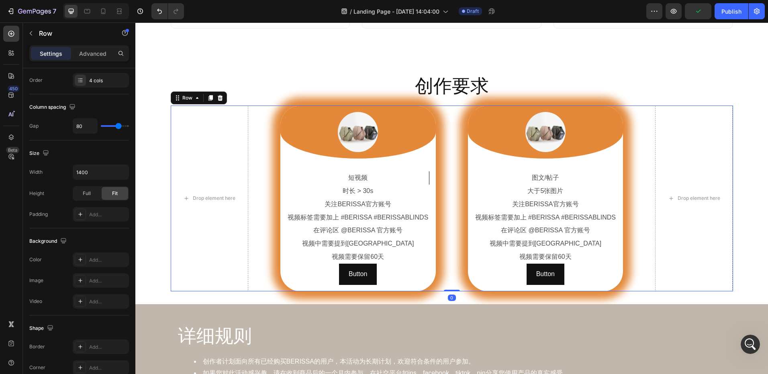
scroll to position [0, 0]
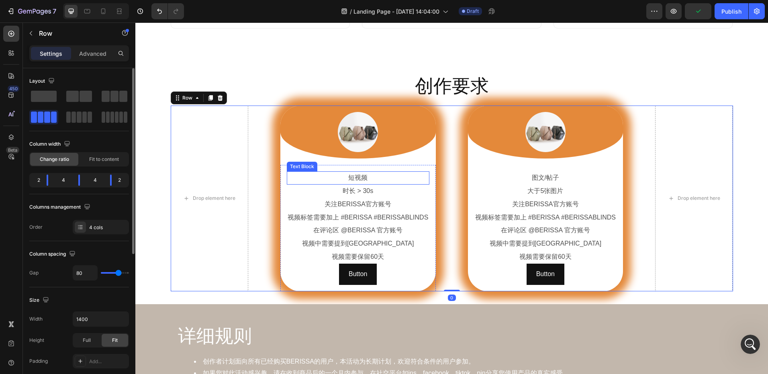
click at [360, 177] on p "短视频" at bounding box center [357, 178] width 141 height 12
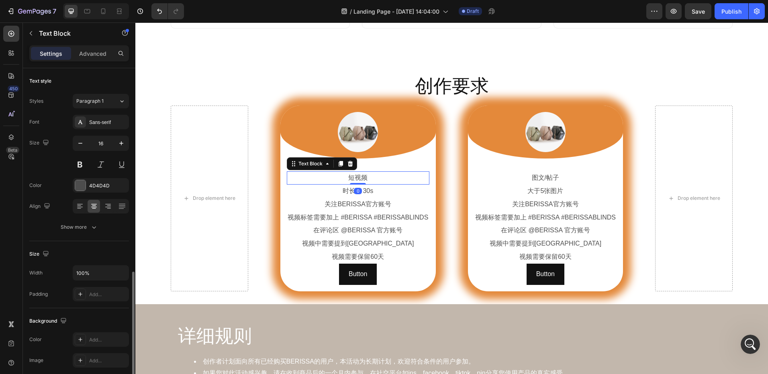
scroll to position [147, 0]
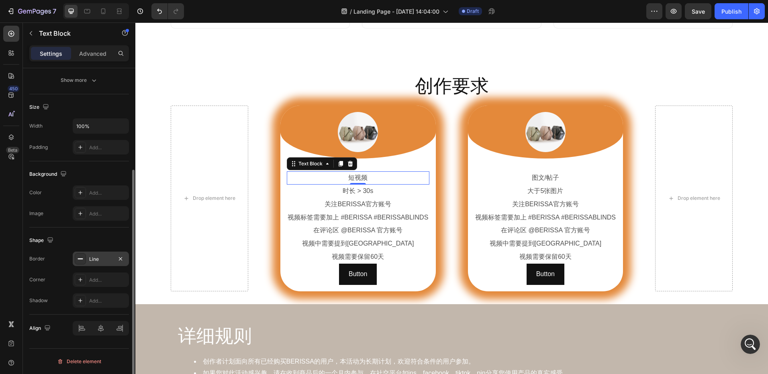
click at [101, 259] on div "Line" at bounding box center [100, 259] width 23 height 7
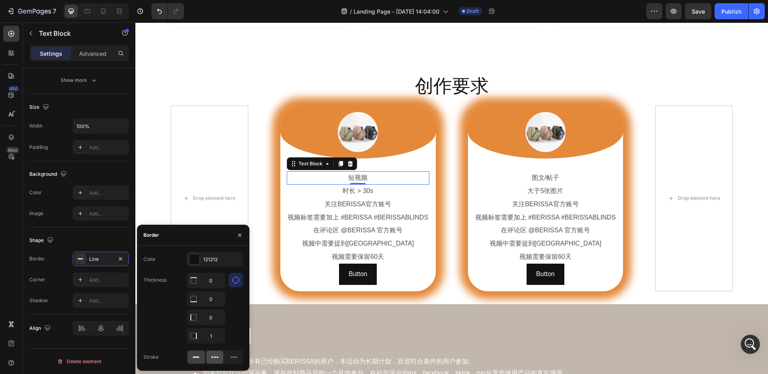
click at [210, 355] on div at bounding box center [214, 357] width 17 height 13
click at [199, 355] on icon at bounding box center [196, 357] width 8 height 8
click at [191, 261] on div at bounding box center [194, 259] width 10 height 10
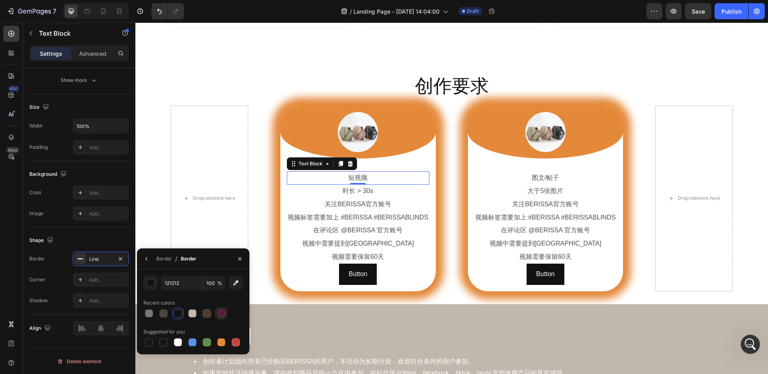
click at [218, 313] on div at bounding box center [221, 314] width 8 height 8
type input "552233"
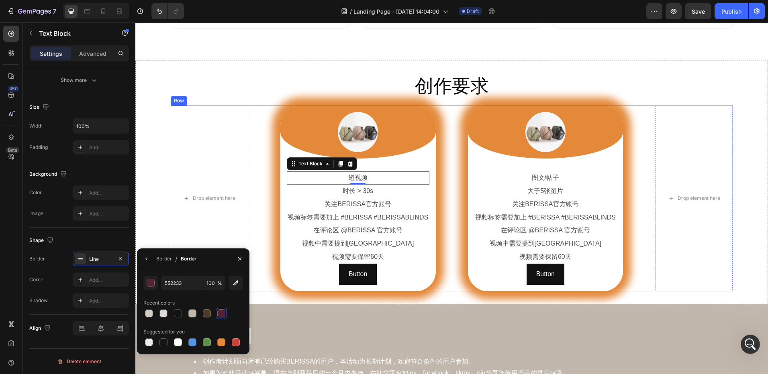
click at [445, 279] on div "Drop element here Image Row 短视频 Text Block 0 时长 > 30s Text Block 关注BERISSA官方账号 …" at bounding box center [452, 199] width 562 height 186
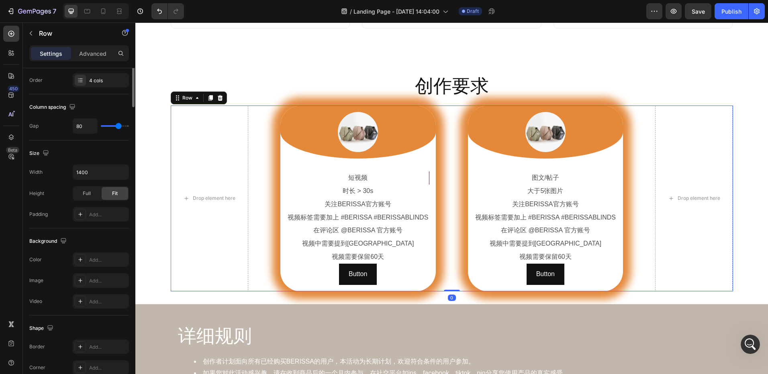
scroll to position [0, 0]
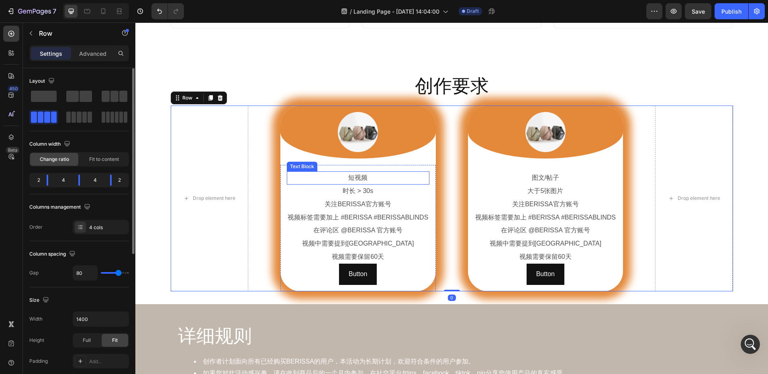
click at [347, 178] on p "短视频" at bounding box center [357, 178] width 141 height 12
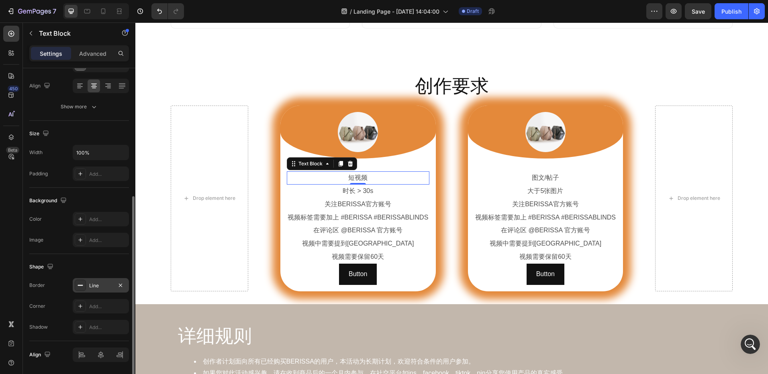
scroll to position [147, 0]
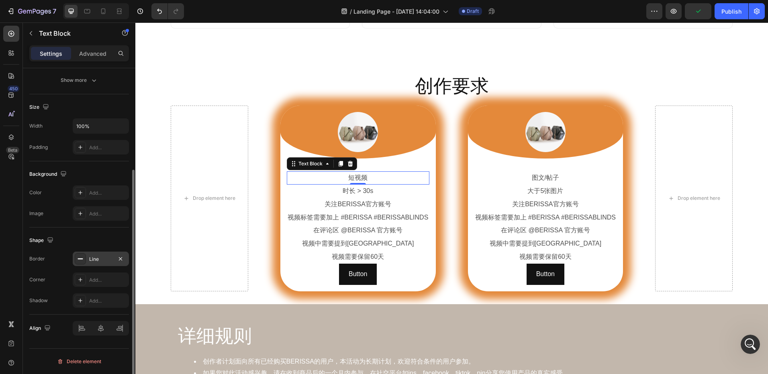
click at [92, 261] on div "Line" at bounding box center [100, 259] width 23 height 7
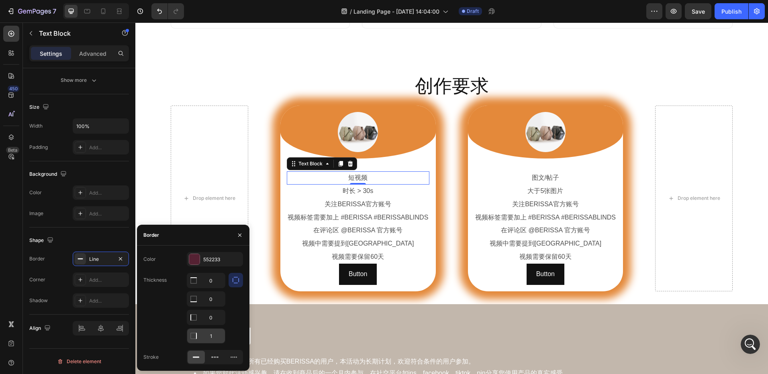
click at [210, 288] on input "1" at bounding box center [206, 280] width 38 height 14
type input "1"
type input "0"
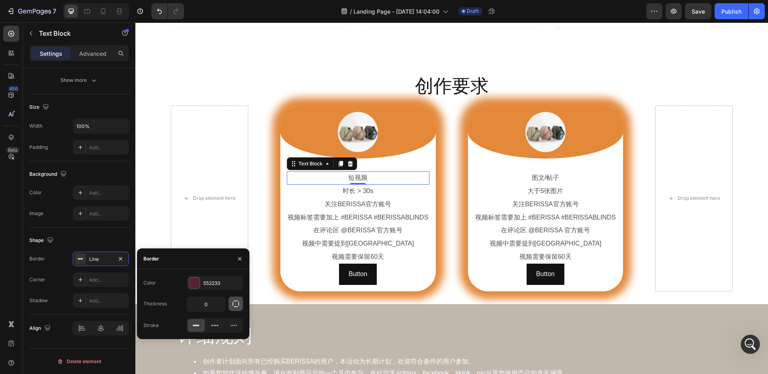
click at [235, 303] on icon "button" at bounding box center [236, 304] width 8 height 8
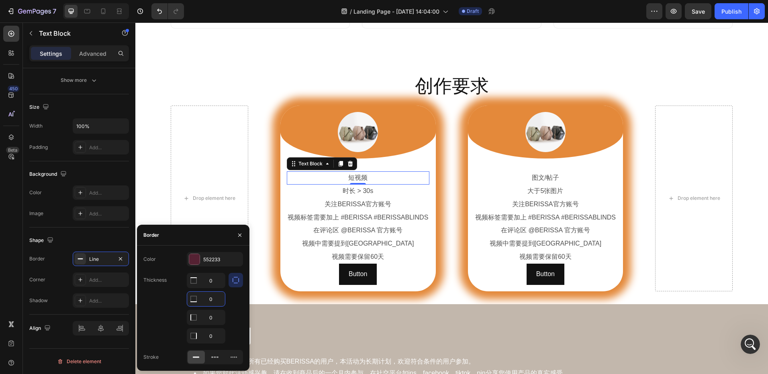
click at [215, 302] on input "0" at bounding box center [206, 299] width 38 height 14
type input "1"
click at [232, 307] on div at bounding box center [235, 308] width 14 height 71
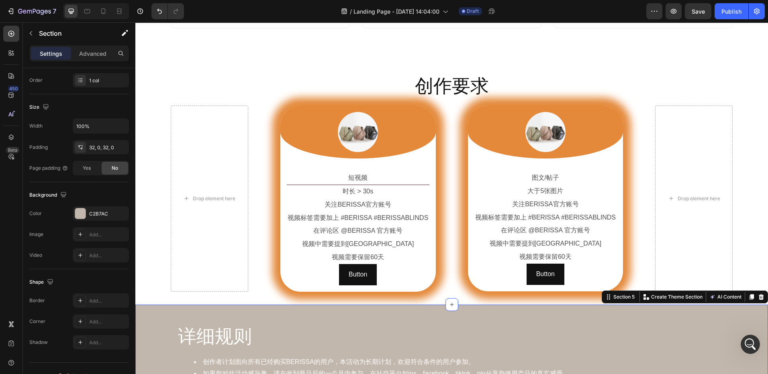
scroll to position [0, 0]
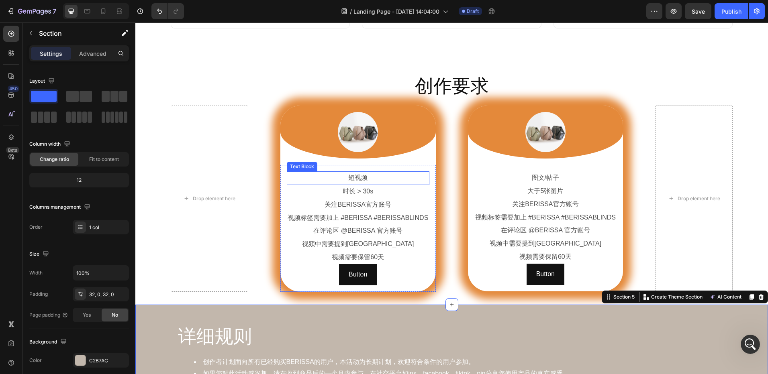
click at [388, 181] on p "短视频" at bounding box center [357, 178] width 141 height 12
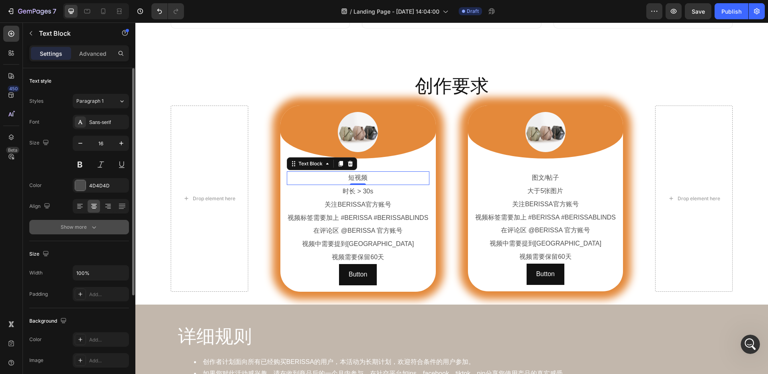
click at [92, 229] on icon "button" at bounding box center [94, 227] width 8 height 8
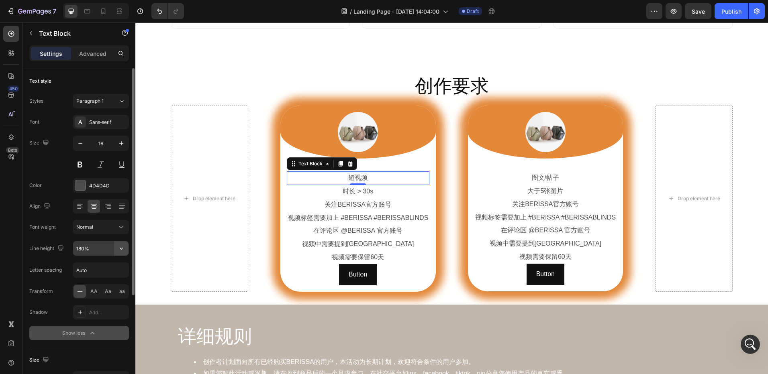
click at [123, 248] on icon "button" at bounding box center [121, 249] width 8 height 8
click at [95, 54] on p "Advanced" at bounding box center [92, 53] width 27 height 8
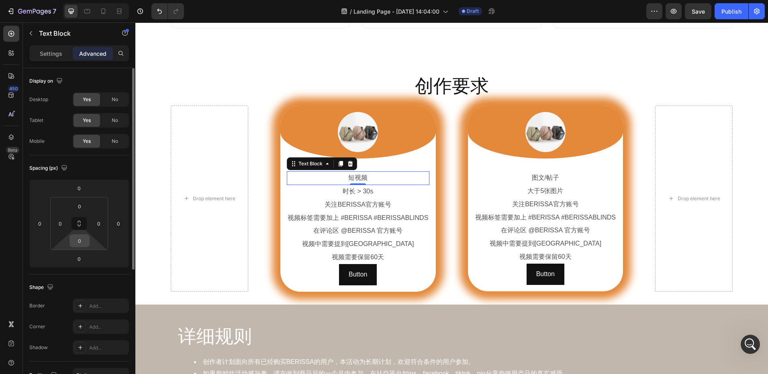
click at [82, 243] on input "0" at bounding box center [79, 241] width 16 height 12
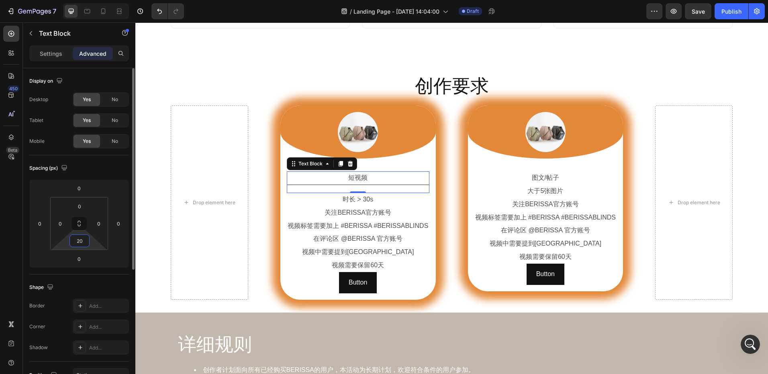
type input "2"
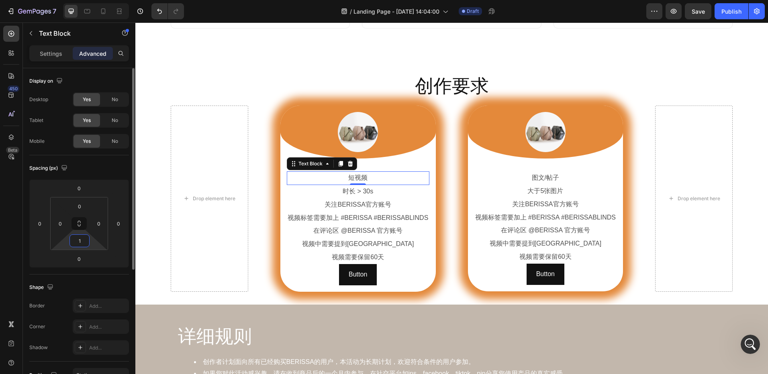
type input "10"
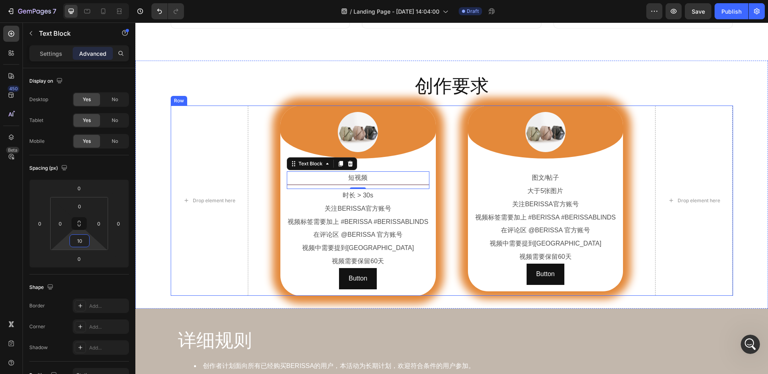
click at [438, 235] on div "Drop element here Image Row 短视频 Text Block 0 时长 > 30s Text Block 关注BERISSA官方账号 …" at bounding box center [452, 201] width 562 height 190
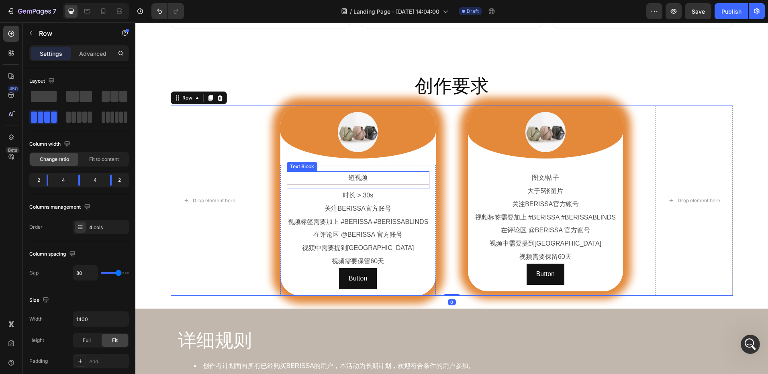
click at [387, 181] on p "短视频" at bounding box center [357, 178] width 141 height 12
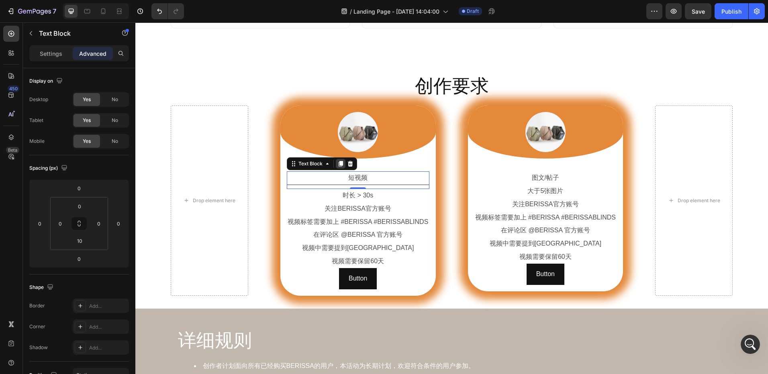
click at [340, 164] on div at bounding box center [341, 164] width 10 height 10
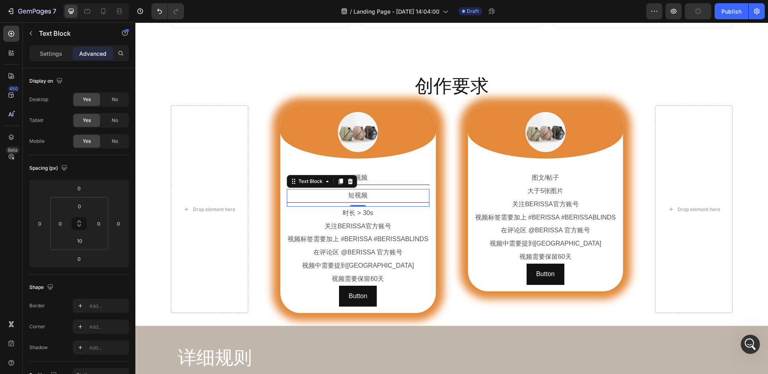
click at [371, 195] on p "短视频" at bounding box center [357, 196] width 141 height 12
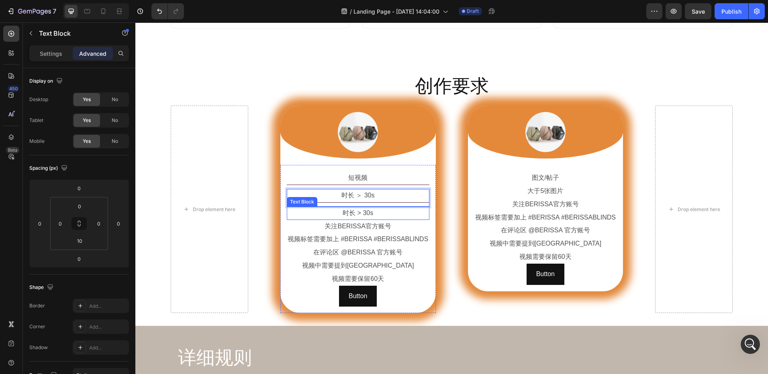
click at [379, 214] on p "时长 > 30s" at bounding box center [357, 214] width 141 height 12
click at [347, 198] on icon at bounding box center [349, 199] width 5 height 6
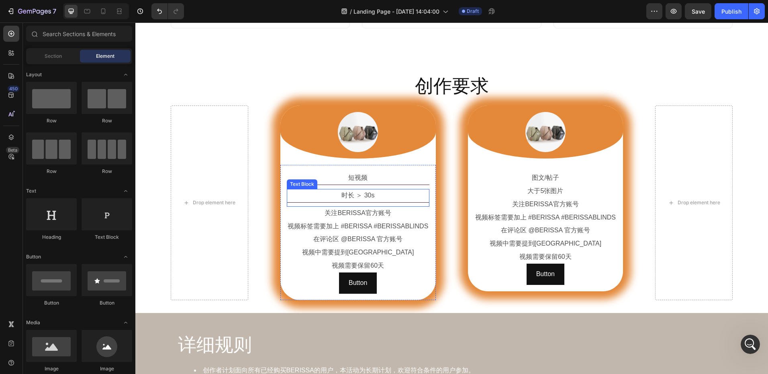
click at [408, 196] on p "时长 ＞ 30s" at bounding box center [357, 196] width 141 height 12
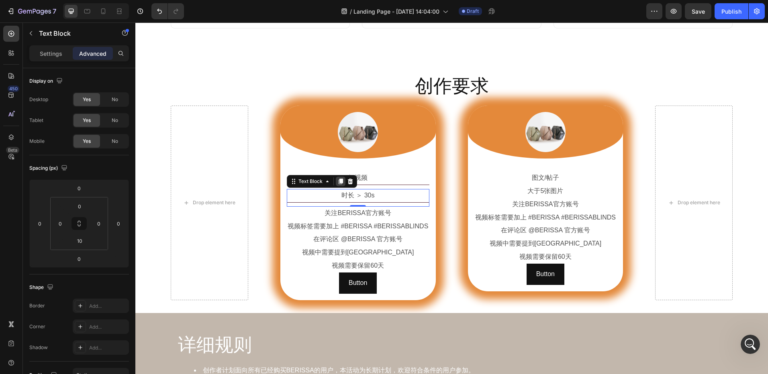
click at [338, 182] on icon at bounding box center [340, 182] width 4 height 6
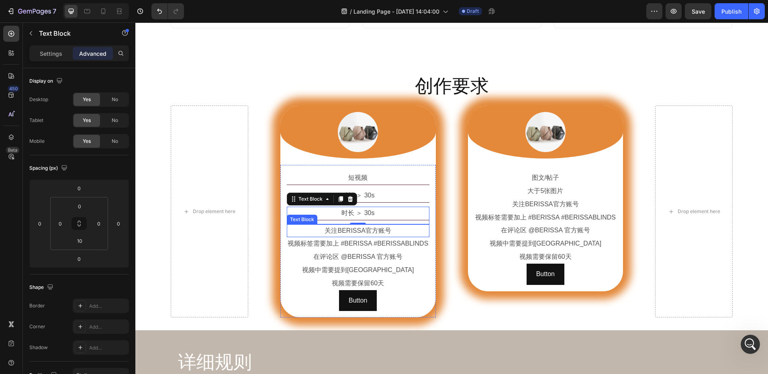
click at [377, 232] on p "关注BERISSA官方账号" at bounding box center [357, 231] width 141 height 12
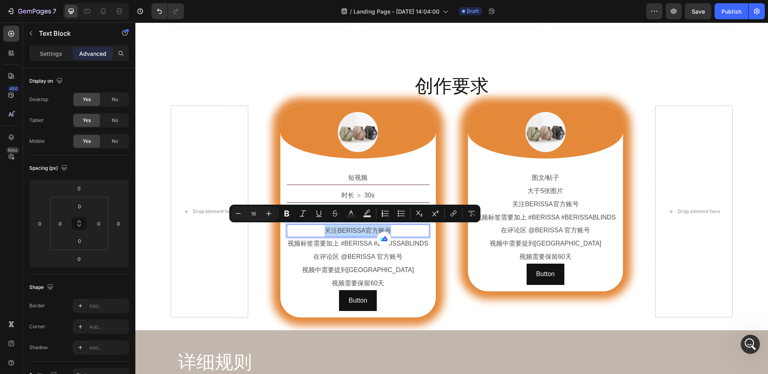
copy p "关注BERISSA官方账号"
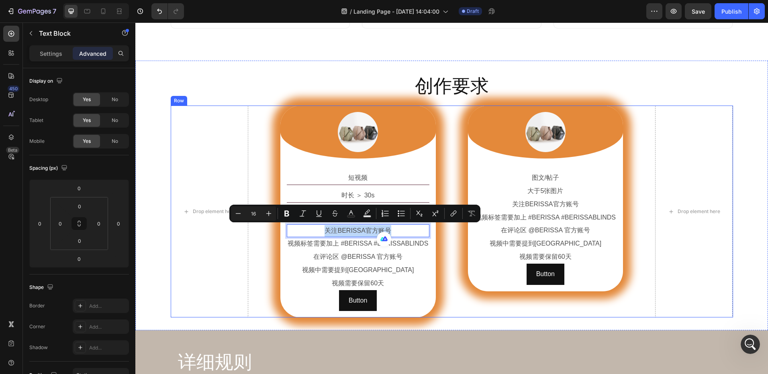
click at [443, 247] on div "Drop element here Image Row 短视频 Text Block 时长 ＞ 30s Text Block 时长 ＞ 30s Text Bl…" at bounding box center [452, 212] width 562 height 212
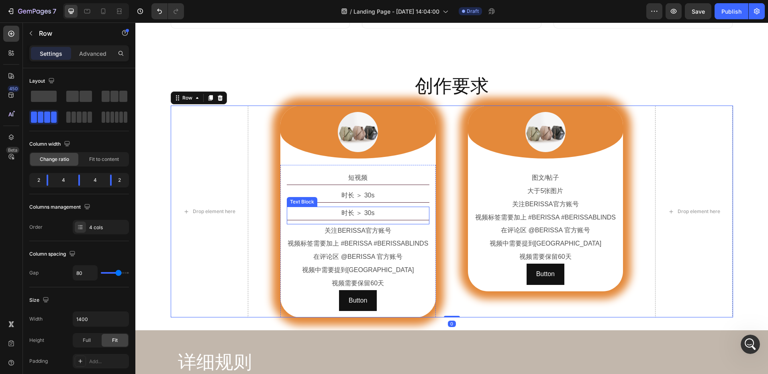
click at [382, 213] on p "时长 ＞ 30s" at bounding box center [357, 214] width 141 height 12
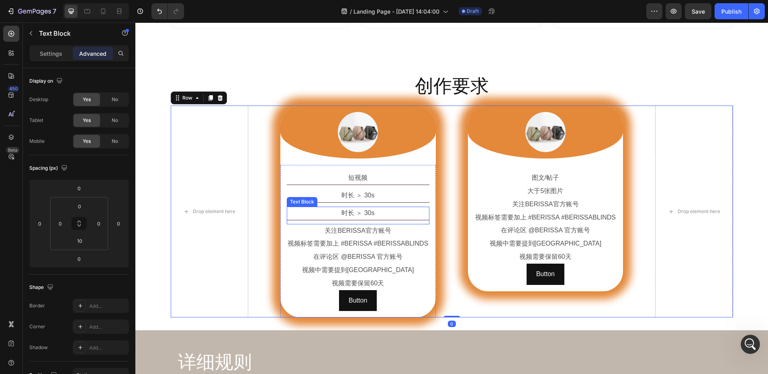
click at [382, 213] on p "时长 ＞ 30s" at bounding box center [357, 214] width 141 height 12
click at [456, 256] on div "Drop element here Image Row 短视频 Text Block 时长 ＞ 30s Text Block 关注BERISSA官方账号 Te…" at bounding box center [452, 212] width 562 height 212
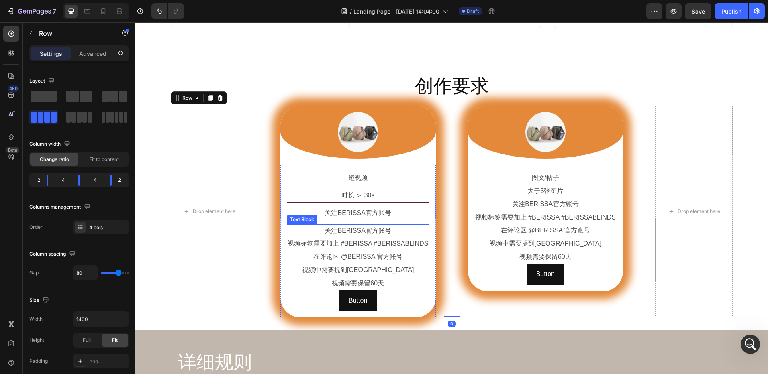
click at [392, 228] on p "关注BERISSA官方账号" at bounding box center [357, 231] width 141 height 12
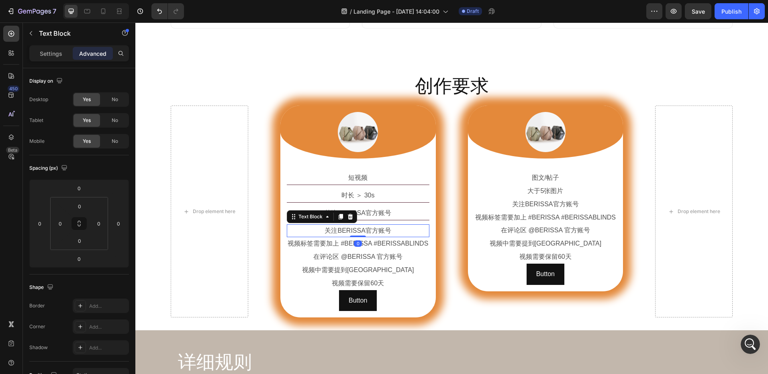
click at [351, 214] on div at bounding box center [350, 217] width 10 height 10
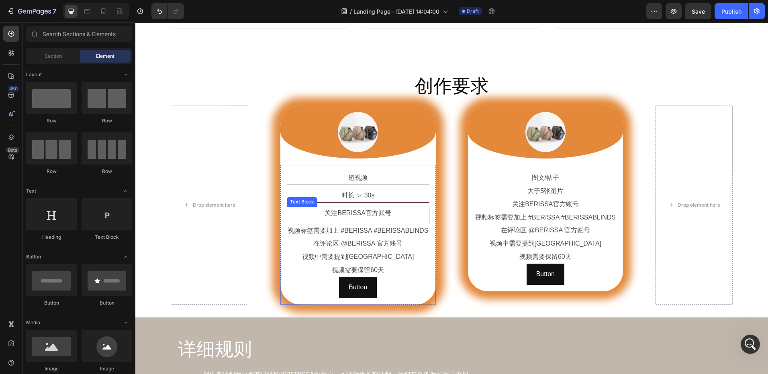
click at [398, 213] on p "关注BERISSA官方账号" at bounding box center [357, 214] width 141 height 12
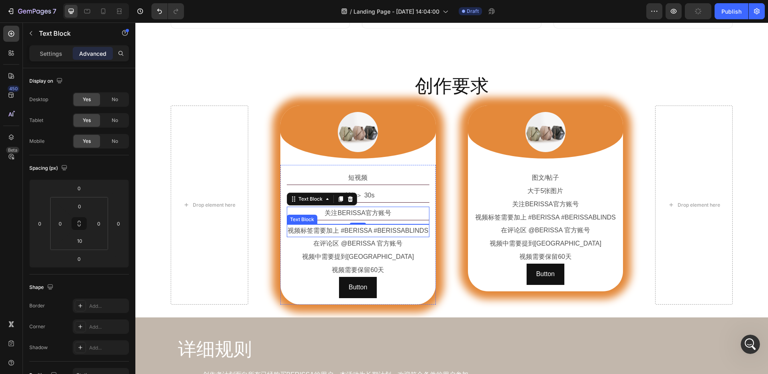
click at [376, 232] on p "视频标签需要加上 #BERISSA #BERISSABLINDS" at bounding box center [357, 231] width 141 height 12
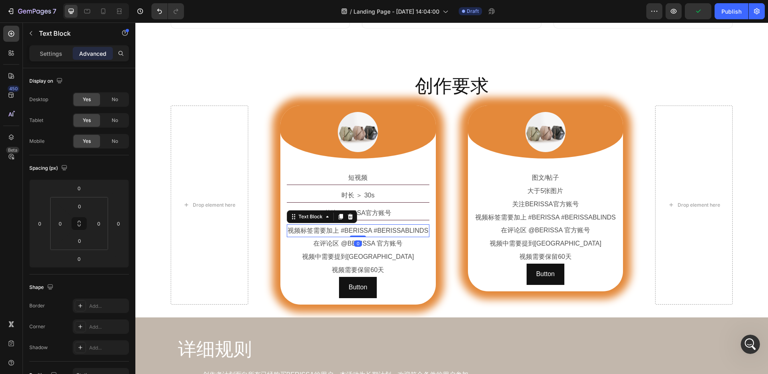
click at [376, 232] on p "视频标签需要加上 #BERISSA #BERISSABLINDS" at bounding box center [357, 231] width 141 height 12
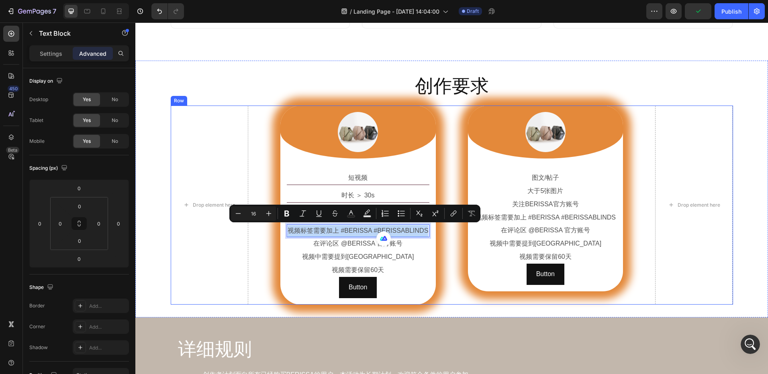
click at [439, 239] on div "Drop element here Image Row 短视频 Text Block 时长 ＞ 30s Text Block 关注BERISSA官方账号 Te…" at bounding box center [452, 205] width 562 height 199
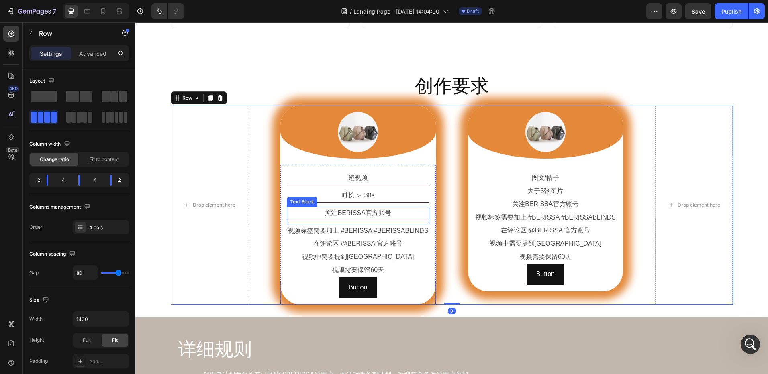
click at [383, 215] on p "关注BERISSA官方账号" at bounding box center [357, 214] width 141 height 12
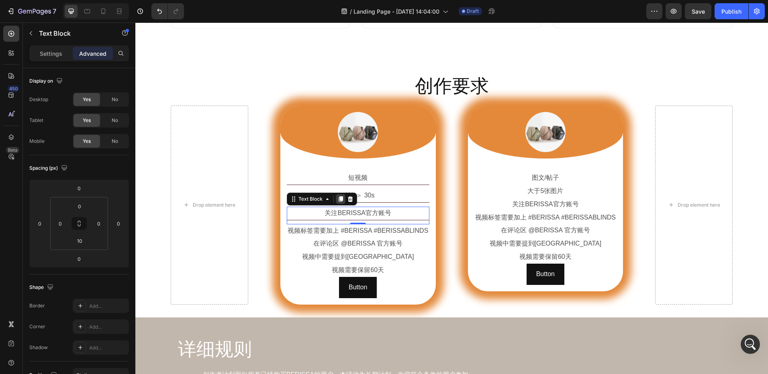
click at [340, 198] on icon at bounding box center [340, 199] width 4 height 6
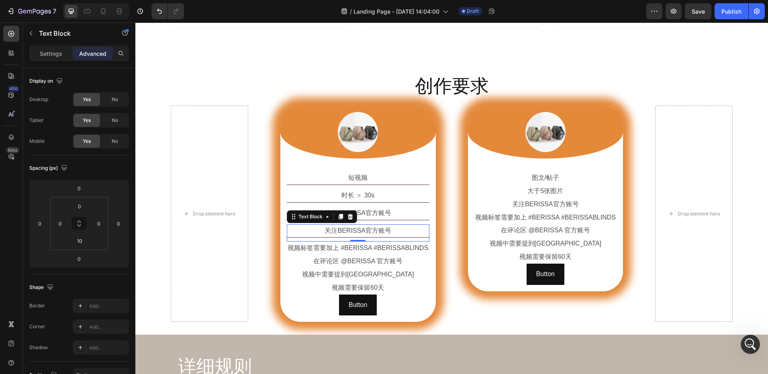
click at [376, 232] on p "关注BERISSA官方账号" at bounding box center [357, 231] width 141 height 12
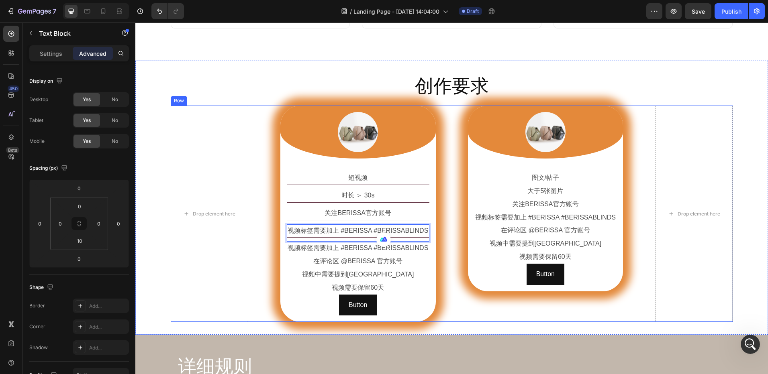
click at [439, 265] on div "Drop element here Image Row 短视频 Text Block 时长 ＞ 30s Text Block 关注BERISSA官方账号 Te…" at bounding box center [452, 214] width 562 height 216
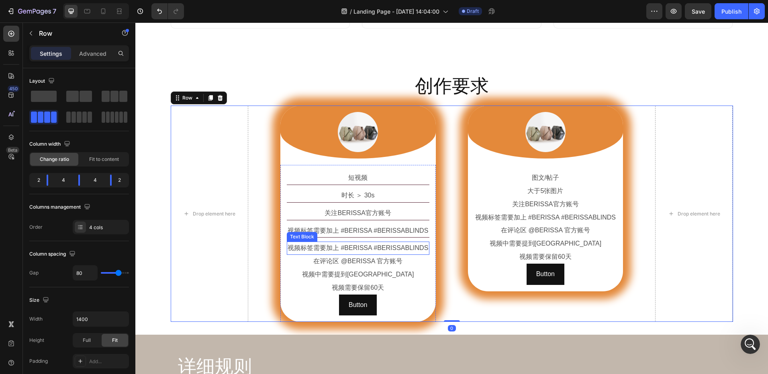
click at [377, 249] on p "视频标签需要加上 #BERISSA #BERISSABLINDS" at bounding box center [357, 249] width 141 height 12
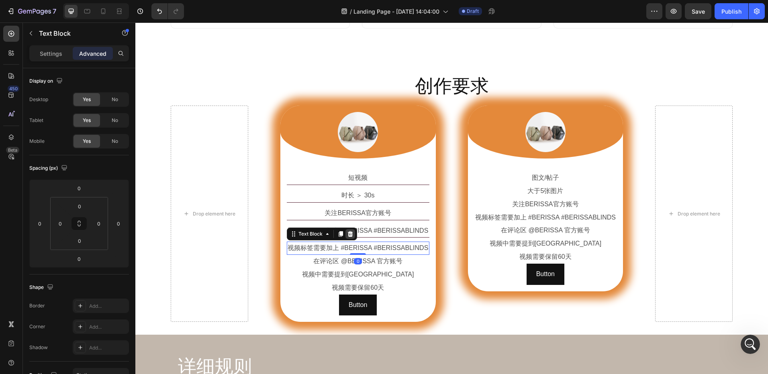
click at [347, 232] on icon at bounding box center [349, 234] width 5 height 6
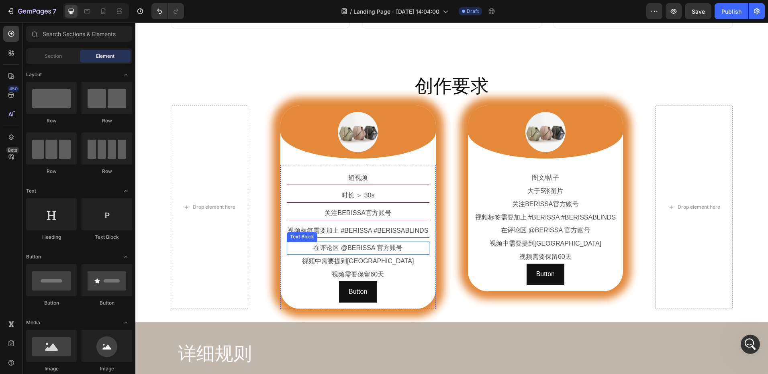
click at [381, 250] on p "在评论区 @BERISSA 官方账号" at bounding box center [357, 249] width 141 height 12
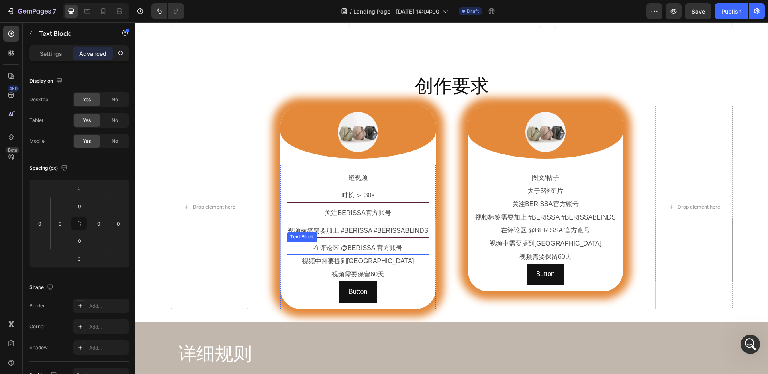
click at [381, 250] on p "在评论区 @BERISSA 官方账号" at bounding box center [357, 249] width 141 height 12
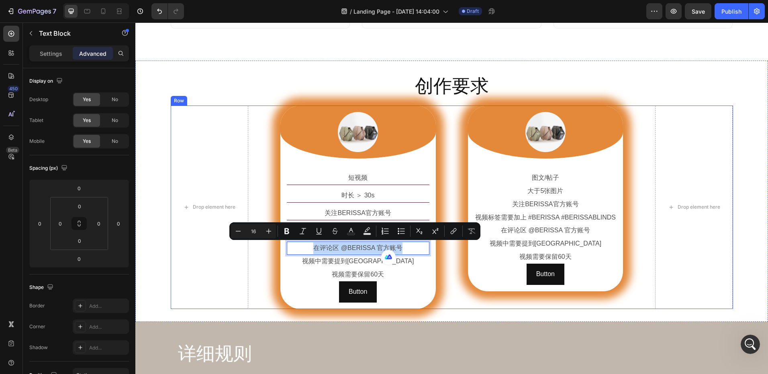
copy p "在评论区 @BERISSA 官方账号"
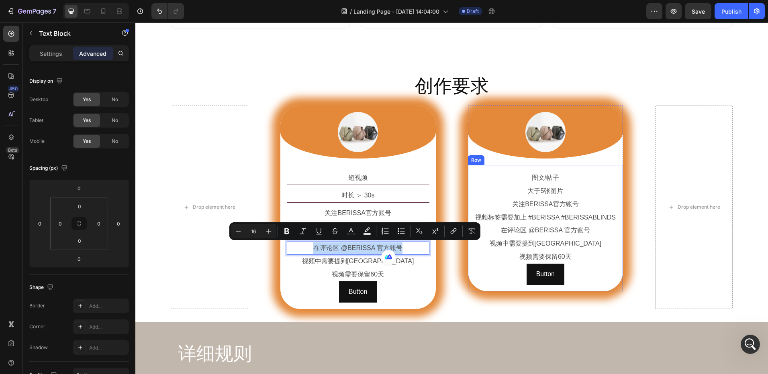
click at [452, 265] on div "Drop element here Image Row 短视频 Text Block 时长 ＞ 30s Text Block 关注BERISSA官方账号 Te…" at bounding box center [452, 207] width 562 height 203
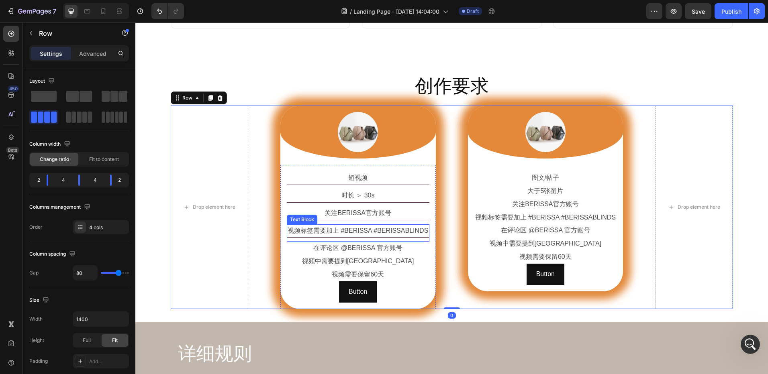
click at [370, 232] on p "视频标签需要加上 #BERISSA #BERISSABLINDS" at bounding box center [357, 231] width 141 height 12
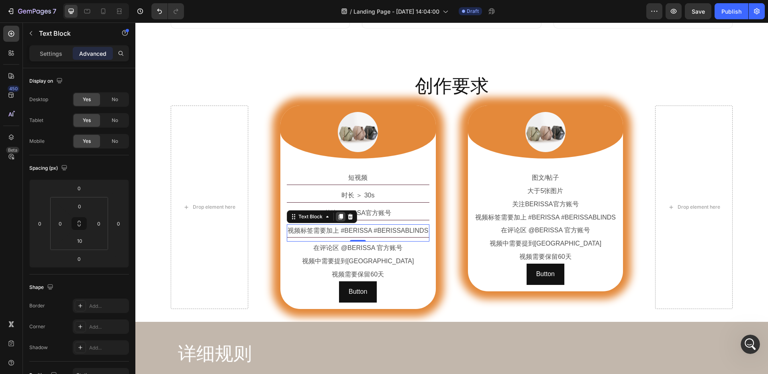
click at [337, 218] on icon at bounding box center [340, 217] width 6 height 6
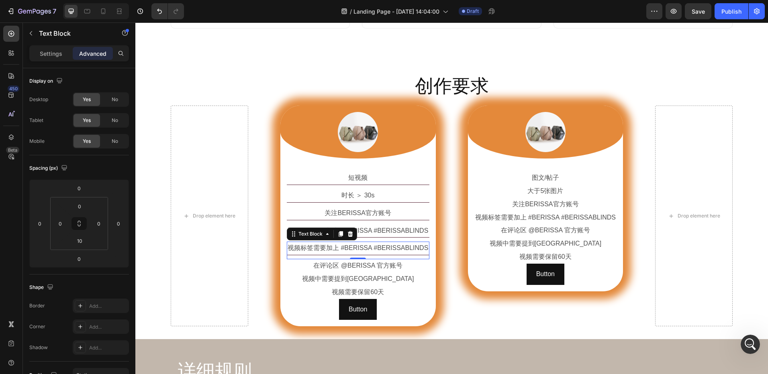
click at [341, 250] on p "视频标签需要加上 #BERISSA #BERISSABLINDS" at bounding box center [357, 249] width 141 height 12
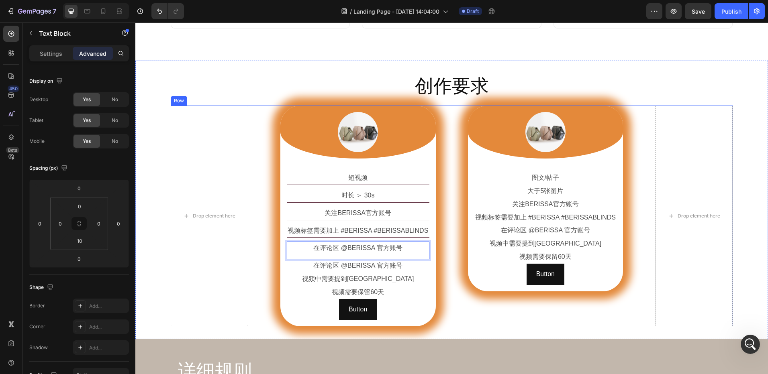
click at [446, 275] on div "Drop element here Image Row 短视频 Text Block 时长 ＞ 30s Text Block 关注BERISSA官方账号 Te…" at bounding box center [452, 216] width 562 height 221
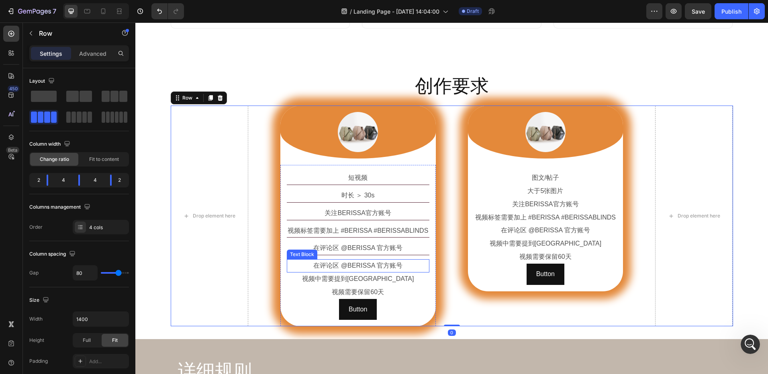
click at [393, 266] on p "在评论区 @BERISSA 官方账号" at bounding box center [357, 266] width 141 height 12
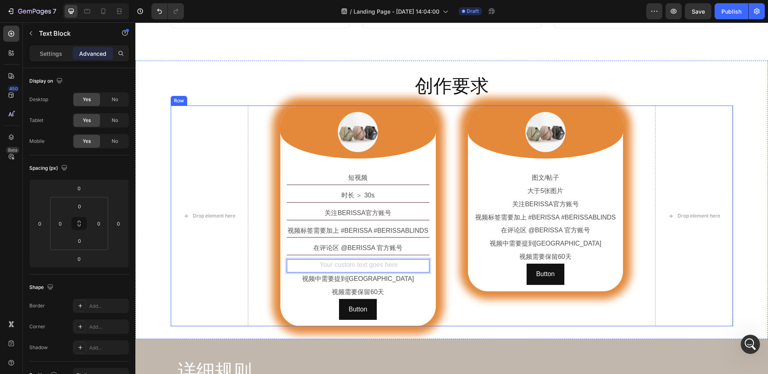
click at [448, 281] on div "Drop element here Image Row 短视频 Text Block 时长 ＞ 30s Text Block 关注BERISSA官方账号 Te…" at bounding box center [452, 216] width 562 height 221
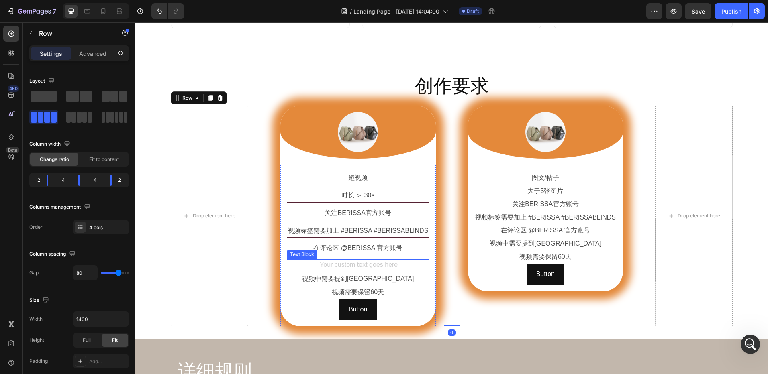
click at [386, 267] on div "Rich Text Editor. Editing area: main" at bounding box center [358, 265] width 143 height 13
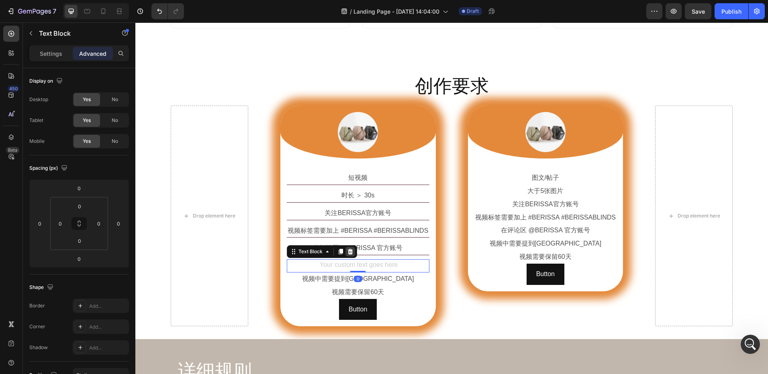
click at [349, 253] on icon at bounding box center [349, 252] width 5 height 6
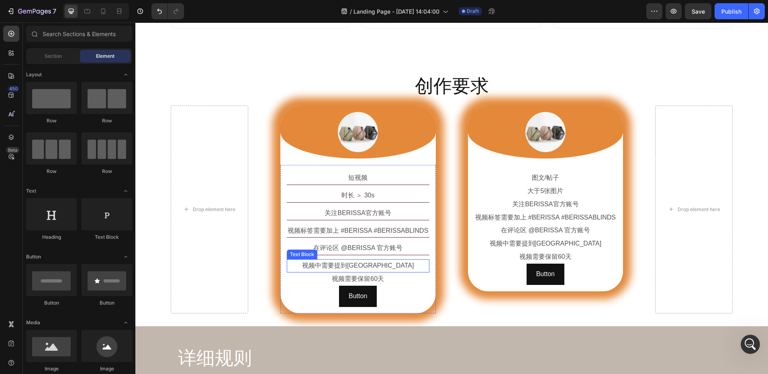
click at [397, 265] on p "视频中需要提到[GEOGRAPHIC_DATA]" at bounding box center [357, 266] width 141 height 12
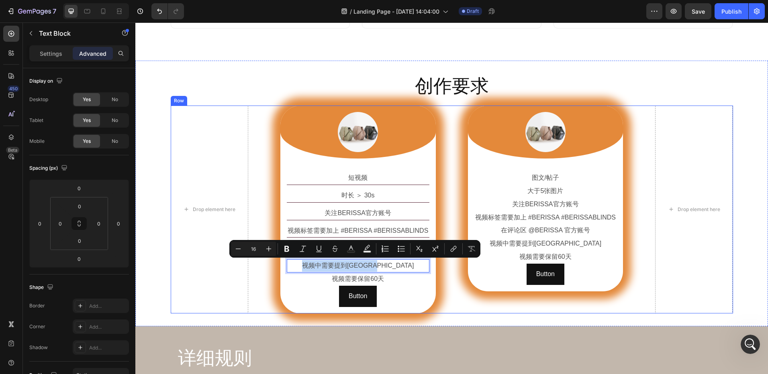
copy p "视频中需要提到[GEOGRAPHIC_DATA]"
click at [446, 267] on div "Drop element here Image Row 短视频 Text Block 时长 ＞ 30s Text Block 关注BERISSA官方账号 Te…" at bounding box center [452, 210] width 562 height 208
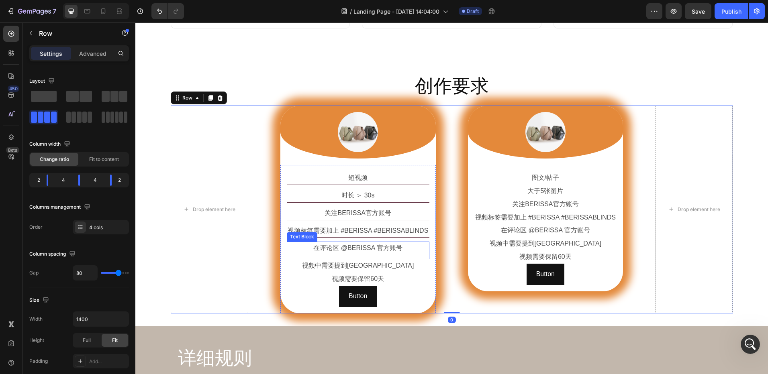
click at [384, 248] on p "在评论区 @BERISSA 官方账号" at bounding box center [357, 249] width 141 height 12
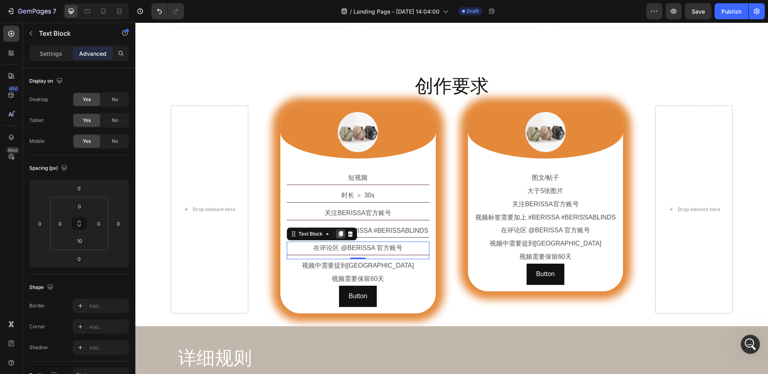
click at [339, 232] on icon at bounding box center [340, 235] width 4 height 6
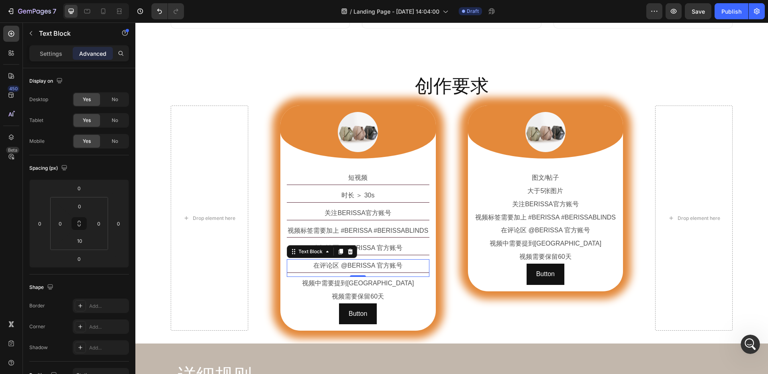
click at [366, 269] on p "在评论区 @BERISSA 官方账号" at bounding box center [357, 266] width 141 height 12
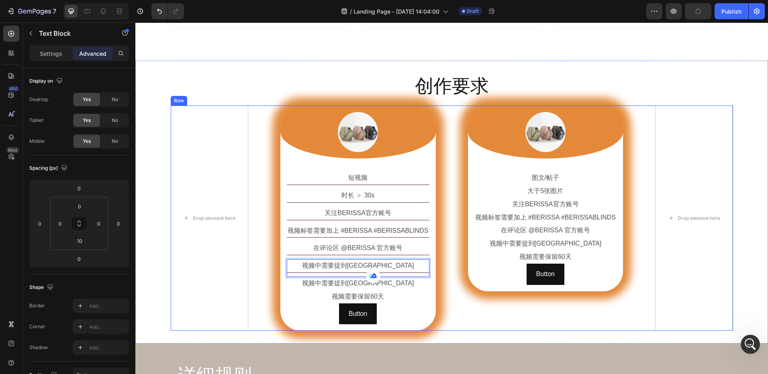
click at [449, 289] on div "Drop element here Image Row 短视频 Text Block 时长 ＞ 30s Text Block 关注BERISSA官方账号 Te…" at bounding box center [452, 218] width 562 height 225
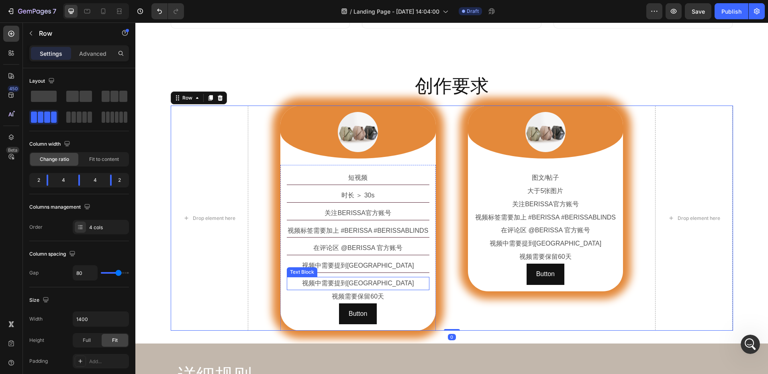
click at [377, 282] on p "视频中需要提到[GEOGRAPHIC_DATA]" at bounding box center [357, 284] width 141 height 12
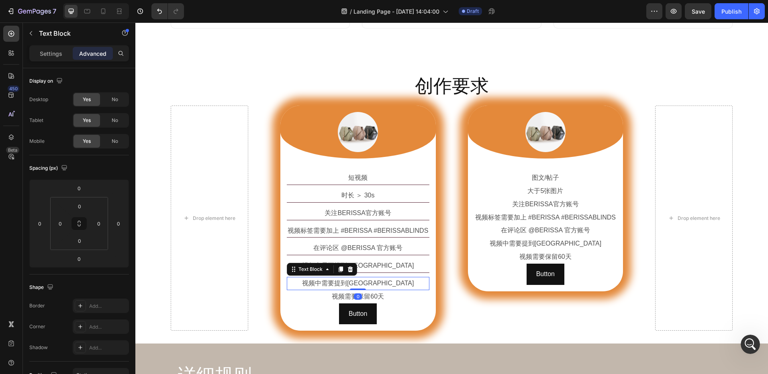
click at [348, 269] on icon at bounding box center [349, 270] width 5 height 6
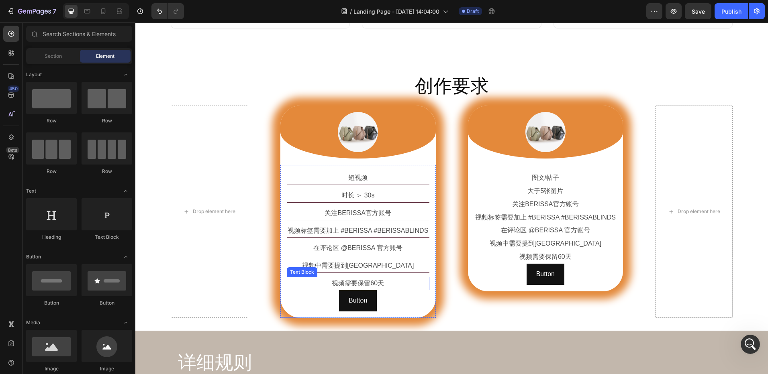
click at [379, 285] on p "视频需要保留60天" at bounding box center [357, 284] width 141 height 12
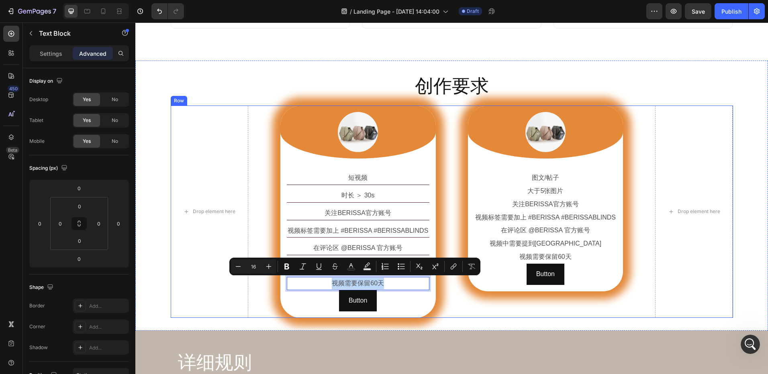
copy p "视频需要保留60天"
click at [453, 289] on div "Drop element here Image Row 短视频 Text Block 时长 ＞ 30s Text Block 关注BERISSA官方账号 Te…" at bounding box center [452, 212] width 562 height 212
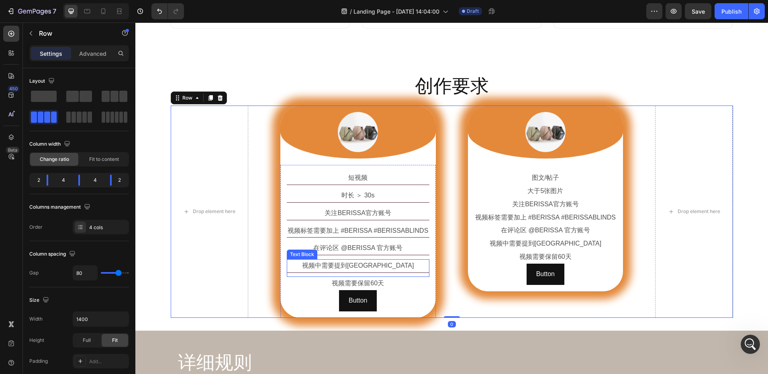
click at [378, 264] on p "视频中需要提到[GEOGRAPHIC_DATA]" at bounding box center [357, 266] width 141 height 12
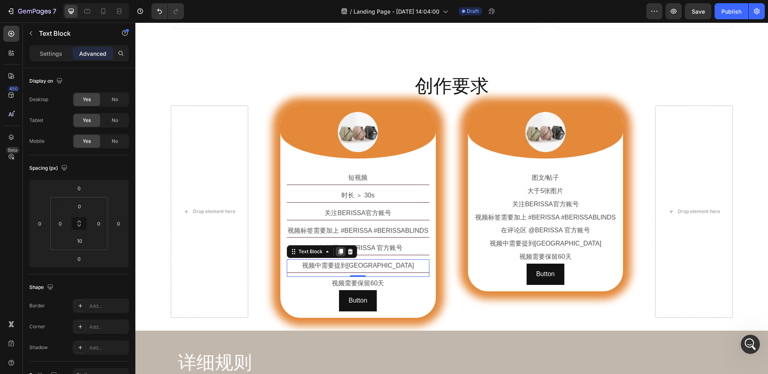
click at [338, 251] on icon at bounding box center [340, 252] width 4 height 6
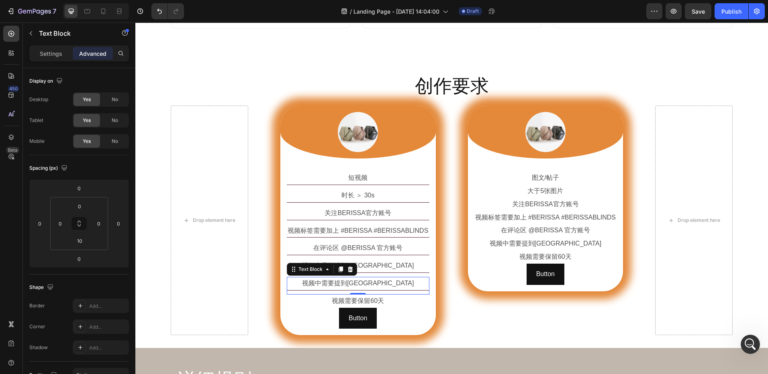
click at [368, 283] on p "视频中需要提到[GEOGRAPHIC_DATA]" at bounding box center [357, 284] width 141 height 12
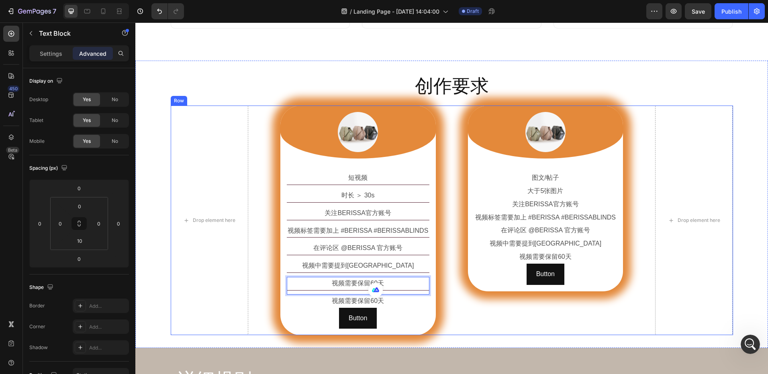
click at [454, 300] on div "Drop element here Image Row 短视频 Text Block 时长 ＞ 30s Text Block 关注BERISSA官方账号 Te…" at bounding box center [452, 221] width 562 height 230
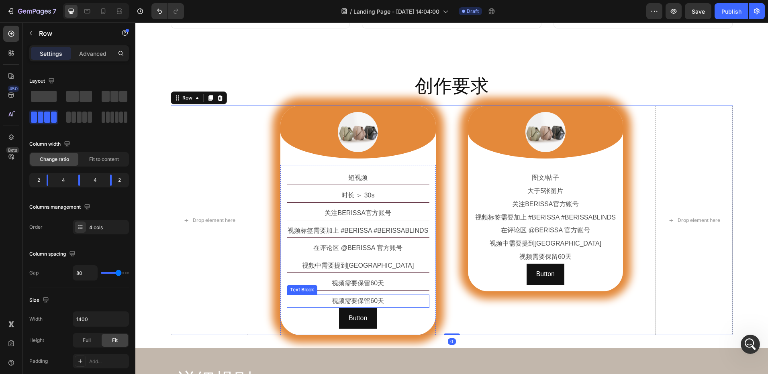
click at [396, 301] on p "视频需要保留60天" at bounding box center [357, 302] width 141 height 12
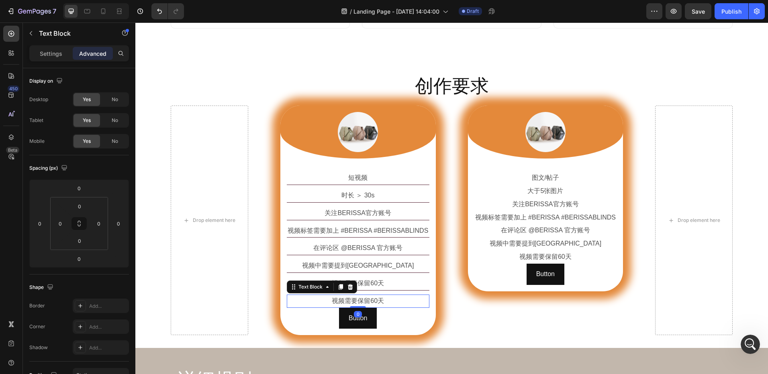
click at [350, 286] on div at bounding box center [350, 287] width 10 height 10
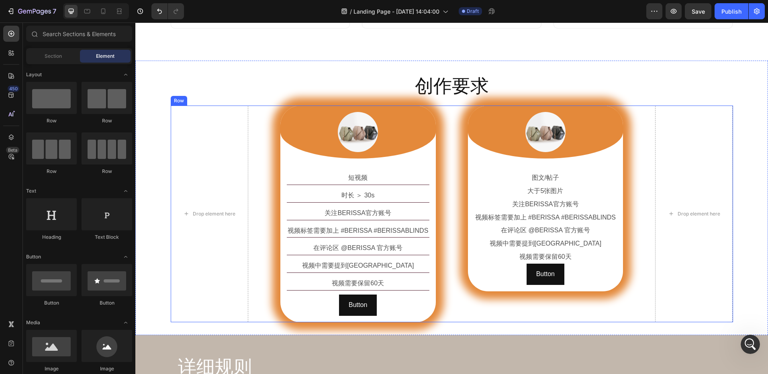
click at [451, 297] on div "Drop element here Image Row 短视频 Text Block 时长 ＞ 30s Text Block 关注BERISSA官方账号 Te…" at bounding box center [452, 214] width 562 height 216
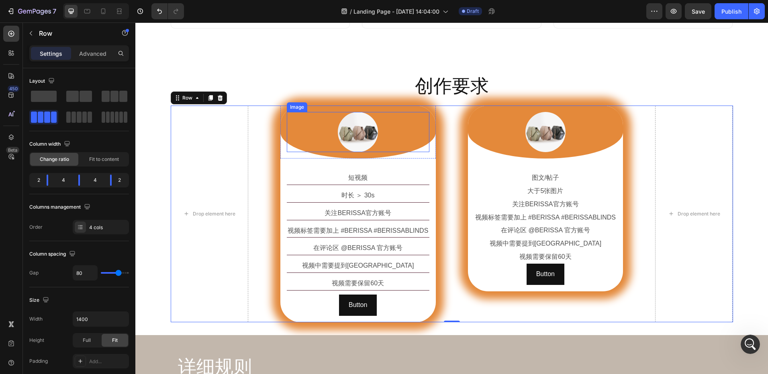
click at [326, 129] on div at bounding box center [358, 132] width 143 height 40
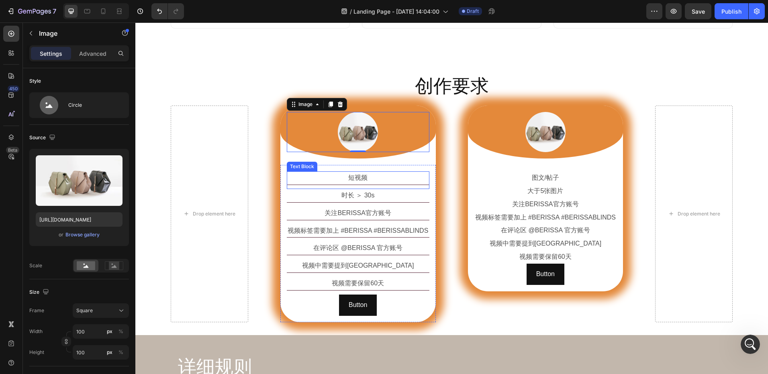
click at [340, 177] on p "短视频" at bounding box center [357, 178] width 141 height 12
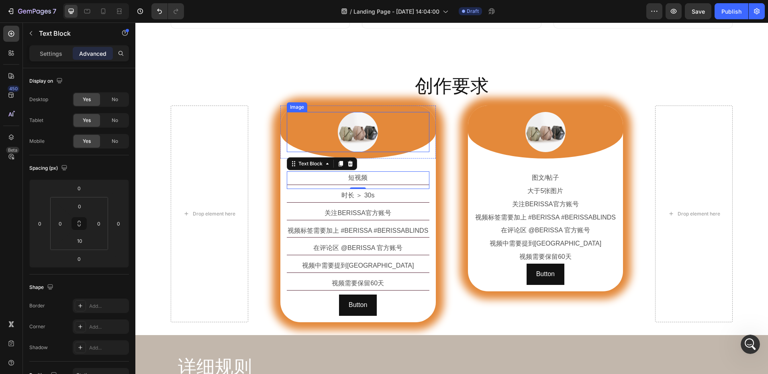
click at [370, 143] on img at bounding box center [358, 132] width 40 height 40
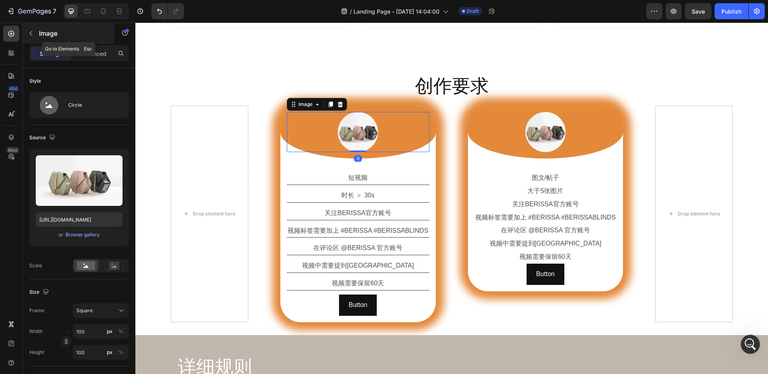
click at [38, 37] on div "Image" at bounding box center [69, 33] width 92 height 21
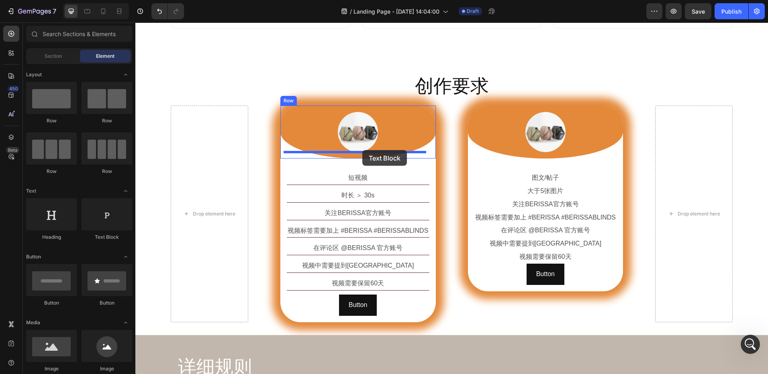
drag, startPoint x: 258, startPoint y: 240, endPoint x: 362, endPoint y: 149, distance: 138.1
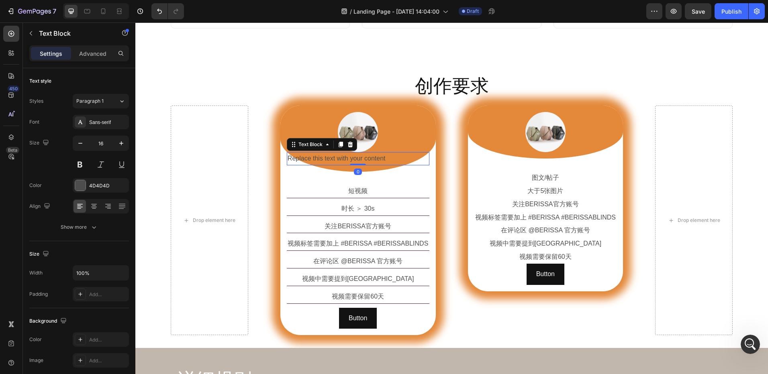
click at [339, 160] on div "Replace this text with your content" at bounding box center [358, 158] width 143 height 13
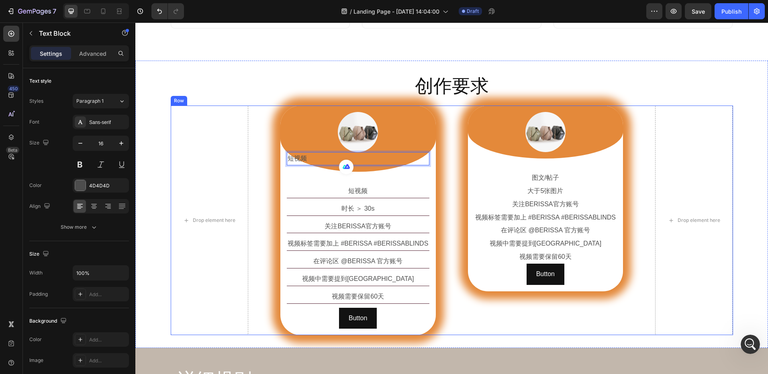
click at [458, 188] on div "Drop element here Image 短视频 Text Block 0 Row 短视频 Text Block 时长 ＞ 30s Text Block…" at bounding box center [452, 221] width 562 height 230
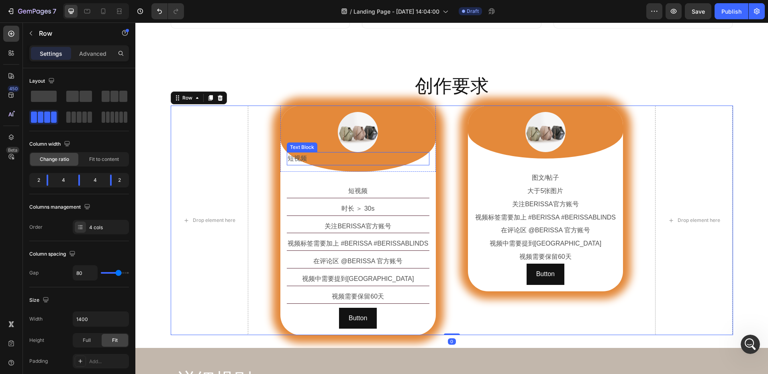
click at [352, 161] on p "短视频" at bounding box center [357, 159] width 141 height 12
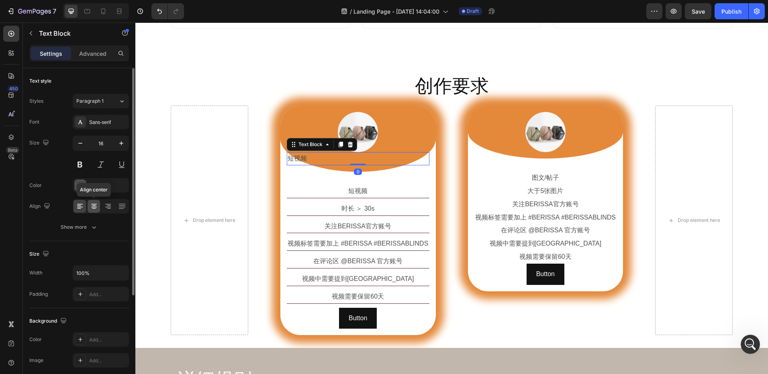
click at [94, 205] on icon at bounding box center [94, 206] width 8 height 8
click at [83, 190] on div at bounding box center [80, 185] width 10 height 10
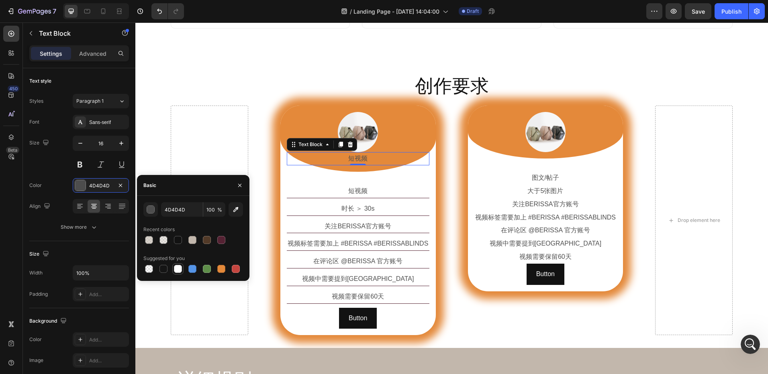
click at [177, 271] on div at bounding box center [178, 269] width 8 height 8
type input "FFFFFF"
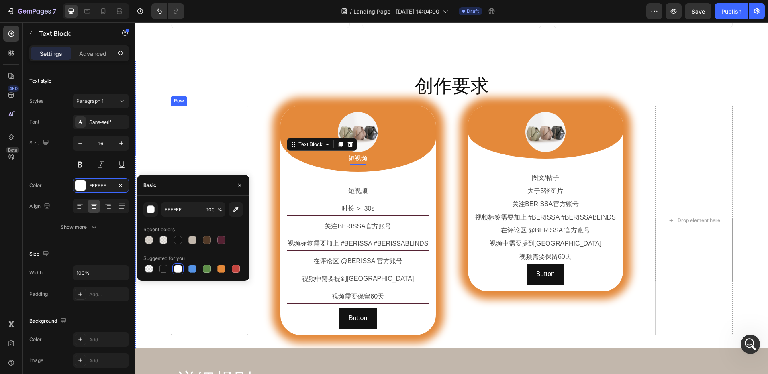
click at [445, 194] on div "Drop element here Image 短视频 Text Block 0 Row 短视频 Text Block 时长 ＞ 30s Text Block…" at bounding box center [452, 221] width 562 height 230
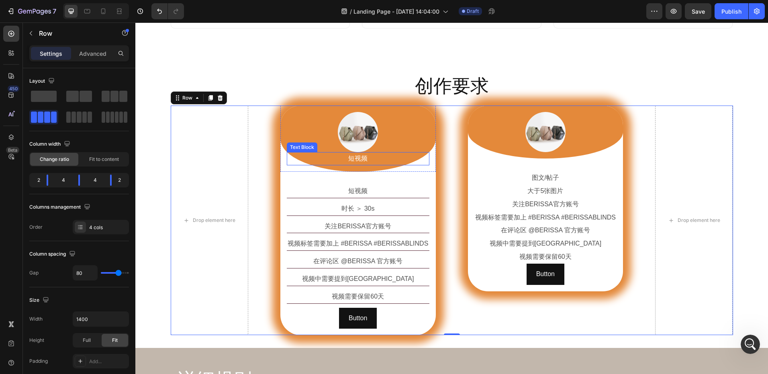
click at [354, 161] on p "短视频" at bounding box center [357, 159] width 141 height 12
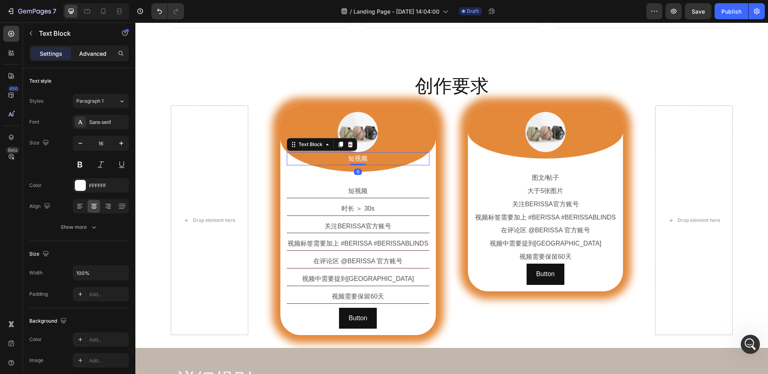
click at [89, 51] on p "Advanced" at bounding box center [92, 53] width 27 height 8
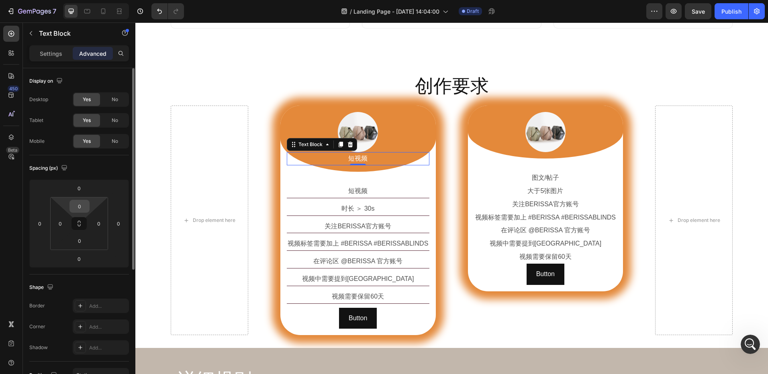
click at [87, 209] on input "0" at bounding box center [79, 206] width 16 height 12
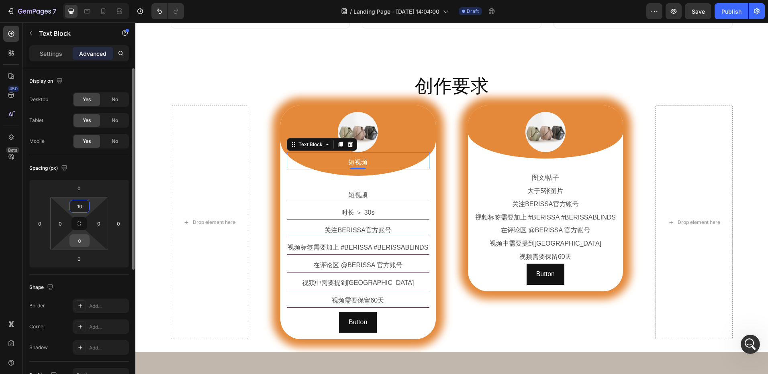
type input "10"
click at [82, 243] on input "0" at bounding box center [79, 241] width 16 height 12
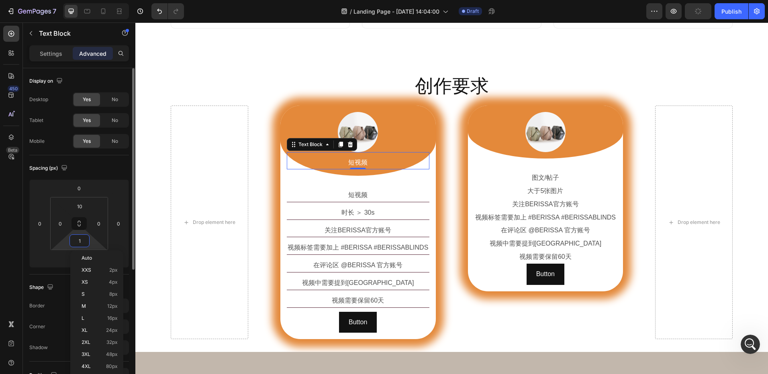
type input "10"
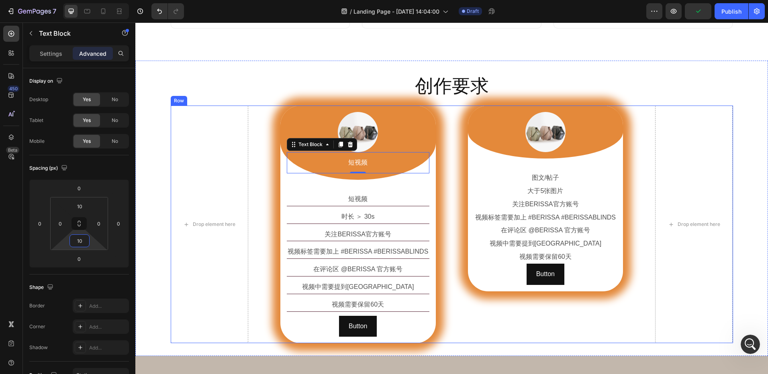
click at [454, 196] on div "Drop element here Image 短视频 Text Block 0 Row 短视频 Text Block 时长 ＞ 30s Text Block…" at bounding box center [452, 225] width 562 height 238
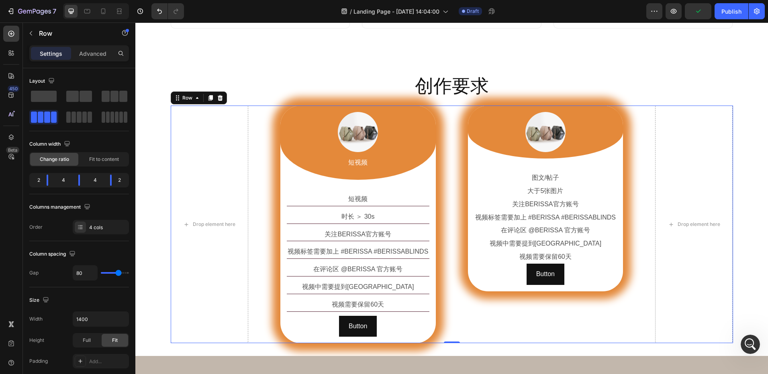
click at [403, 129] on div at bounding box center [358, 132] width 143 height 40
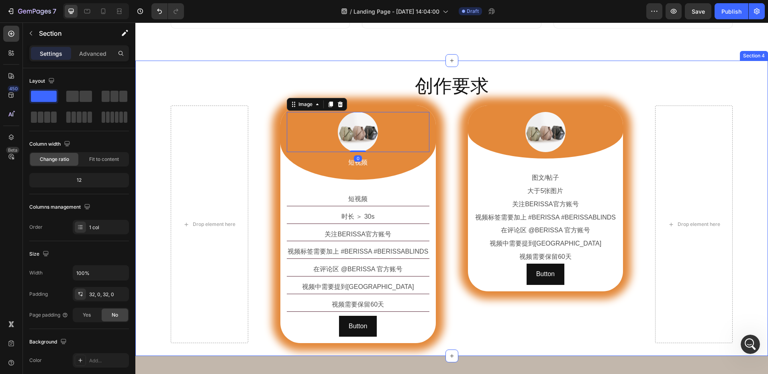
click at [392, 70] on div "创作要求 Heading Row Drop element here Image 0 短视频 Text Block Row 短视频 Text Block 时长…" at bounding box center [451, 209] width 632 height 296
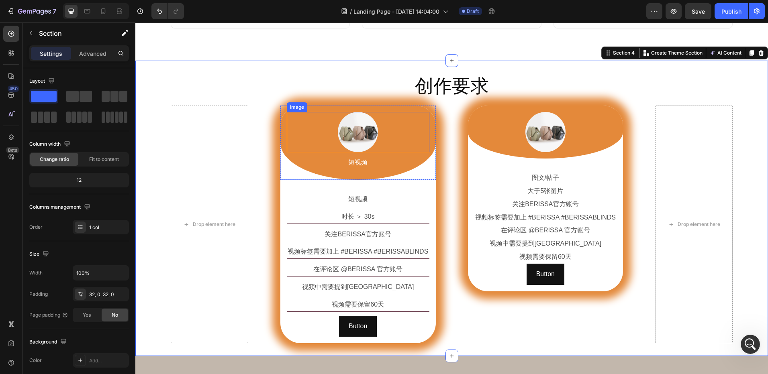
click at [420, 121] on div at bounding box center [358, 132] width 143 height 40
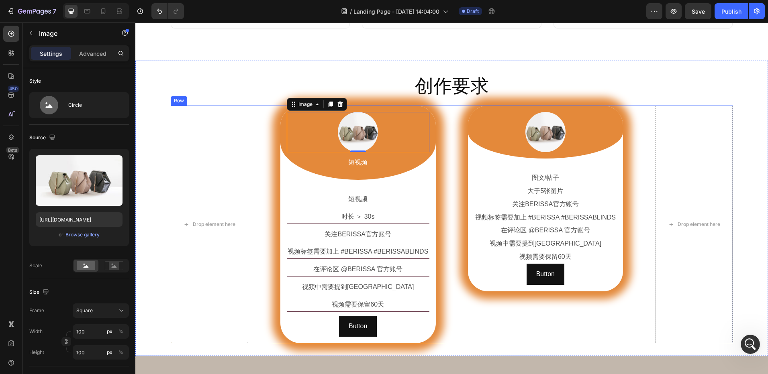
click at [447, 153] on div "Drop element here Image 0 短视频 Text Block Row 短视频 Text Block 时长 ＞ 30s Text Block…" at bounding box center [452, 225] width 562 height 238
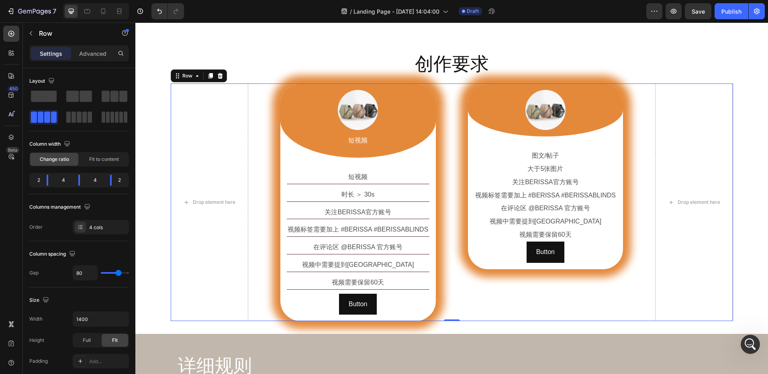
scroll to position [540, 0]
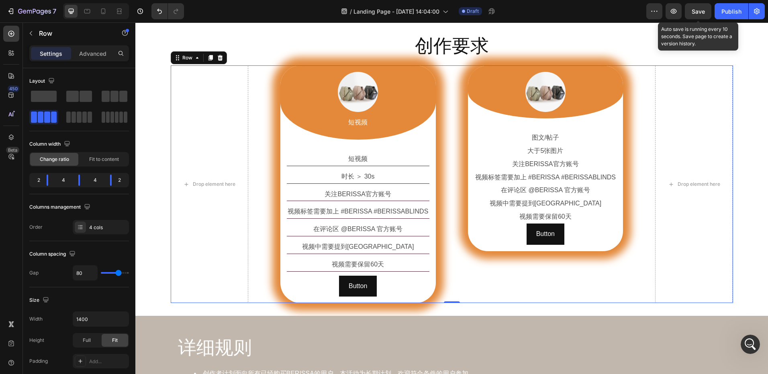
click at [696, 13] on span "Save" at bounding box center [697, 11] width 13 height 7
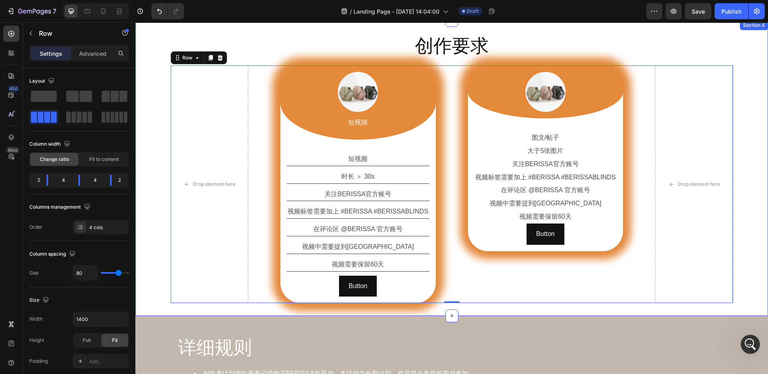
click at [746, 137] on div "创作要求 Heading Row Drop element here Image 短视频 Text Block Row 短视频 Text Block 时长 ＞…" at bounding box center [451, 168] width 632 height 270
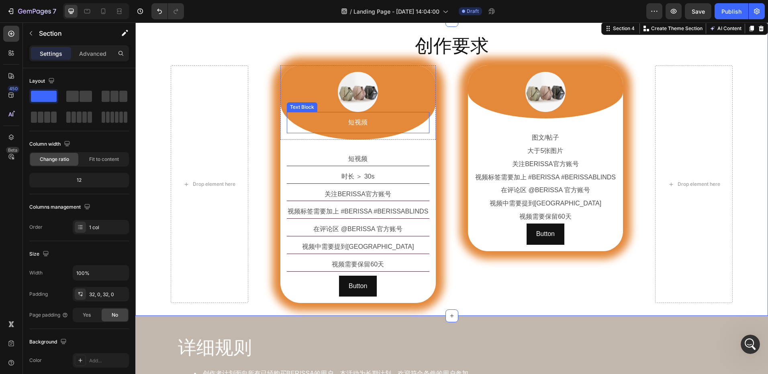
click at [400, 124] on p "短视频" at bounding box center [357, 123] width 141 height 12
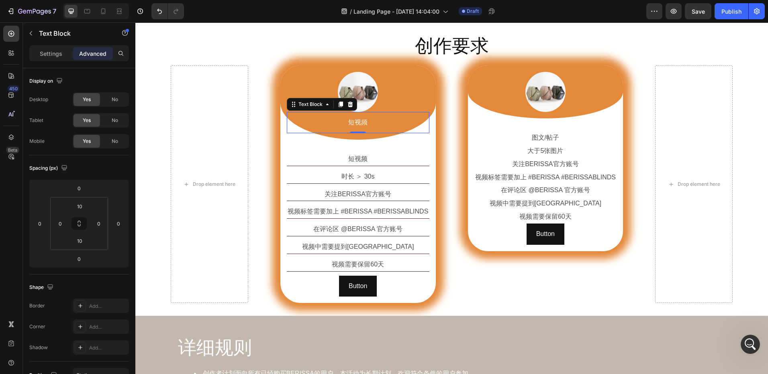
click at [413, 99] on div at bounding box center [358, 92] width 143 height 40
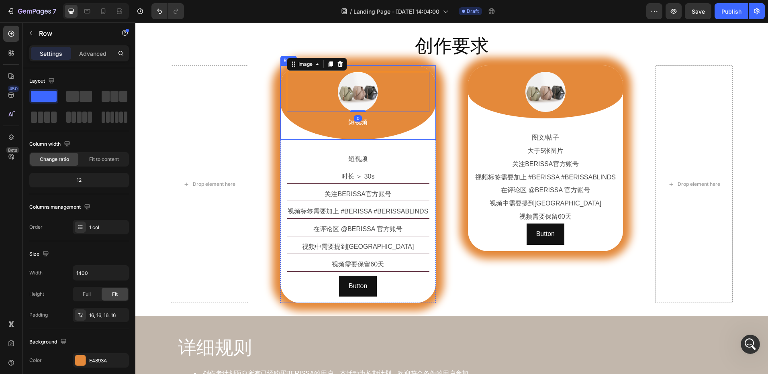
click at [429, 100] on div "Image 0 短视频 Text Block Row" at bounding box center [357, 102] width 155 height 74
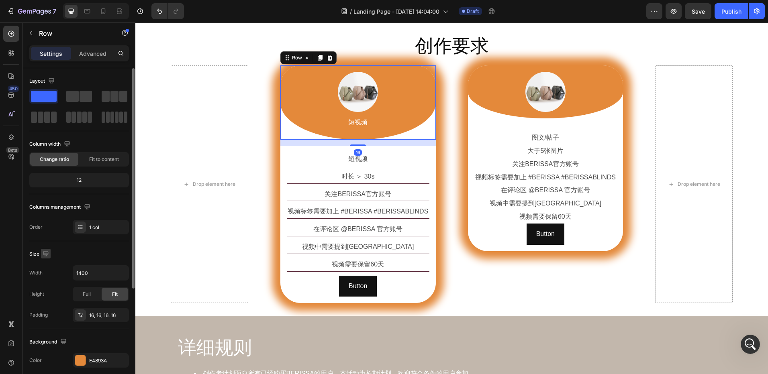
scroll to position [161, 0]
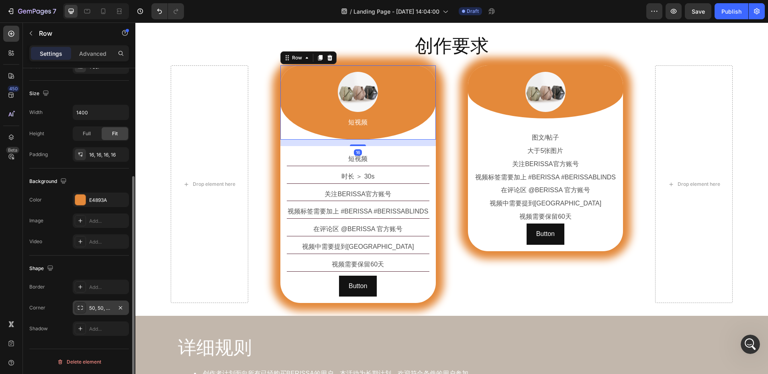
click at [104, 306] on div "50, 50, 50%, 50%" at bounding box center [100, 308] width 23 height 7
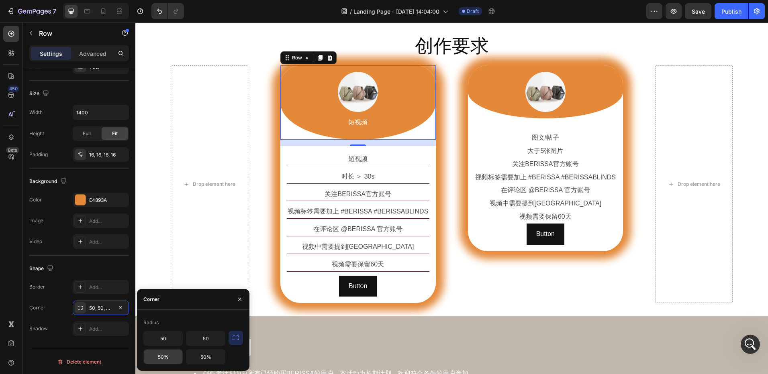
click at [167, 358] on input "50%" at bounding box center [163, 357] width 39 height 14
type input "30%"
click at [210, 358] on input "50%" at bounding box center [205, 357] width 39 height 14
type input "30%"
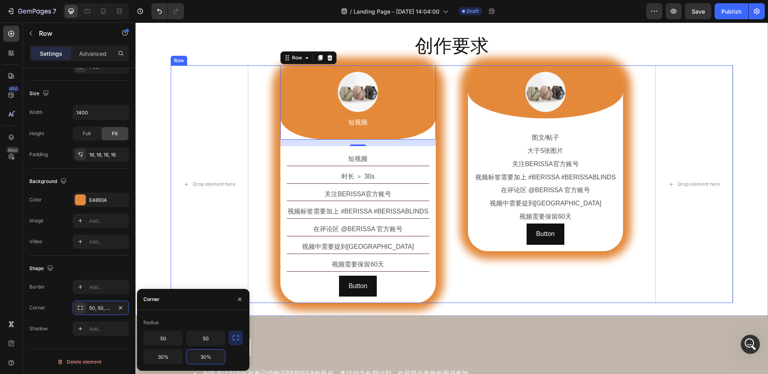
click at [546, 299] on div "Image Row 图文/帖子 Text Block 大于5张图片 Text Block 关注BERISSA官方账号 Text Block 视频标签需要加上 …" at bounding box center [545, 184] width 155 height 238
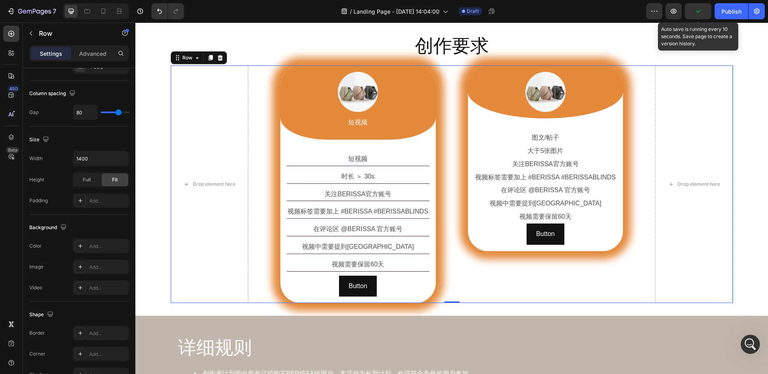
click at [698, 13] on icon "button" at bounding box center [698, 11] width 8 height 8
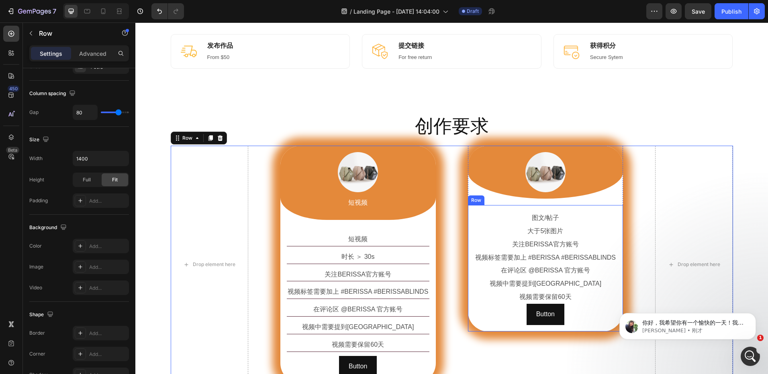
scroll to position [0, 0]
